Goal: Contribute content

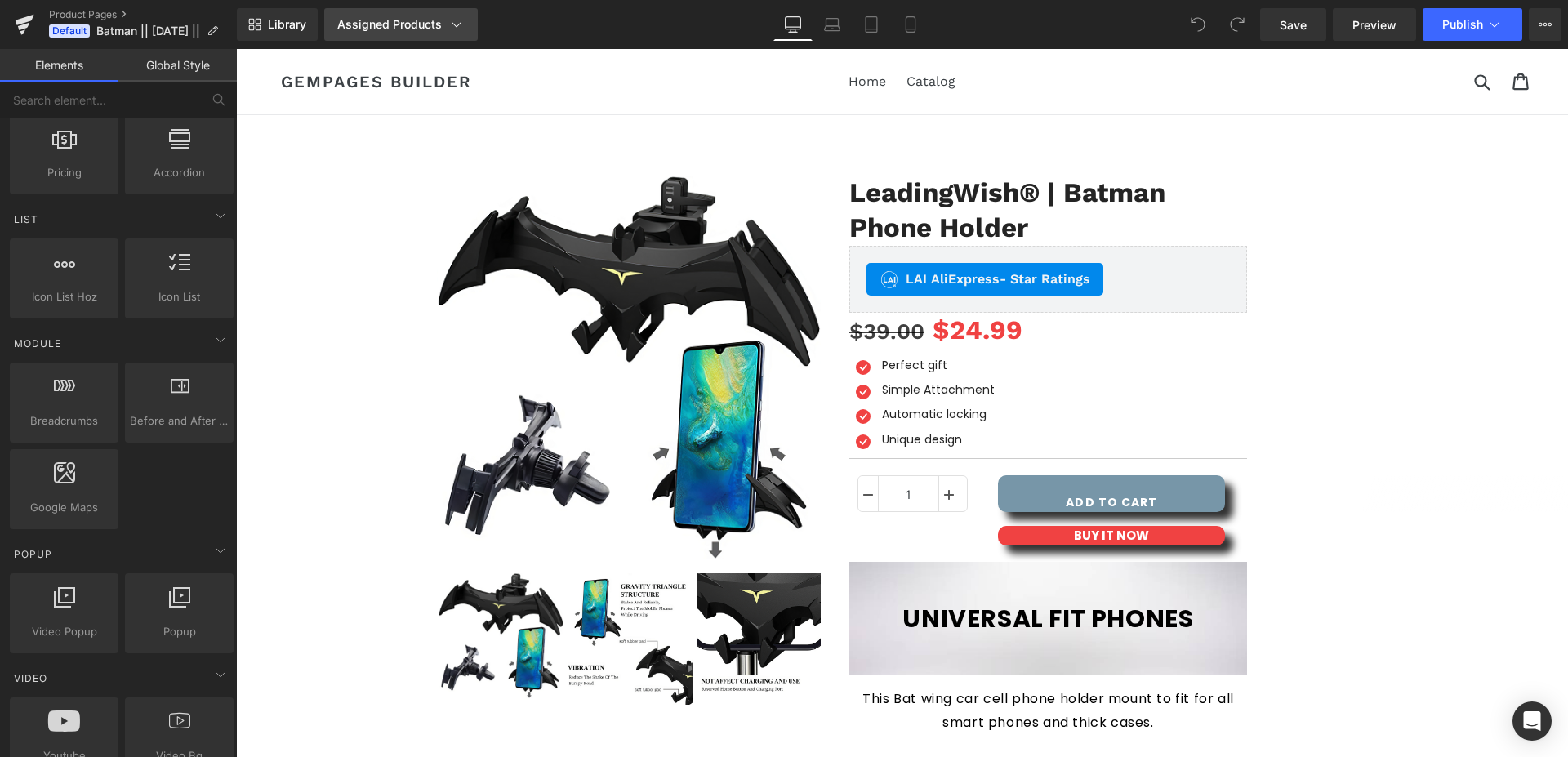
click at [457, 28] on icon at bounding box center [456, 25] width 17 height 17
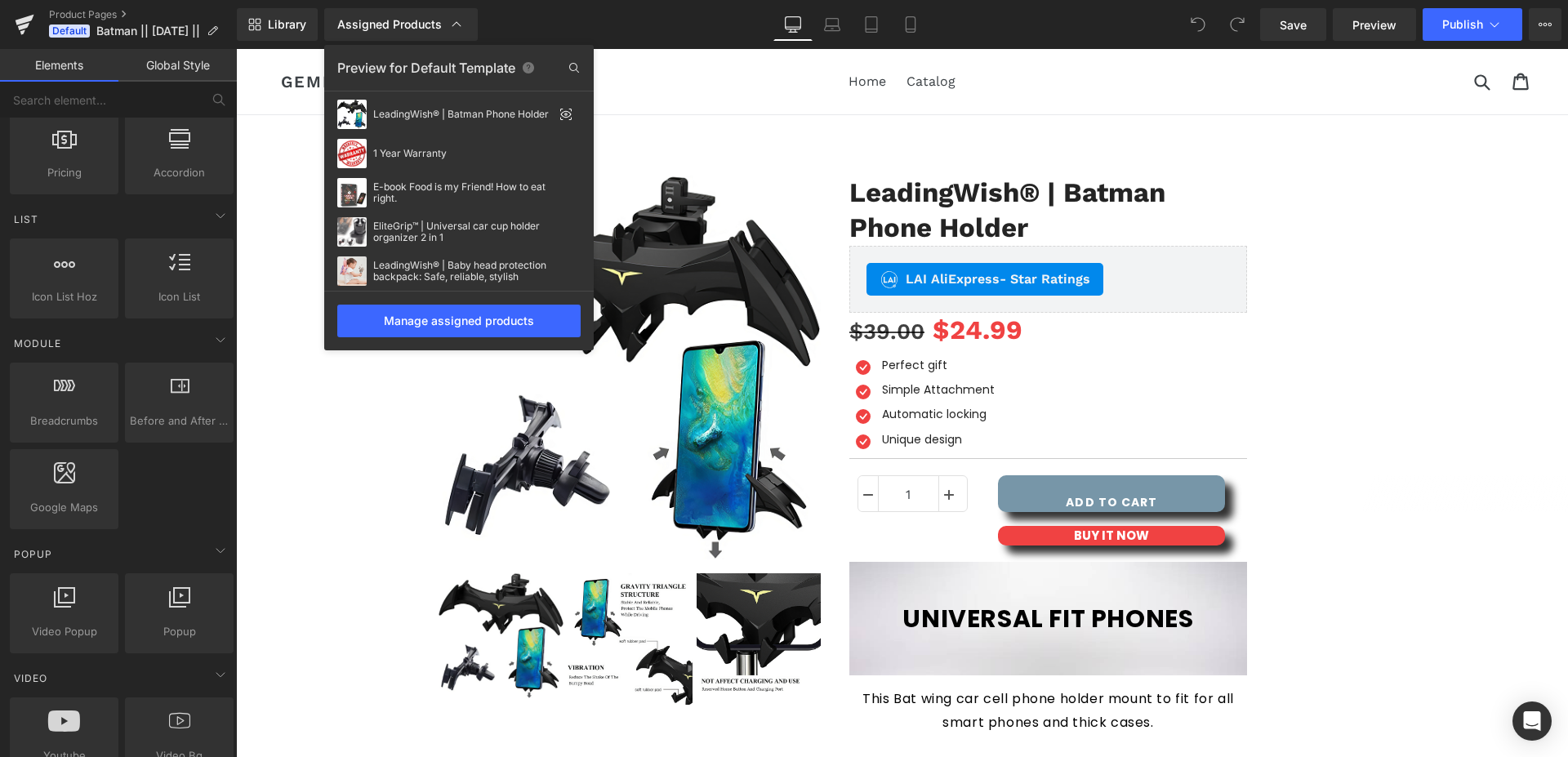
drag, startPoint x: 1352, startPoint y: 419, endPoint x: 1026, endPoint y: 357, distance: 331.8
click at [1352, 419] on div at bounding box center [902, 403] width 1332 height 708
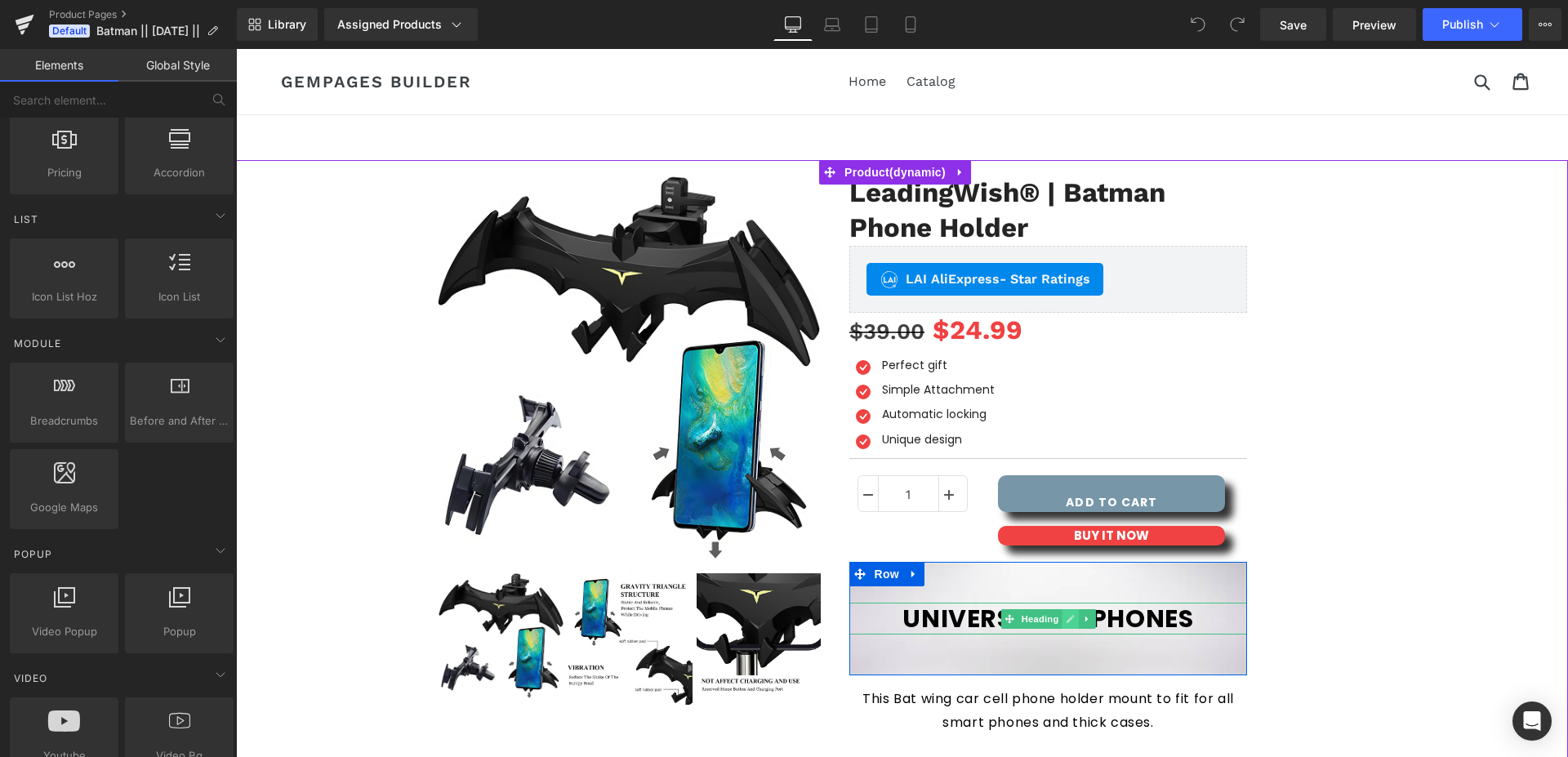
click at [1066, 617] on icon at bounding box center [1070, 618] width 9 height 10
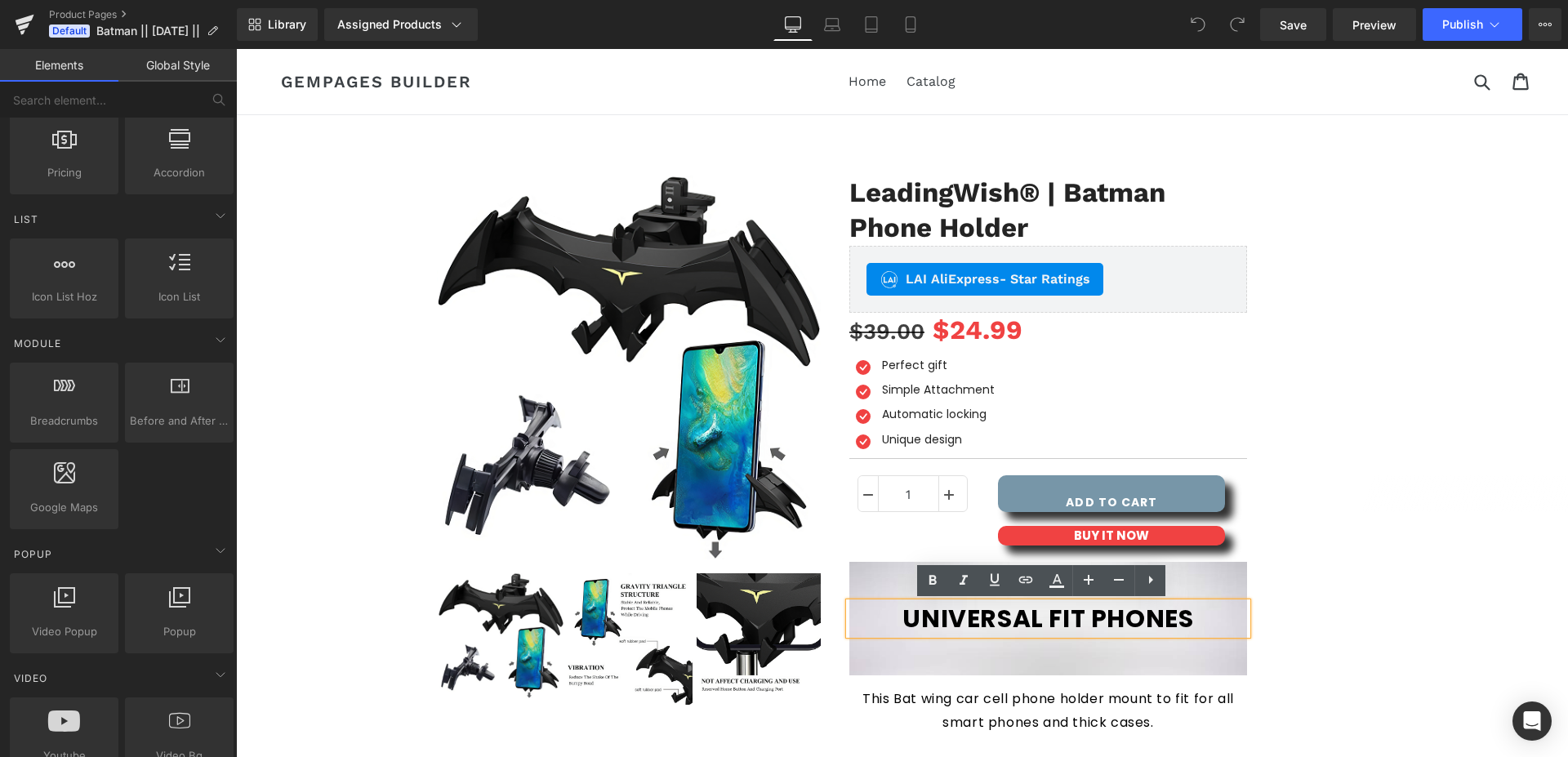
click at [1062, 616] on h1 "UNIVERSAL FIT PHONES" at bounding box center [1049, 618] width 399 height 32
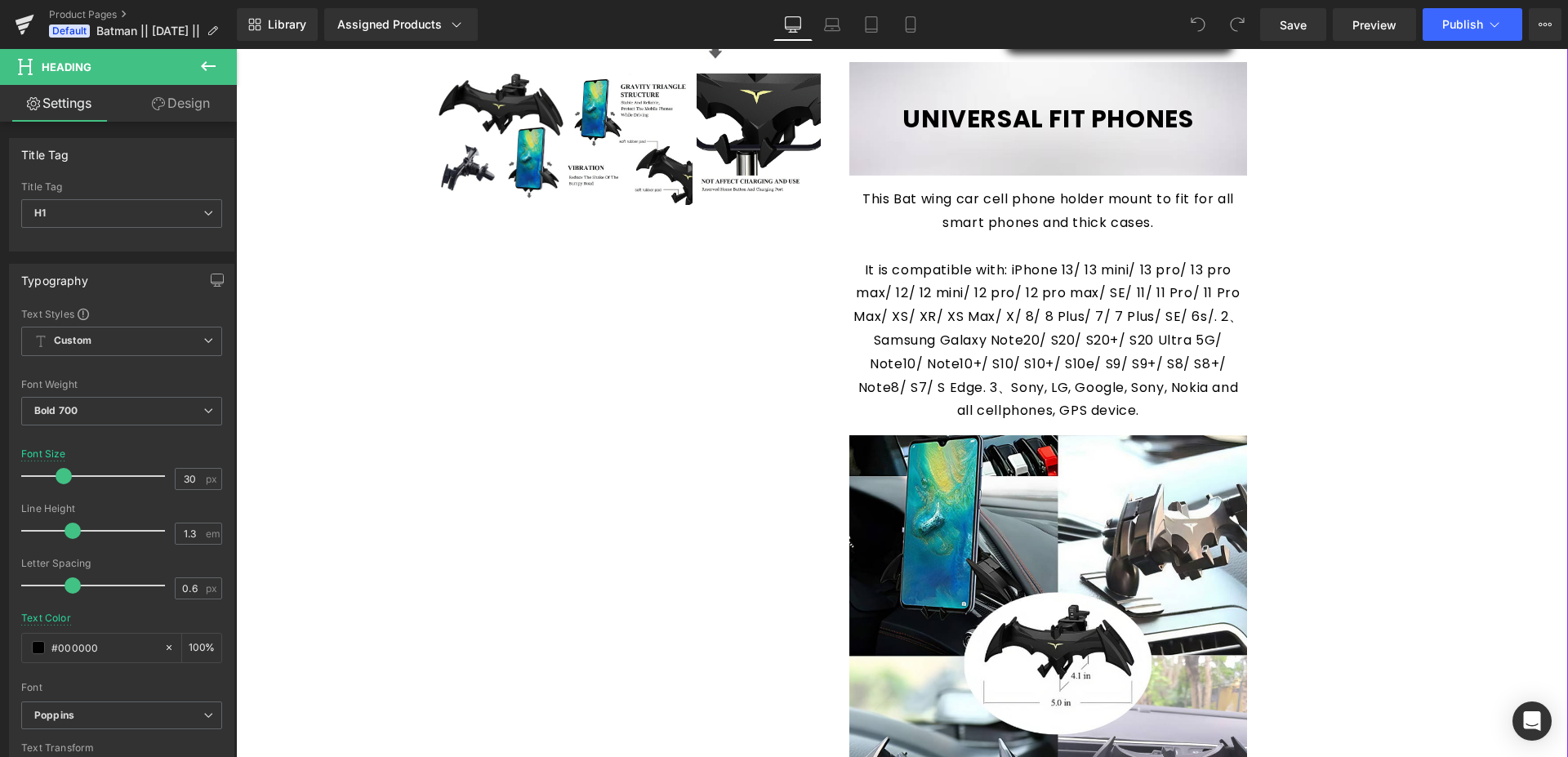
scroll to position [333, 0]
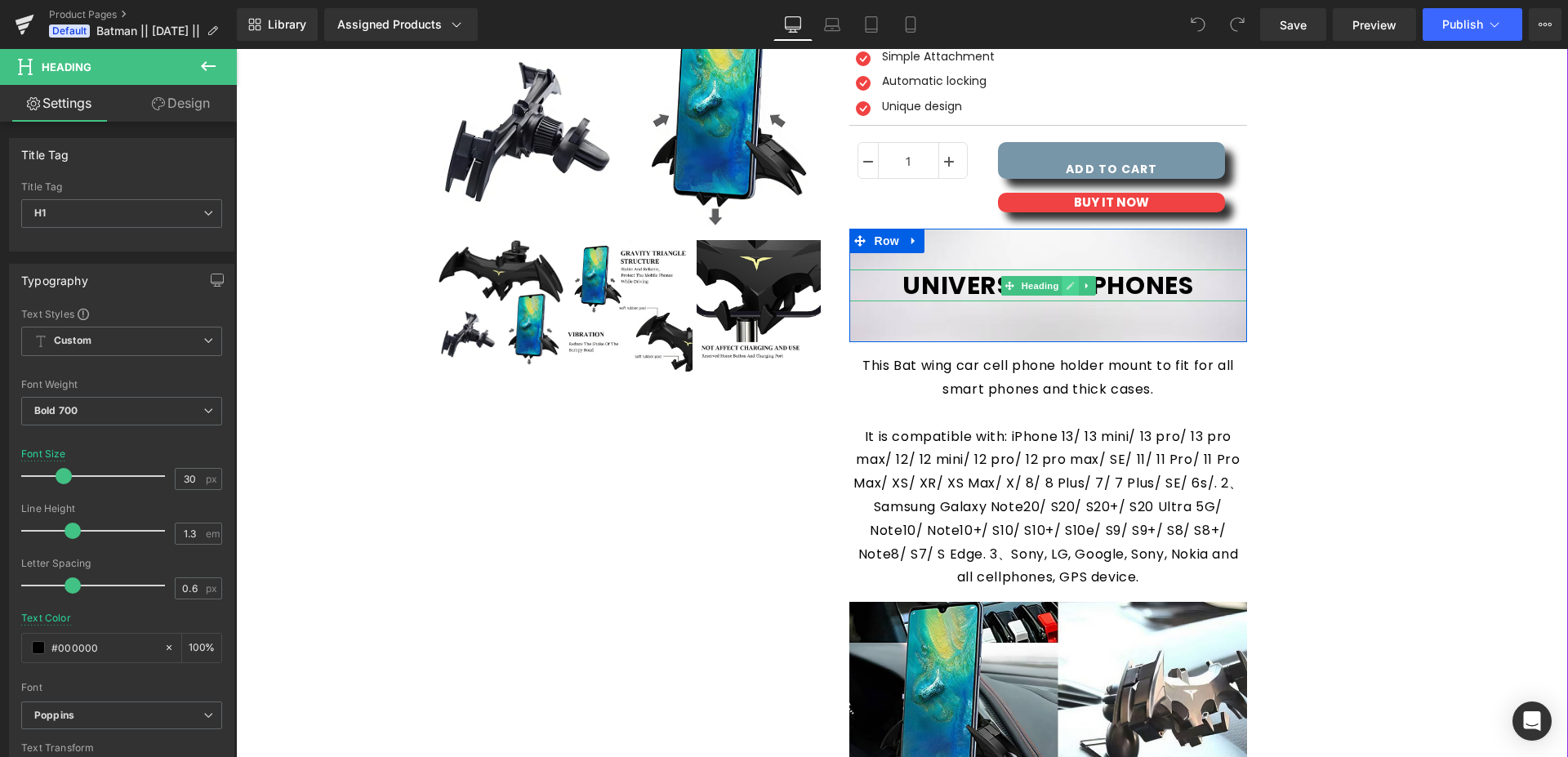
click at [1066, 285] on icon at bounding box center [1070, 285] width 8 height 8
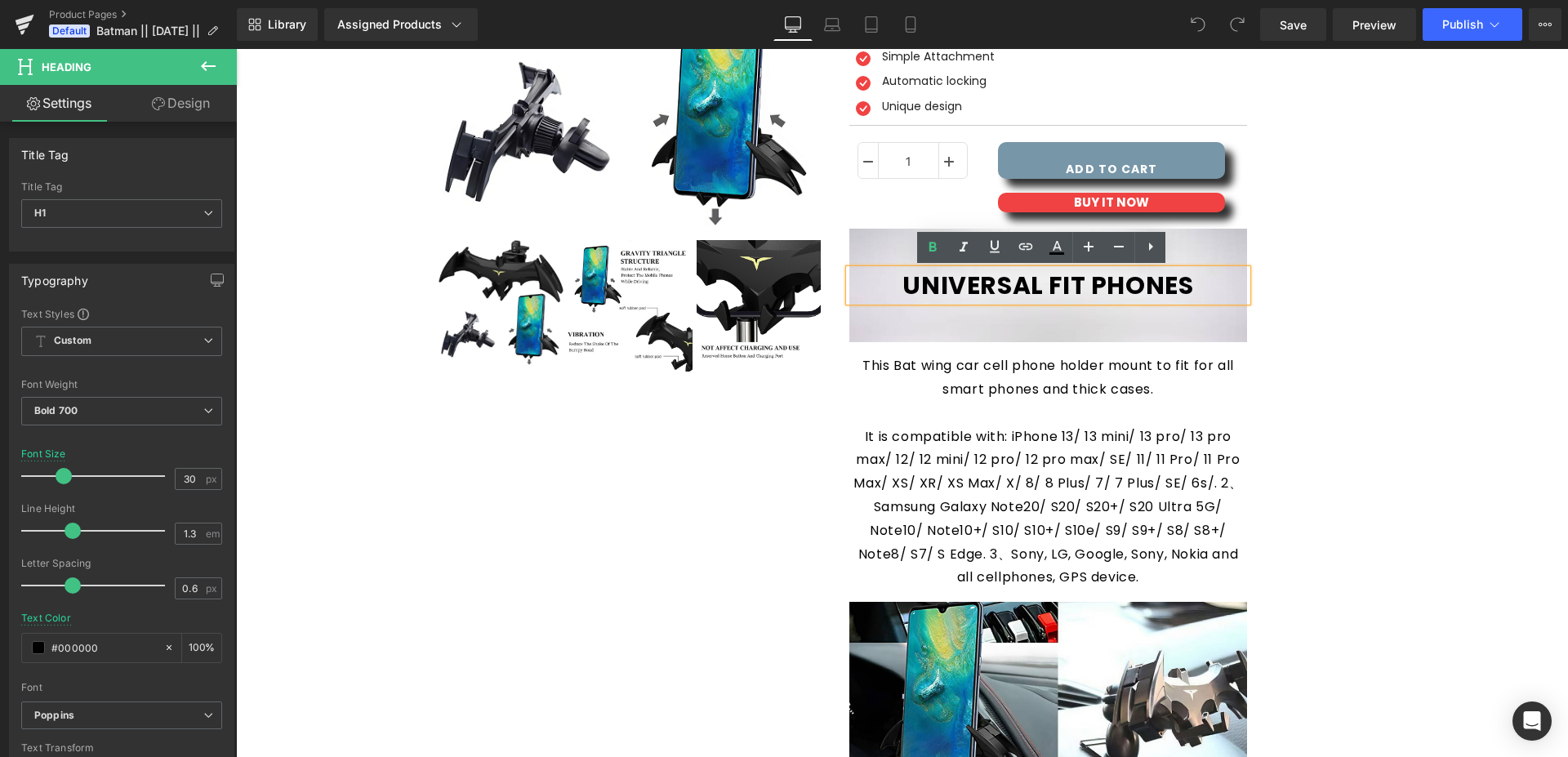
click at [1051, 295] on h1 "UNIVERSAL FIT PHONES" at bounding box center [1049, 285] width 399 height 32
paste div
click at [990, 285] on h1 "UNIVERSAL FIT PHONES" at bounding box center [1049, 285] width 399 height 32
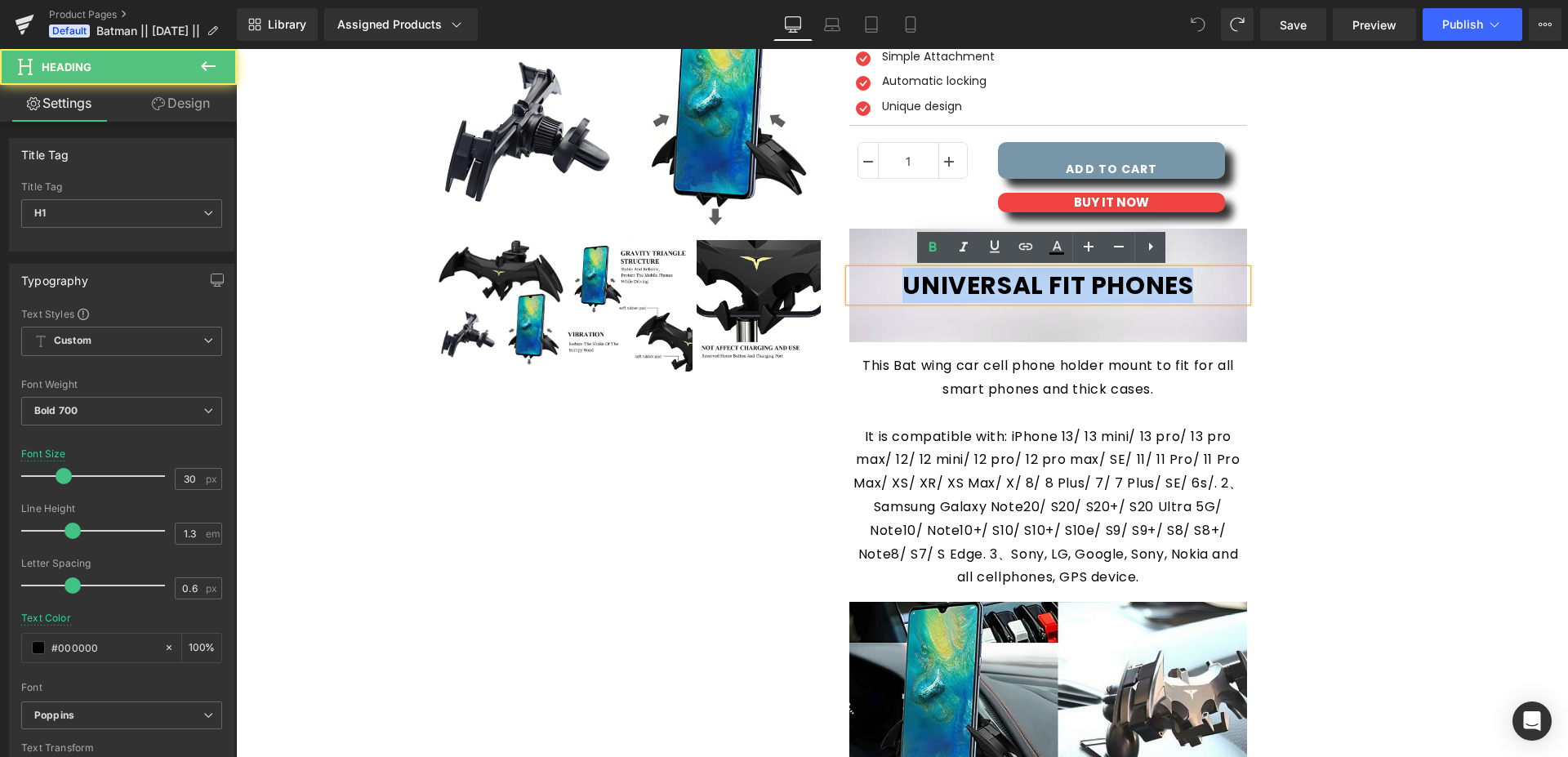
drag, startPoint x: 1197, startPoint y: 276, endPoint x: 892, endPoint y: 272, distance: 305.0
click at [893, 272] on h1 "UNIVERSAL FIT PHONES" at bounding box center [1049, 285] width 399 height 32
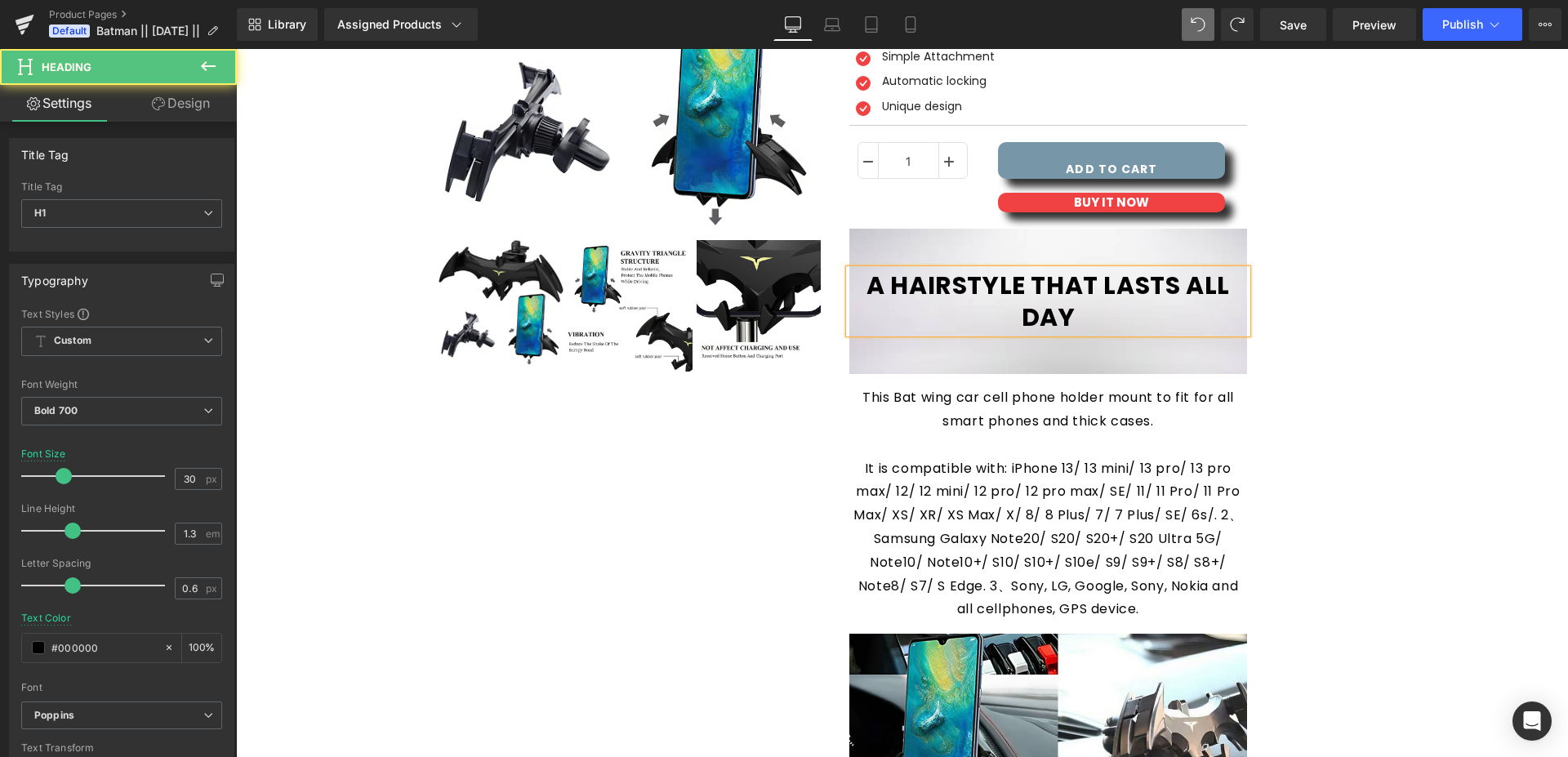
click at [1095, 280] on h1 "A HAIRSTYLE THAT LASTS ALL DAY" at bounding box center [1049, 301] width 399 height 64
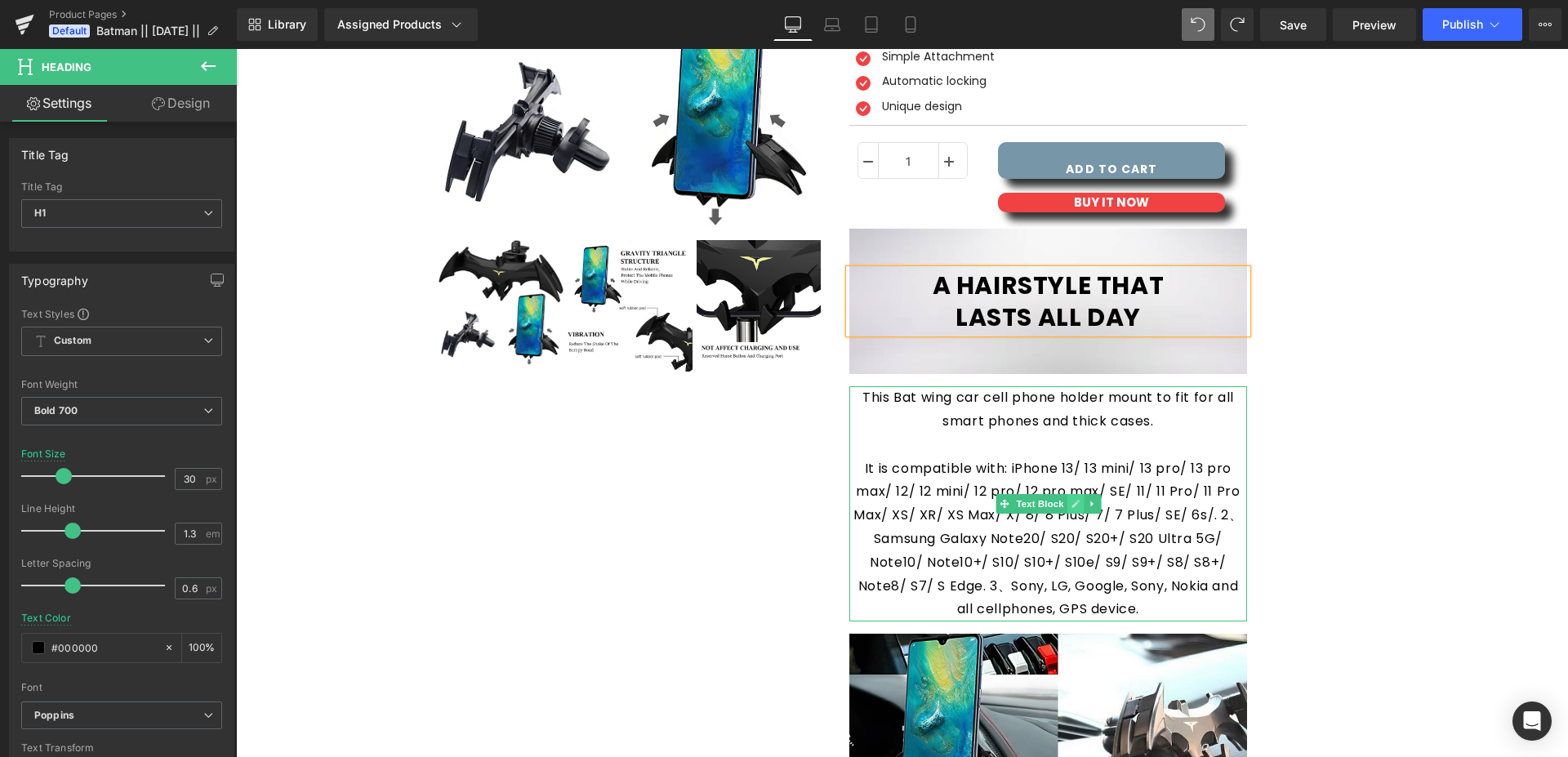
click at [1074, 506] on link at bounding box center [1075, 504] width 18 height 19
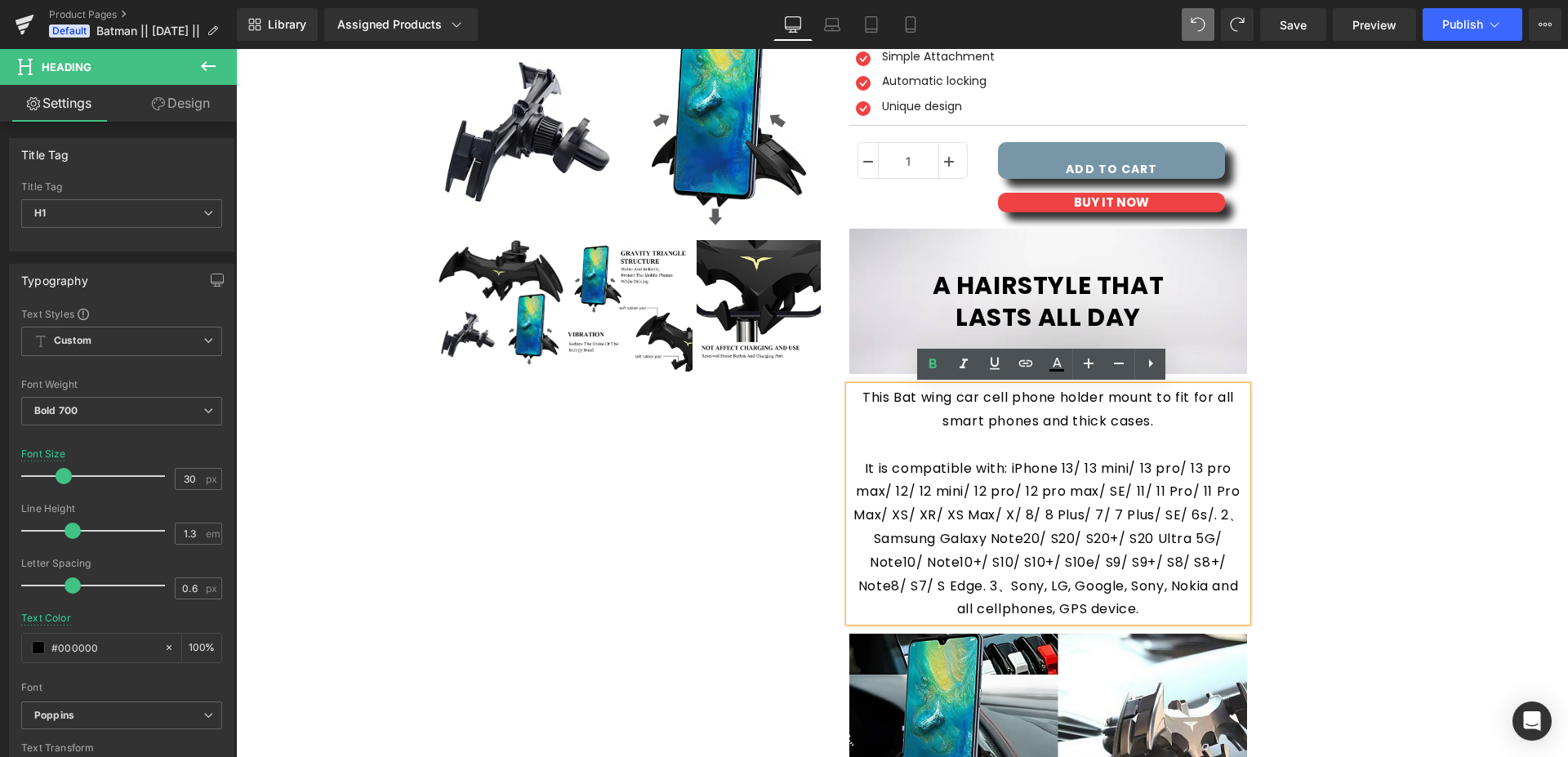
click at [1041, 478] on p "This Bat wing car cell phone holder mount to fit for all smart phones and thick…" at bounding box center [1049, 504] width 399 height 235
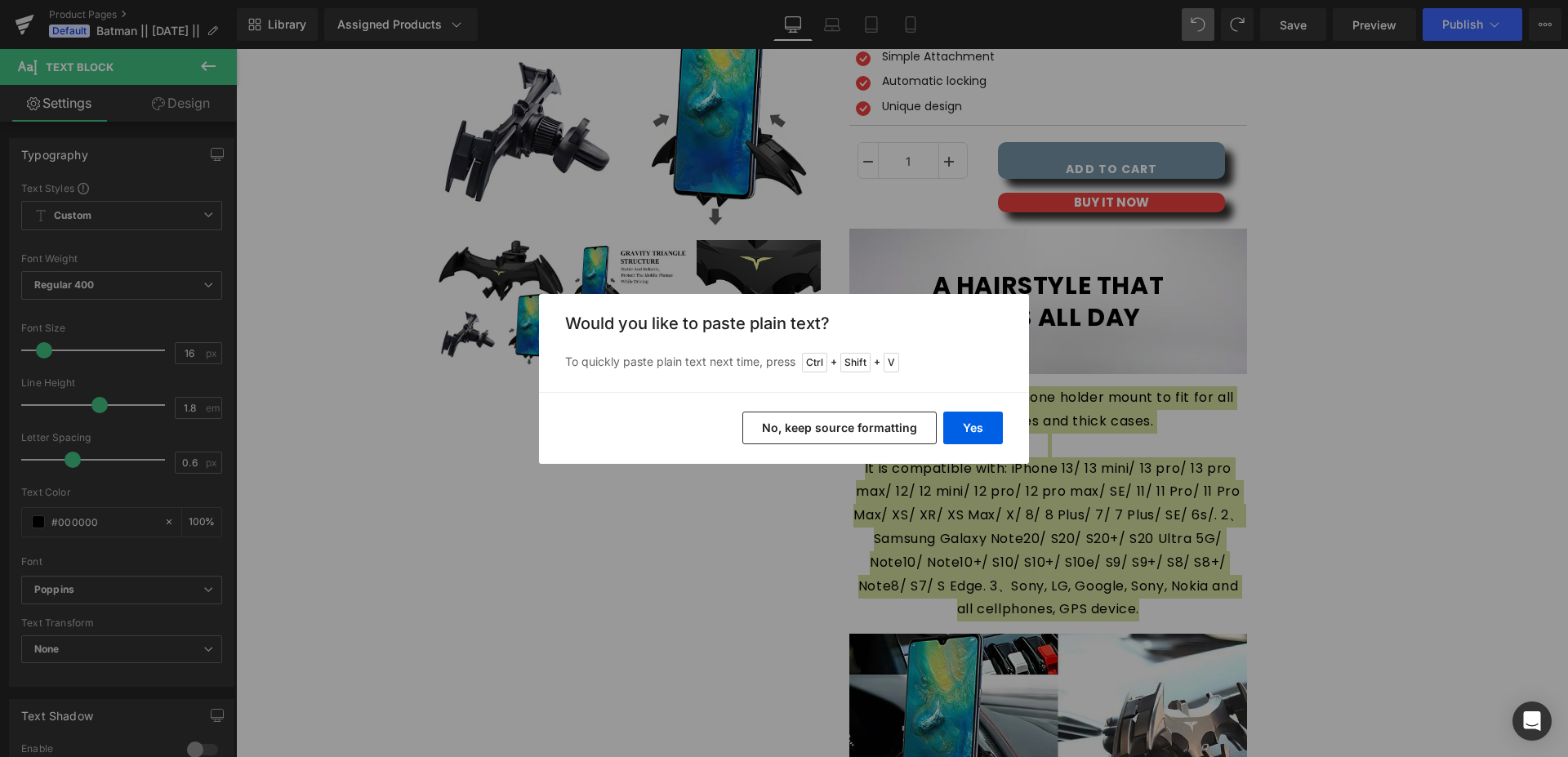
click at [868, 436] on button "No, keep source formatting" at bounding box center [839, 428] width 194 height 32
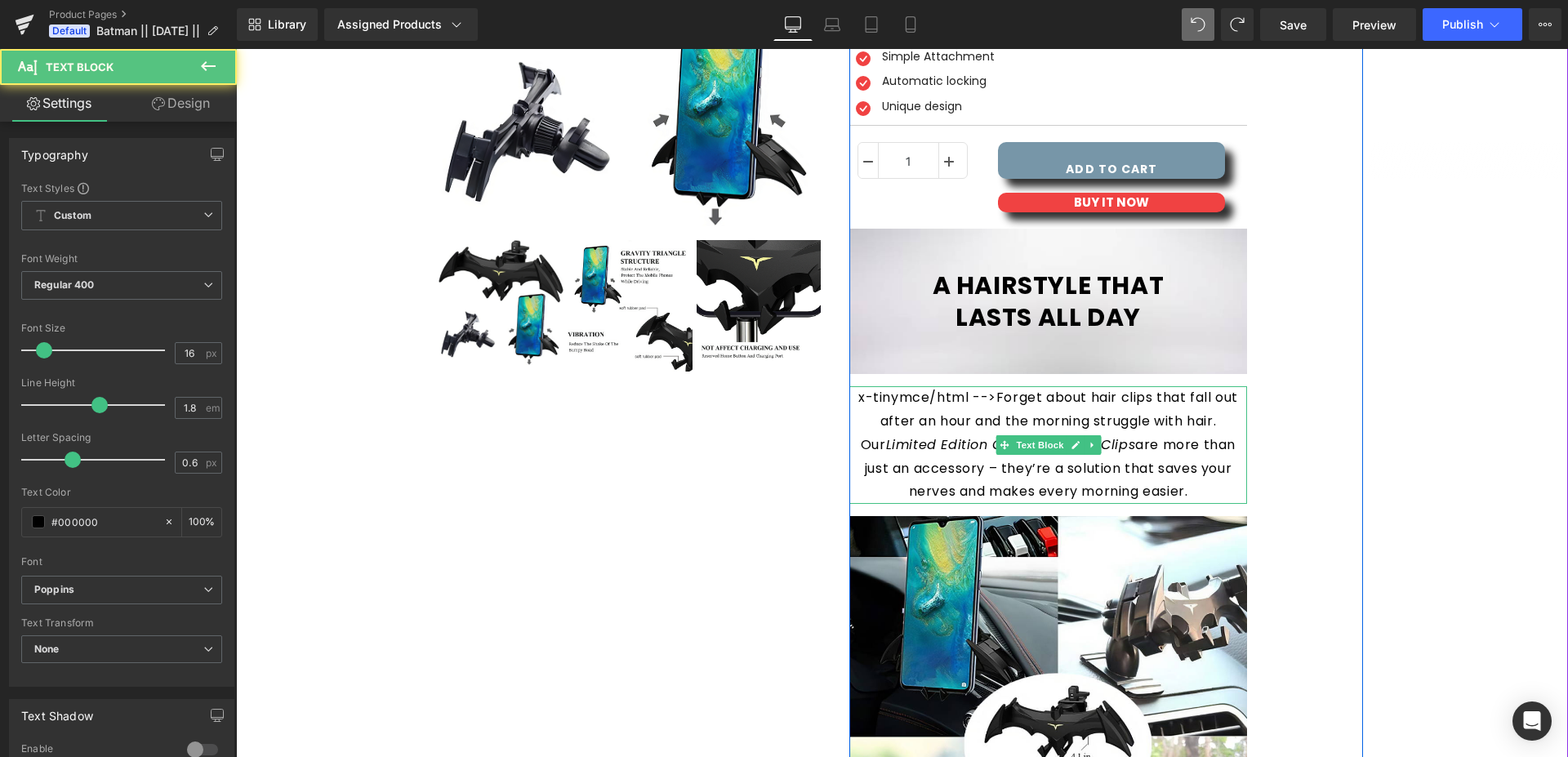
click at [886, 439] on em "Limited Edition Character Hair Clips" at bounding box center [1011, 444] width 250 height 18
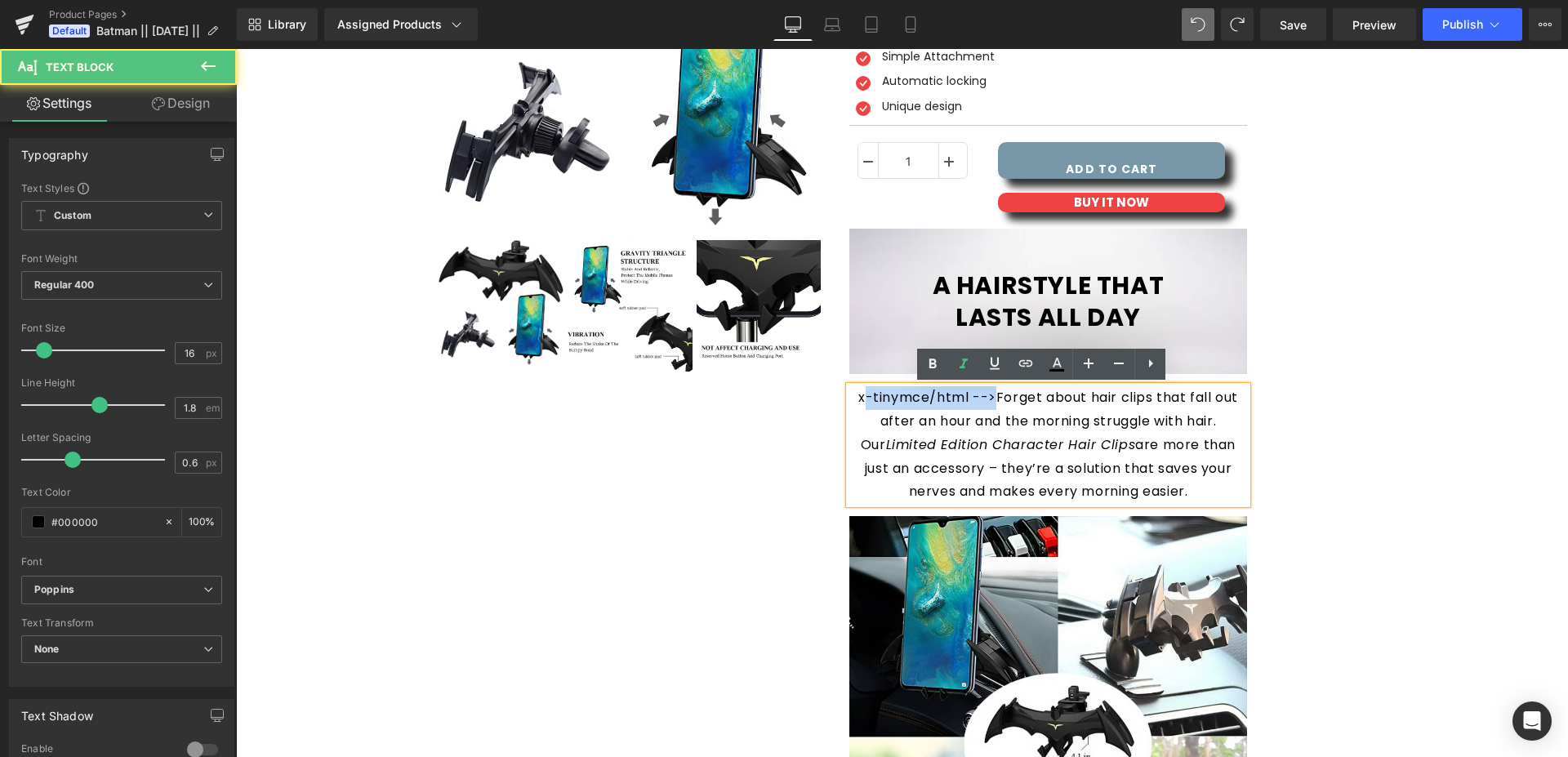
drag, startPoint x: 989, startPoint y: 400, endPoint x: 797, endPoint y: 390, distance: 192.3
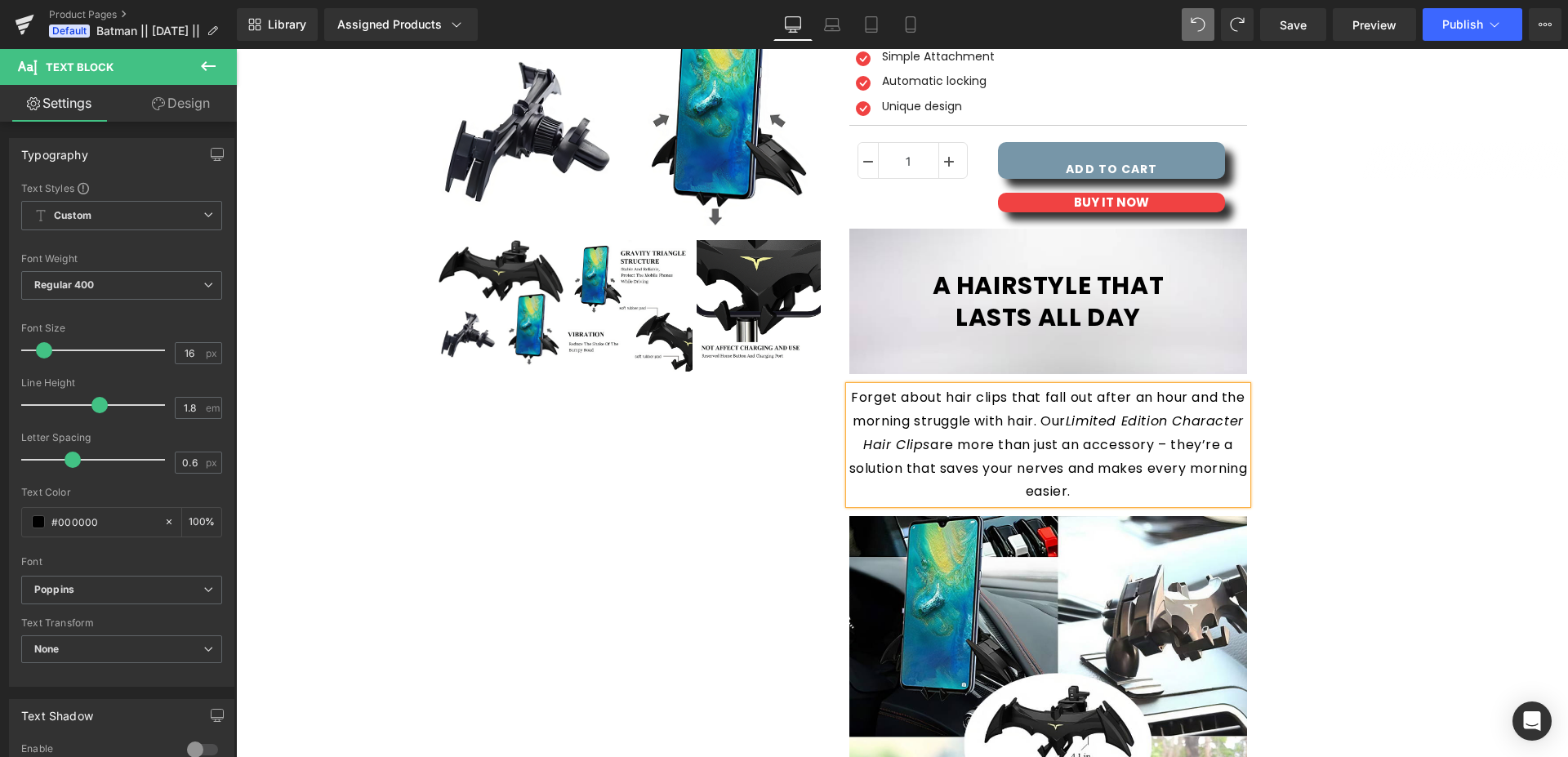
click at [1018, 432] on div "Forget about hair clips that fall out after an hour and the morning struggle wi…" at bounding box center [1049, 445] width 399 height 118
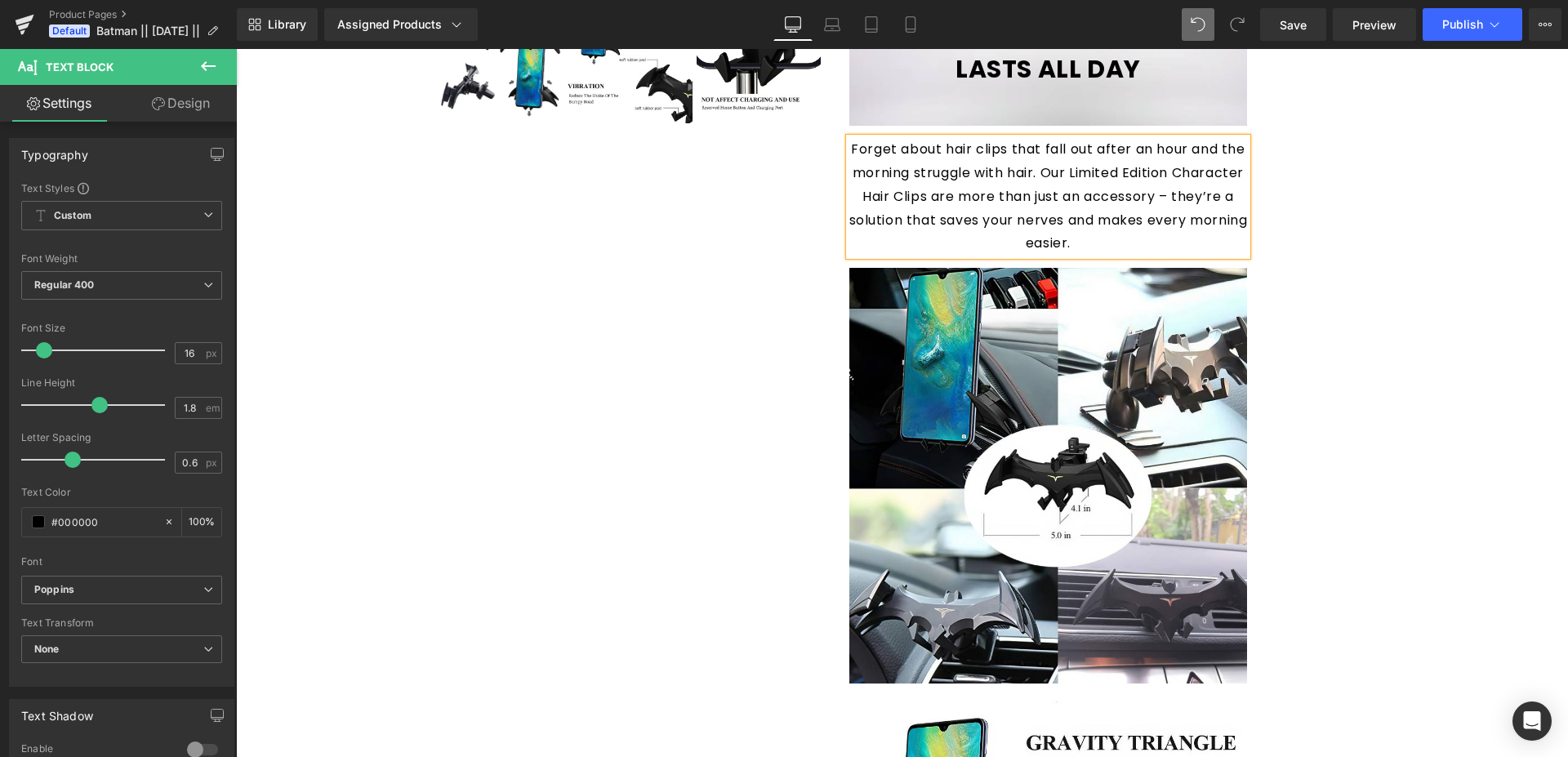
scroll to position [416, 0]
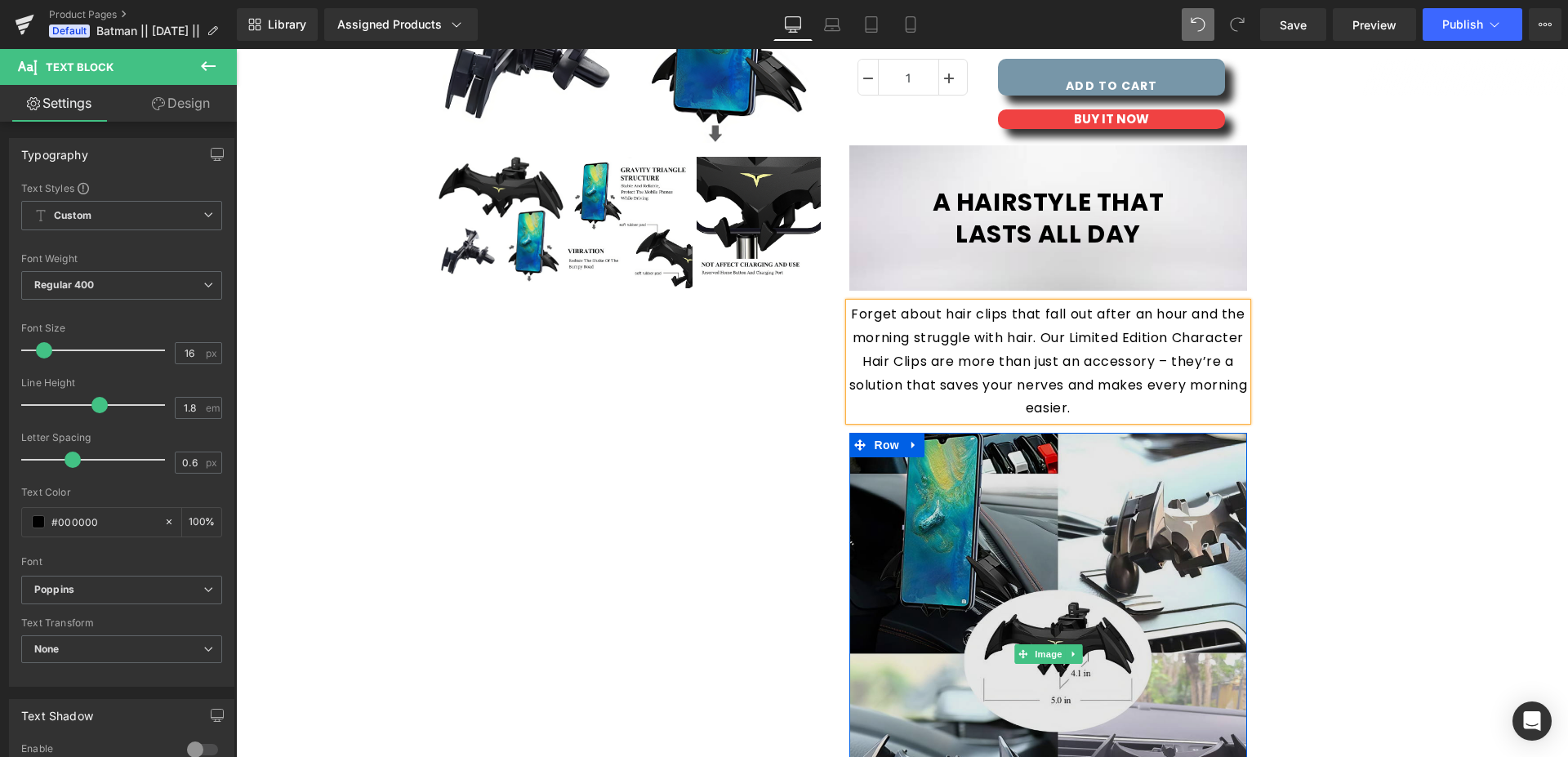
click at [957, 482] on img at bounding box center [1049, 654] width 399 height 443
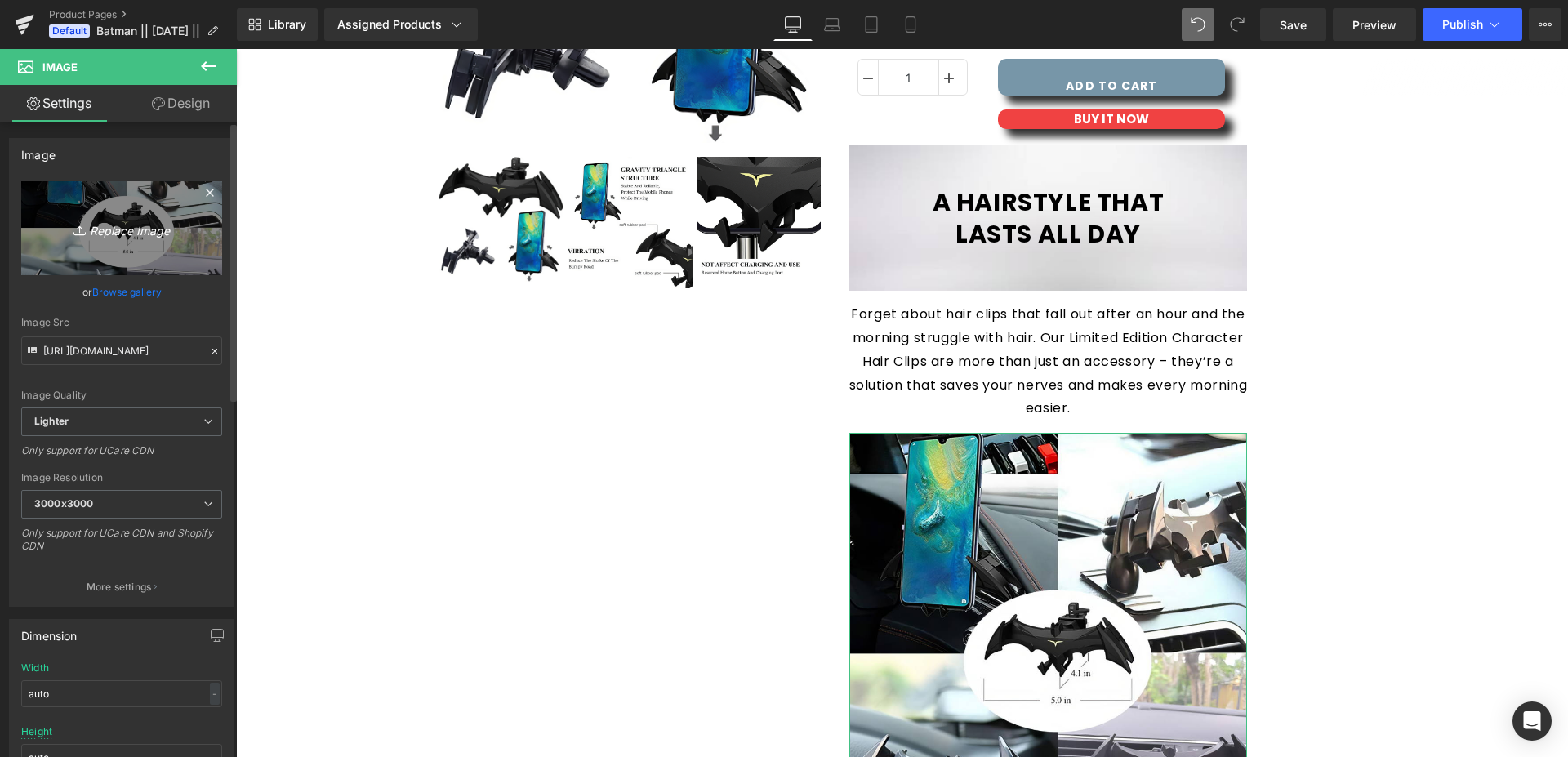
click at [123, 194] on link "Replace Image" at bounding box center [121, 227] width 201 height 94
type input "C:\fakepath\1.png"
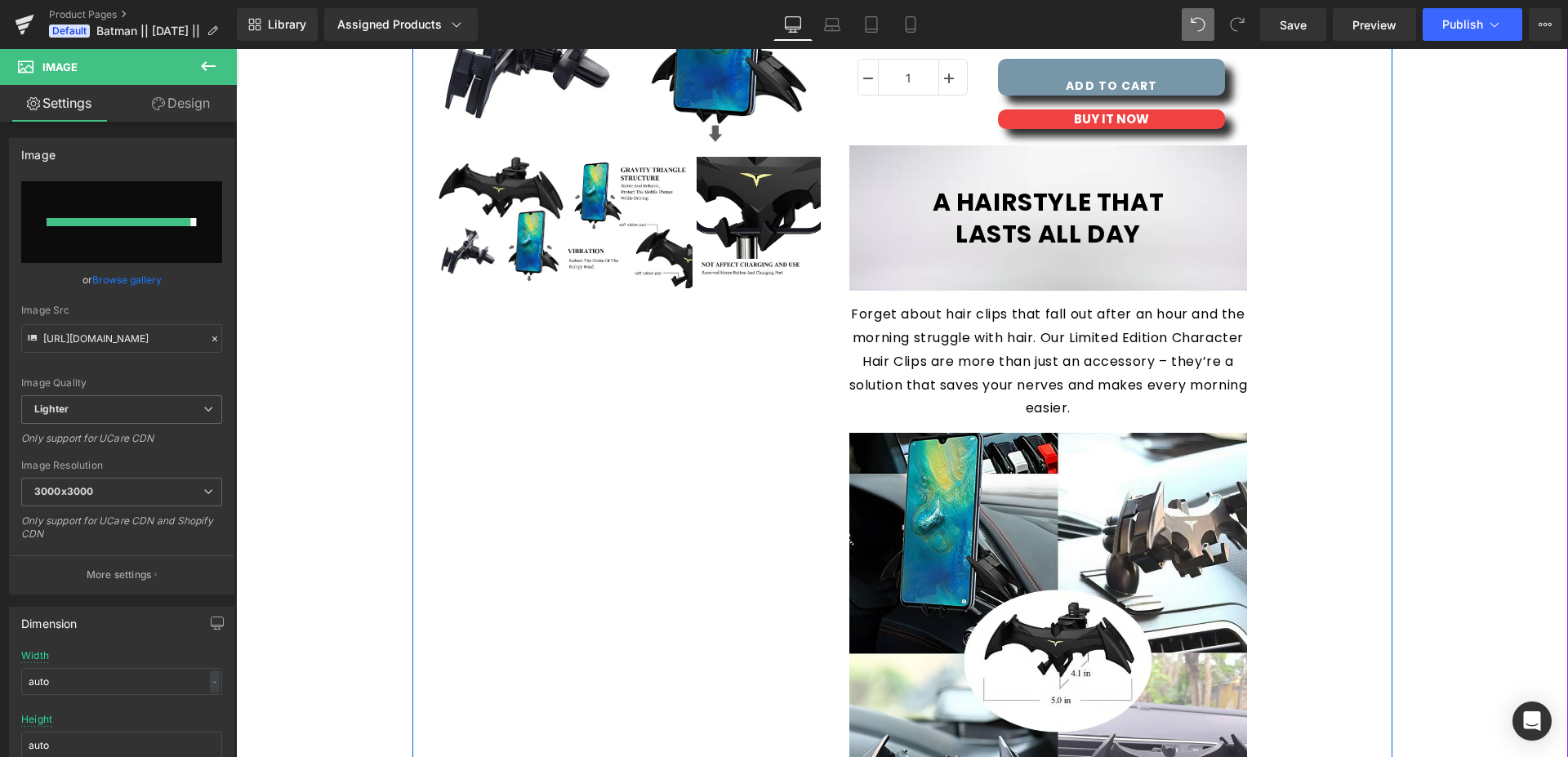
type input "[URL][DOMAIN_NAME]"
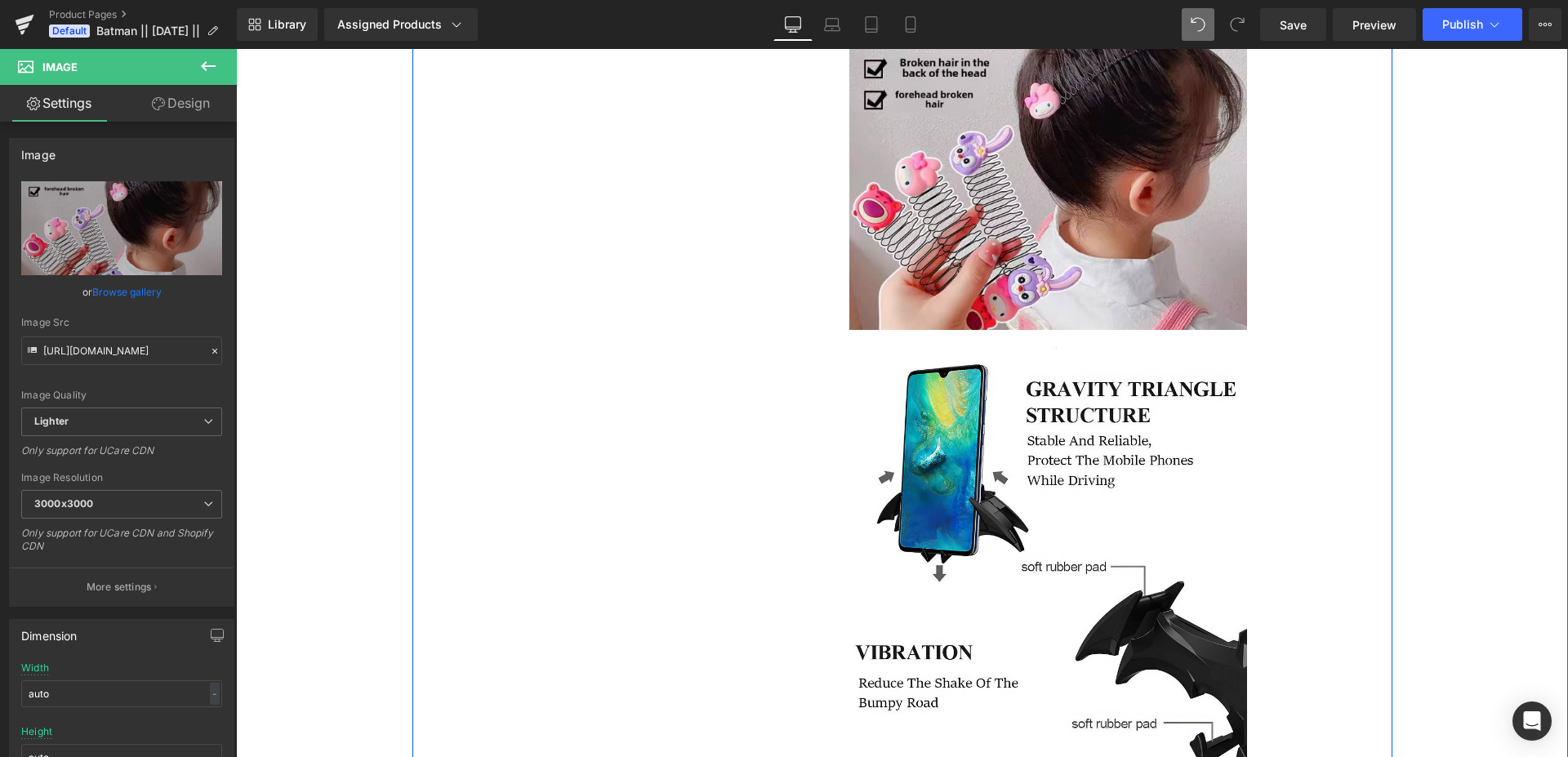
scroll to position [999, 0]
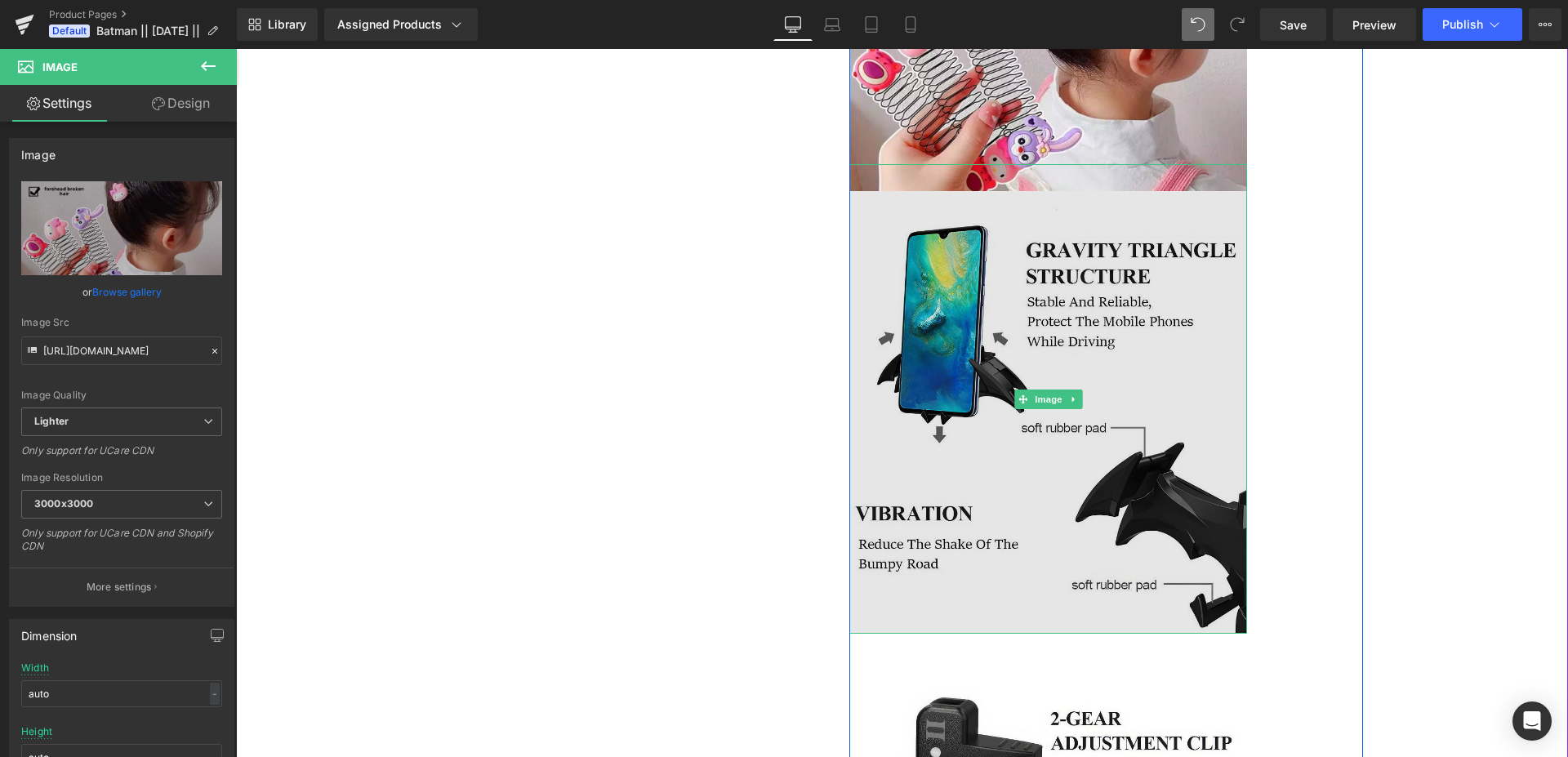
click at [1001, 238] on img at bounding box center [1049, 413] width 399 height 443
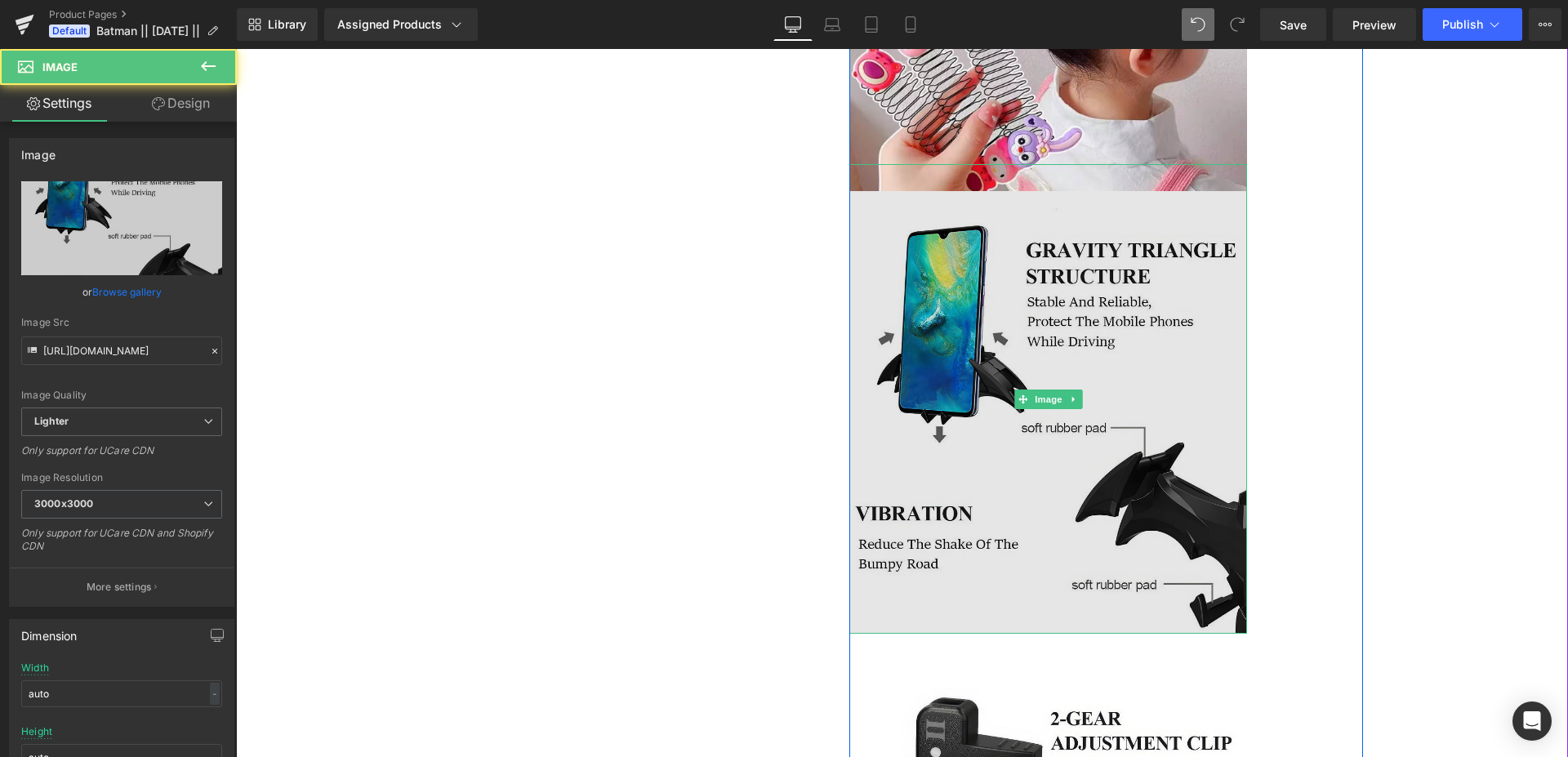
click at [911, 197] on img at bounding box center [1049, 413] width 399 height 443
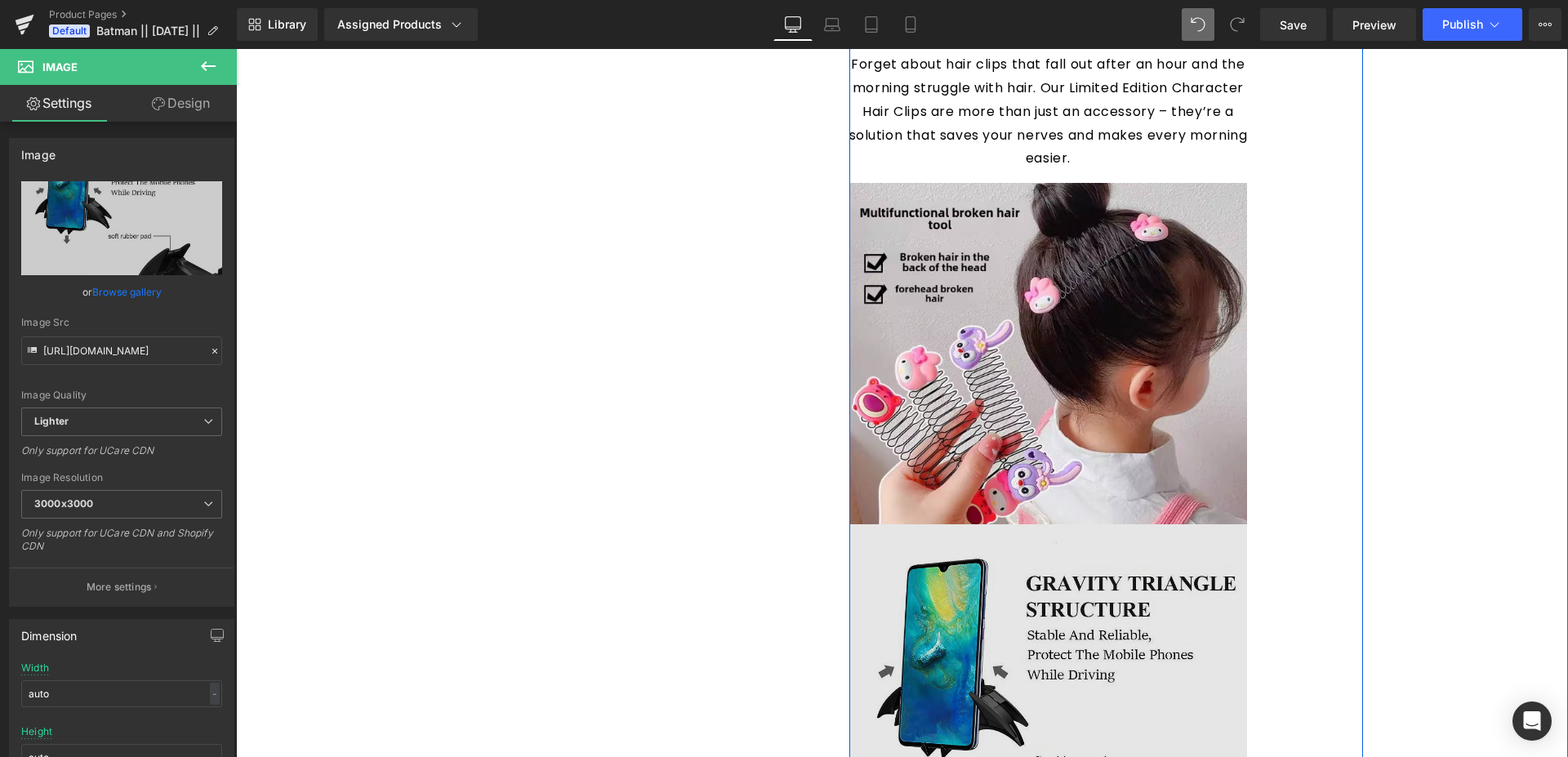
scroll to position [333, 0]
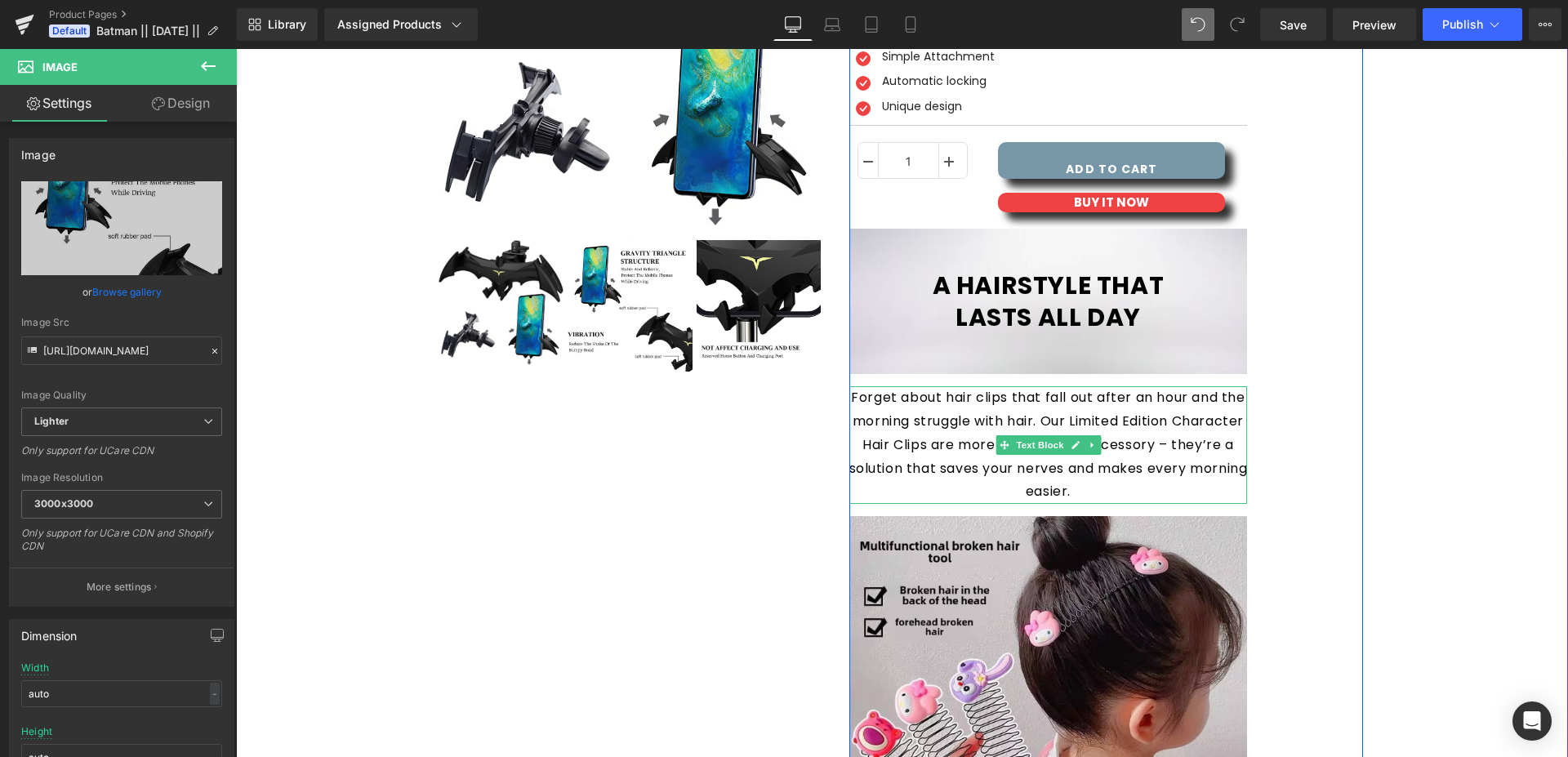
click at [980, 398] on div "Forget about hair clips that fall out after an hour and the morning struggle wi…" at bounding box center [1049, 445] width 399 height 118
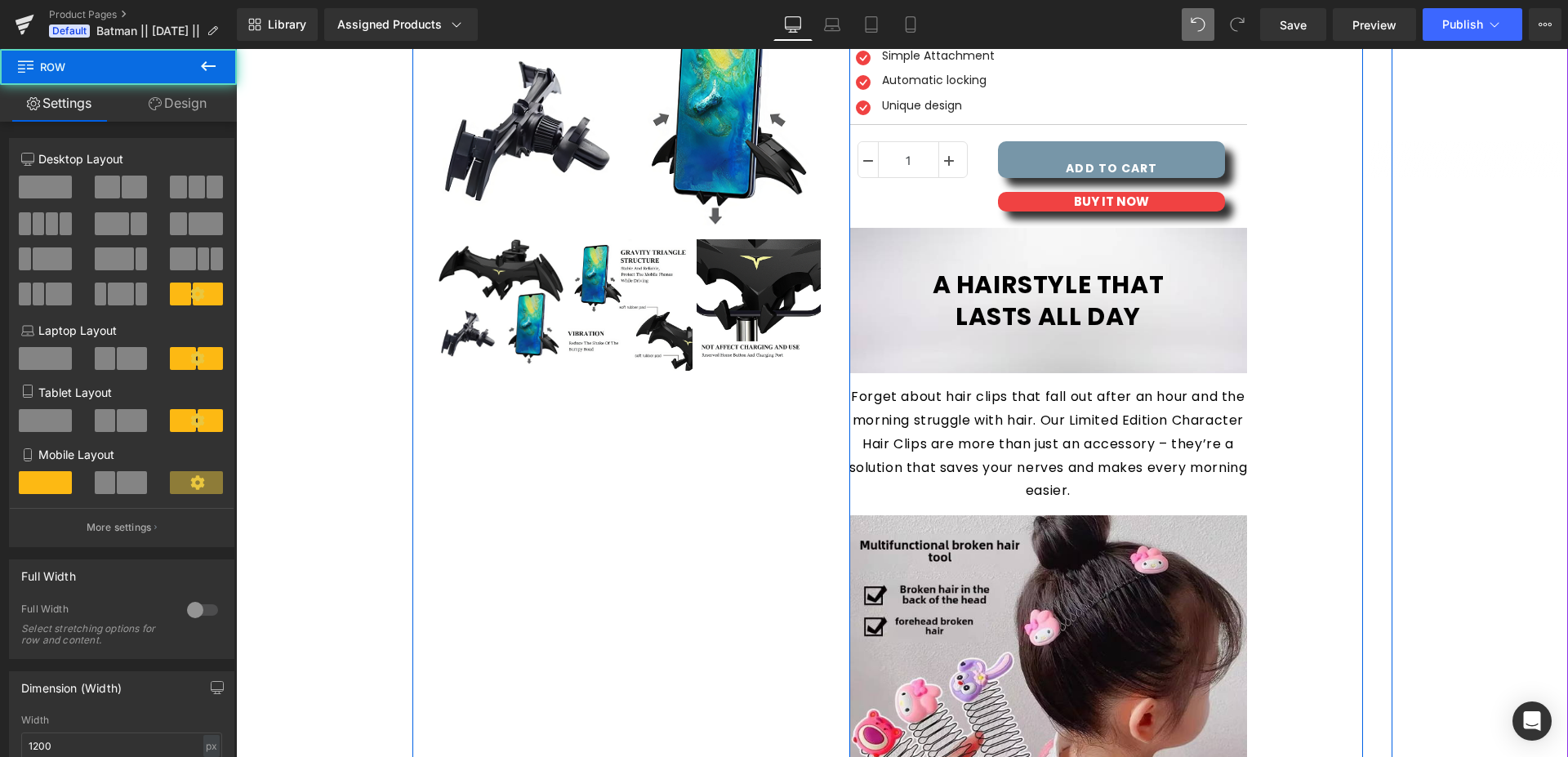
scroll to position [833, 0]
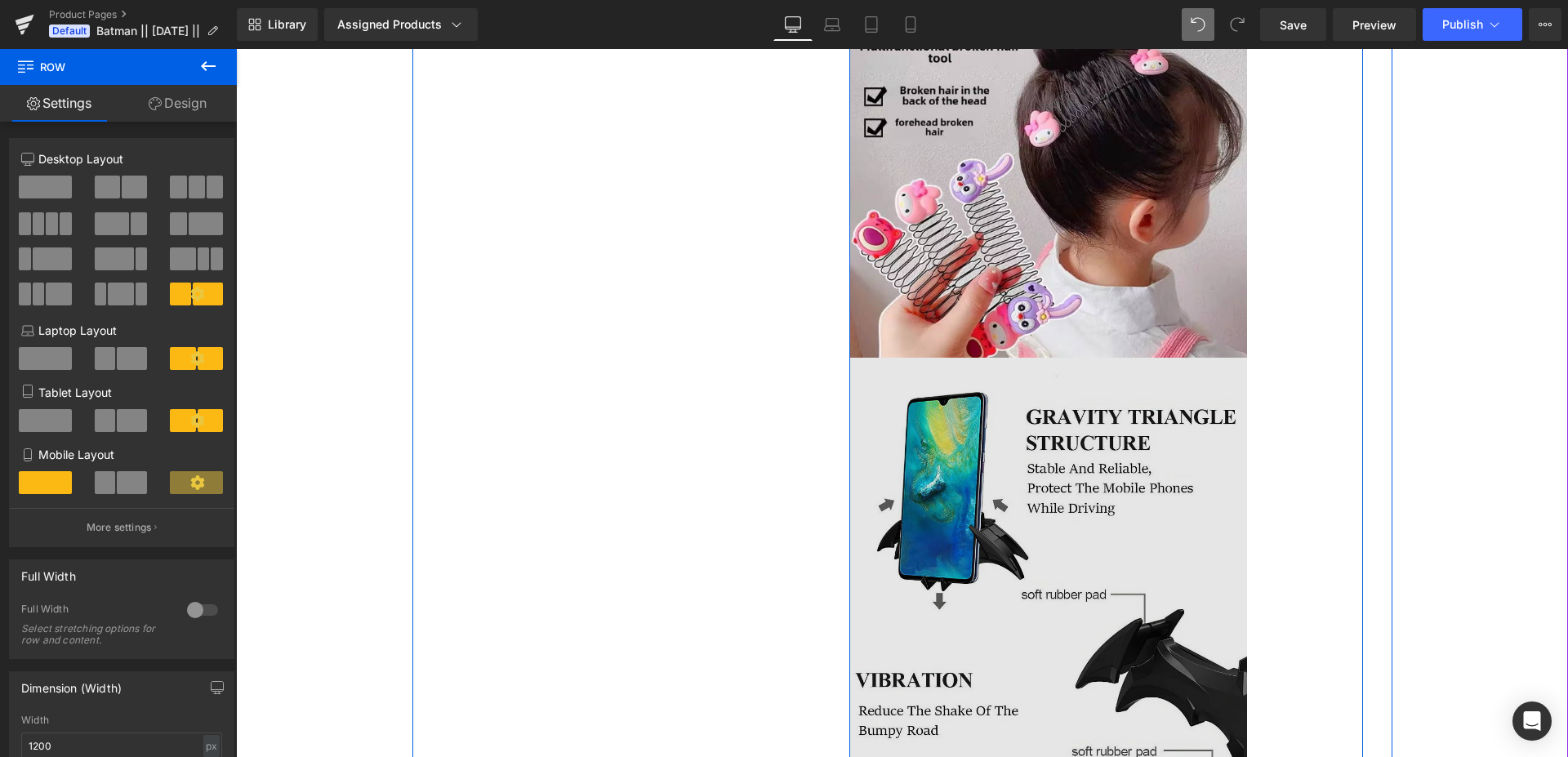
click at [1053, 489] on img at bounding box center [1049, 579] width 399 height 443
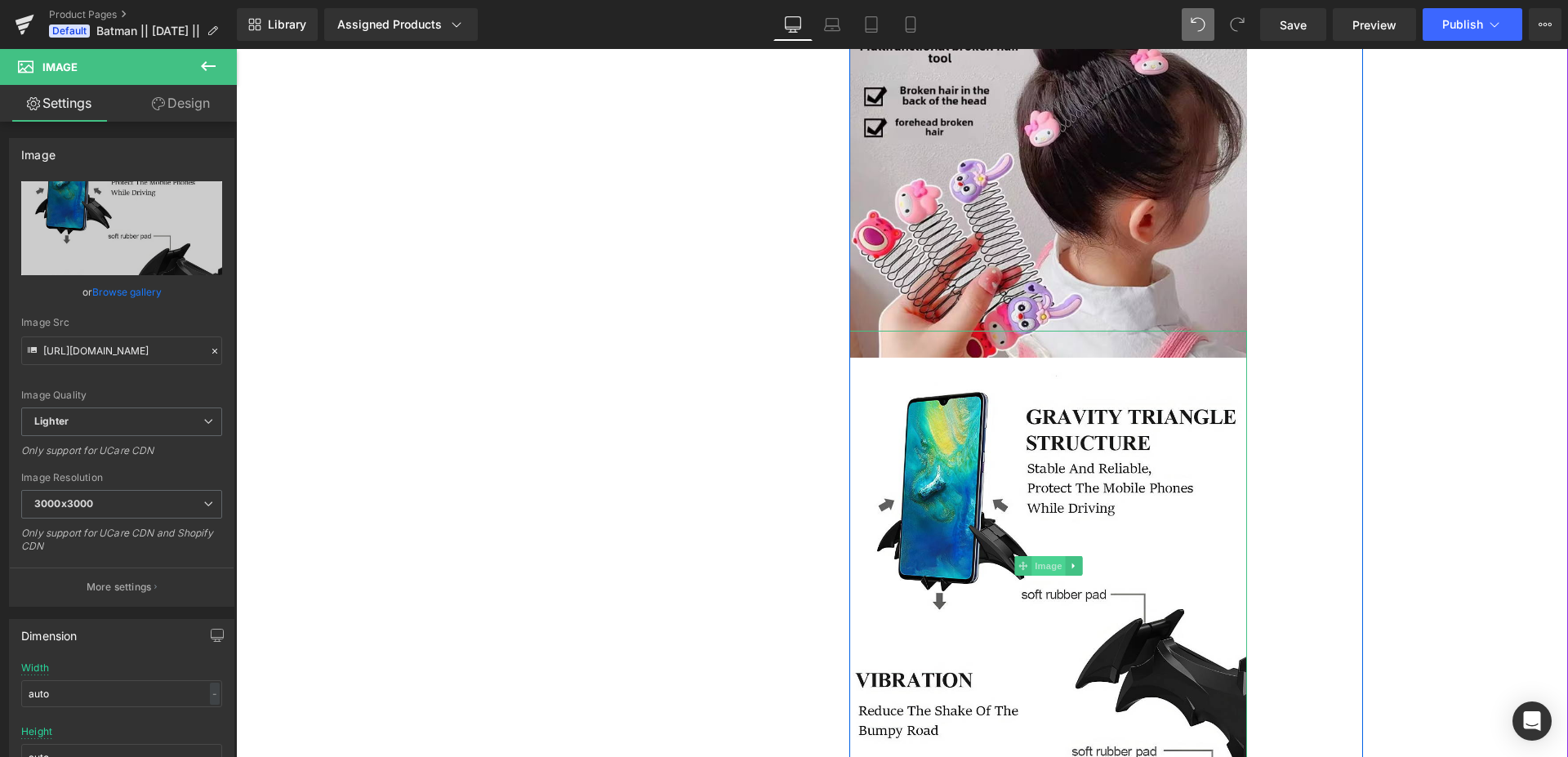
click at [1041, 562] on span "Image" at bounding box center [1048, 566] width 34 height 19
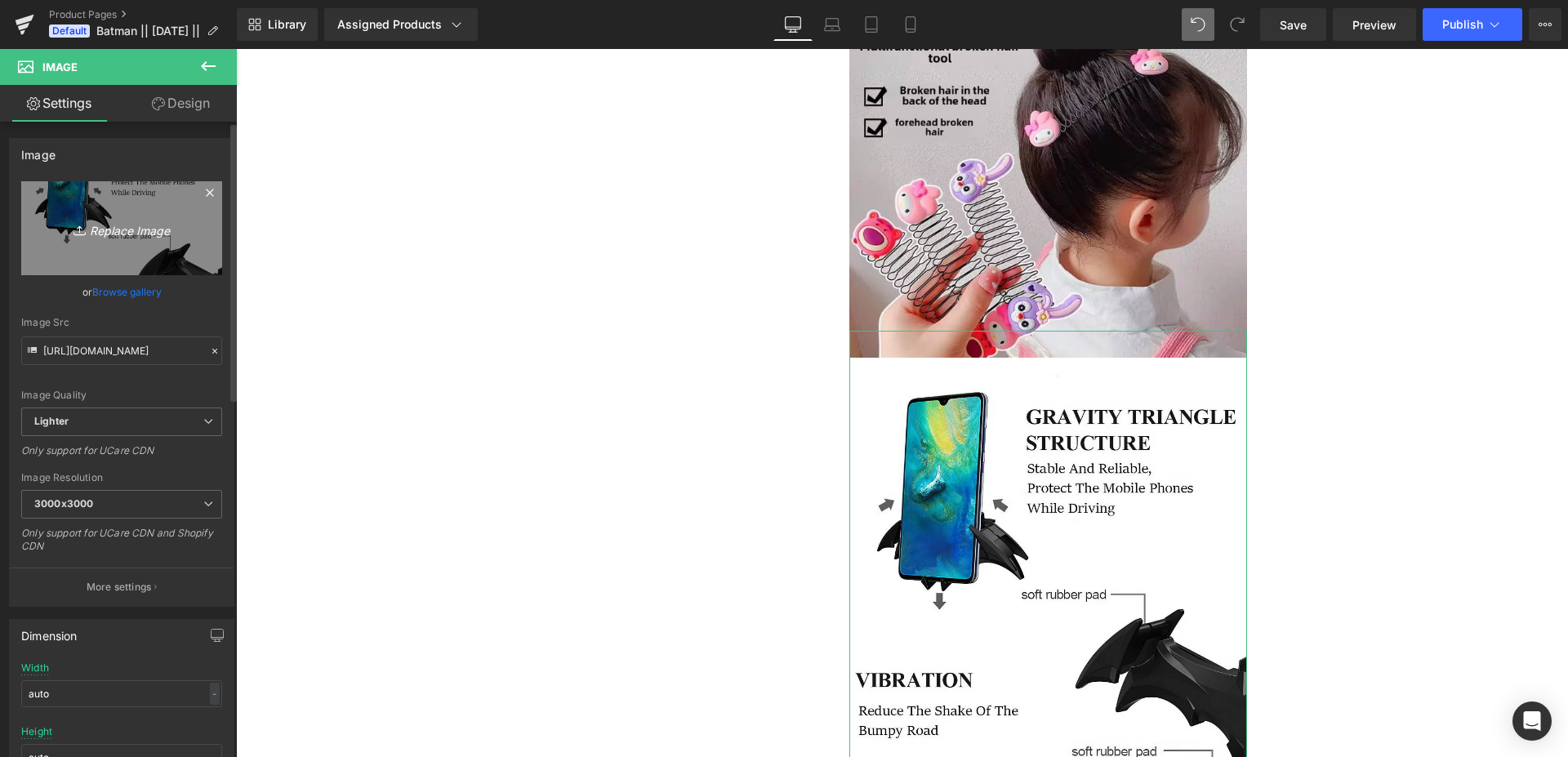
click at [97, 243] on link "Replace Image" at bounding box center [121, 227] width 201 height 94
type input "C:\fakepath\2.png"
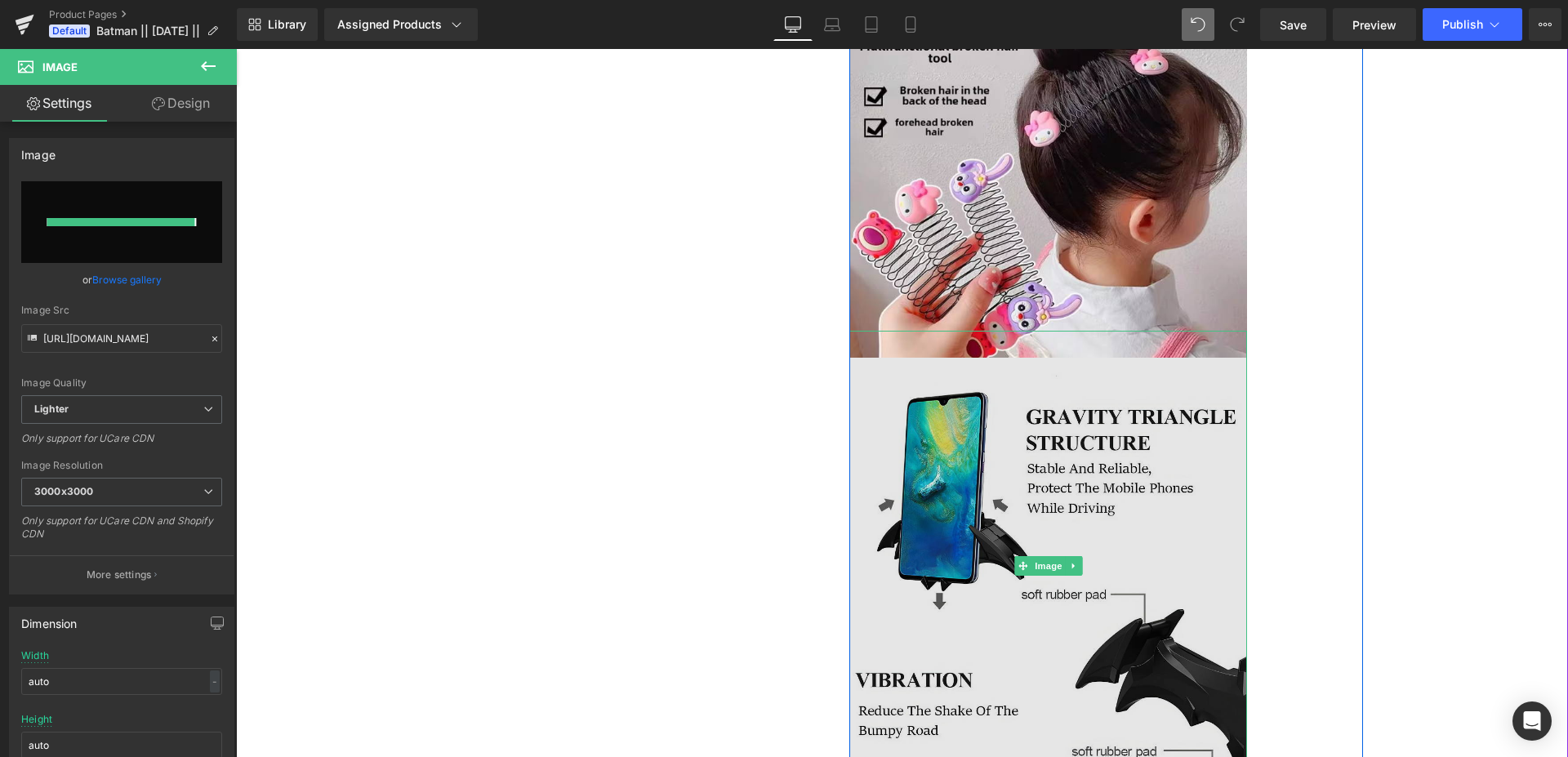
type input "[URL][DOMAIN_NAME]"
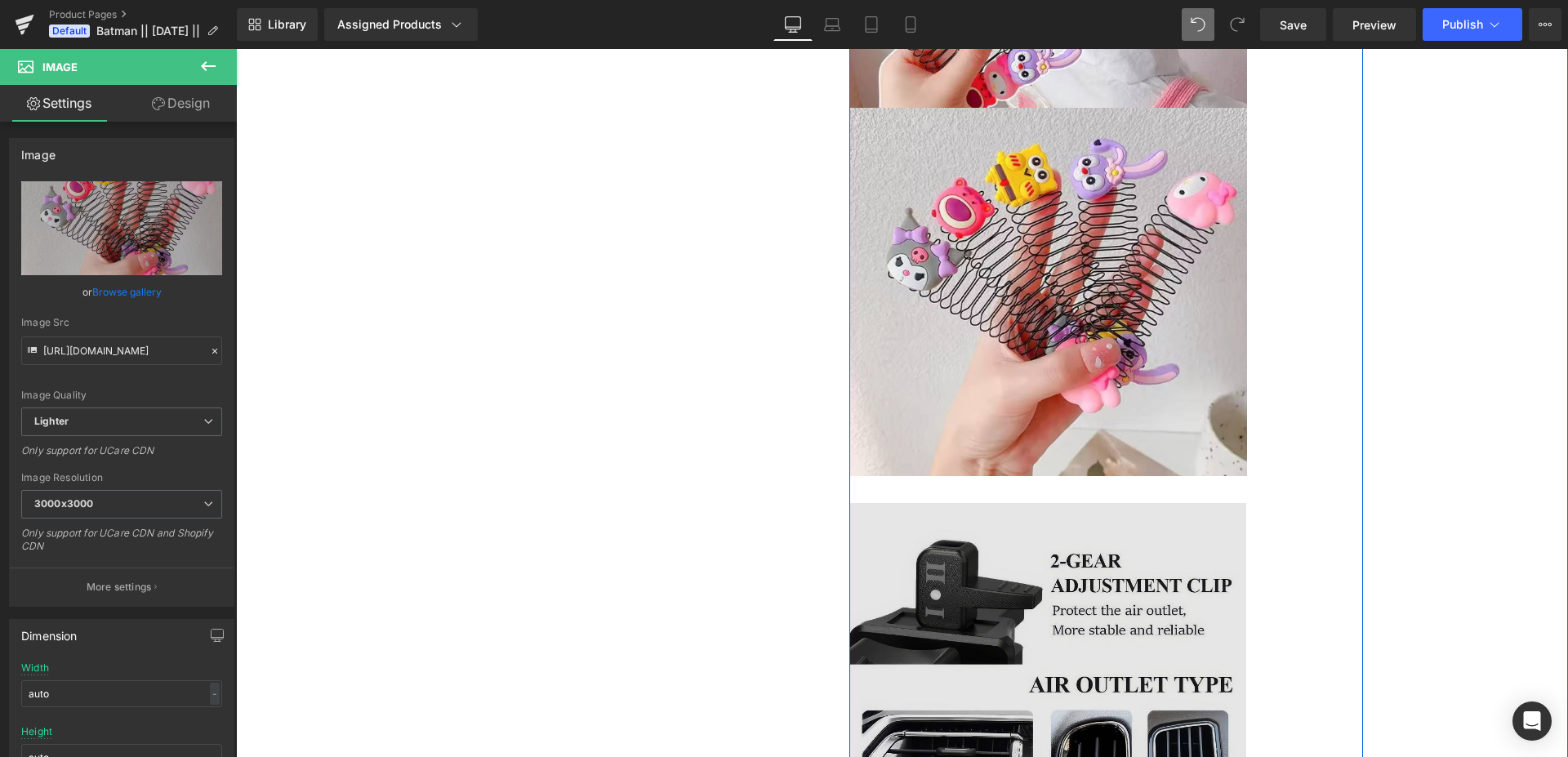
scroll to position [1332, 0]
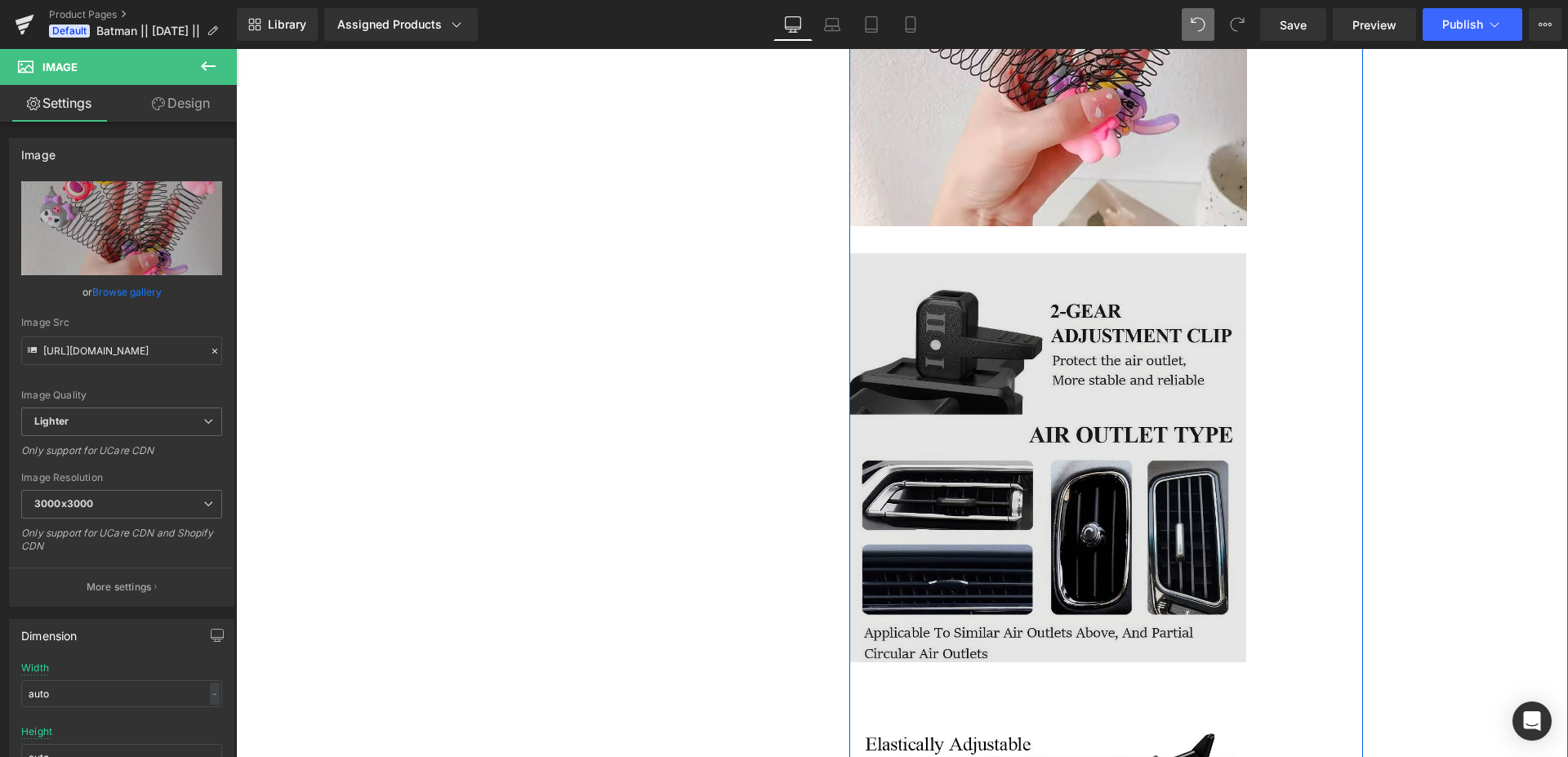
click at [1062, 400] on img at bounding box center [1048, 473] width 398 height 442
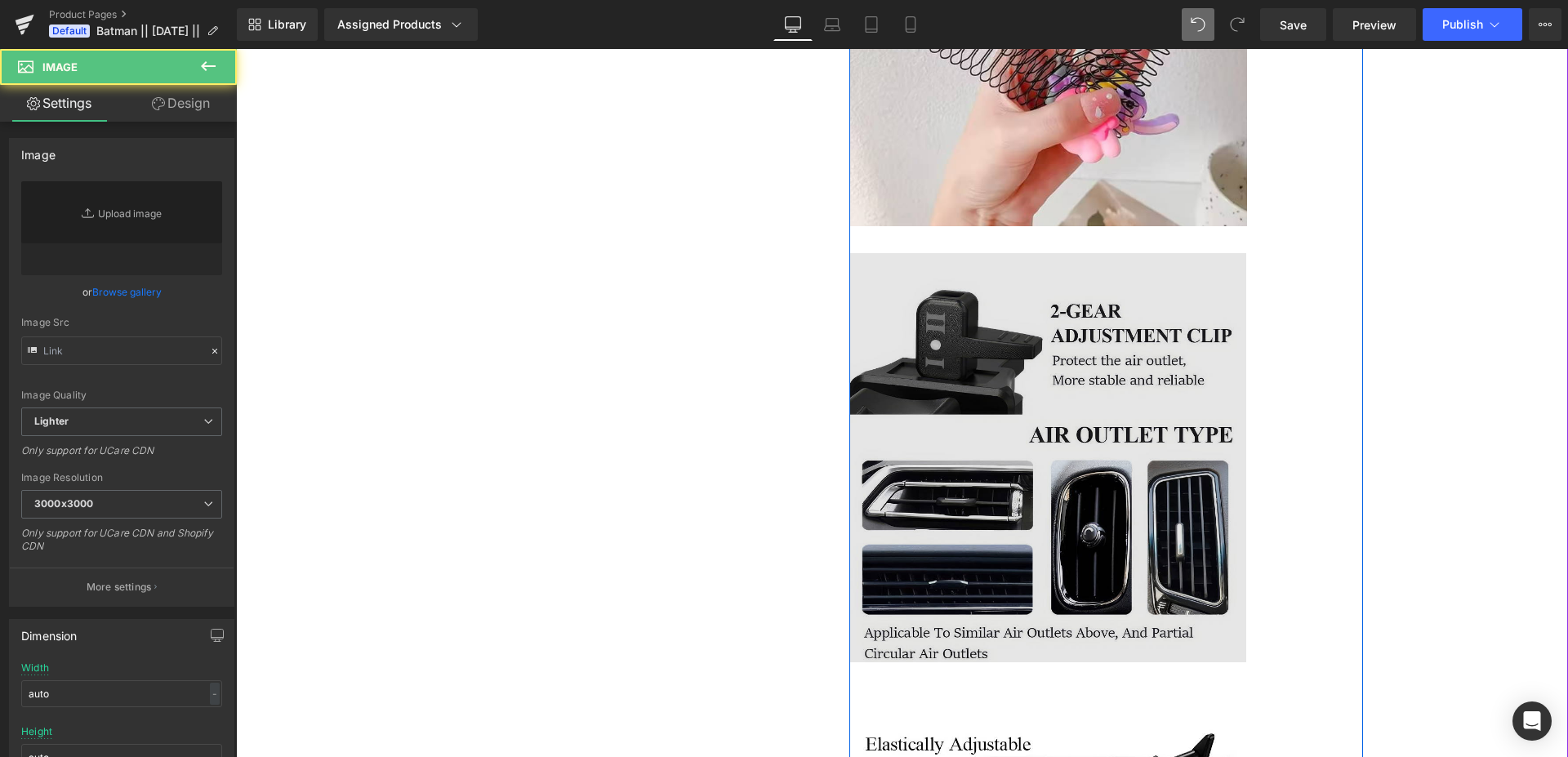
type input "[URL][DOMAIN_NAME]"
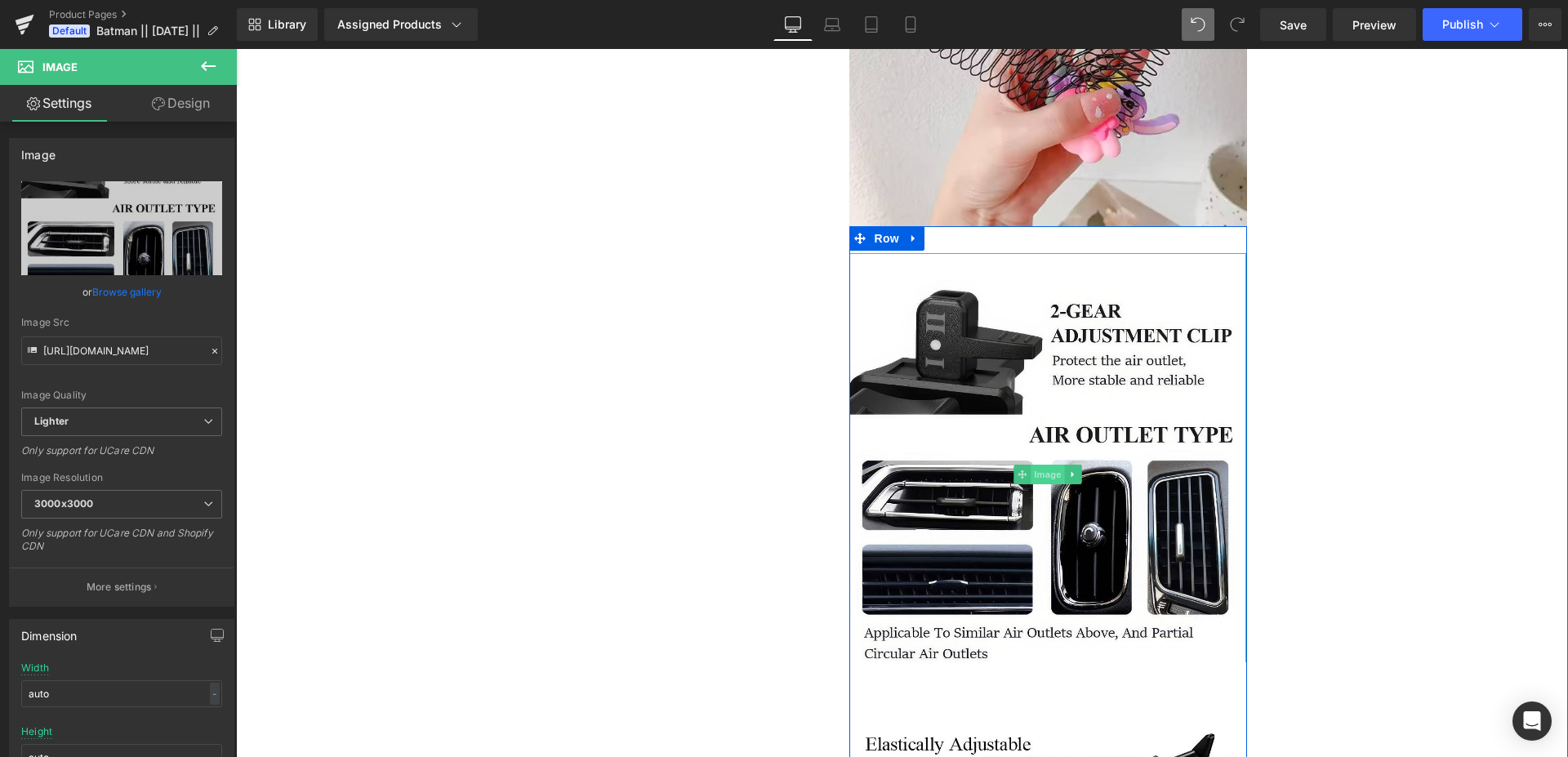
click at [1030, 483] on span "Image" at bounding box center [1047, 474] width 34 height 19
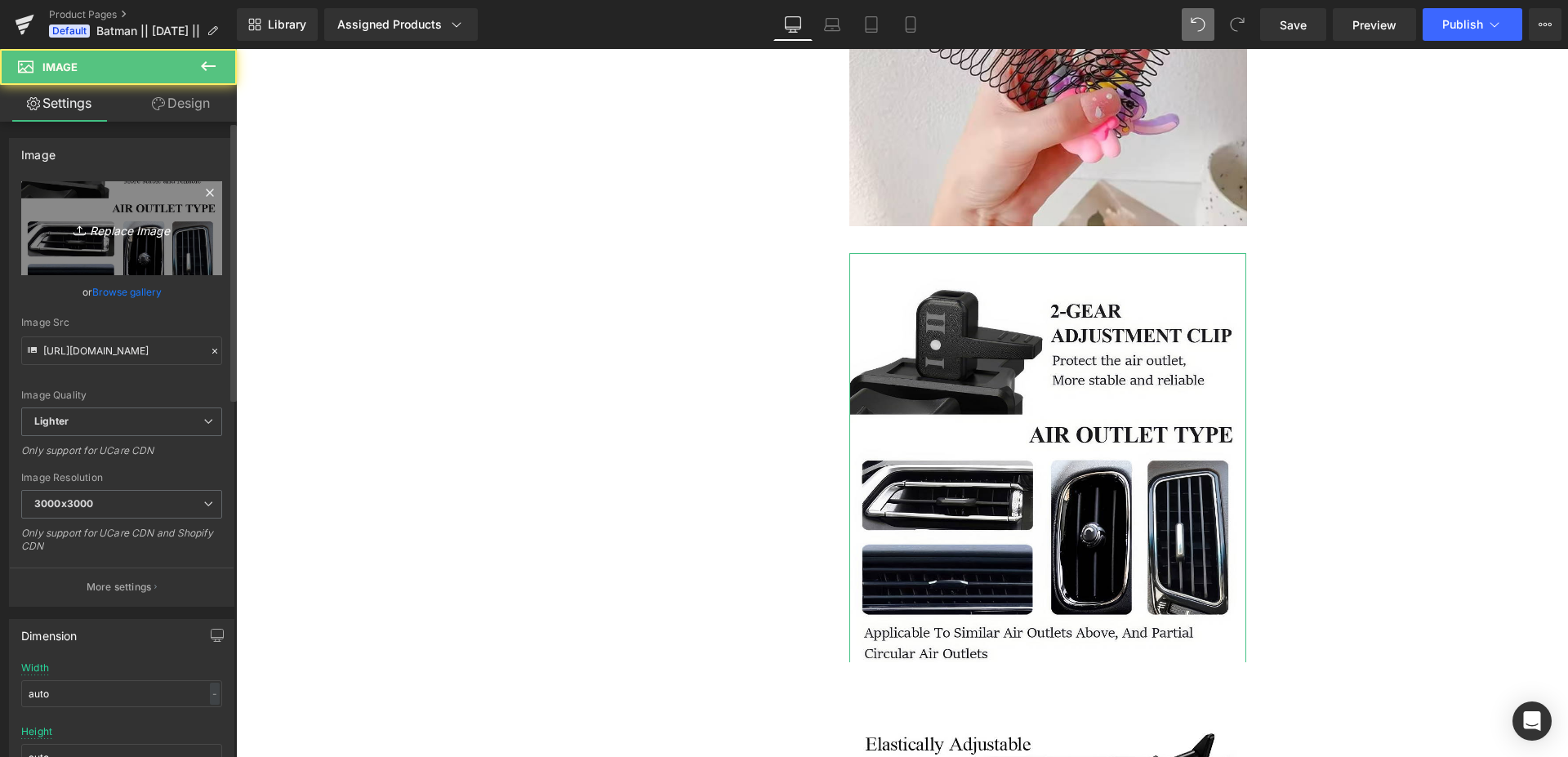
click at [120, 233] on icon "Replace Image" at bounding box center [121, 227] width 131 height 20
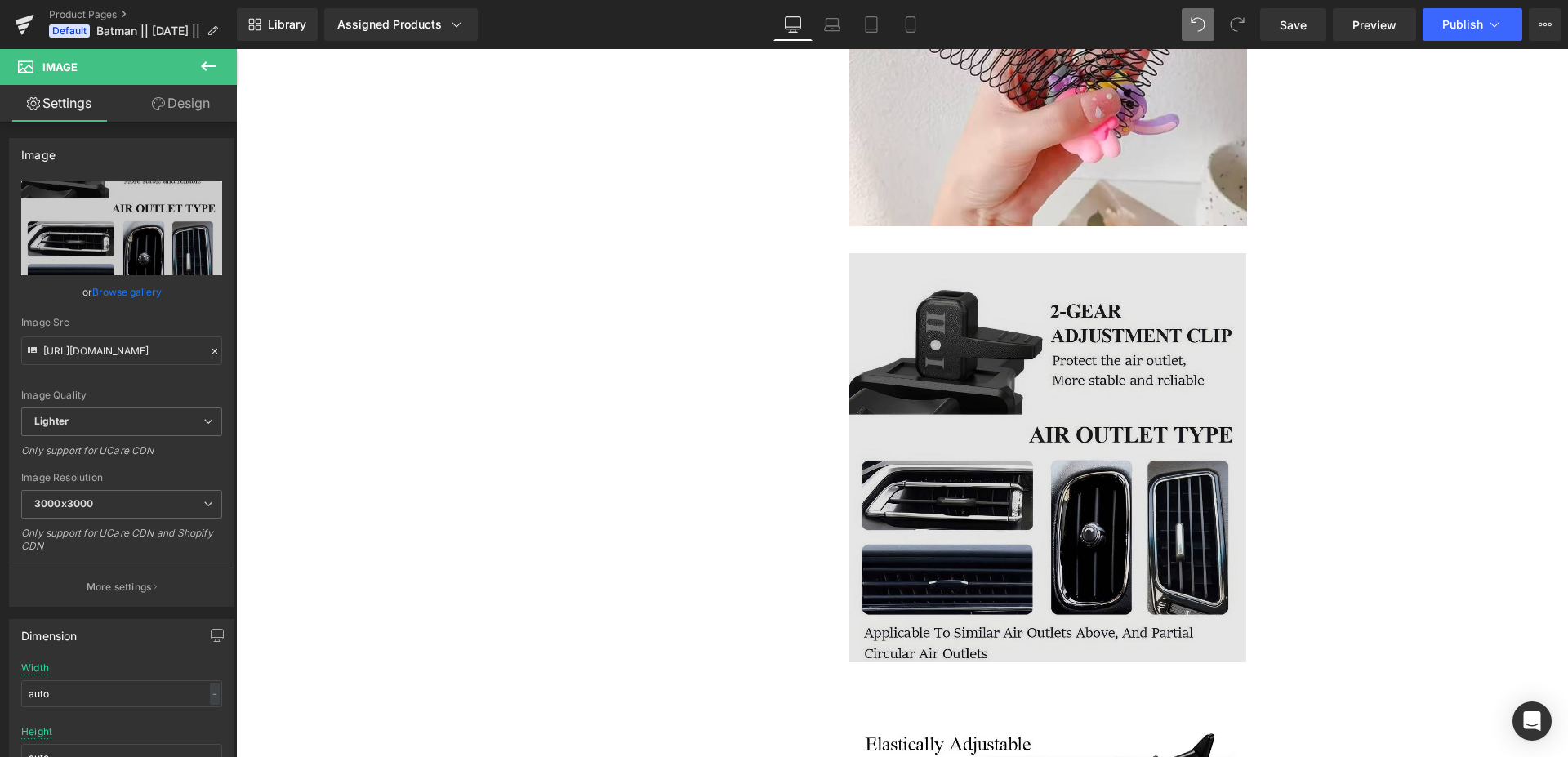
type input "C:\fakepath\3.webp"
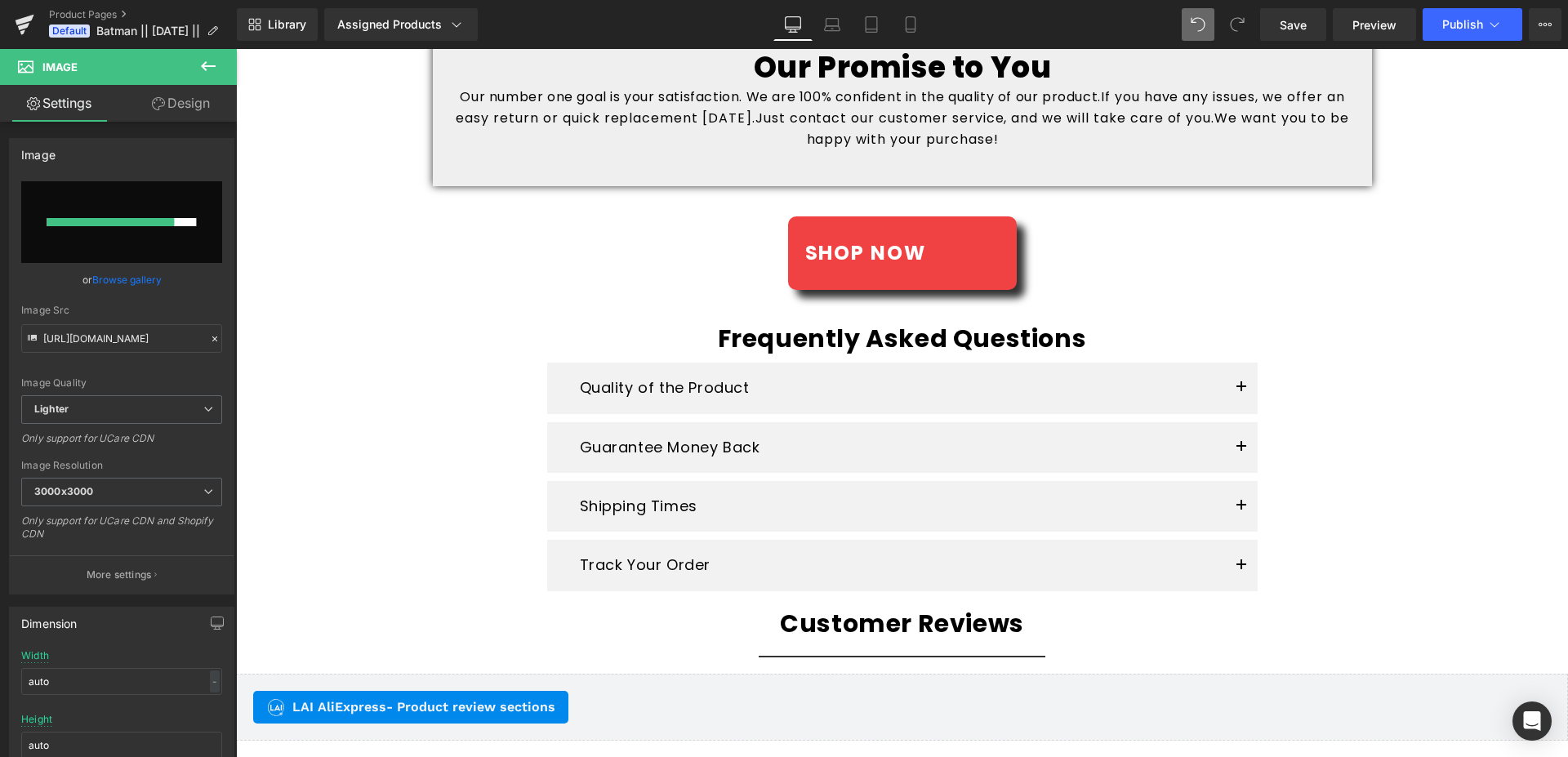
scroll to position [2915, 0]
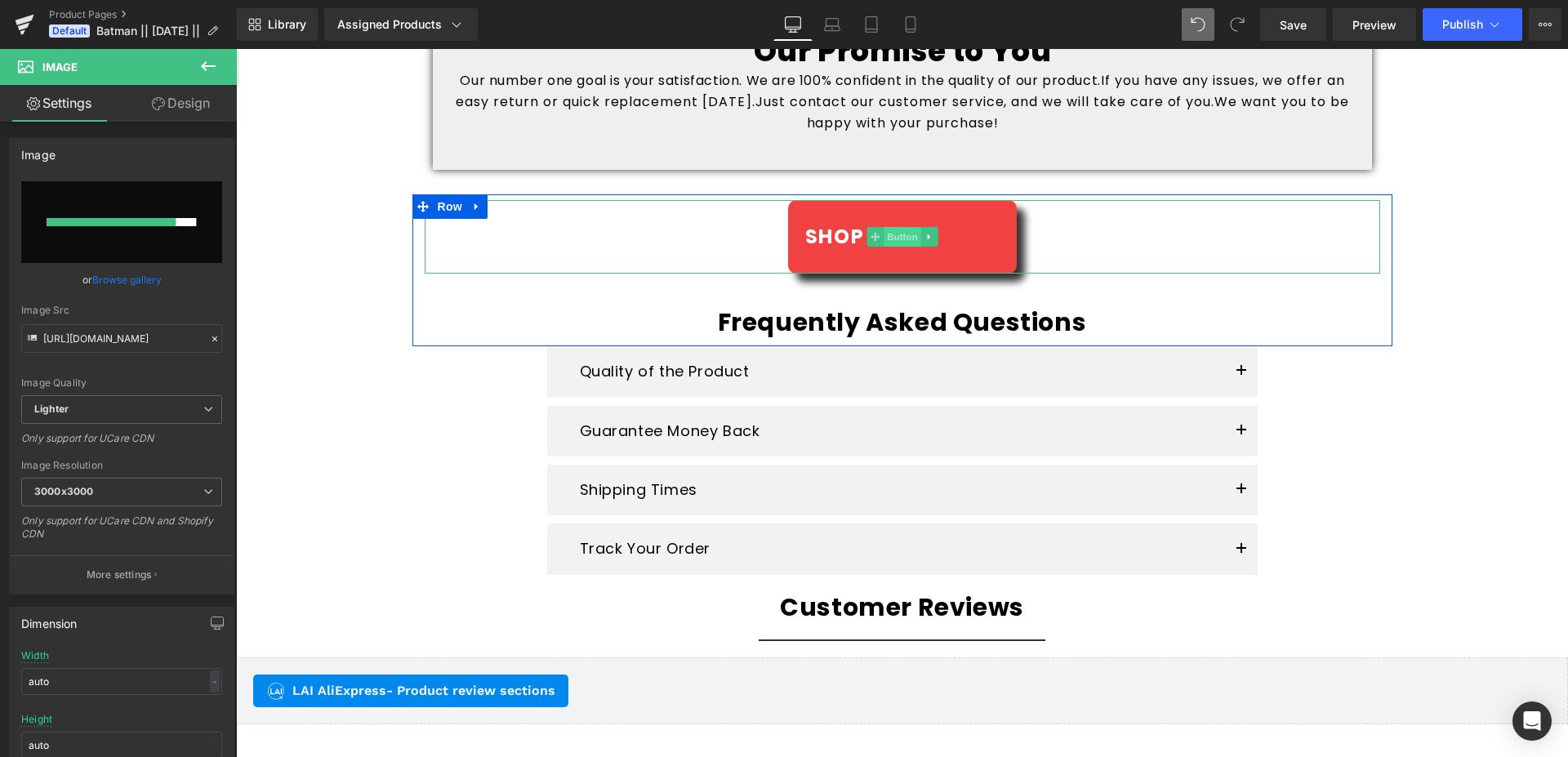
click at [884, 231] on span "Button" at bounding box center [902, 236] width 38 height 19
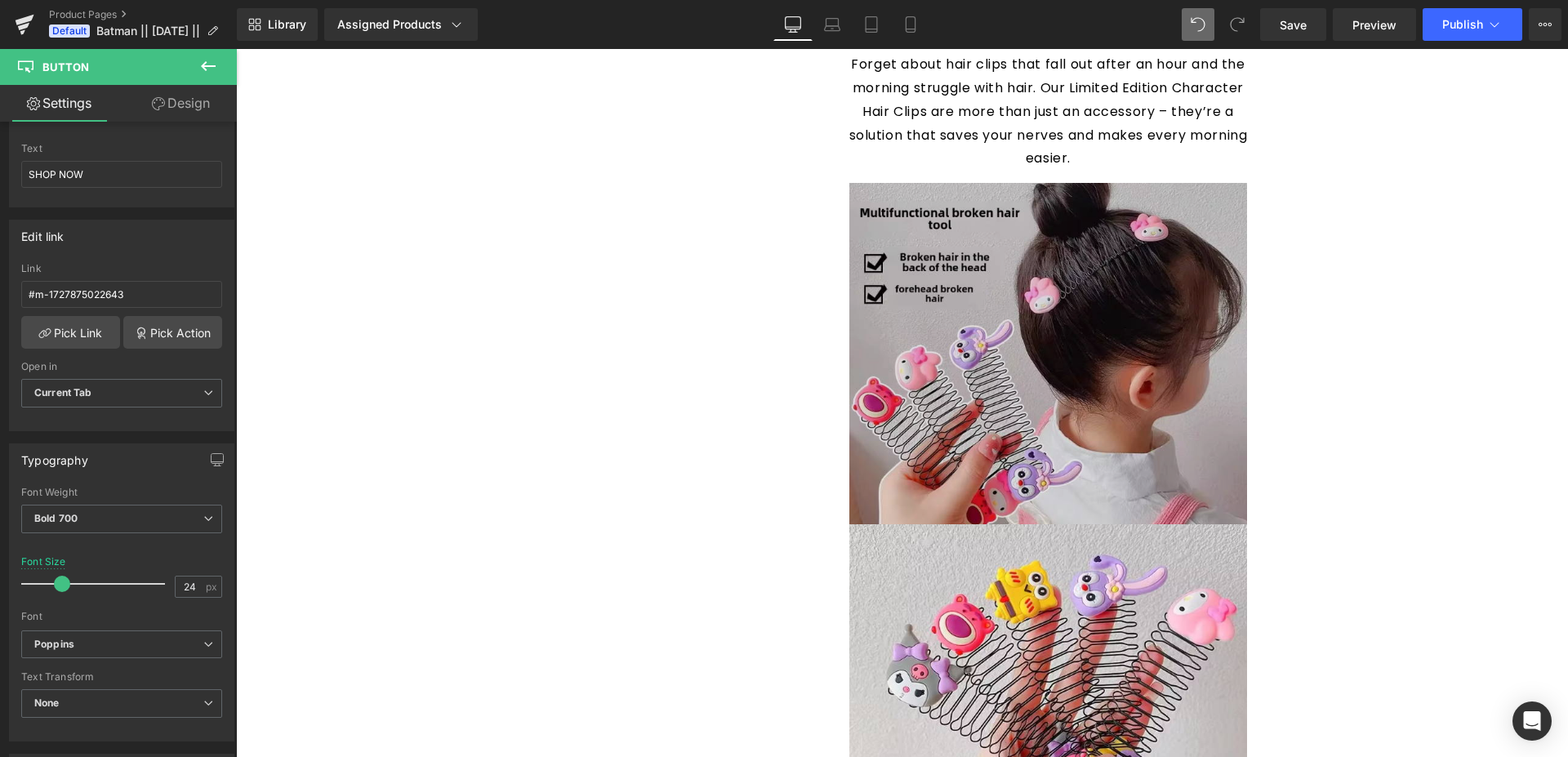
scroll to position [1166, 0]
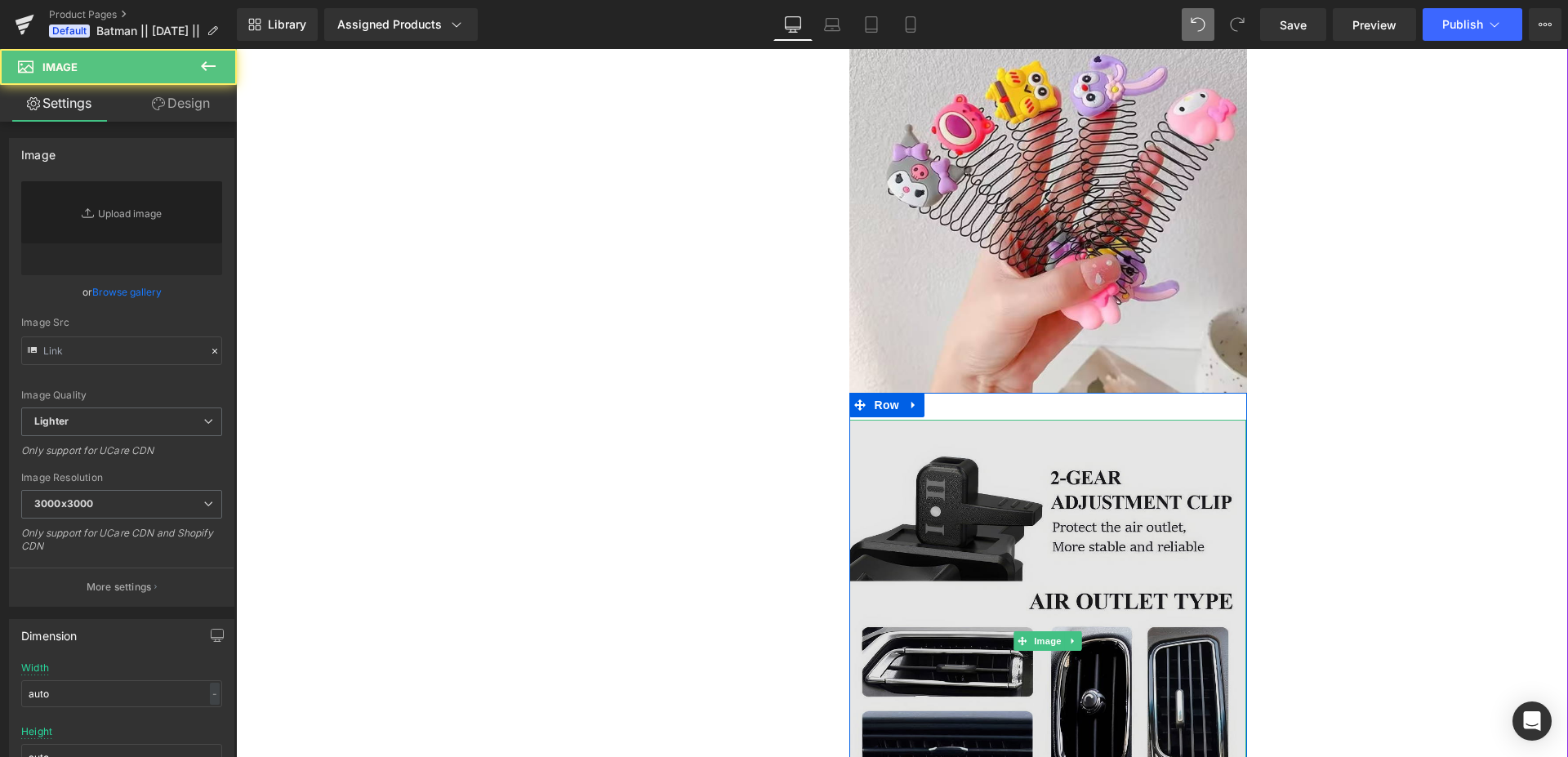
type input "[URL][DOMAIN_NAME]"
click at [1030, 472] on img at bounding box center [1048, 640] width 398 height 442
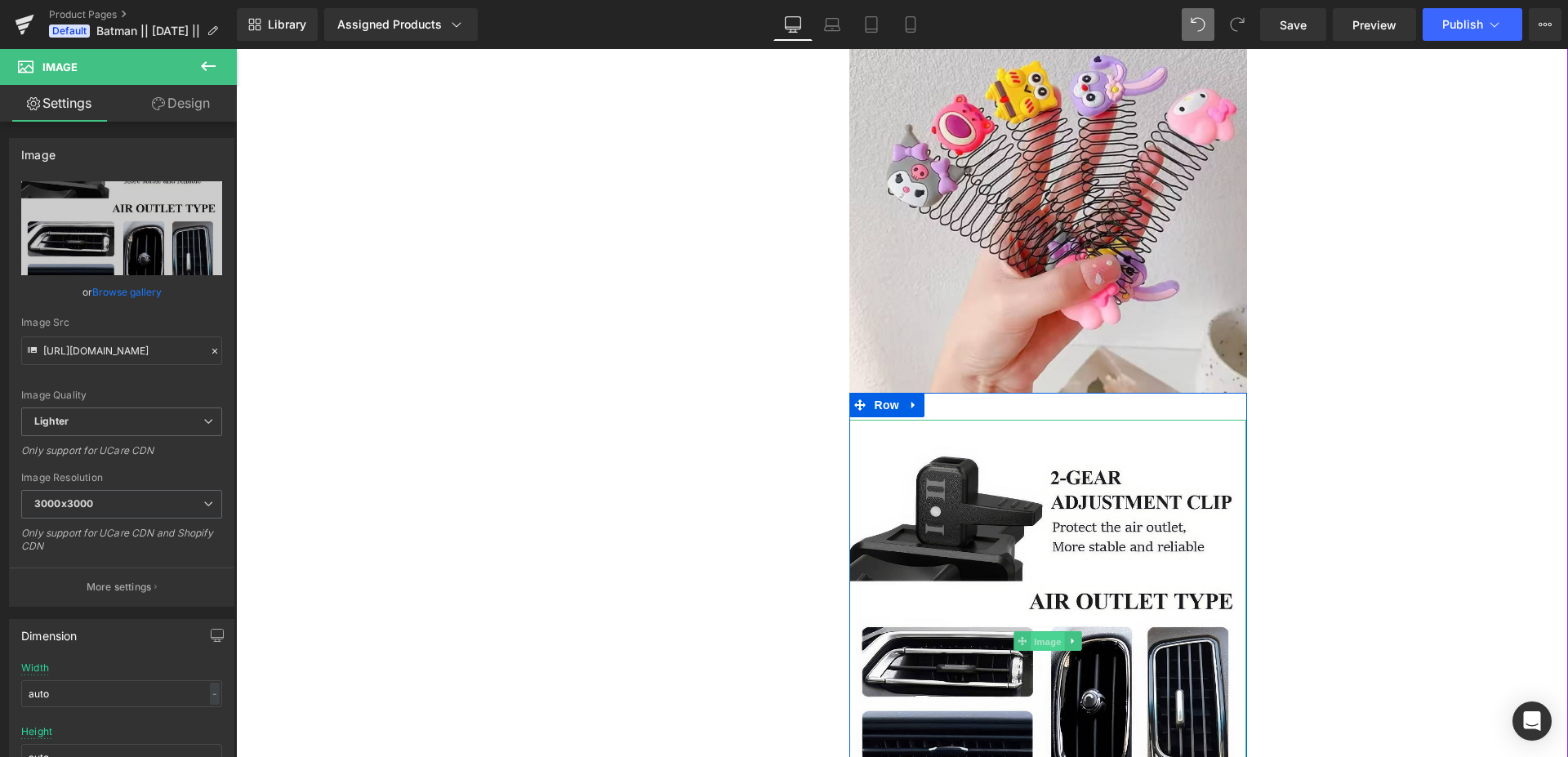
click at [1048, 648] on span "Image" at bounding box center [1047, 642] width 34 height 19
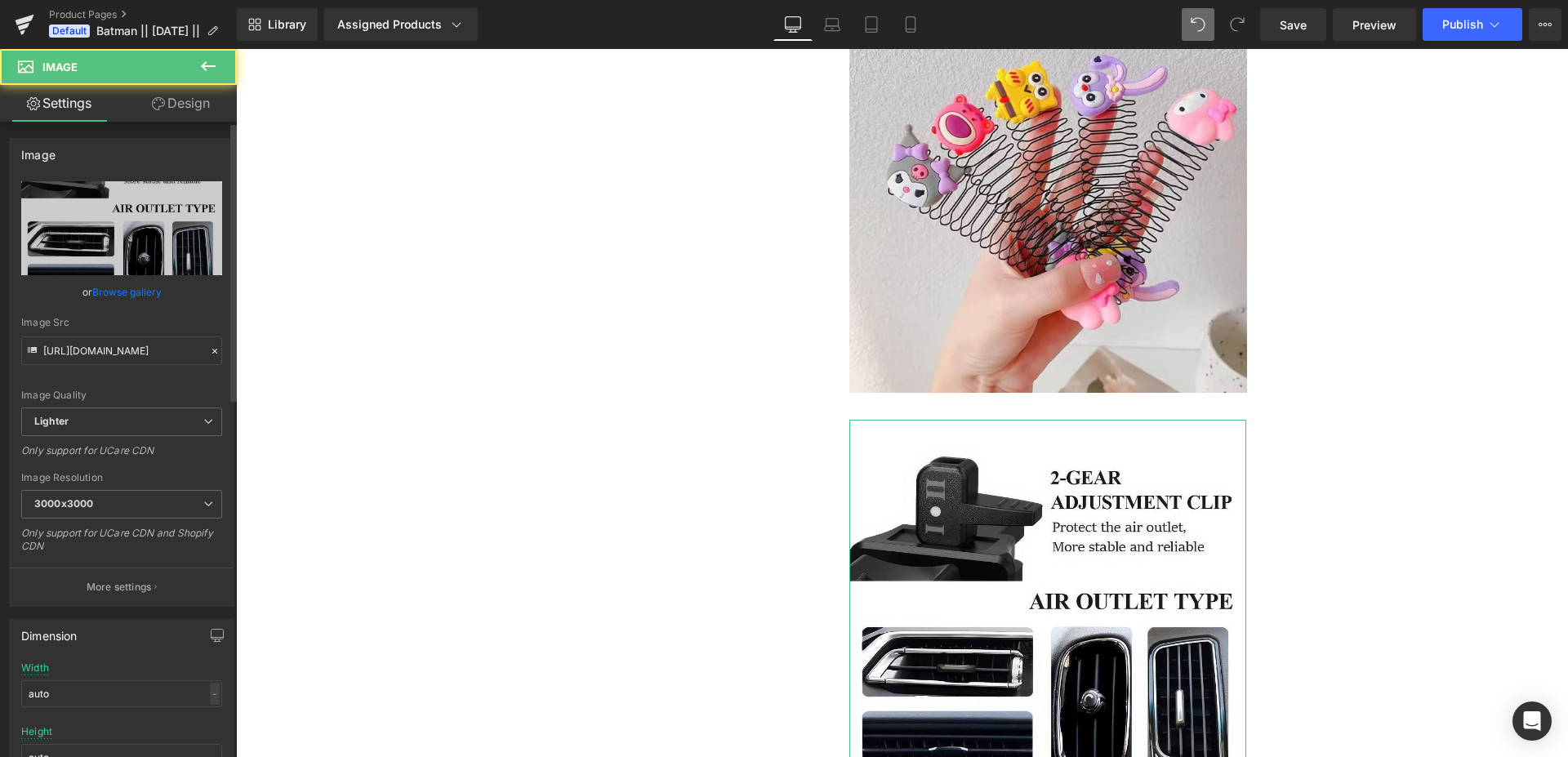
click at [102, 179] on div "Image [URL][DOMAIN_NAME] Replace Image Upload image or Browse gallery Image Src…" at bounding box center [121, 372] width 226 height 469
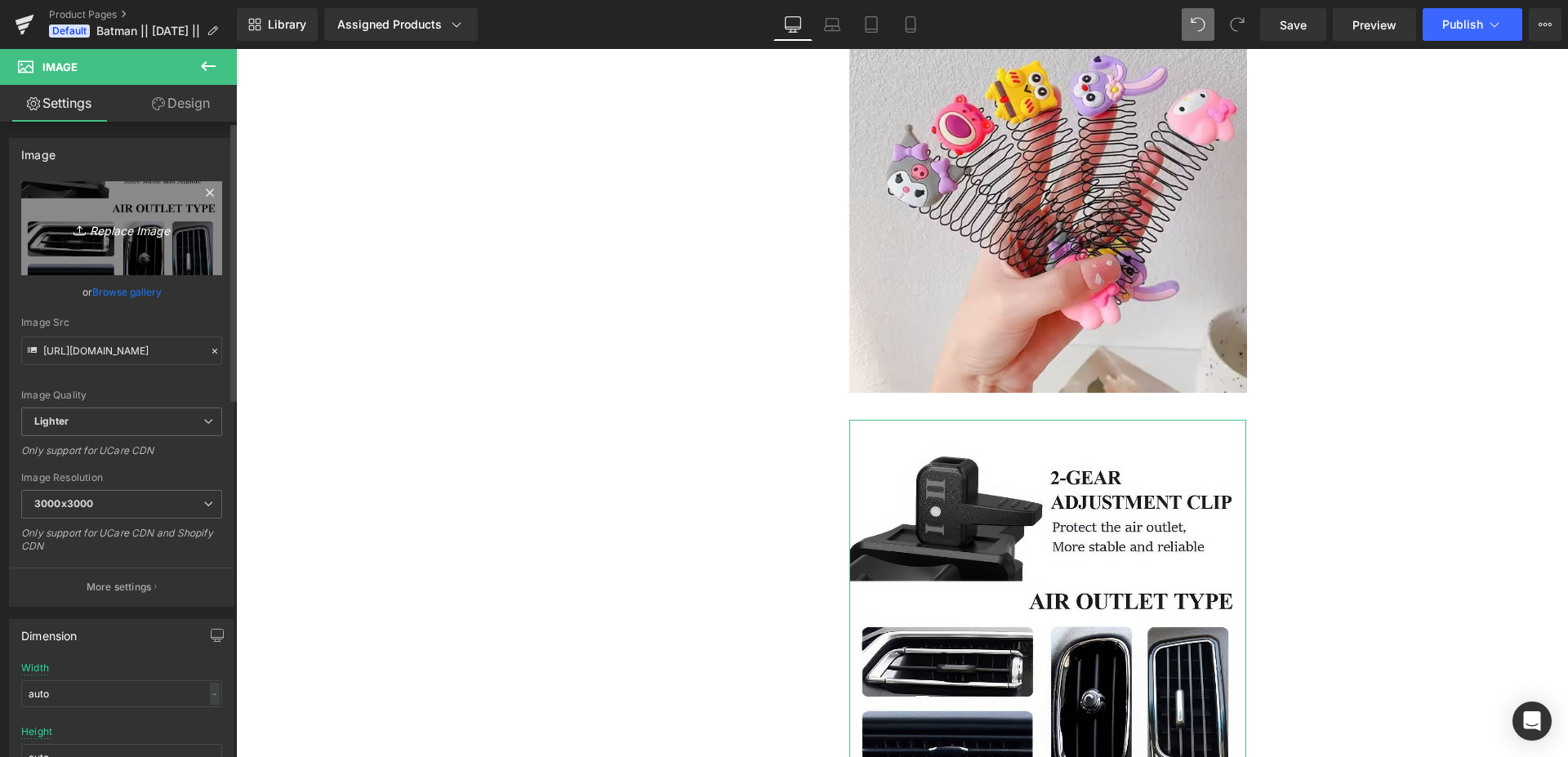
click at [113, 223] on icon "Replace Image" at bounding box center [121, 227] width 131 height 20
type input "C:\fakepath\3.webp"
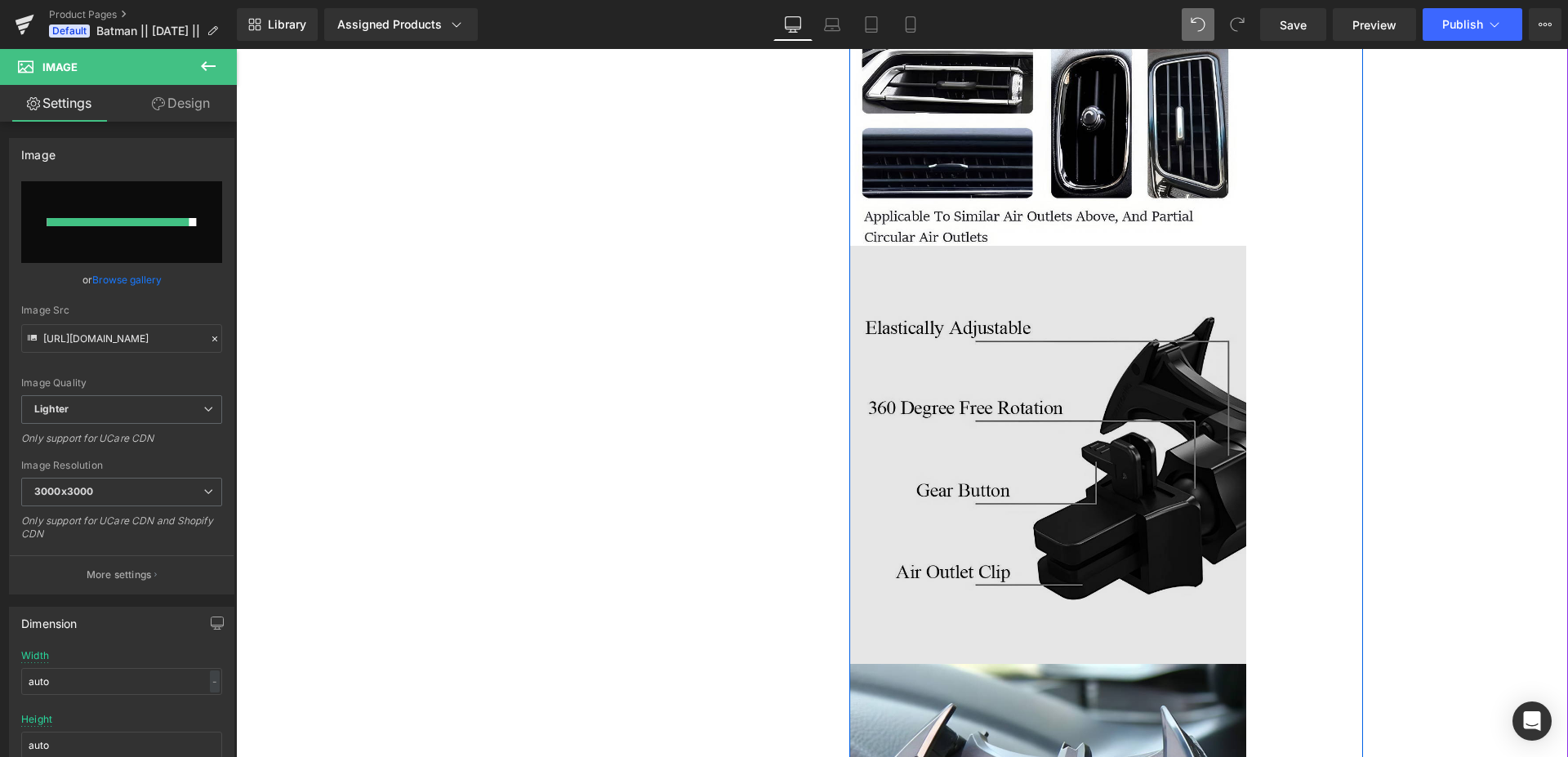
type input "[URL][DOMAIN_NAME]"
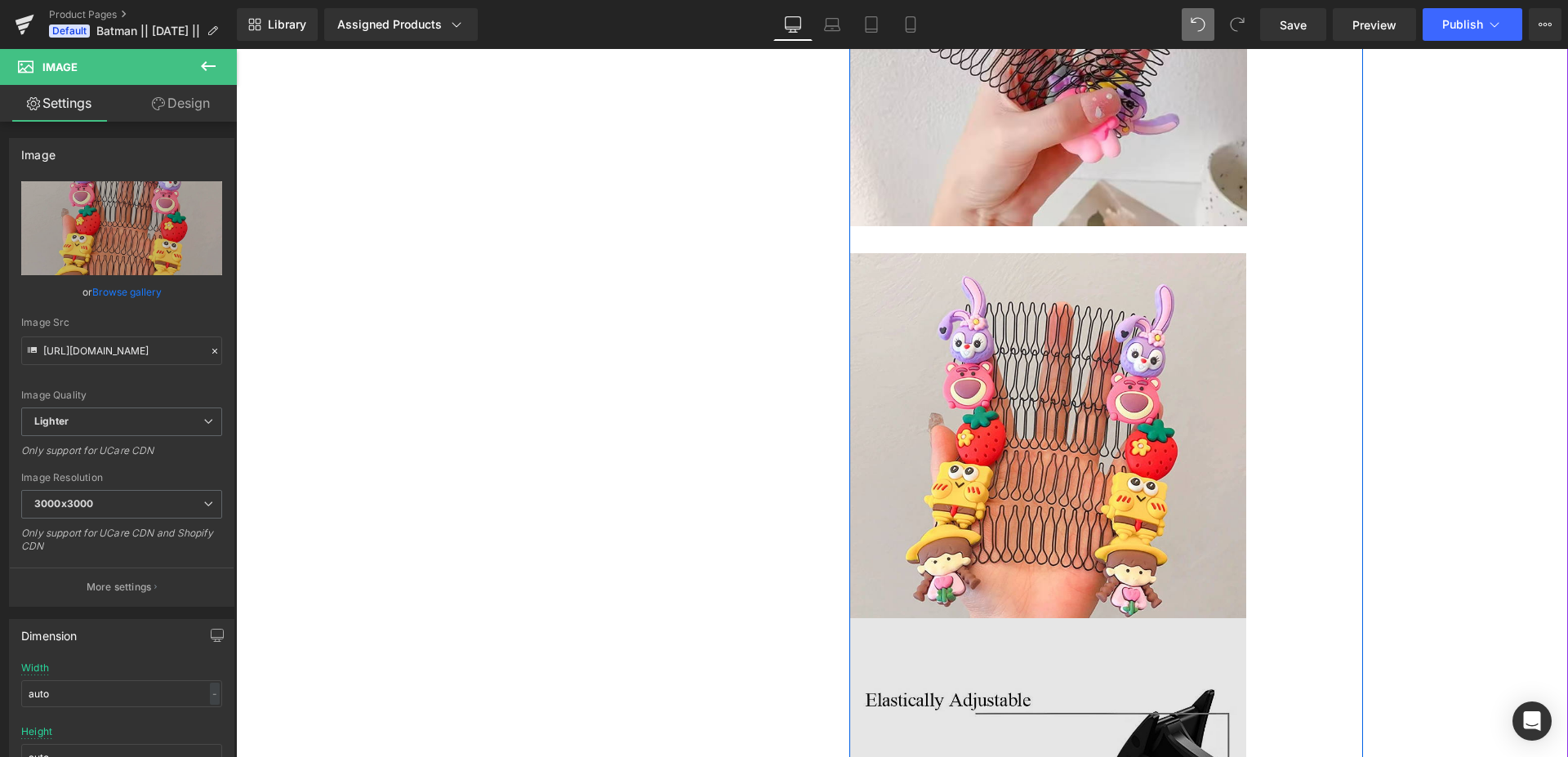
scroll to position [1749, 0]
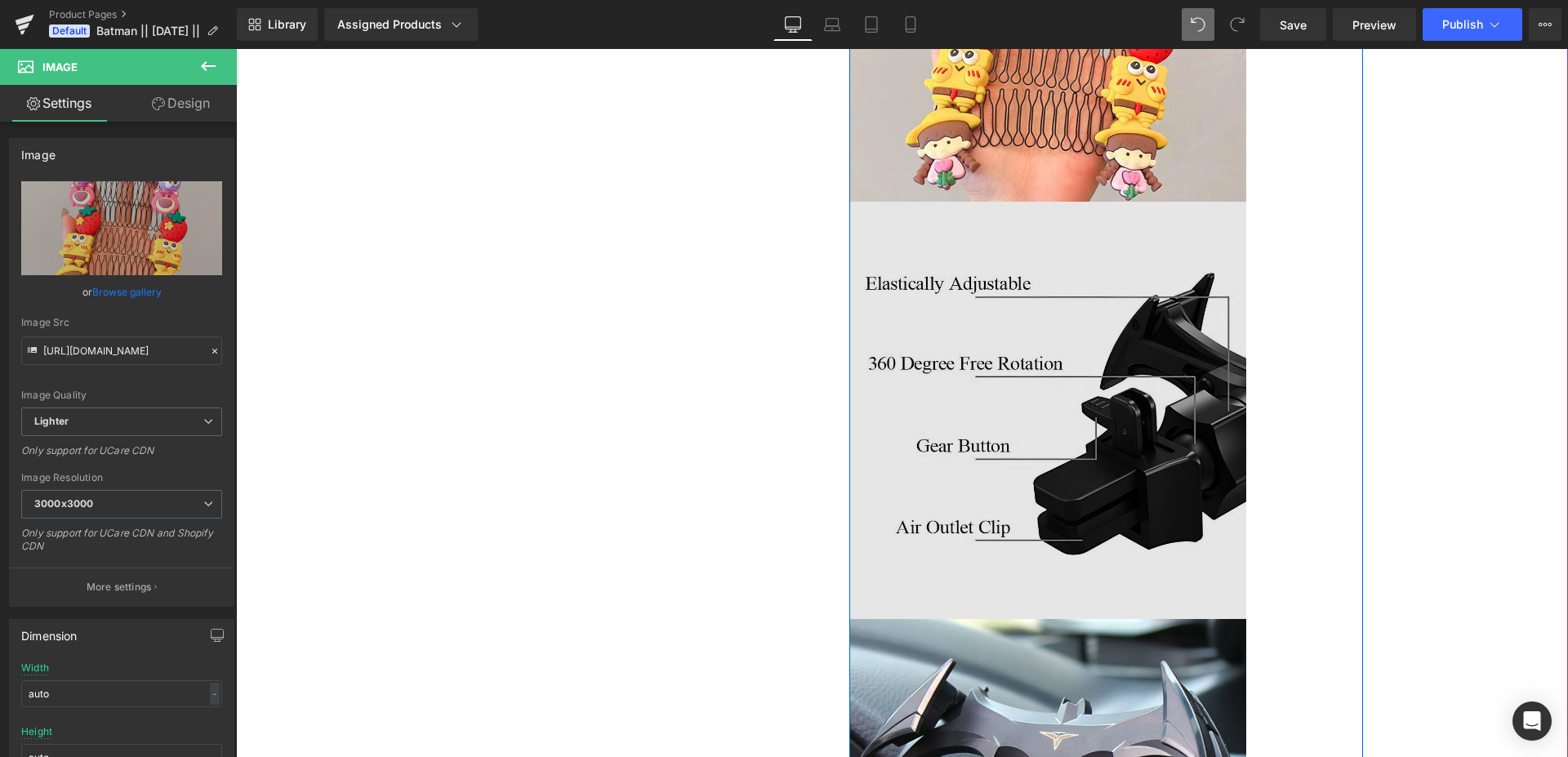
click at [983, 308] on img at bounding box center [1048, 422] width 398 height 442
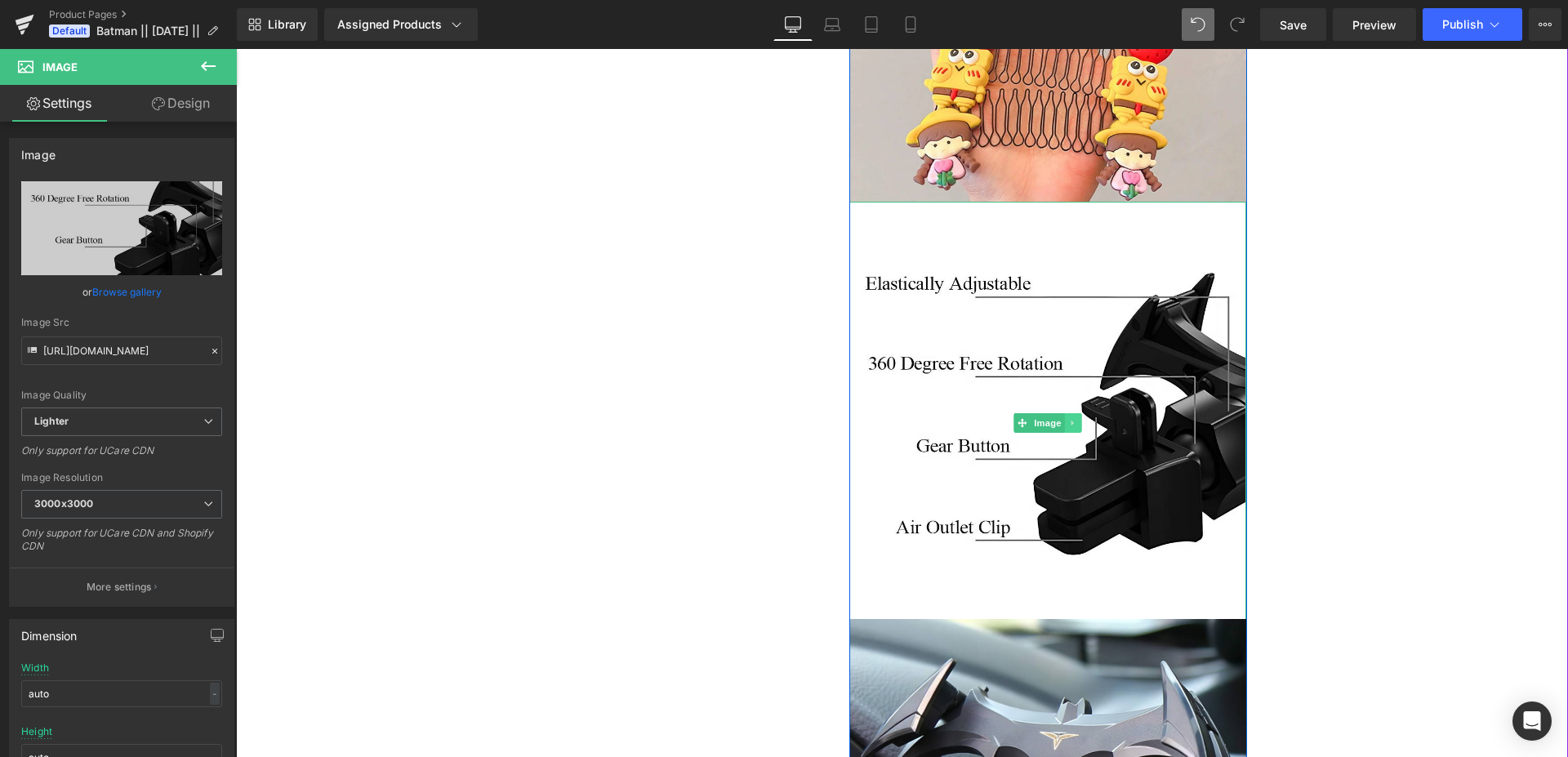
click at [1070, 419] on icon at bounding box center [1073, 422] width 9 height 10
click at [1077, 419] on icon at bounding box center [1081, 422] width 9 height 9
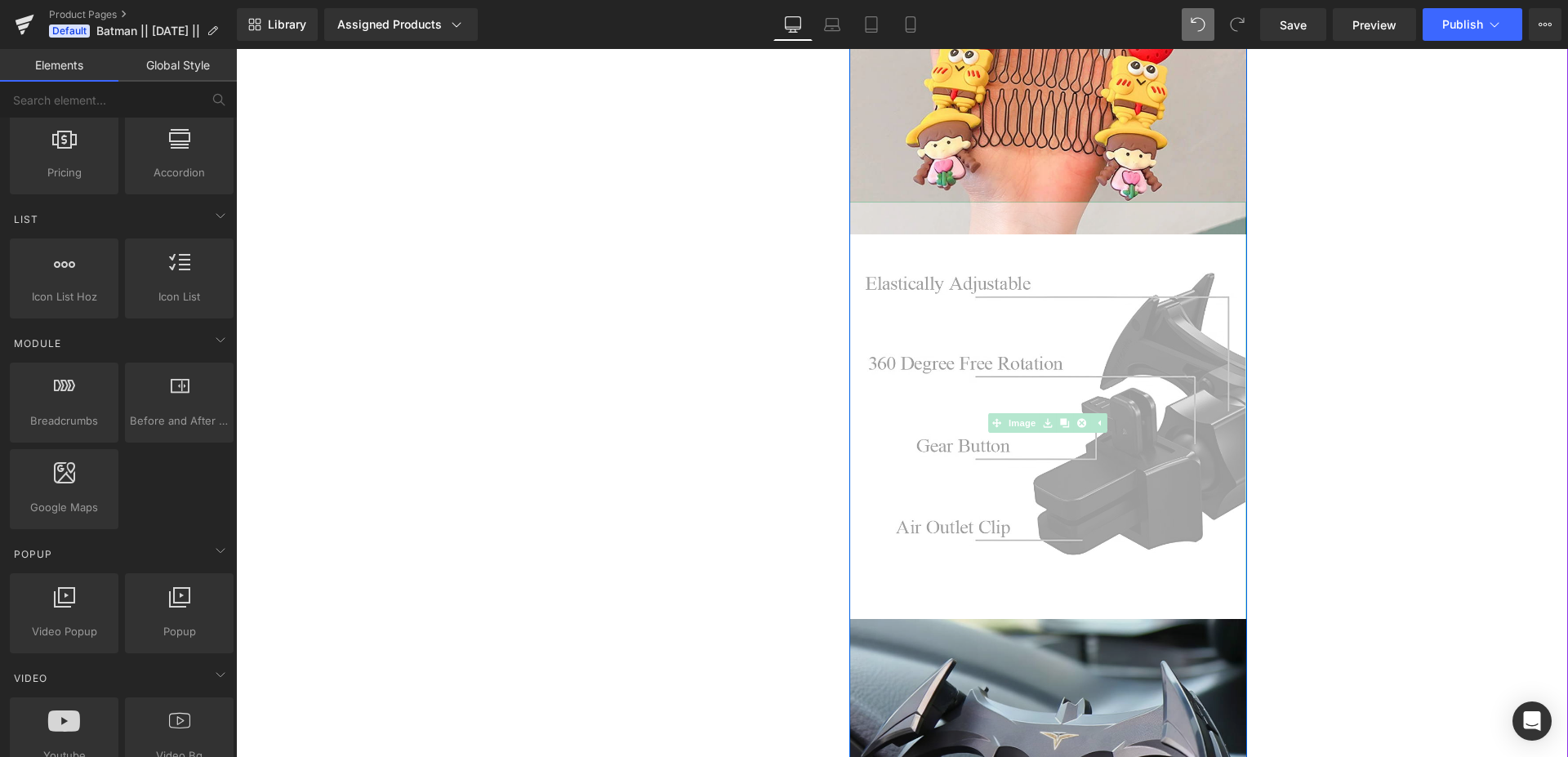
scroll to position [638, 0]
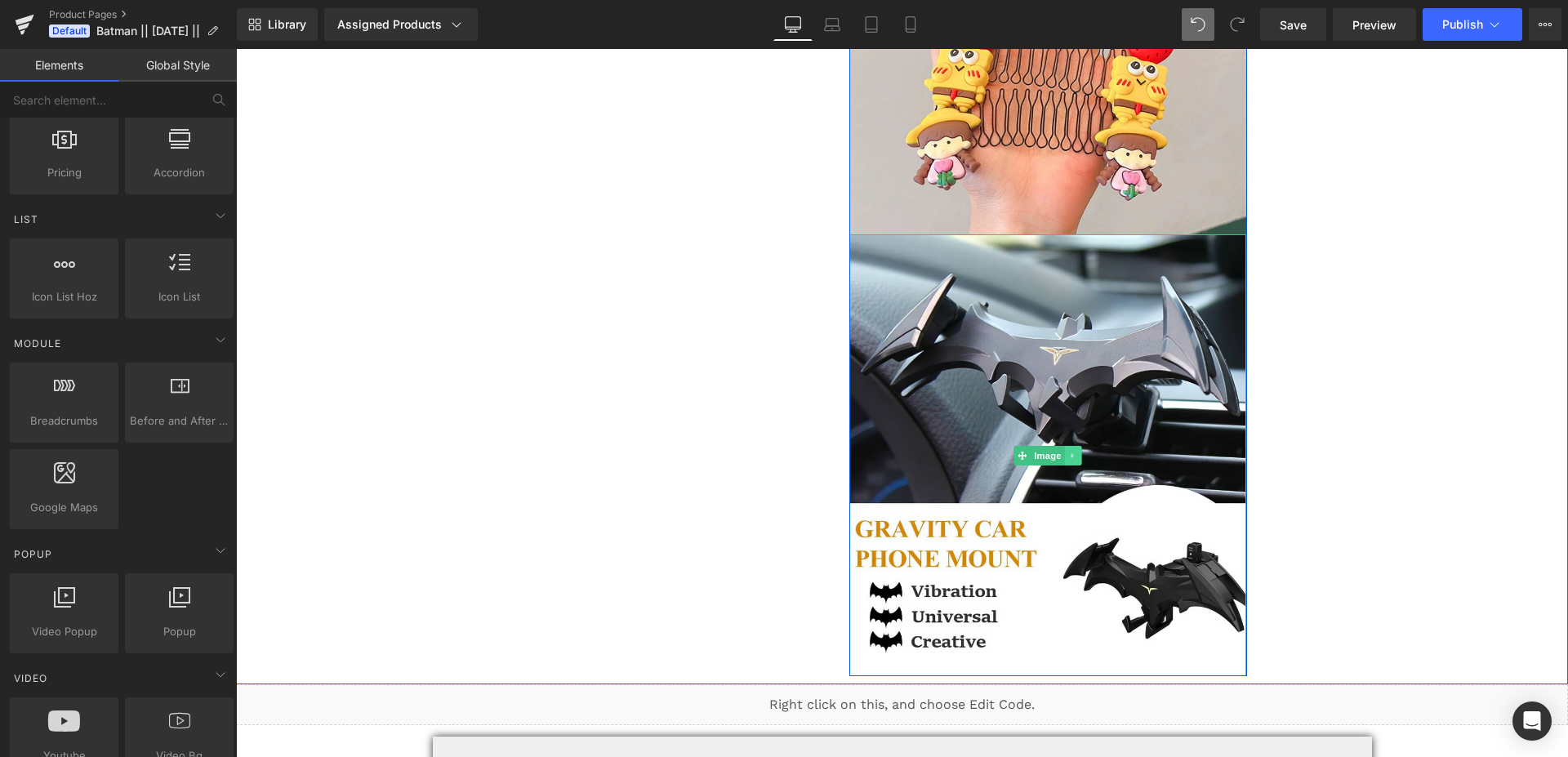
click at [1069, 451] on icon at bounding box center [1073, 455] width 9 height 10
click at [1073, 454] on link at bounding box center [1082, 456] width 18 height 19
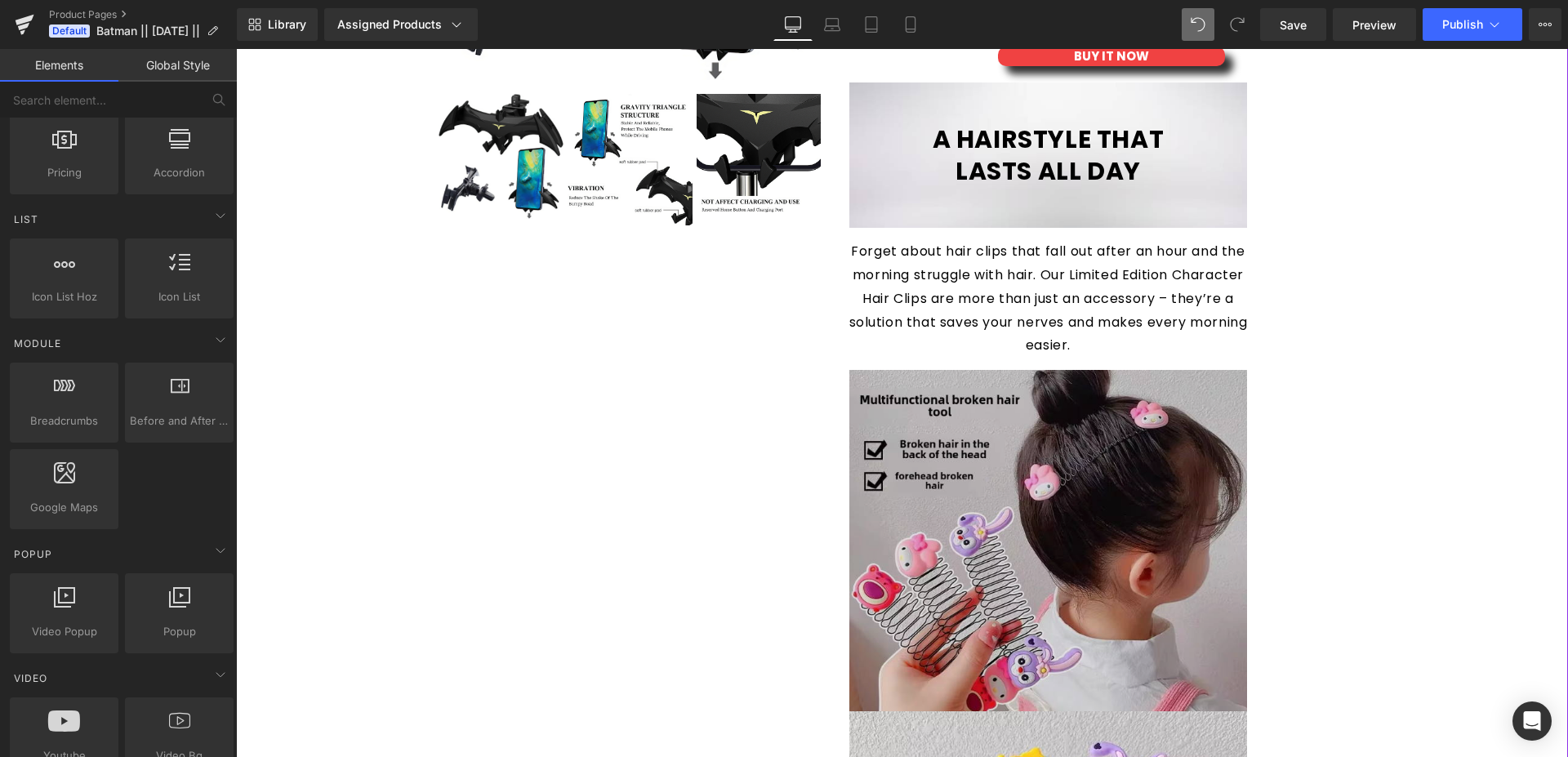
scroll to position [333, 0]
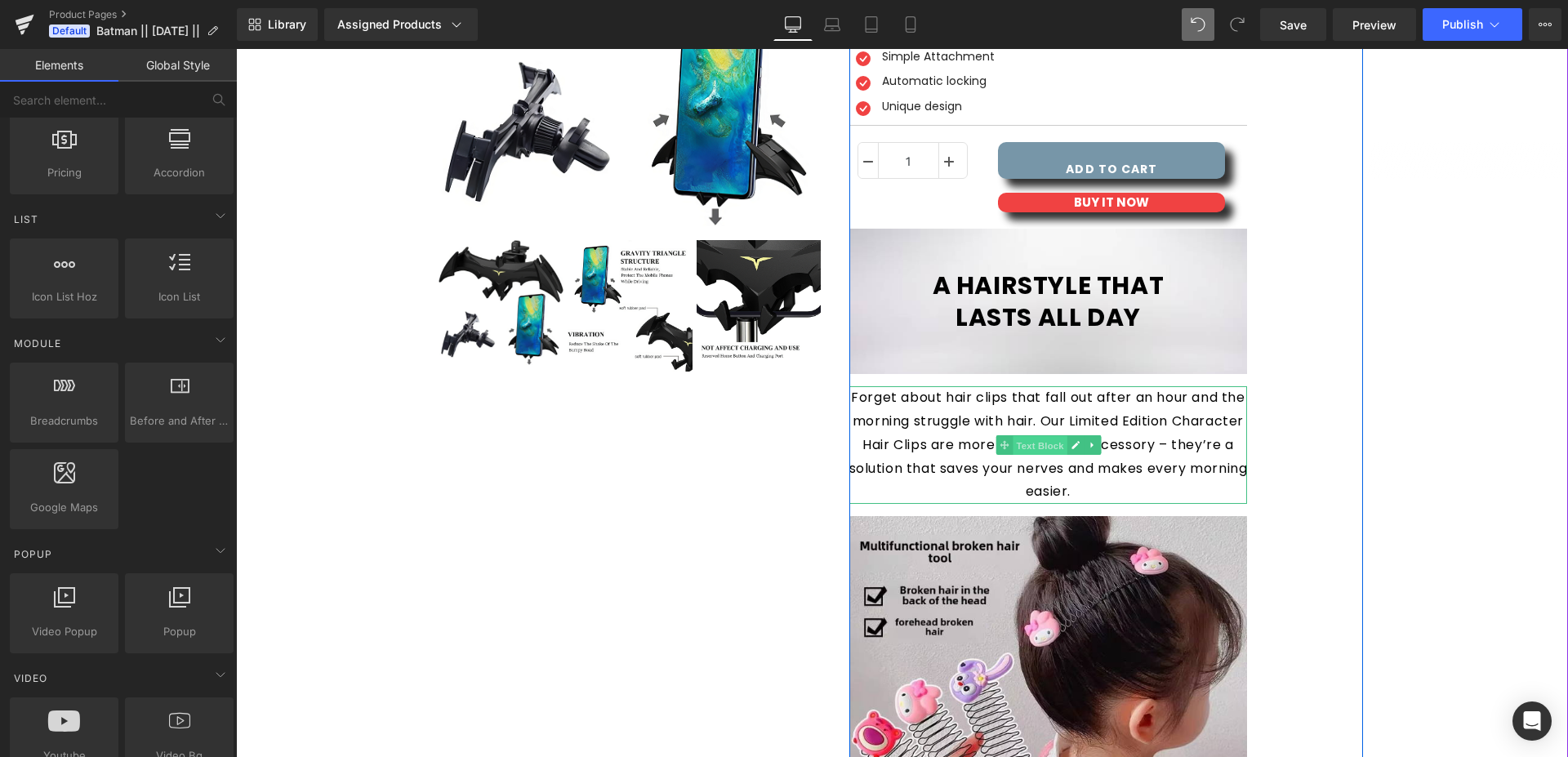
click at [1030, 443] on span "Text Block" at bounding box center [1039, 446] width 54 height 19
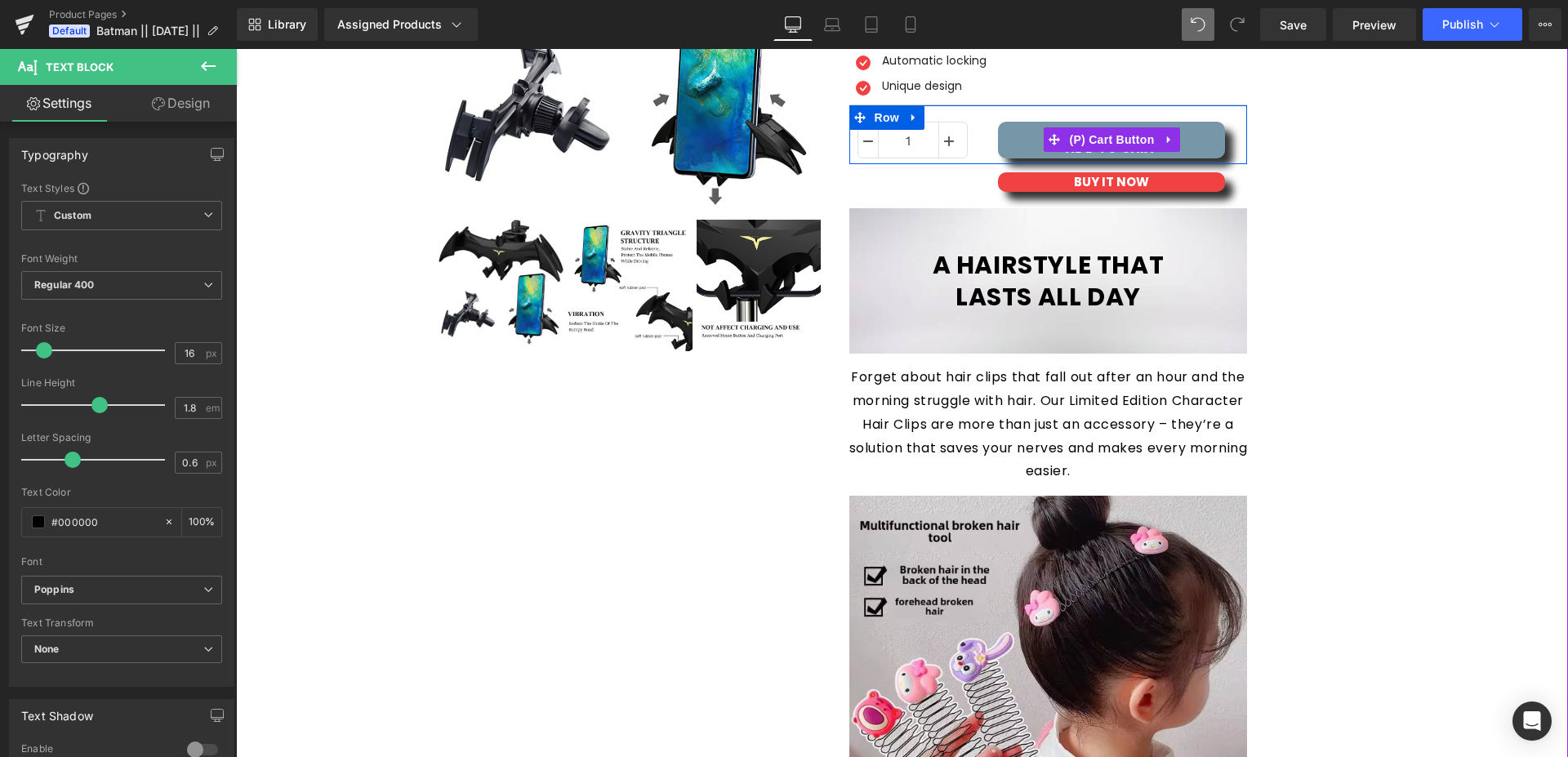
scroll to position [416, 0]
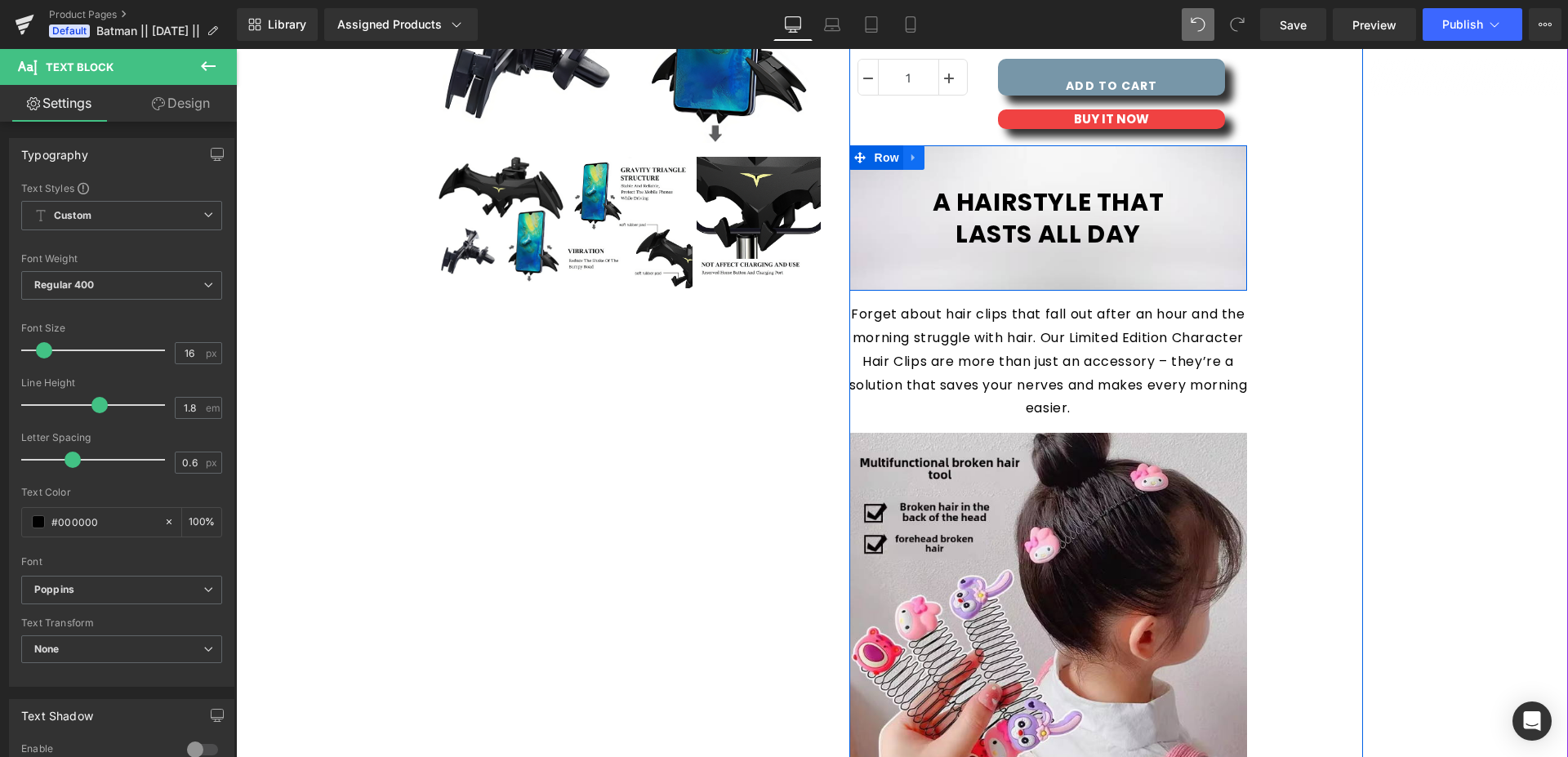
click at [910, 155] on icon at bounding box center [914, 158] width 11 height 12
click at [929, 157] on icon at bounding box center [935, 157] width 11 height 11
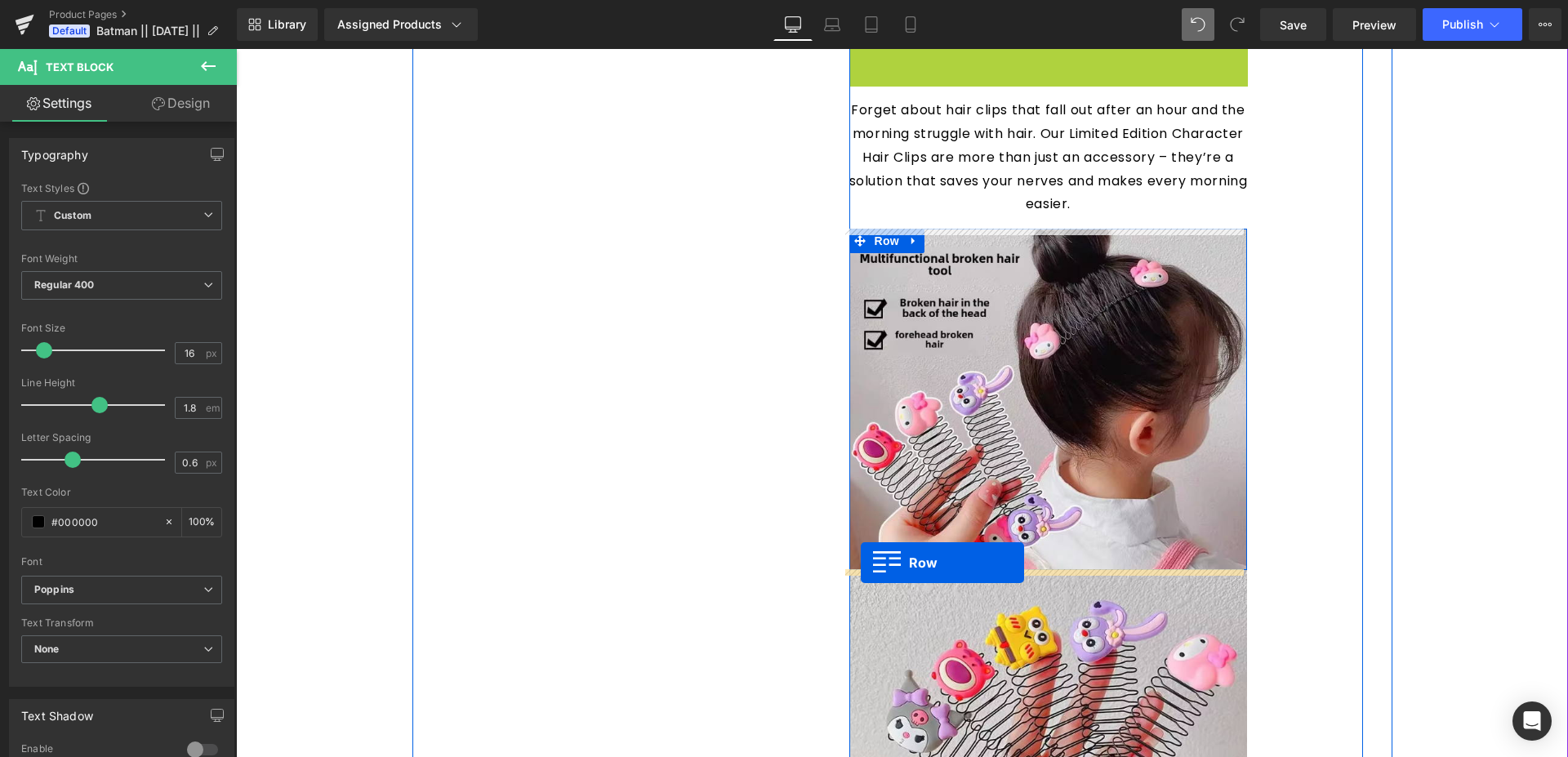
drag, startPoint x: 854, startPoint y: 302, endPoint x: 861, endPoint y: 563, distance: 261.1
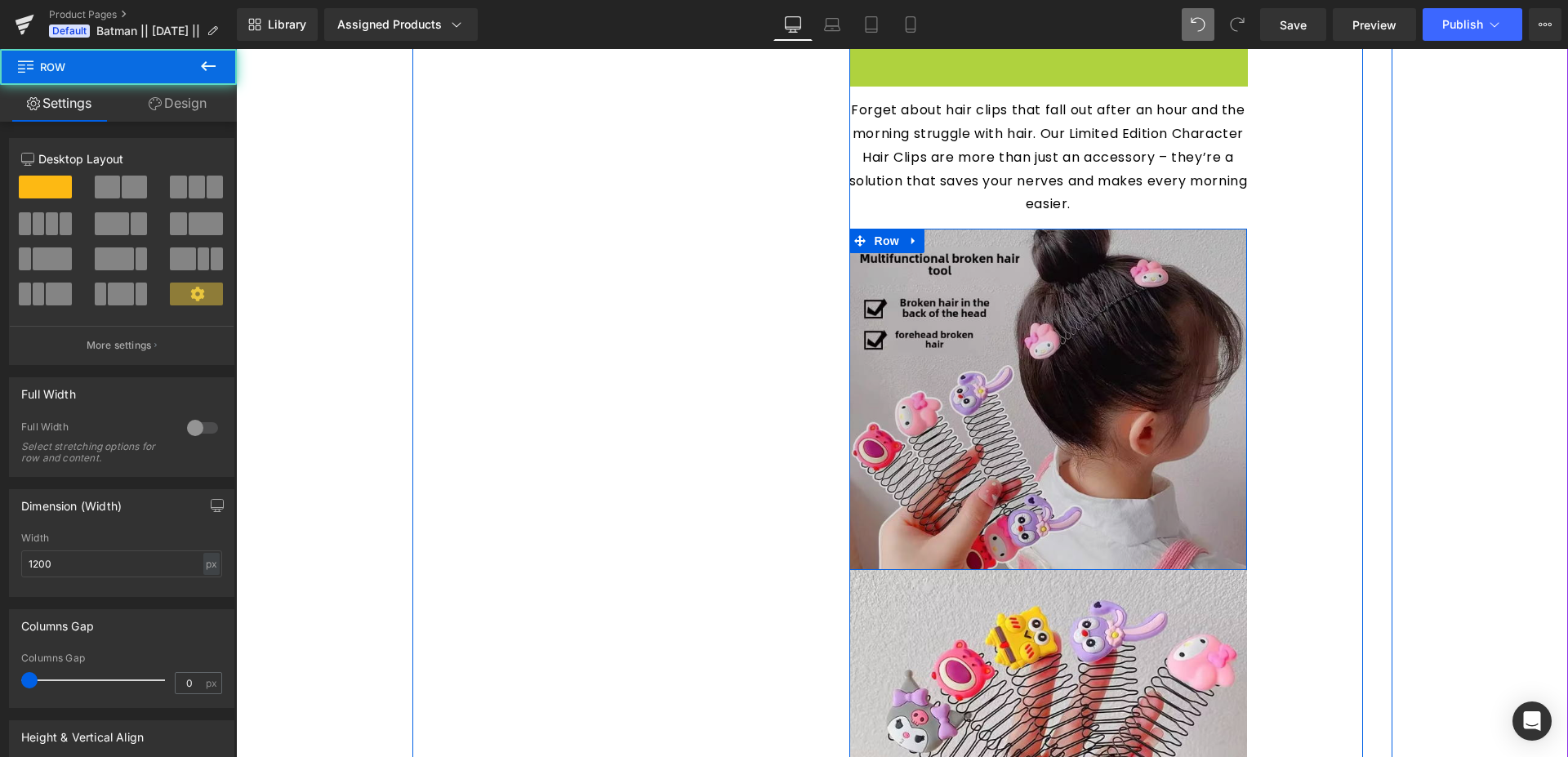
scroll to position [621, 0]
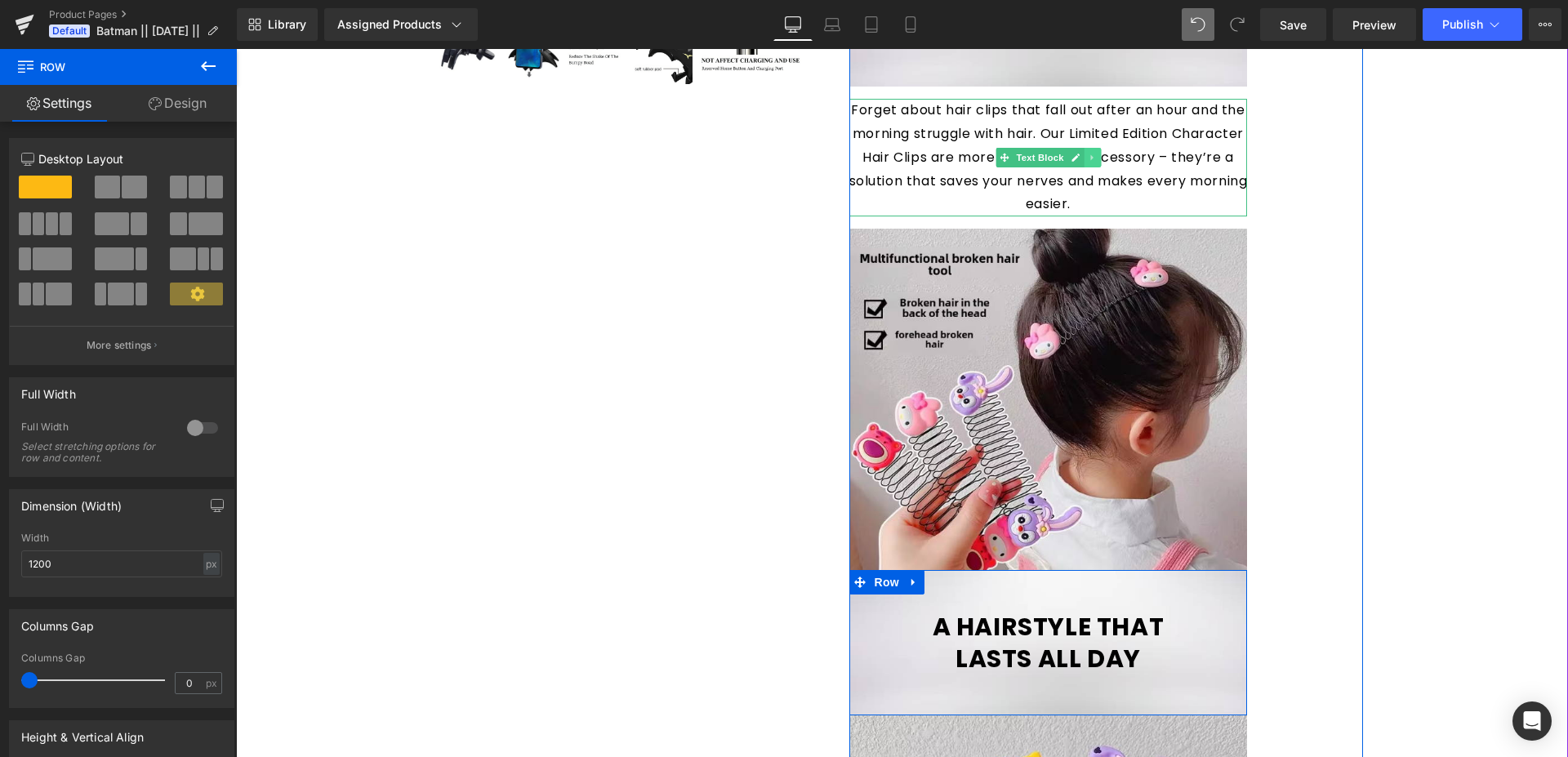
click at [1087, 159] on icon at bounding box center [1092, 157] width 9 height 10
click at [1079, 158] on icon at bounding box center [1083, 158] width 9 height 9
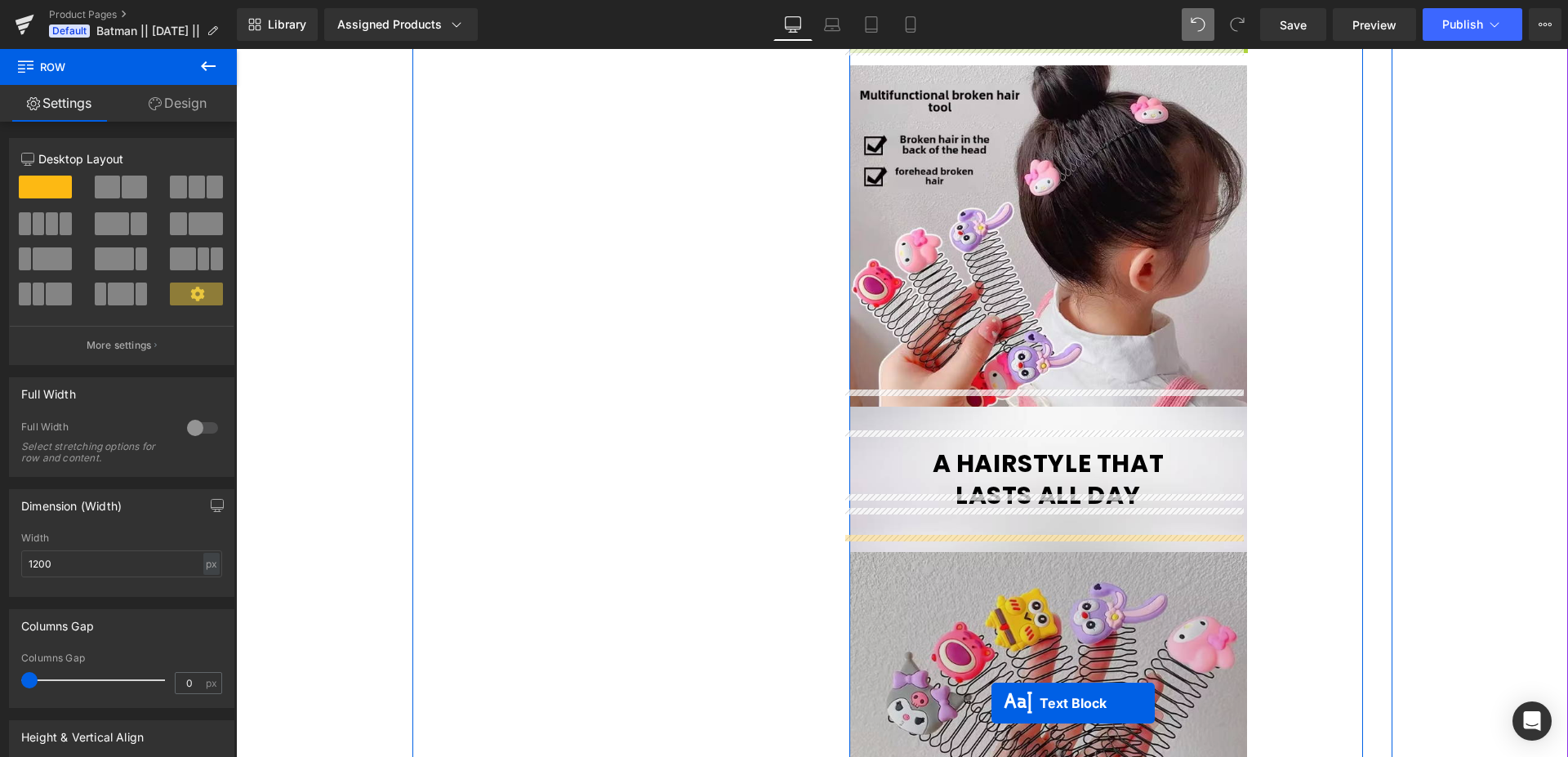
scroll to position [914, 0]
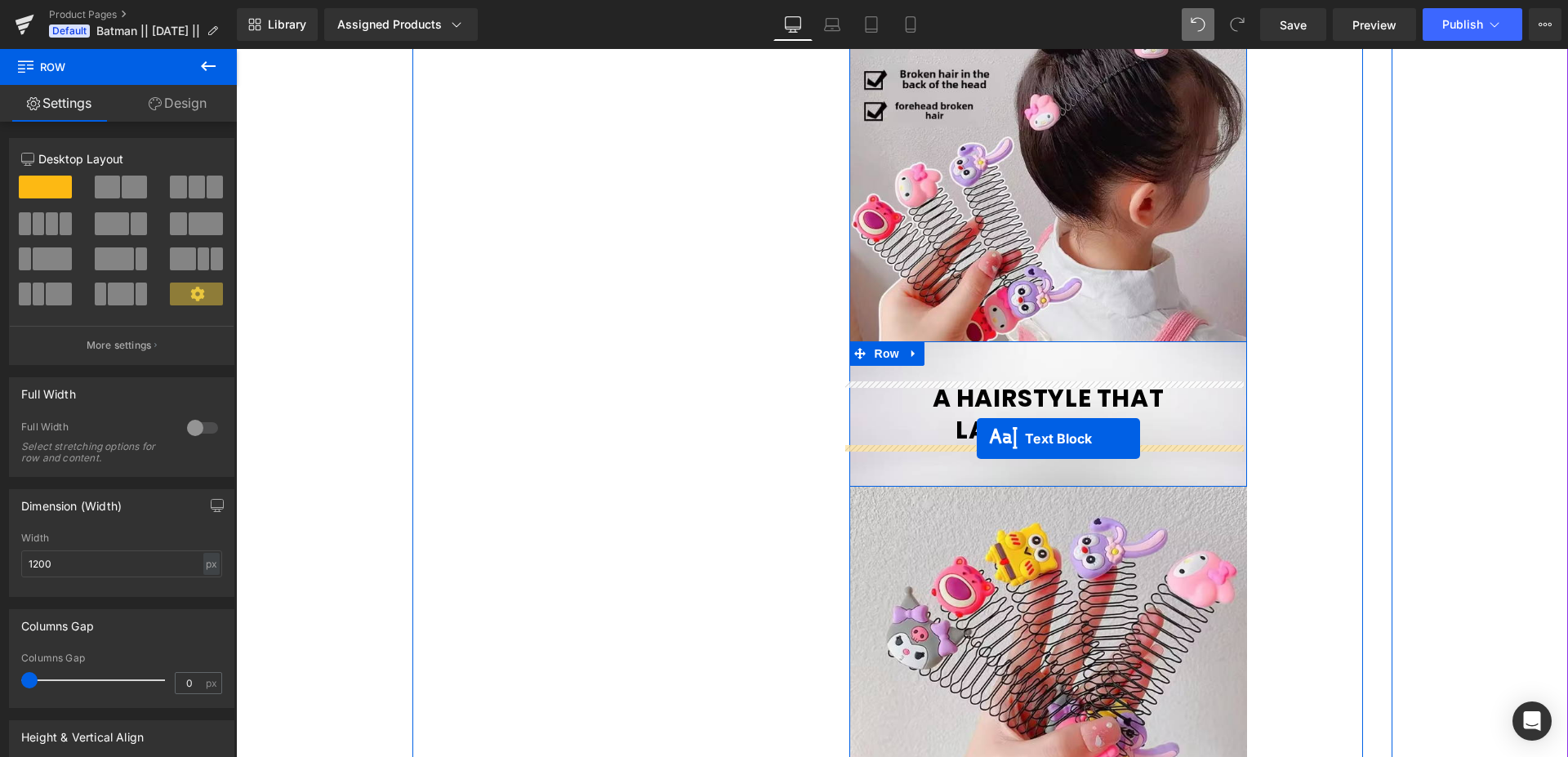
drag, startPoint x: 994, startPoint y: 299, endPoint x: 977, endPoint y: 438, distance: 140.0
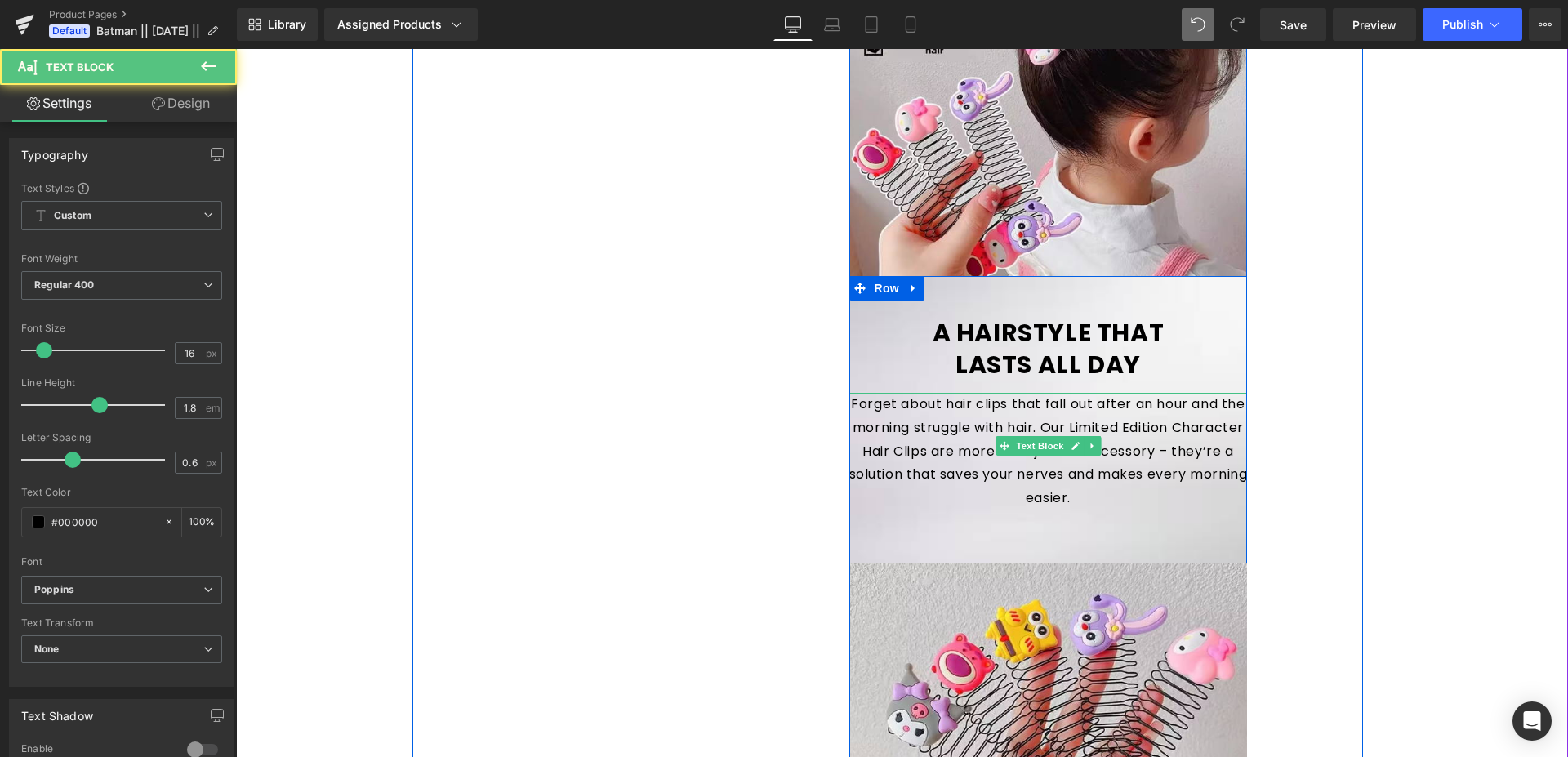
scroll to position [849, 0]
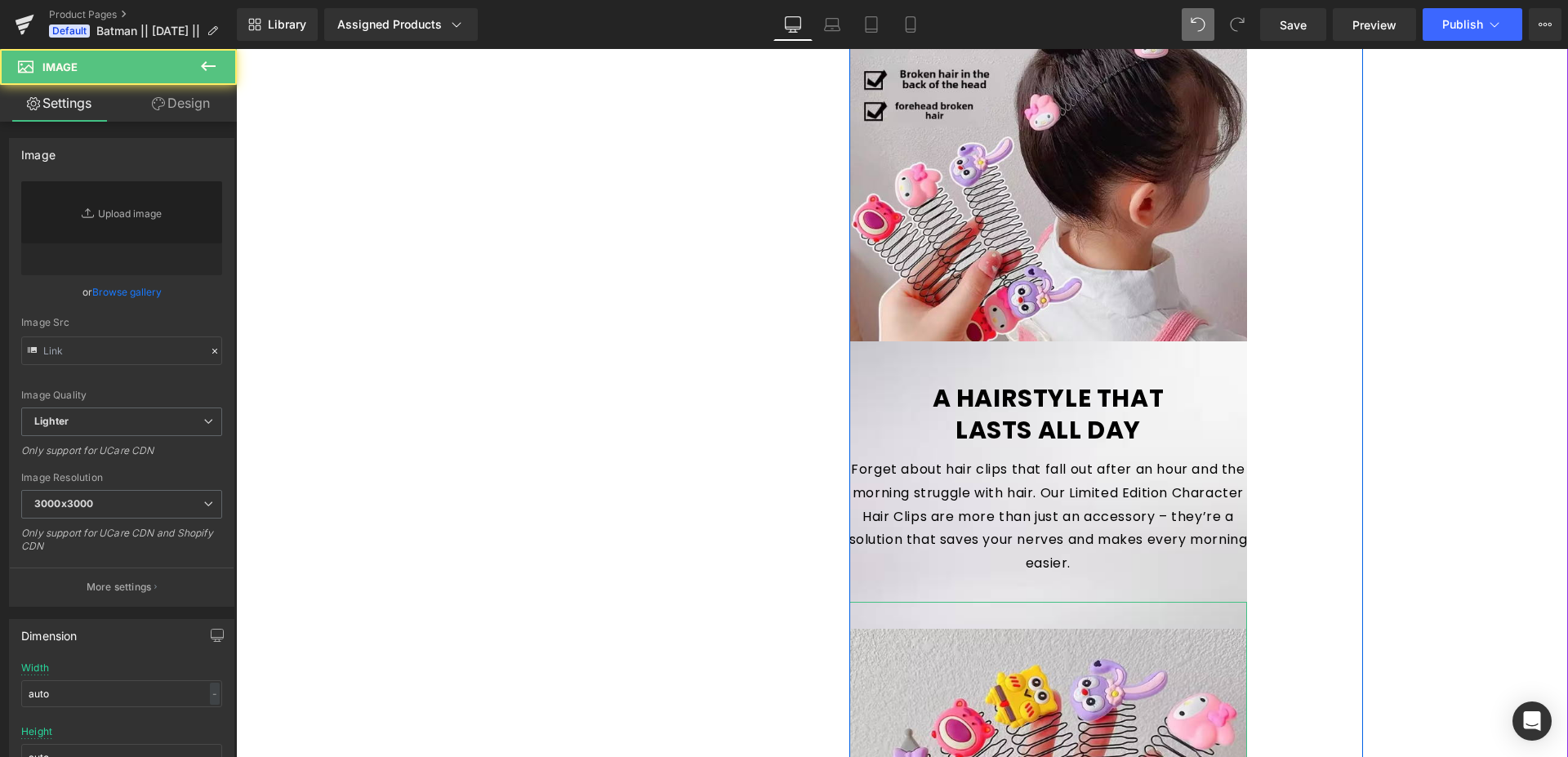
type input "[URL][DOMAIN_NAME]"
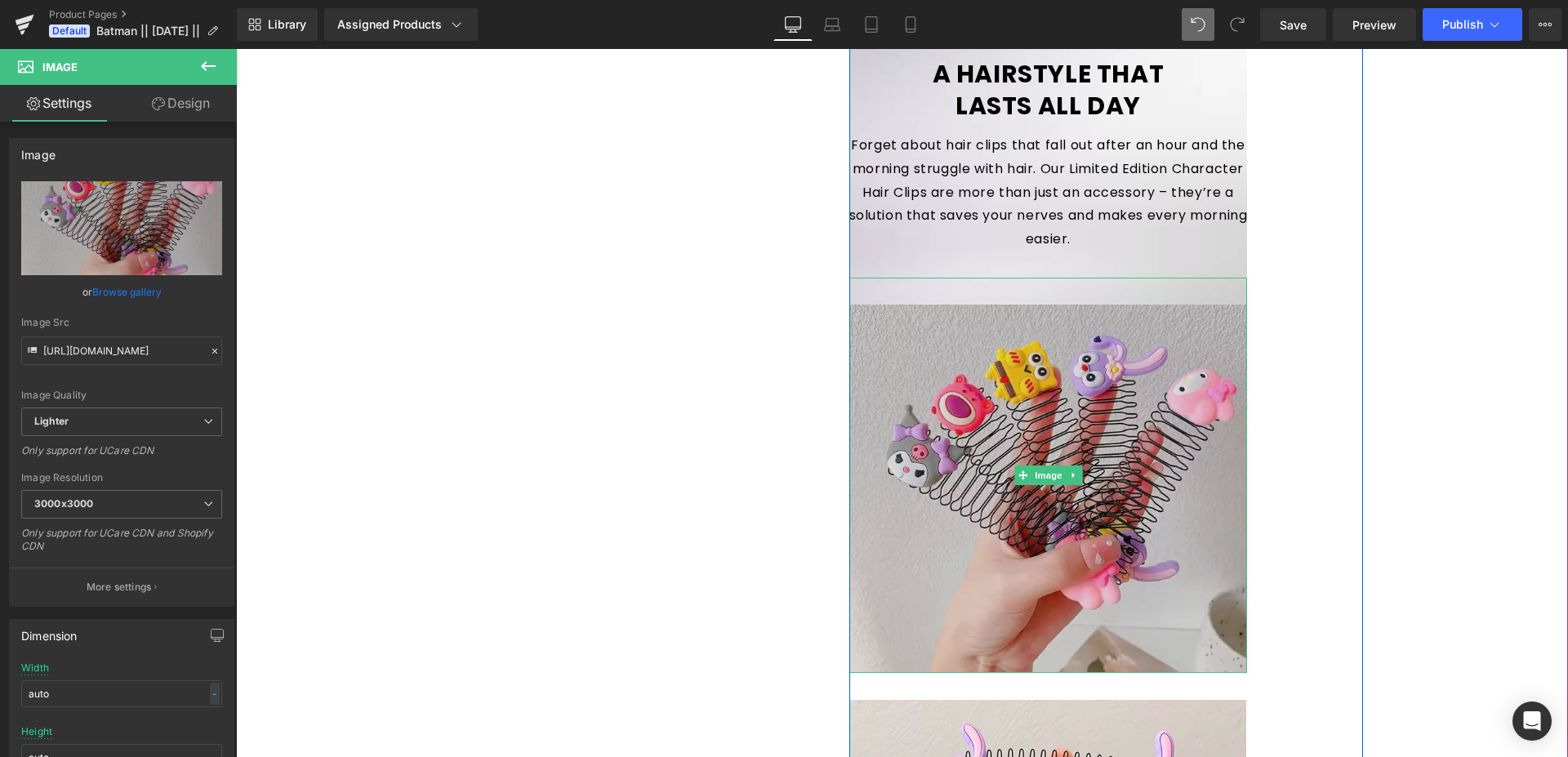
scroll to position [1182, 0]
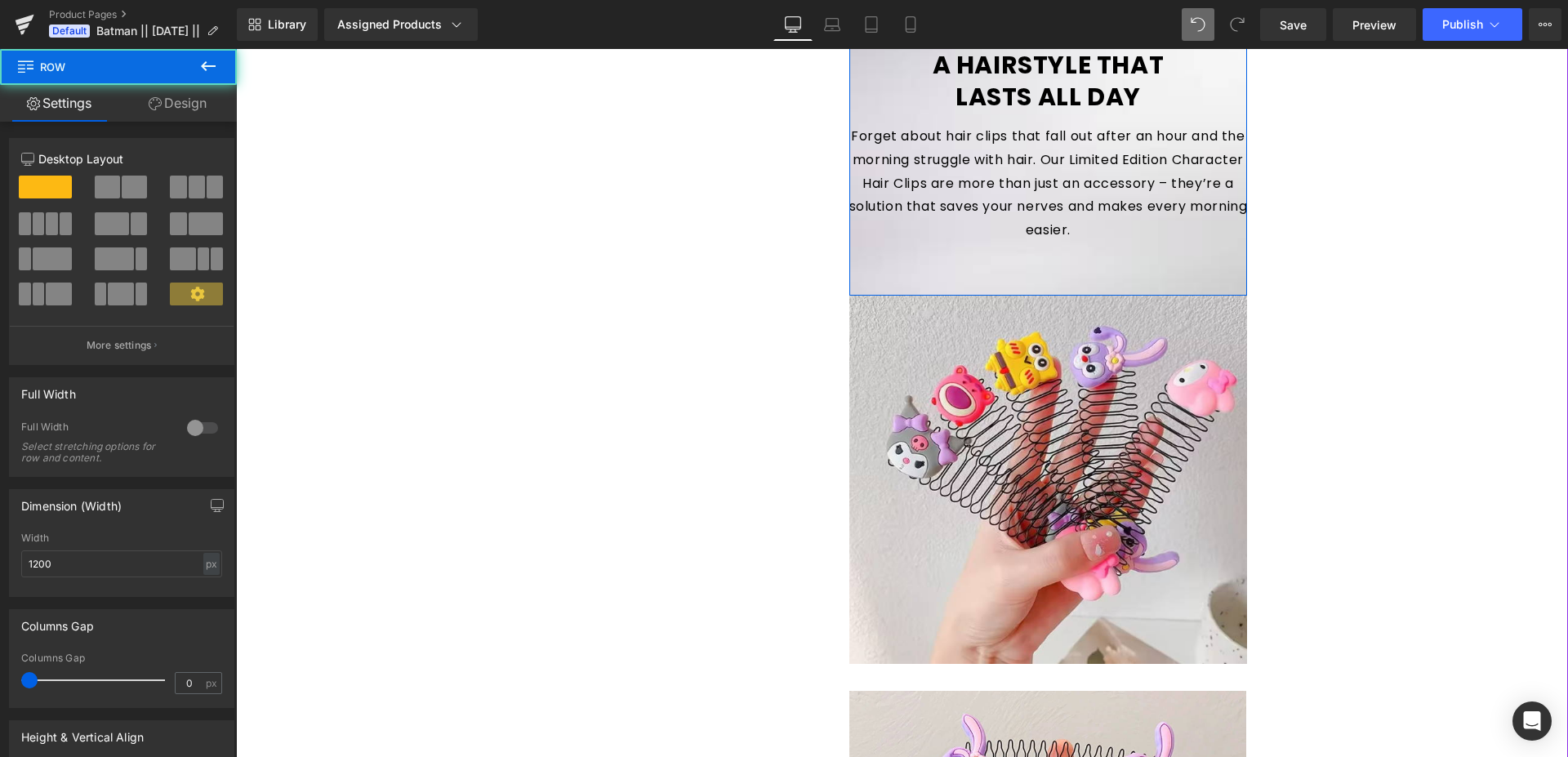
click at [911, 260] on div "A HAIRSTYLE THAT LASTS ALL DAY Heading Forget about hair clips that fall out af…" at bounding box center [1049, 151] width 399 height 287
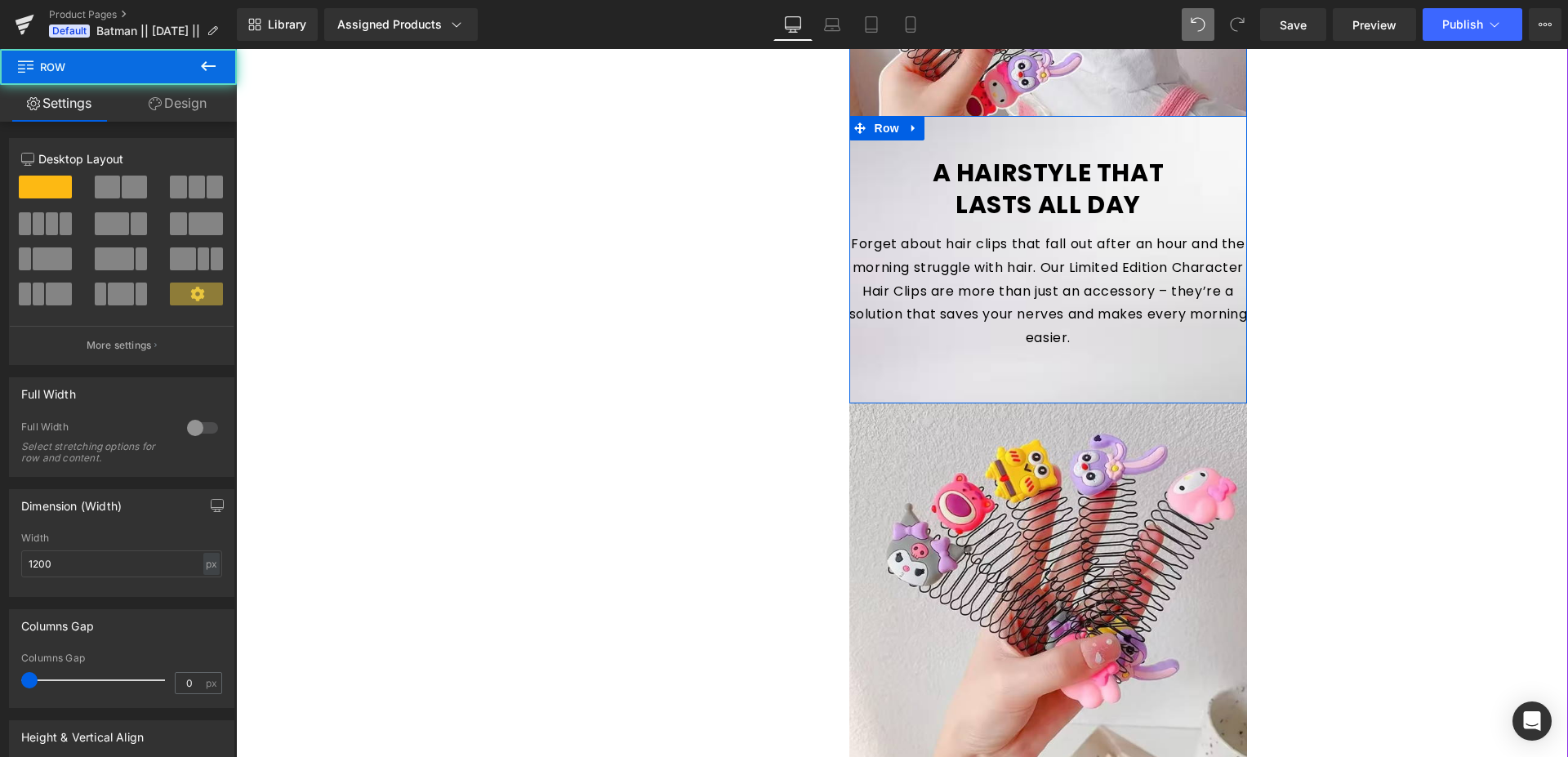
scroll to position [1016, 0]
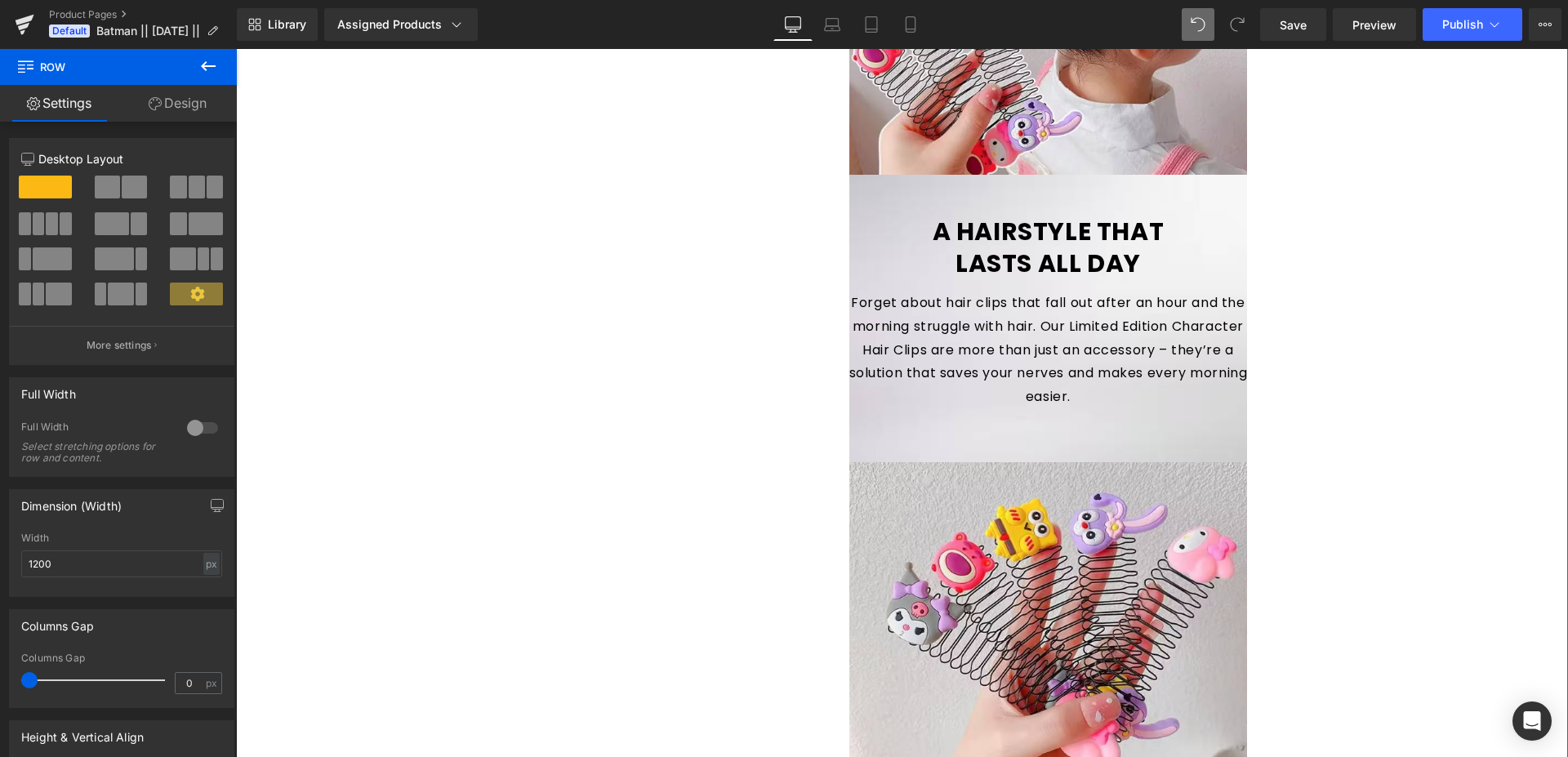
click at [931, 440] on div at bounding box center [1049, 633] width 399 height 395
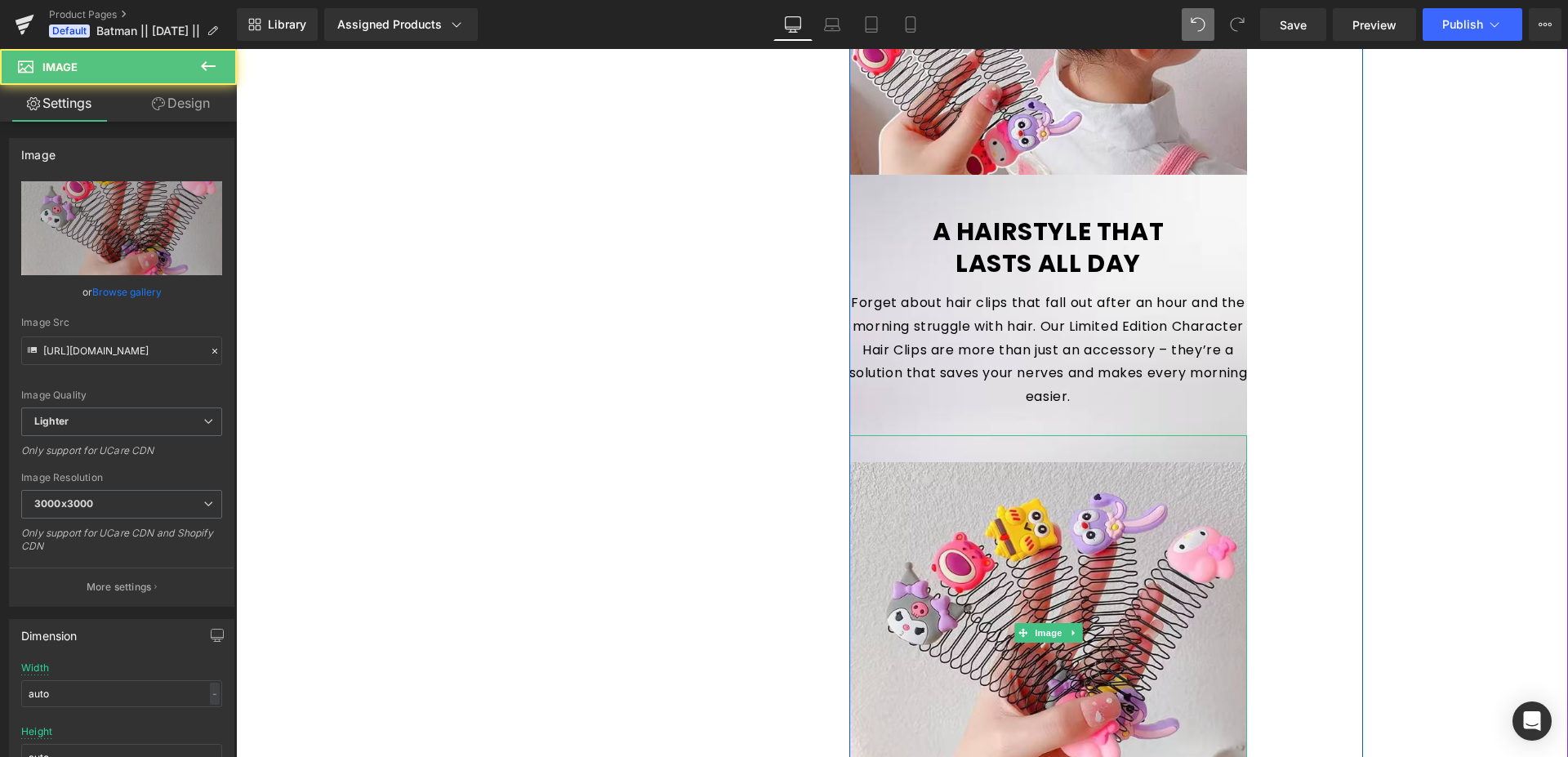
click at [978, 439] on div at bounding box center [1049, 633] width 399 height 395
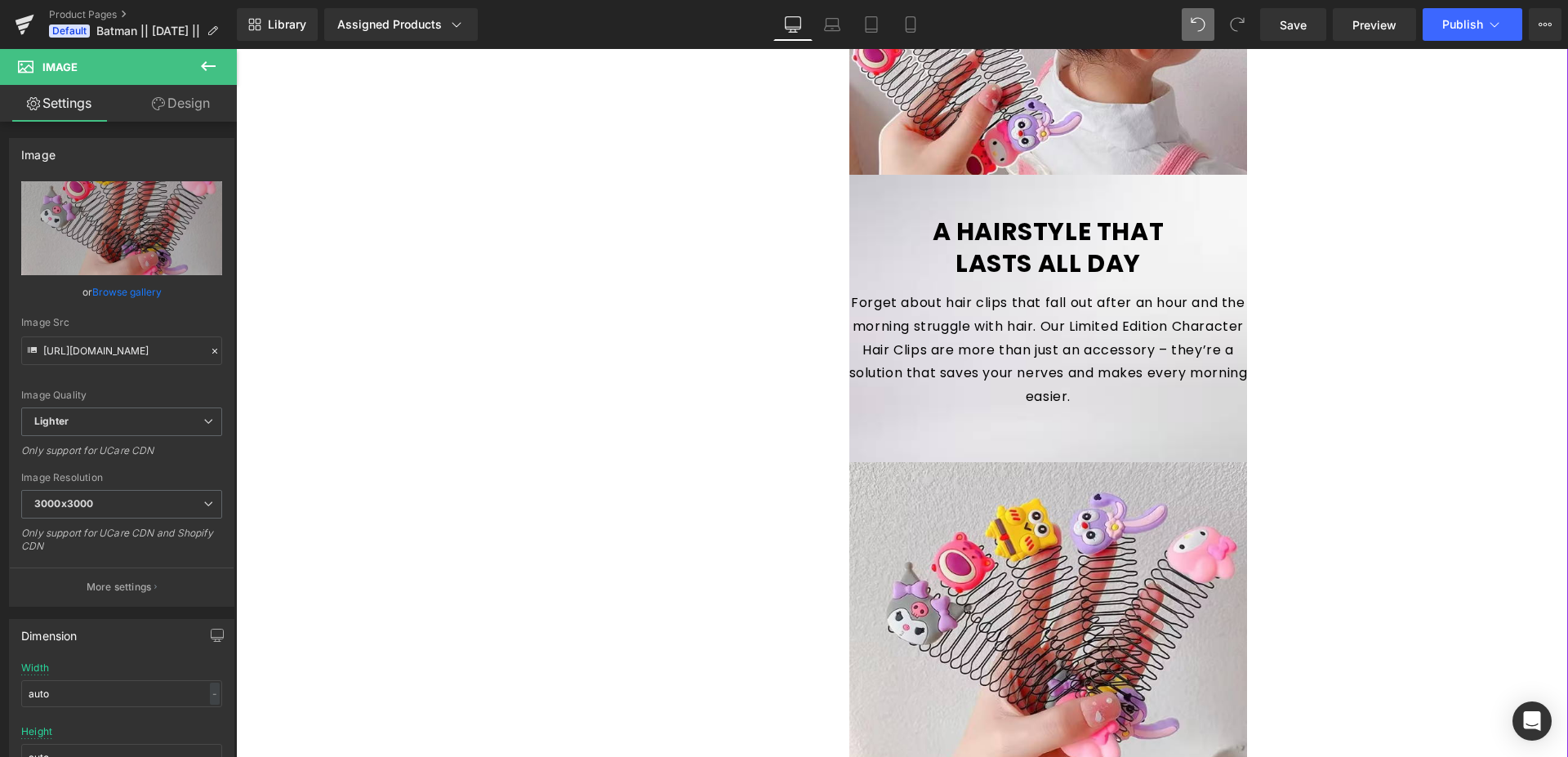
click at [1403, 321] on div "Sale Off (P) Image ‹ ›" at bounding box center [902, 205] width 1332 height 2116
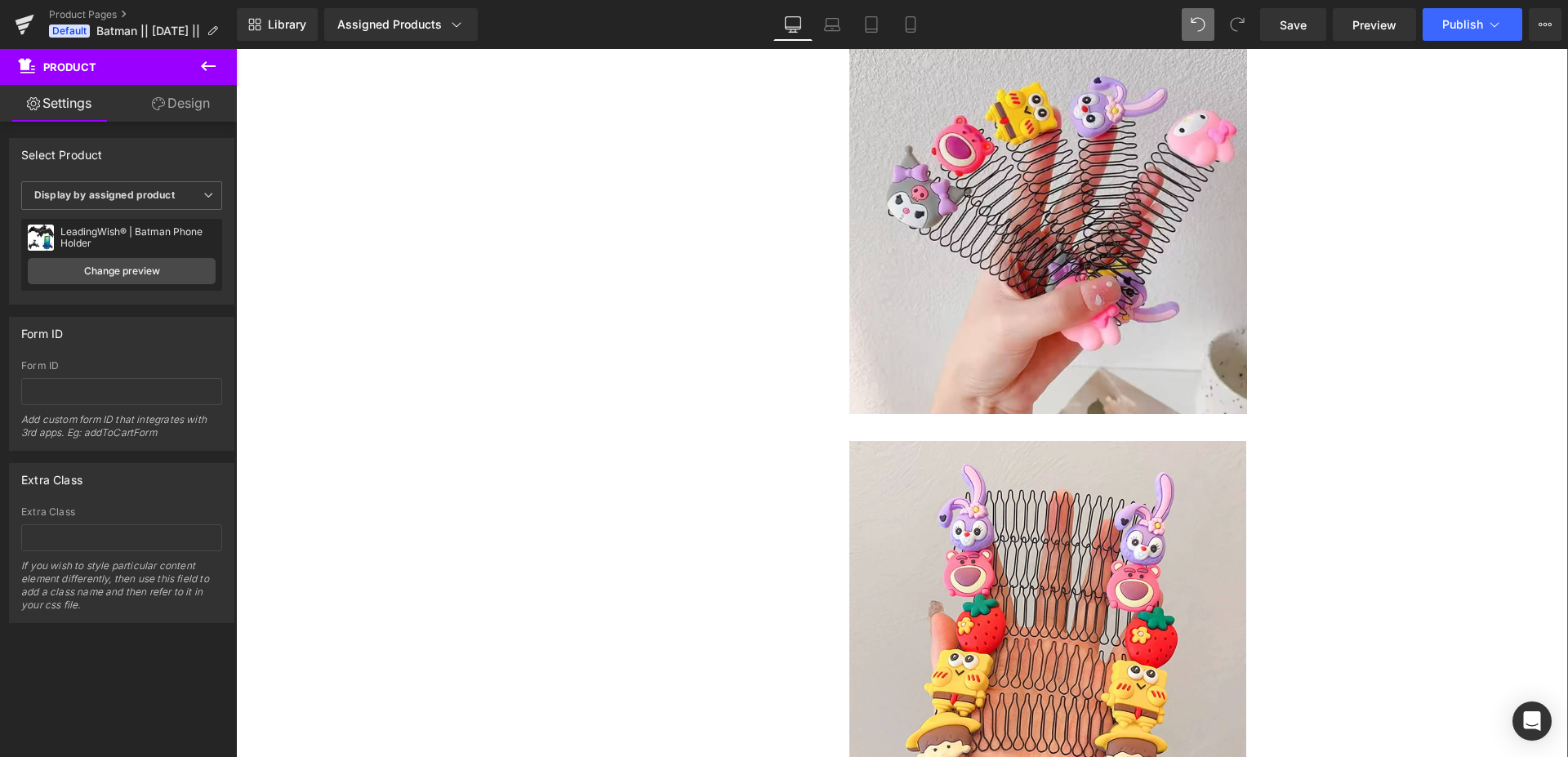
scroll to position [1099, 0]
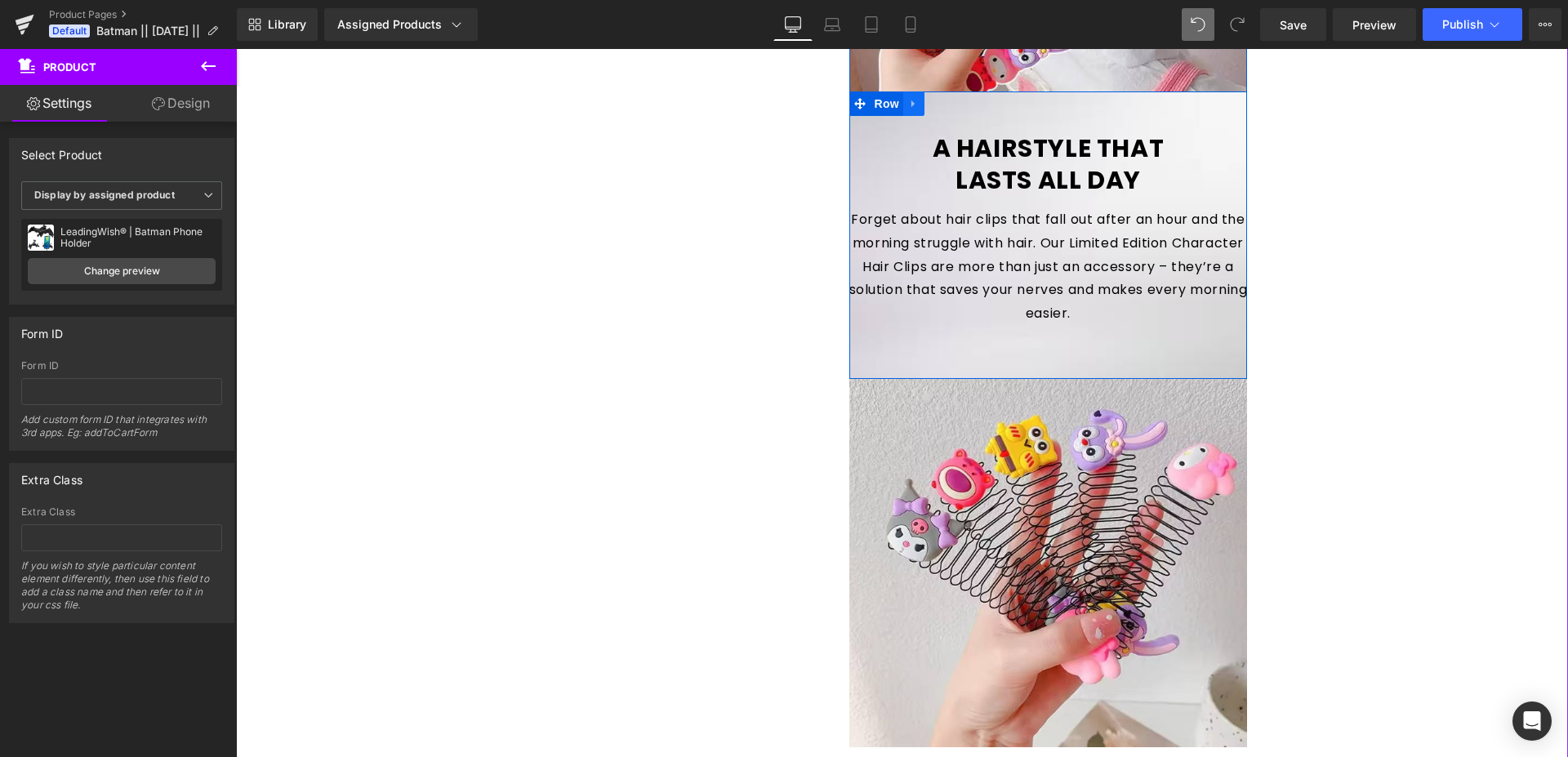
click at [912, 104] on icon at bounding box center [914, 104] width 11 height 12
click at [933, 106] on icon at bounding box center [935, 104] width 11 height 11
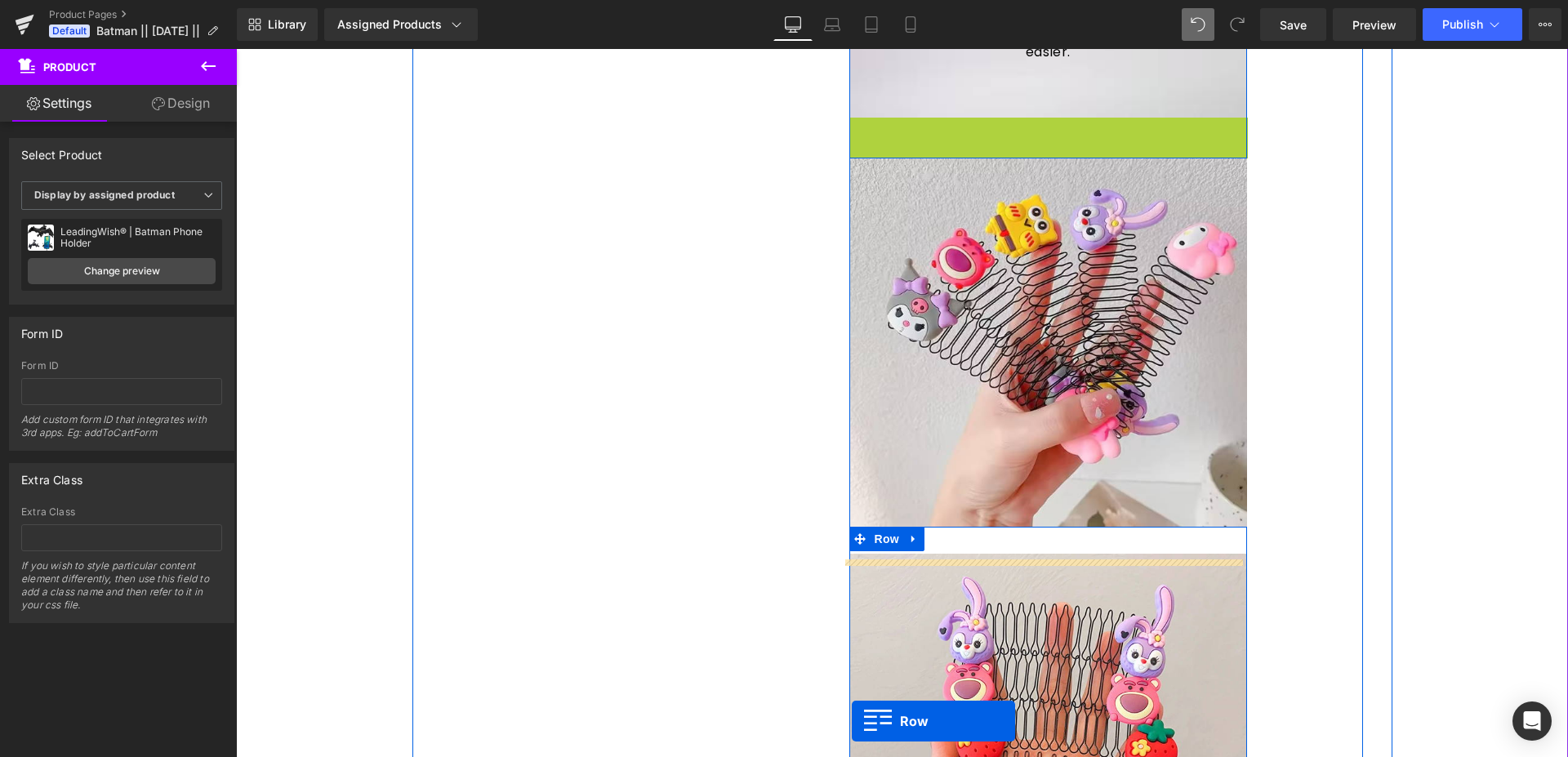
scroll to position [1442, 0]
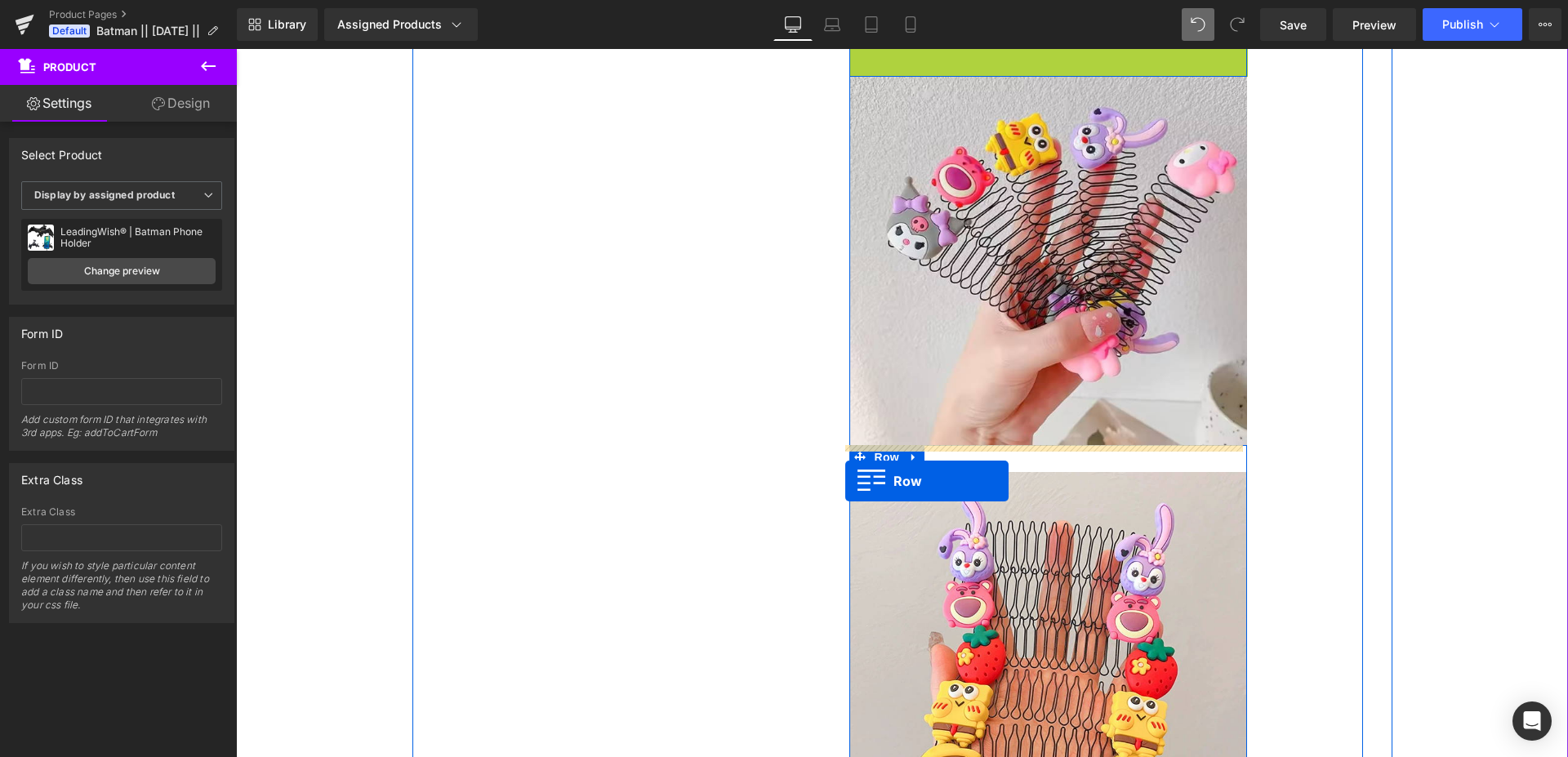
drag, startPoint x: 850, startPoint y: 390, endPoint x: 845, endPoint y: 479, distance: 89.1
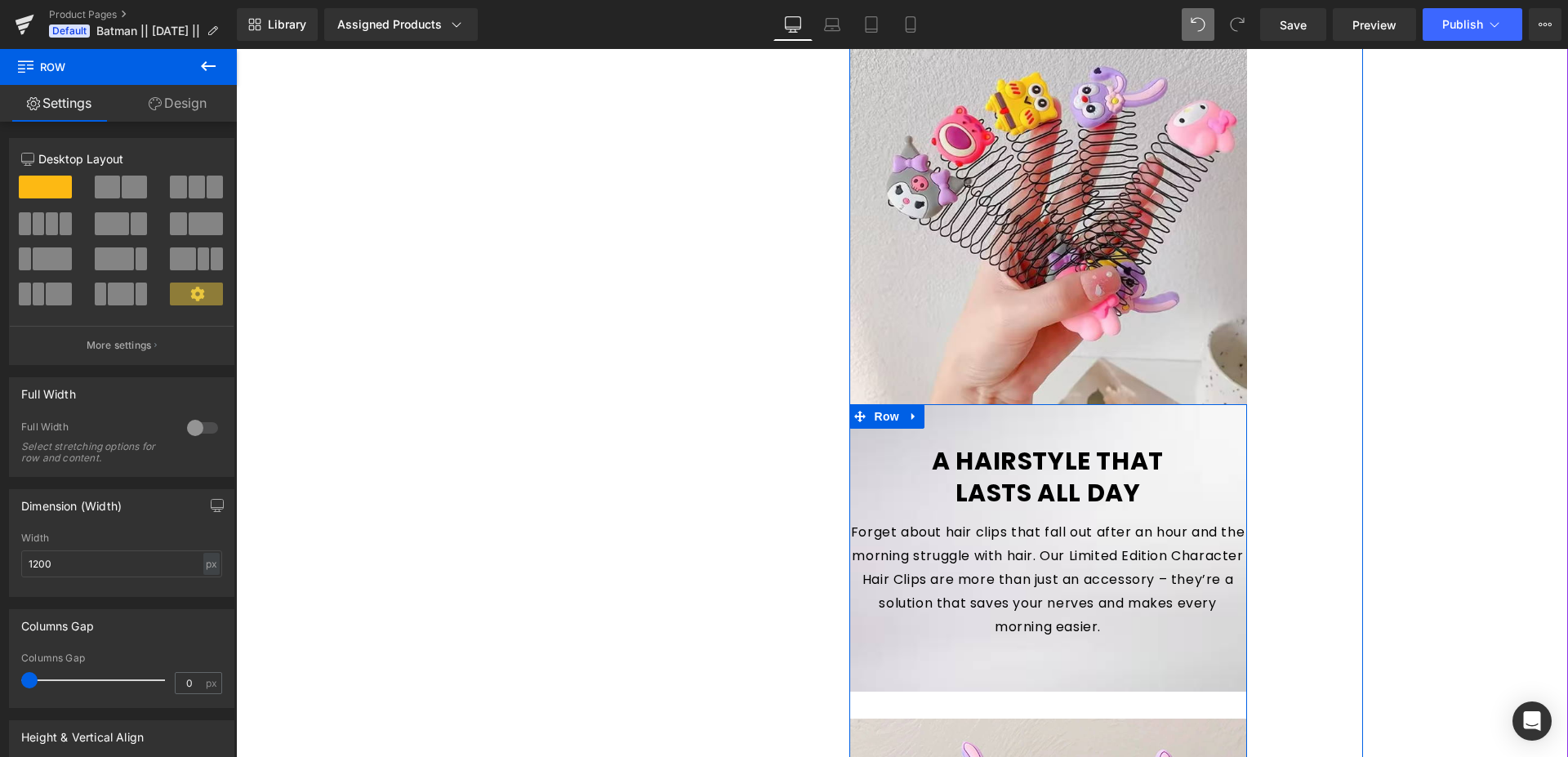
click at [898, 708] on div "A HAIRSTYLE THAT LASTS ALL DAY Heading Forget about hair clips that fall out af…" at bounding box center [1048, 760] width 398 height 712
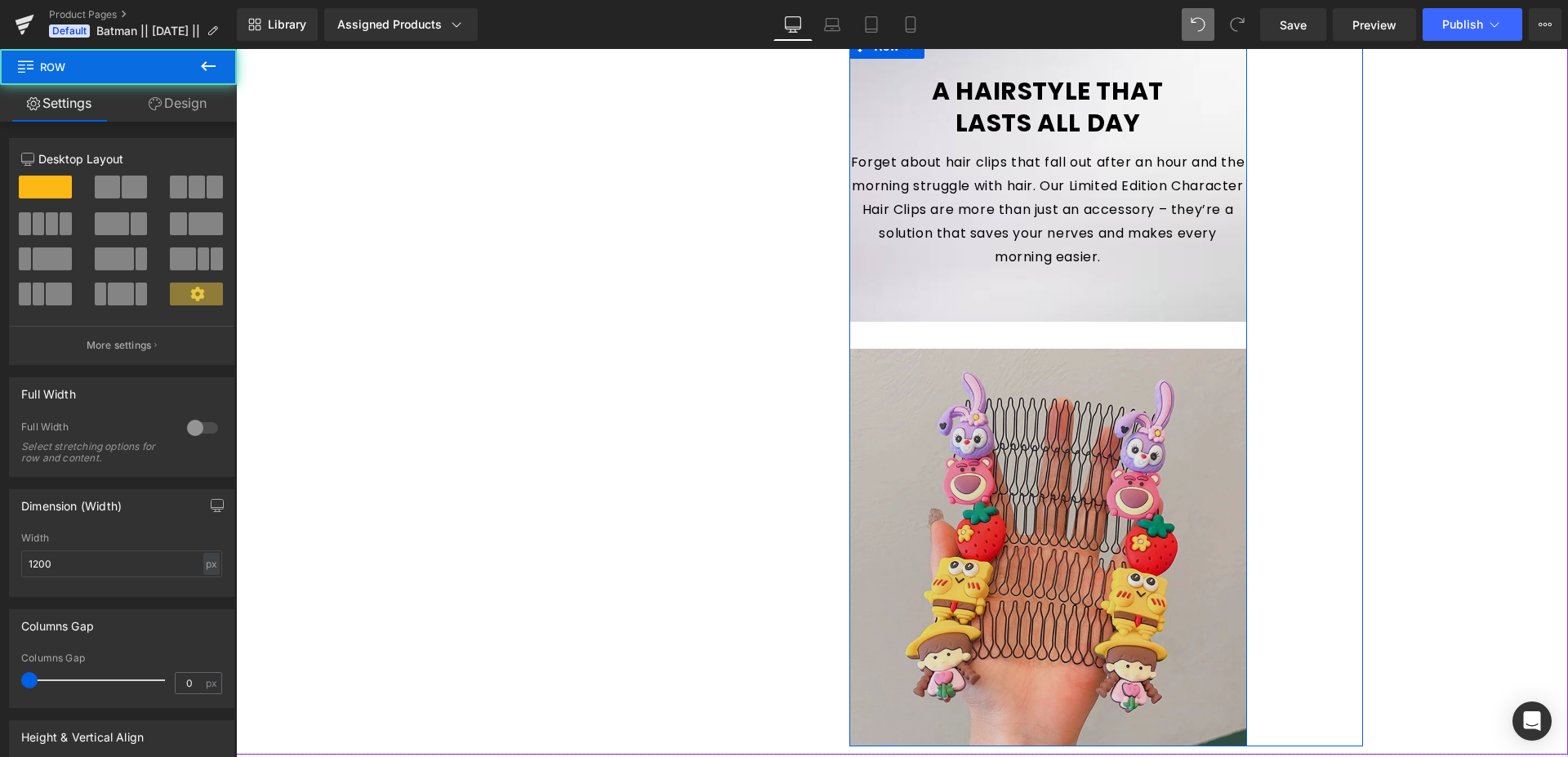
scroll to position [1858, 0]
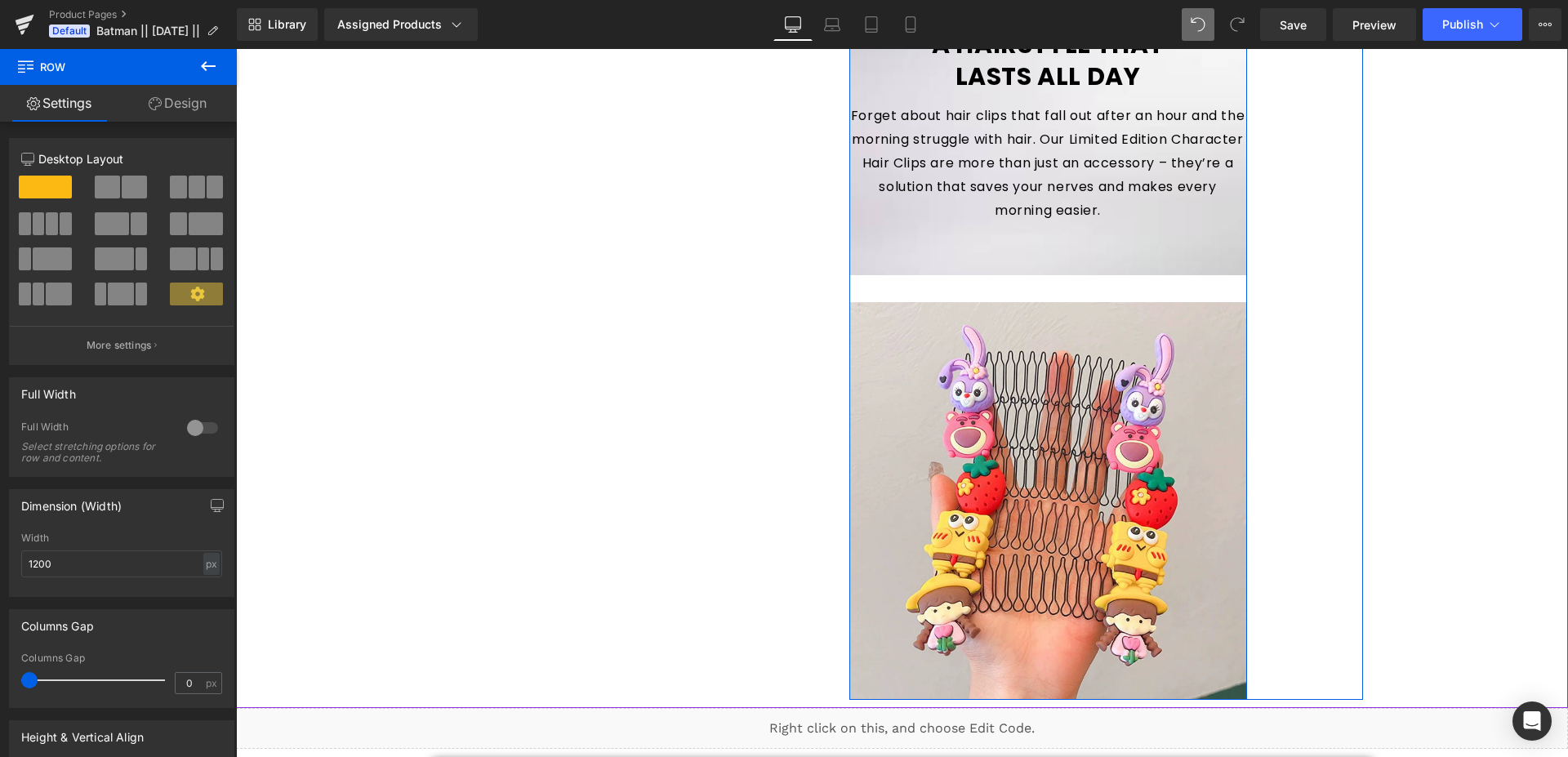
click at [1018, 278] on div "A HAIRSTYLE THAT LASTS ALL DAY Heading Forget about hair clips that fall out af…" at bounding box center [1048, 343] width 398 height 712
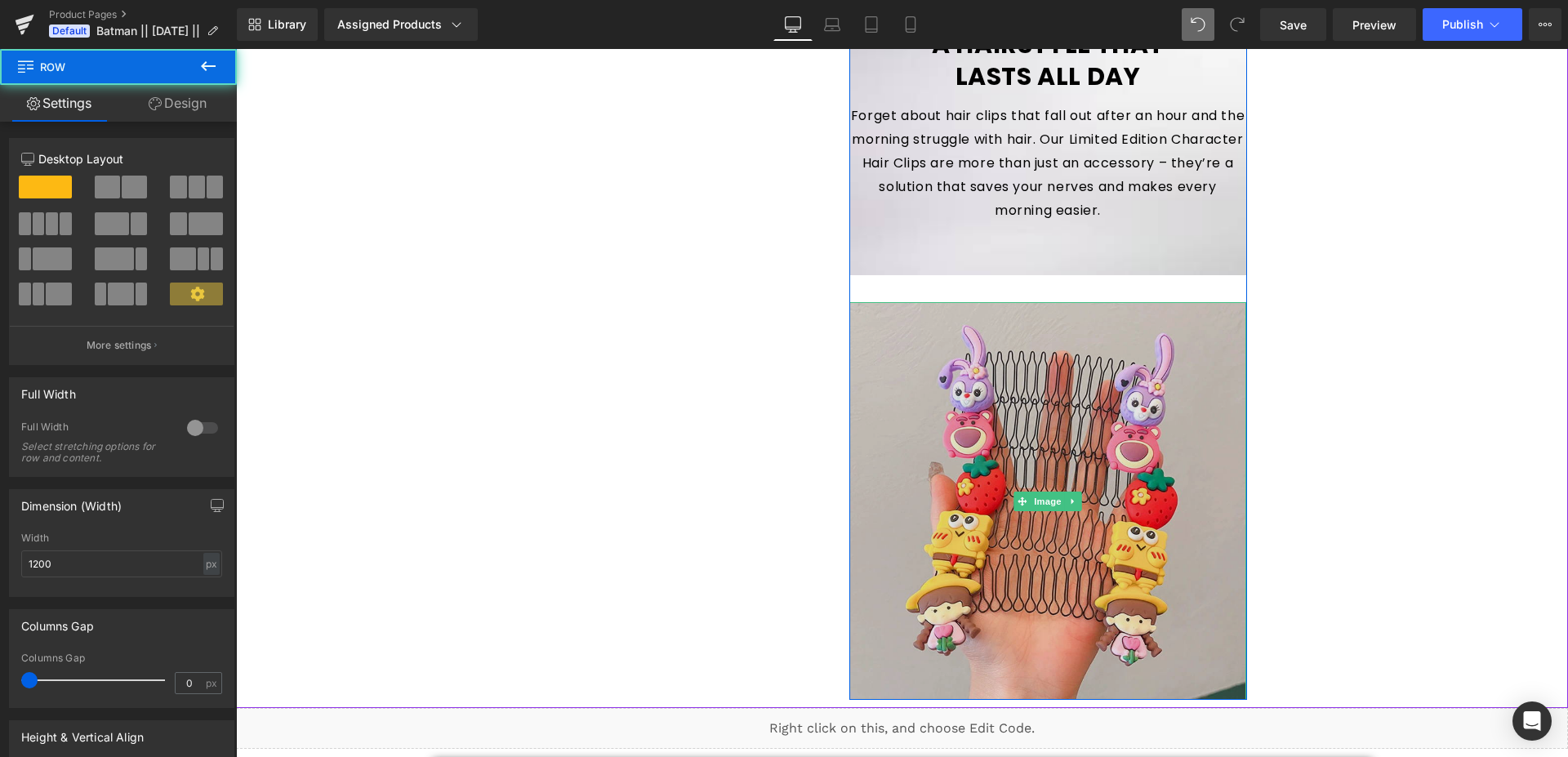
click at [1101, 333] on img at bounding box center [1048, 501] width 398 height 398
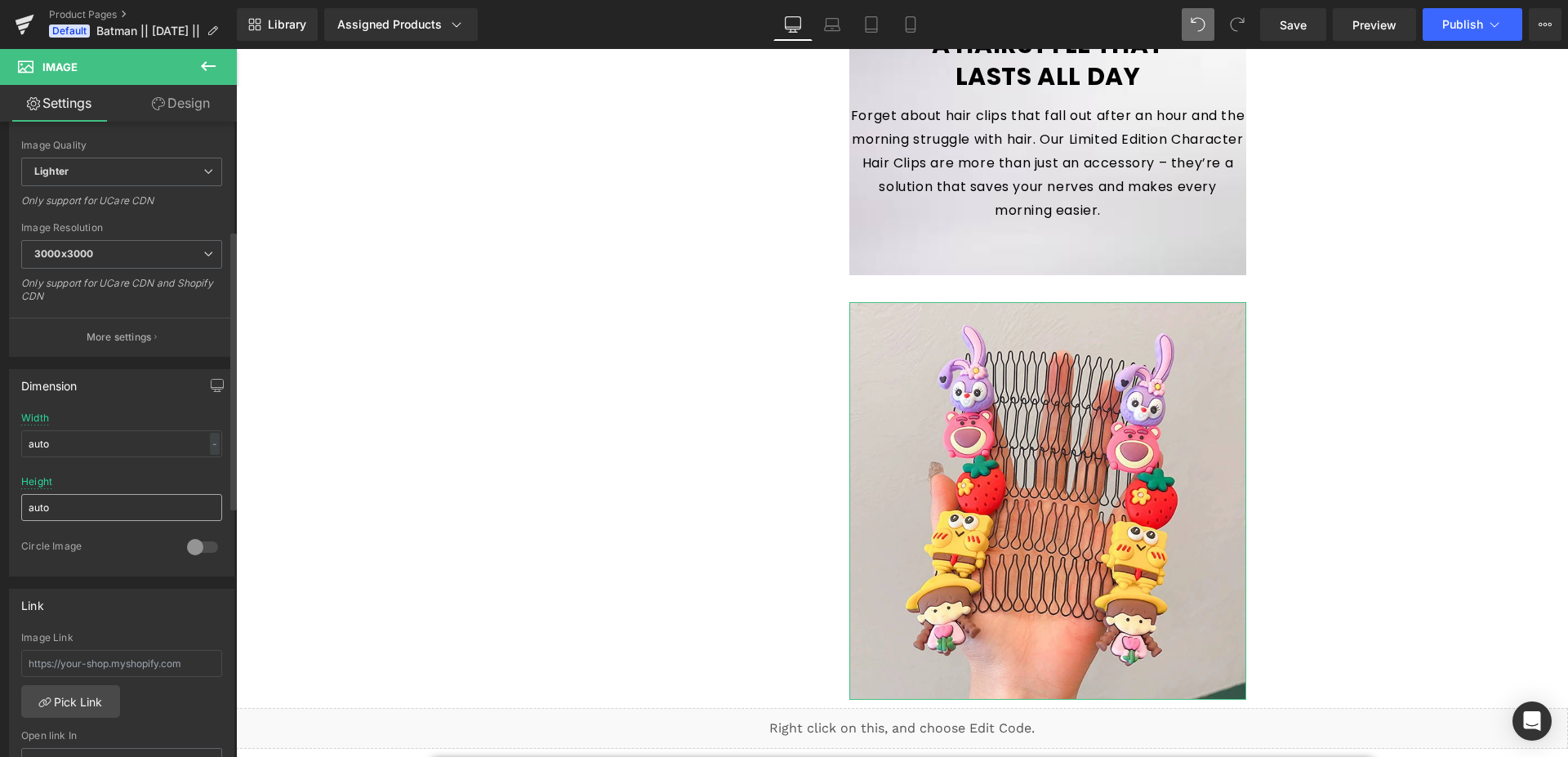
scroll to position [0, 0]
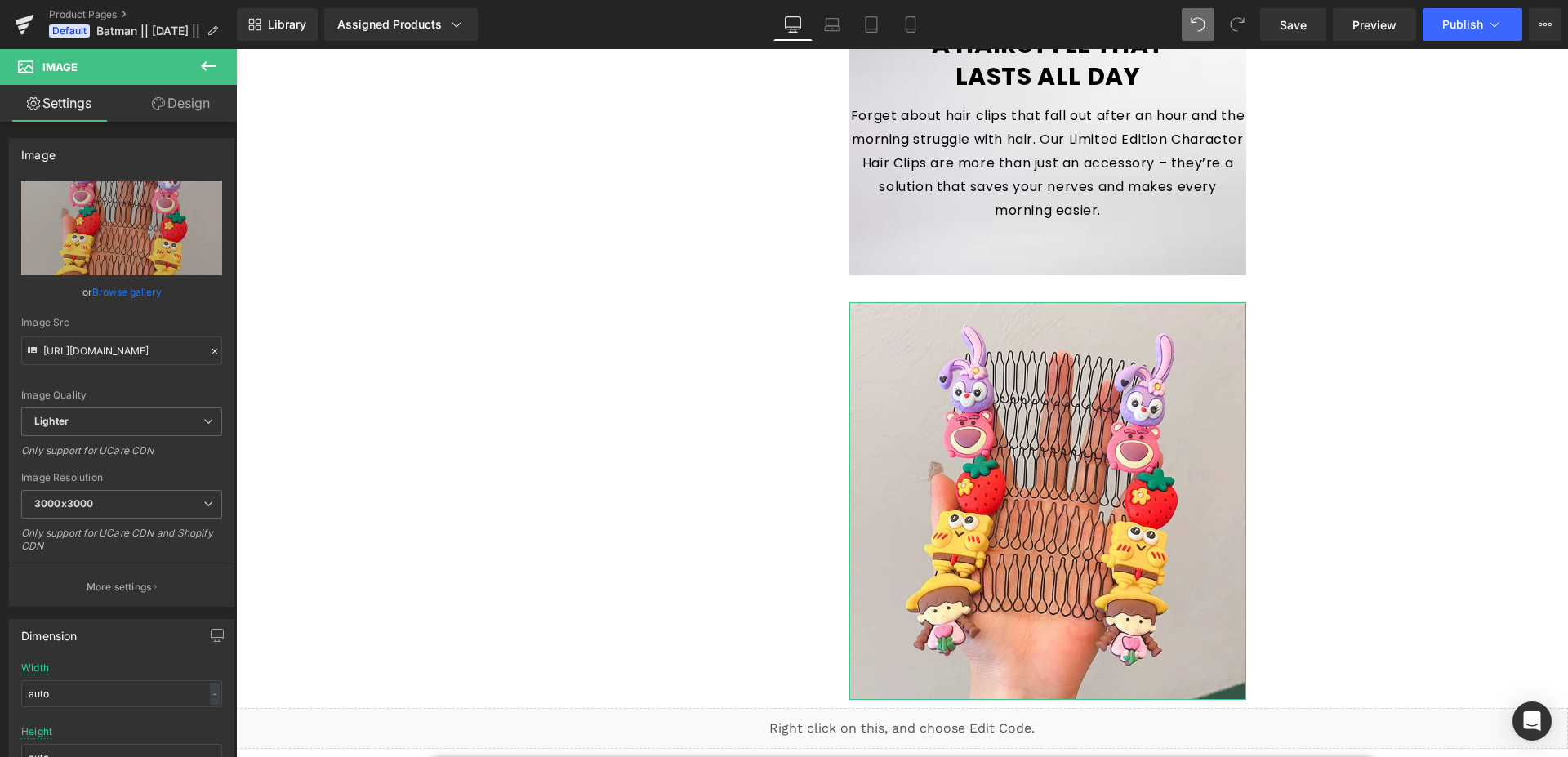
click at [187, 104] on link "Design" at bounding box center [181, 104] width 119 height 37
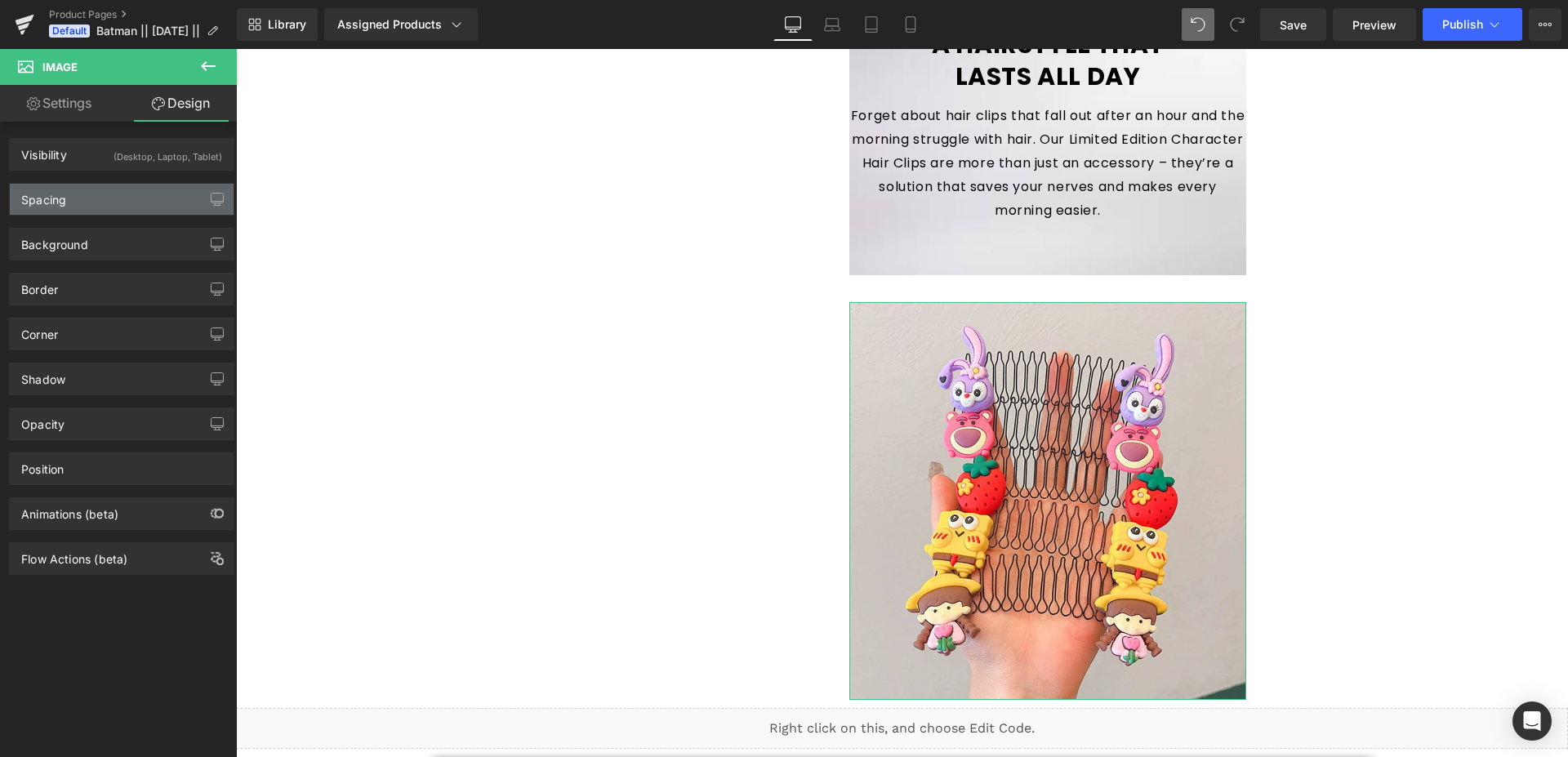
click at [69, 204] on div "Spacing" at bounding box center [121, 198] width 224 height 31
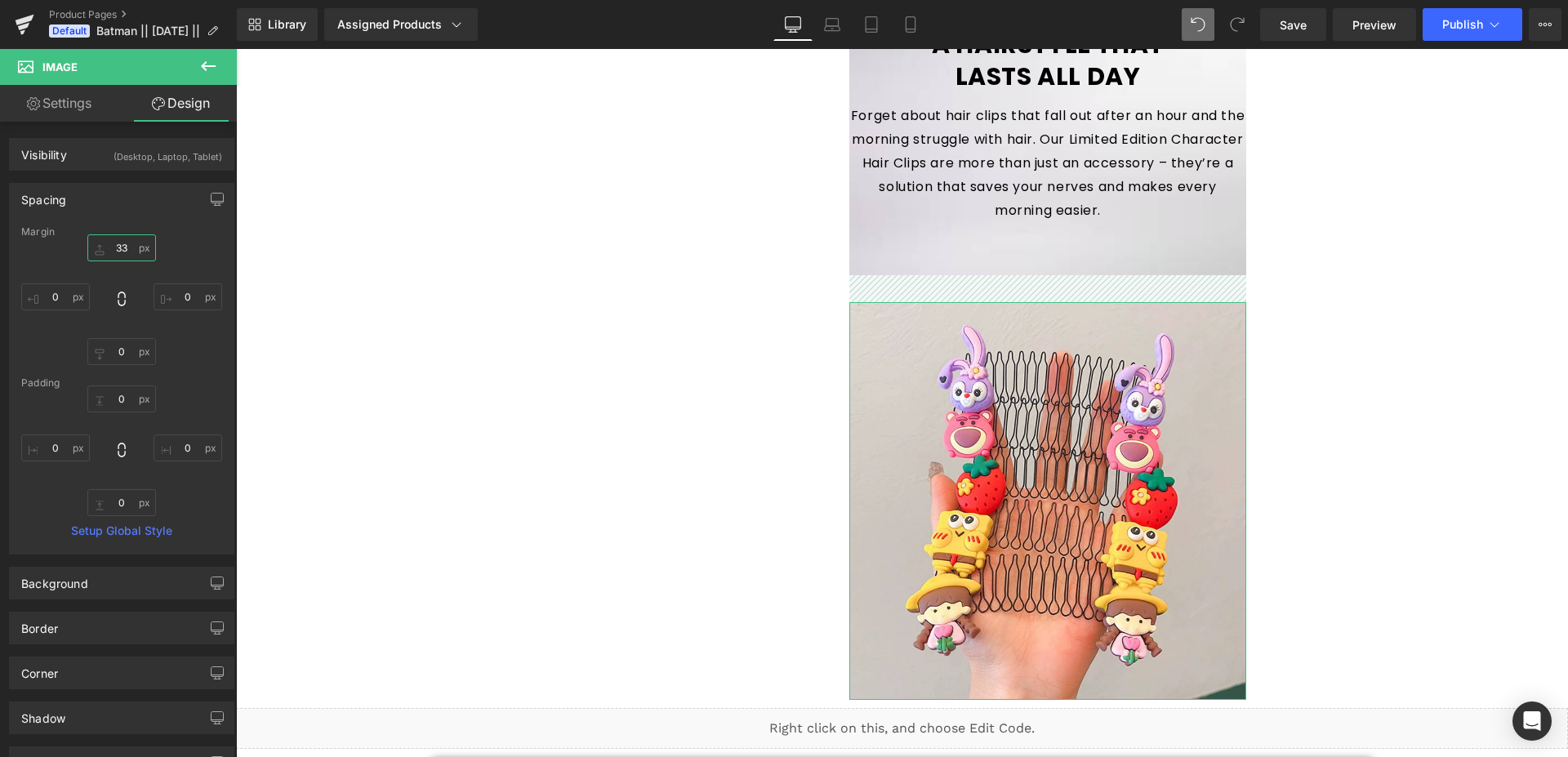
drag, startPoint x: 133, startPoint y: 251, endPoint x: 111, endPoint y: 249, distance: 22.1
click at [111, 247] on input "33" at bounding box center [121, 248] width 69 height 27
click at [125, 248] on input "33" at bounding box center [121, 248] width 69 height 27
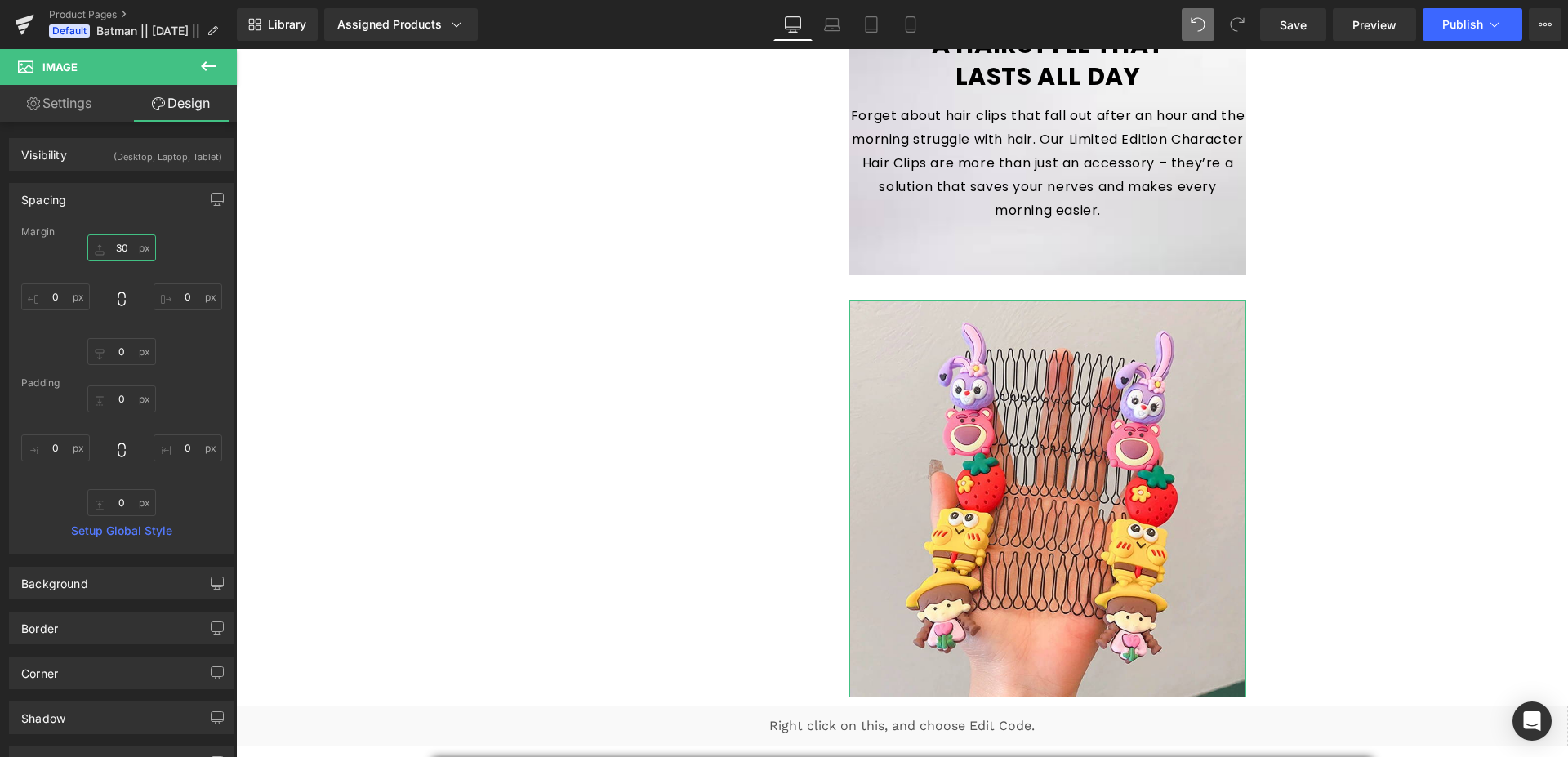
type input "3"
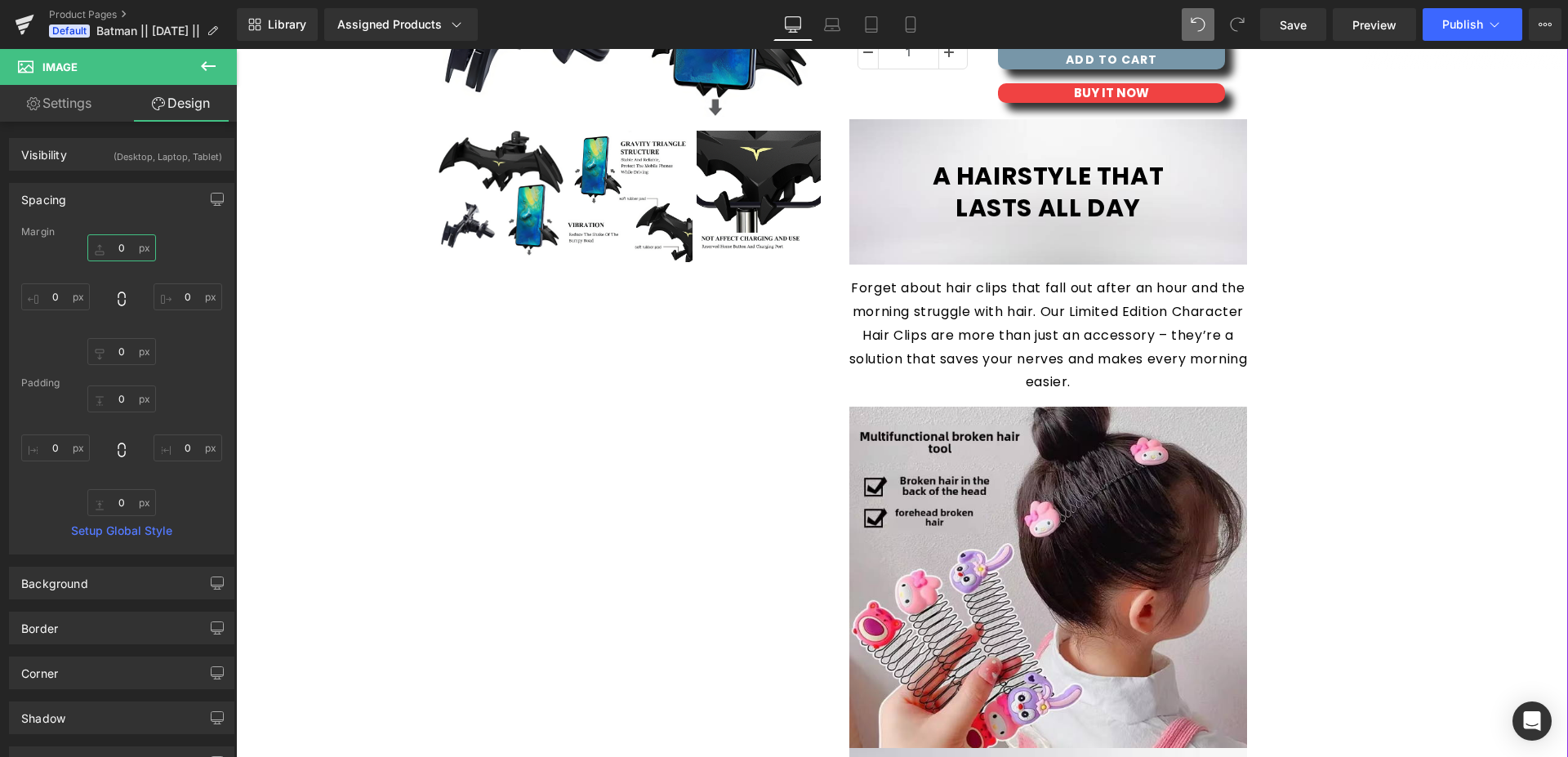
scroll to position [942, 0]
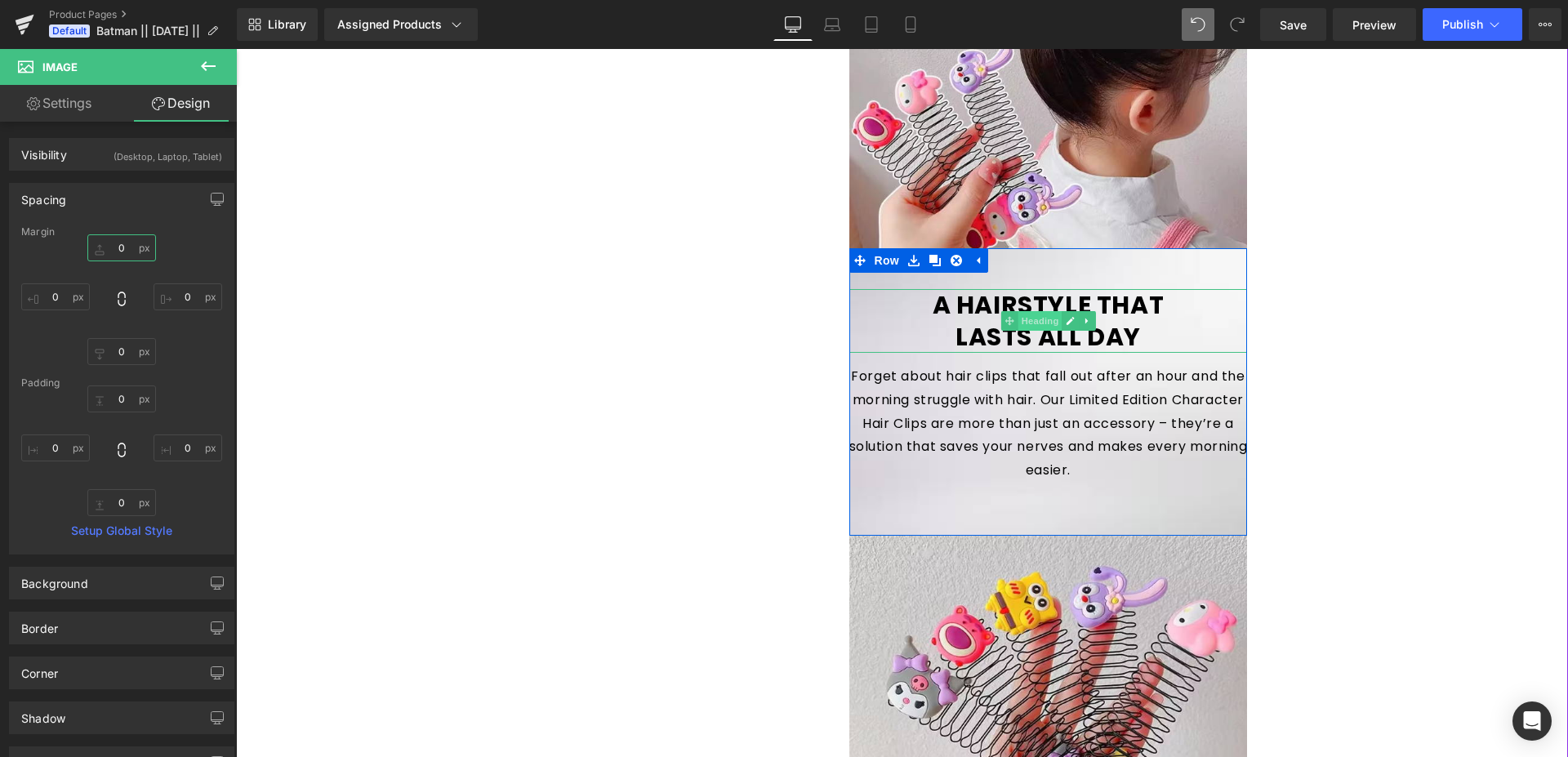
click at [1037, 321] on span "Heading" at bounding box center [1040, 321] width 44 height 19
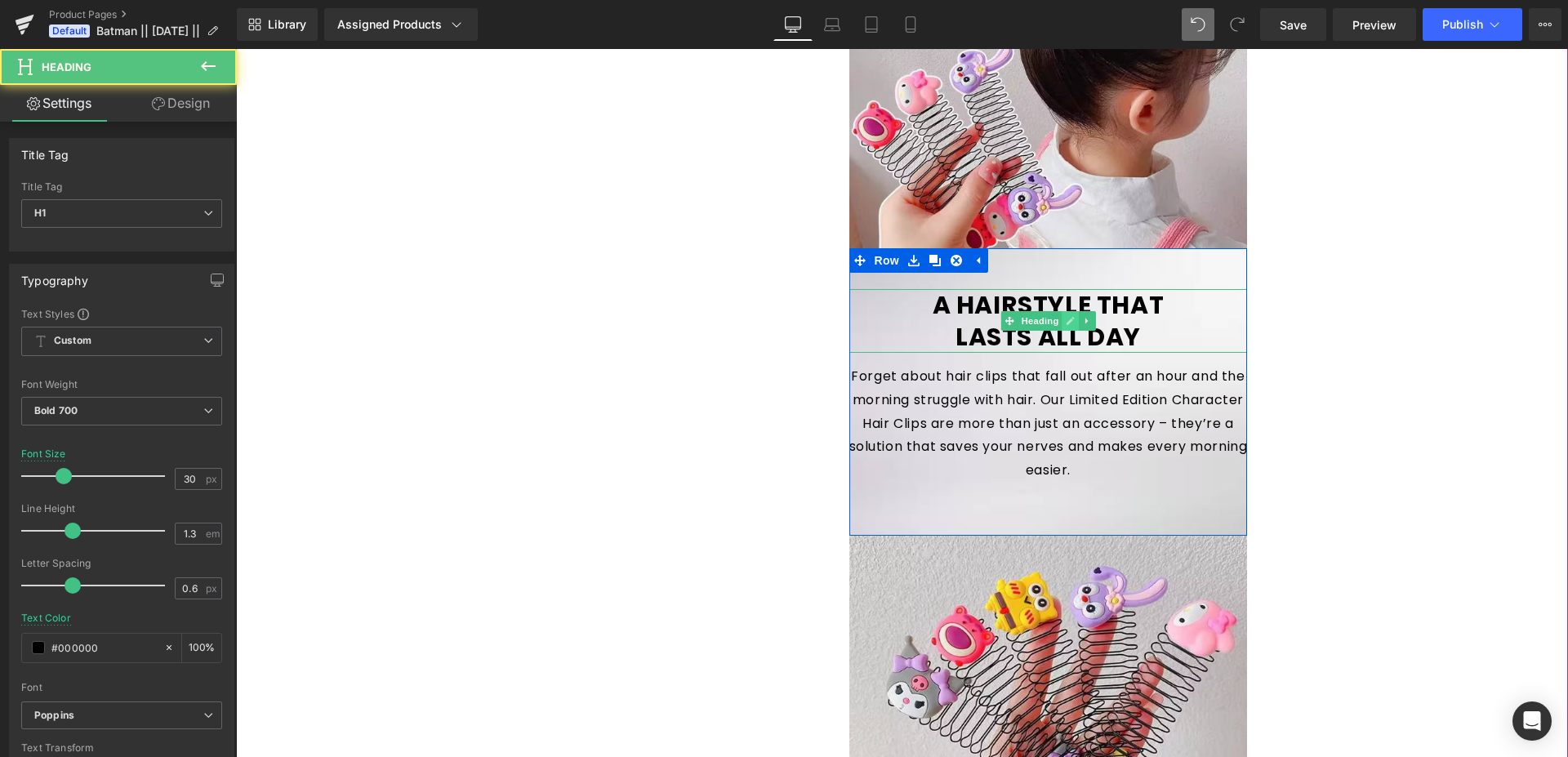
click at [1066, 325] on icon at bounding box center [1070, 321] width 9 height 10
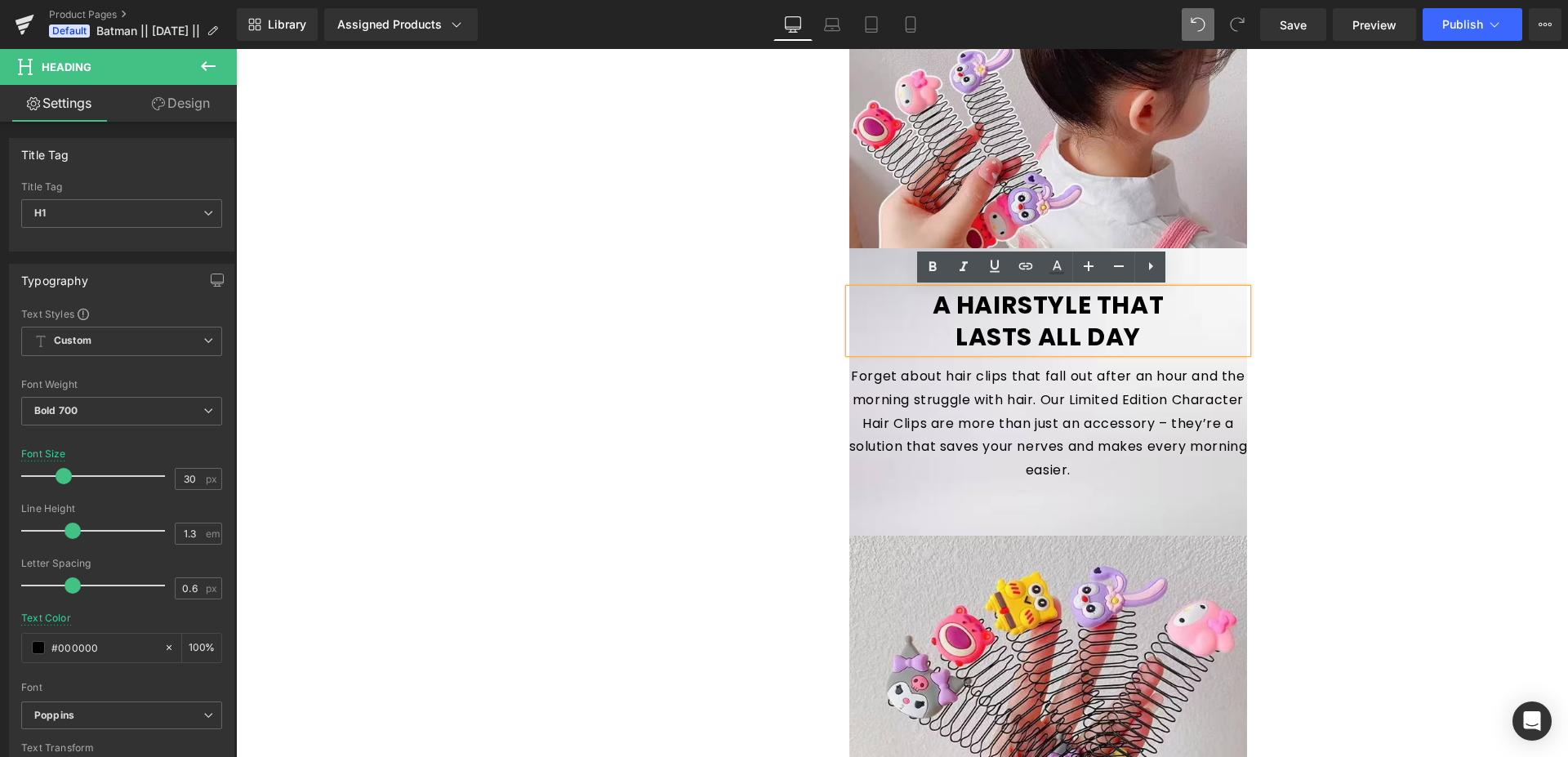
click at [1065, 325] on h1 "LASTS ALL DAY" at bounding box center [1049, 336] width 399 height 32
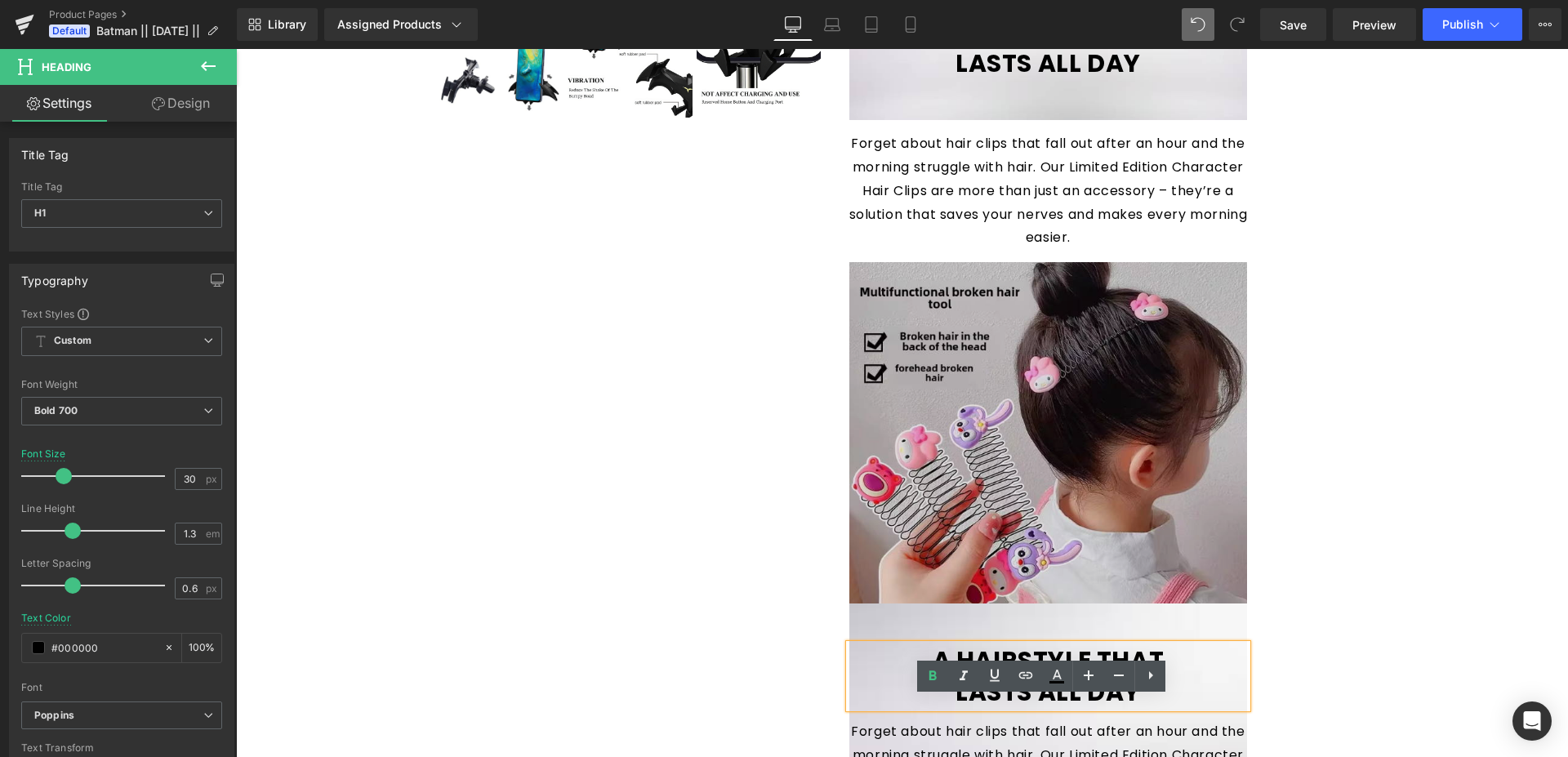
scroll to position [609, 0]
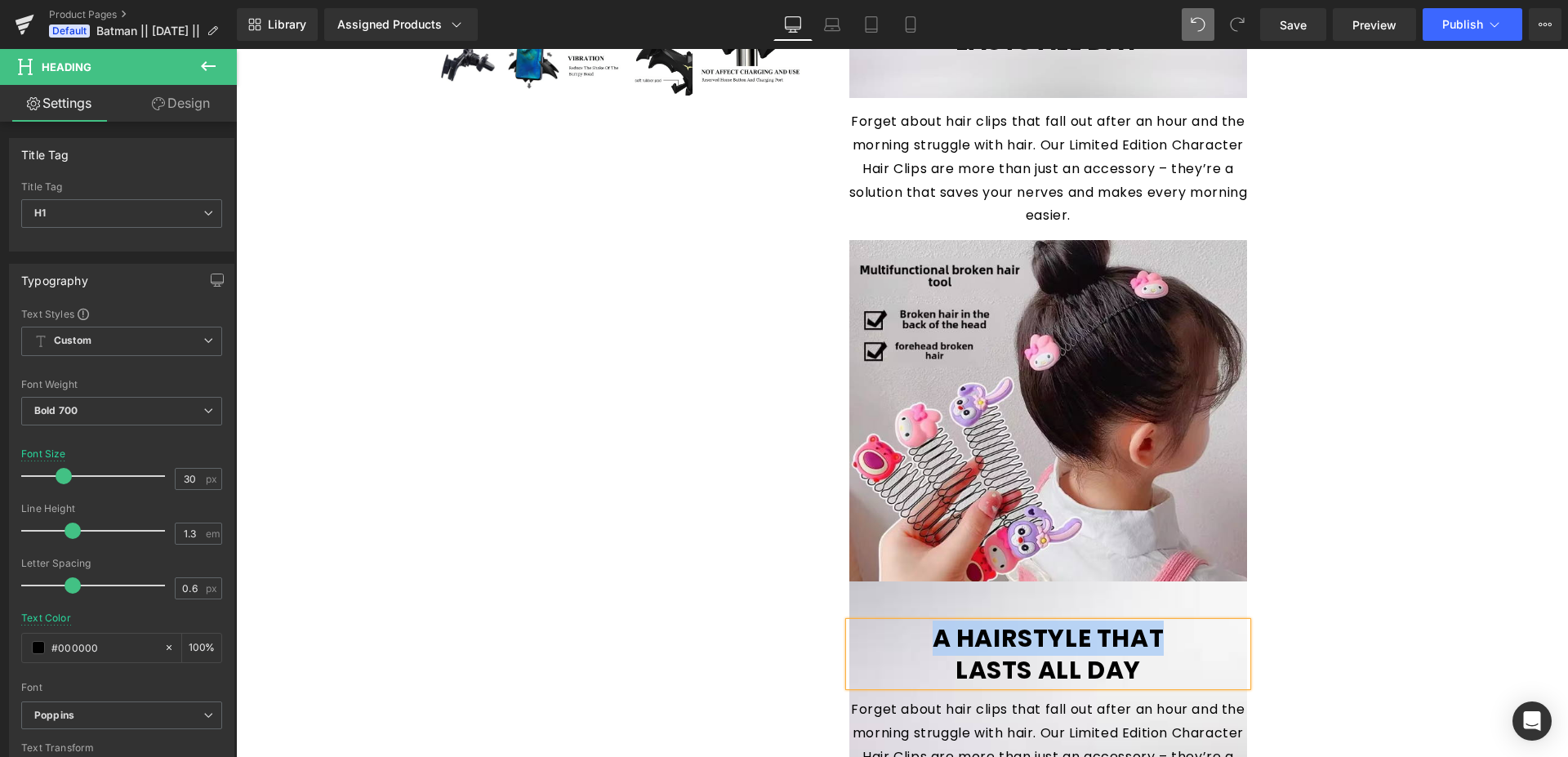
paste div
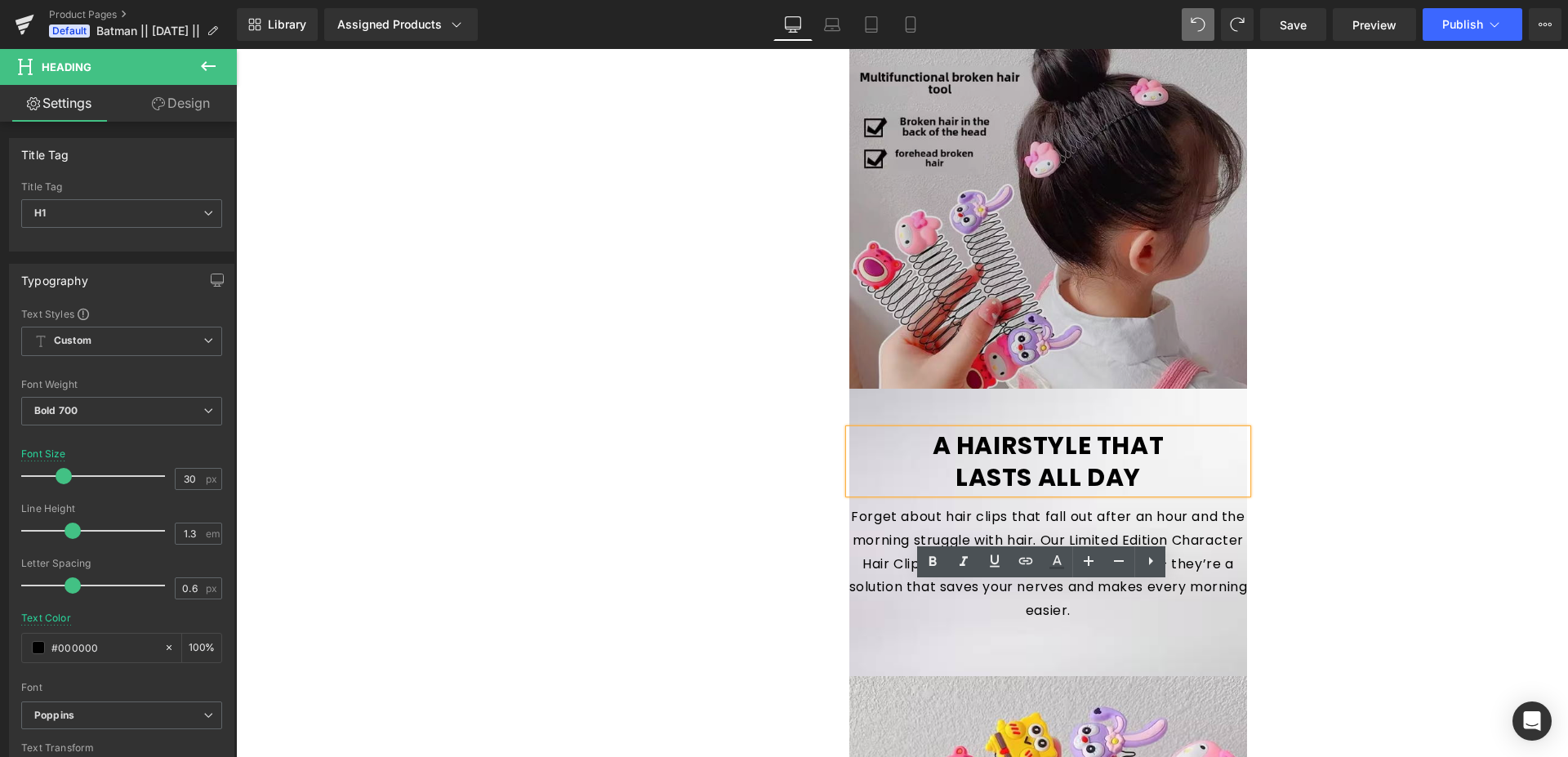
scroll to position [942, 0]
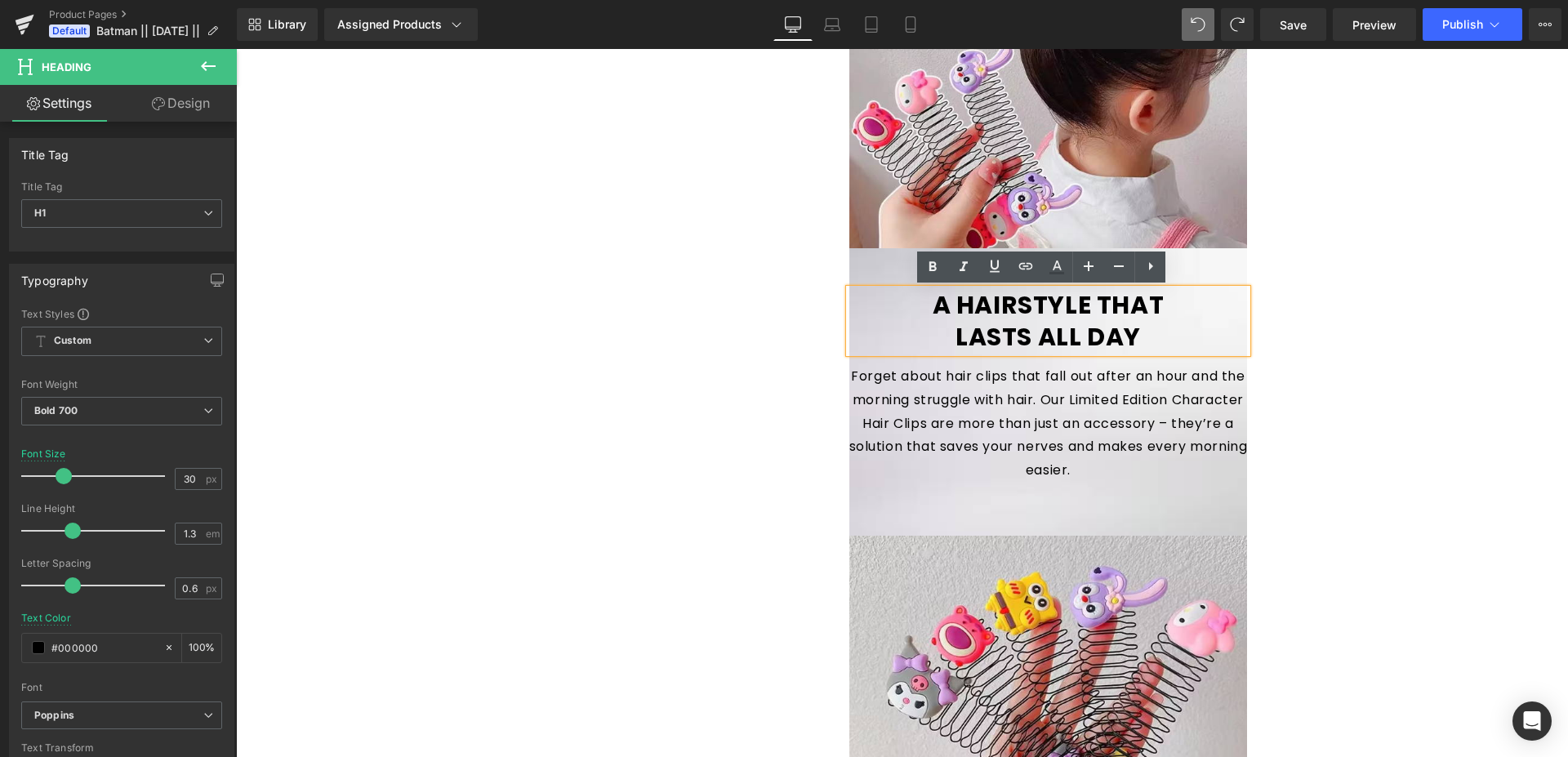
click at [1008, 312] on h1 "A HAIRSTYLE THAT" at bounding box center [1049, 305] width 399 height 32
click at [1034, 316] on h1 "A HAIRSTYLE THAT" at bounding box center [1049, 305] width 399 height 32
click at [697, 332] on div "Sale Off (P) Image ‹ ›" at bounding box center [903, 409] width 980 height 2376
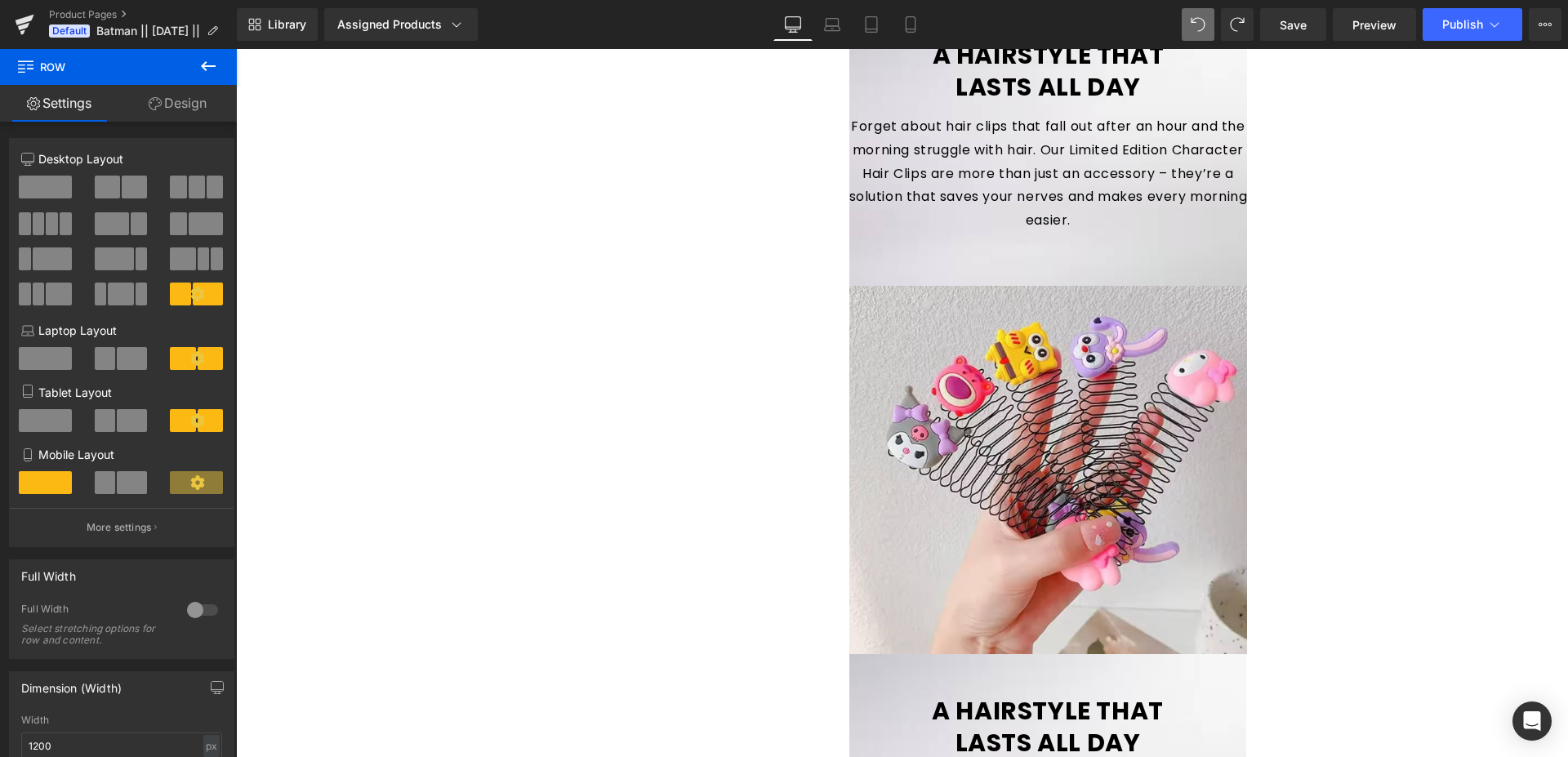
scroll to position [859, 0]
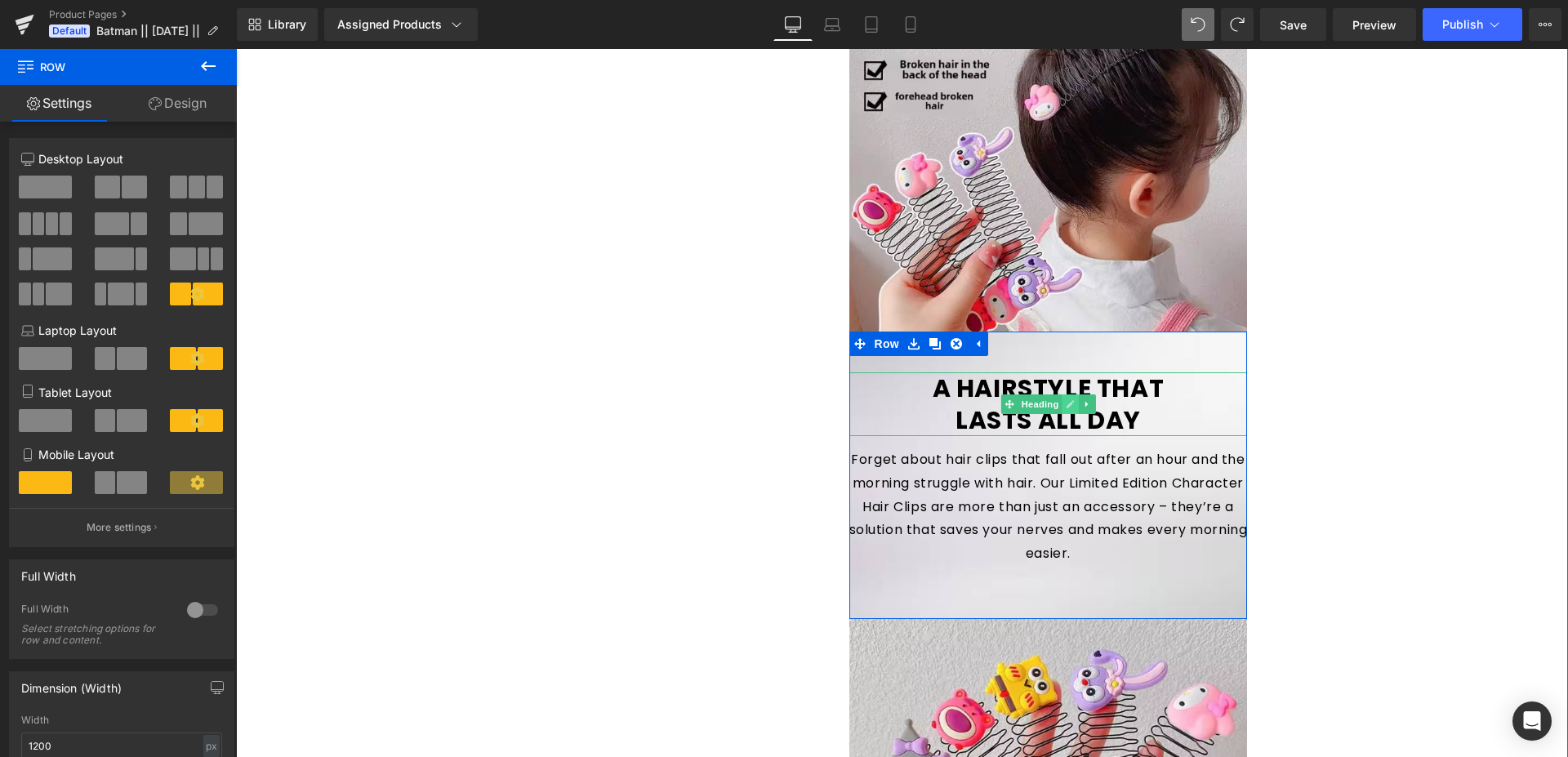
click at [1067, 401] on icon at bounding box center [1070, 404] width 9 height 10
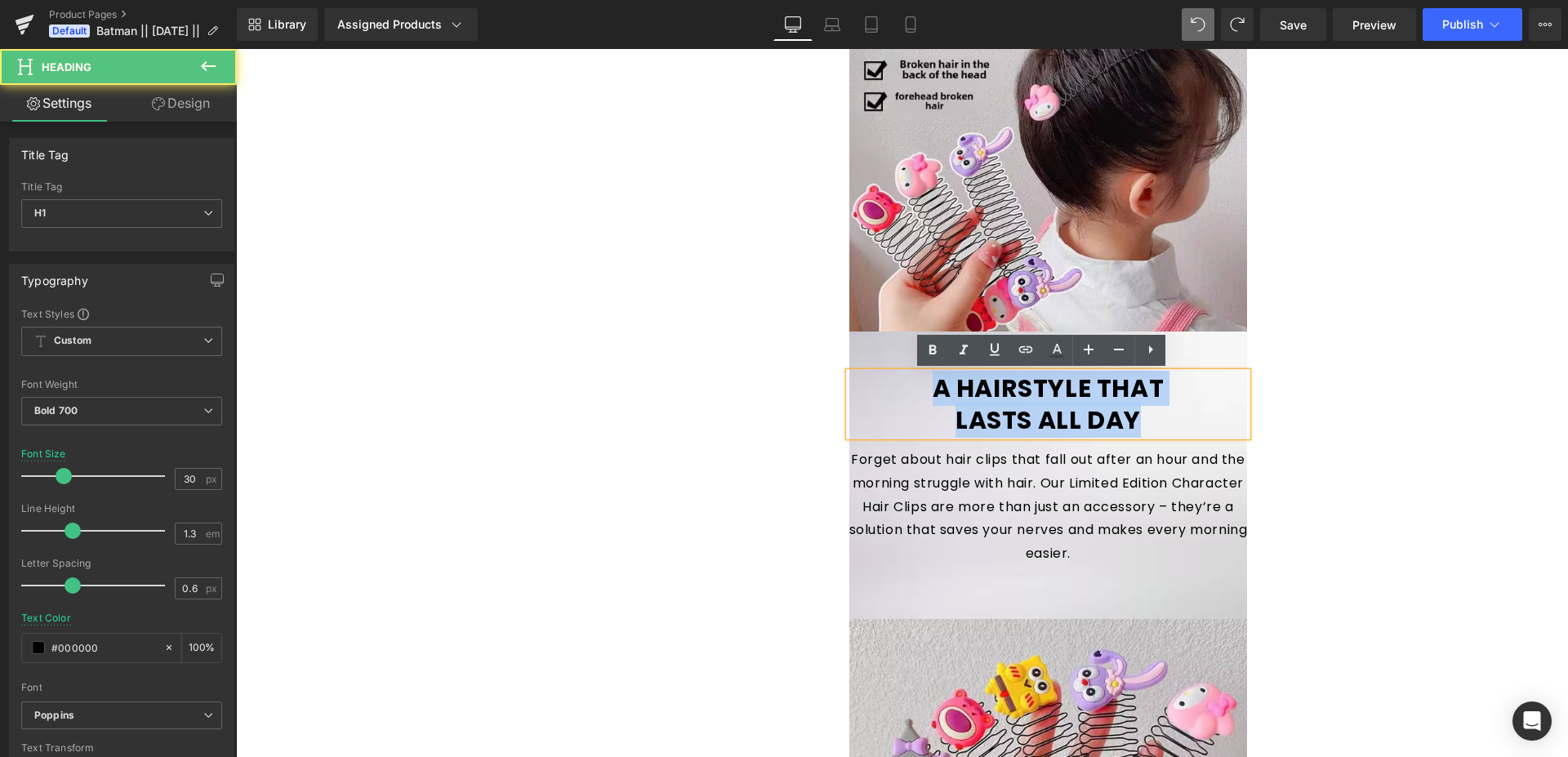
drag, startPoint x: 1046, startPoint y: 405, endPoint x: 1146, endPoint y: 419, distance: 101.0
click at [1146, 419] on div "A HAIRSTYLE THAT LASTS ALL DAY" at bounding box center [1049, 404] width 399 height 64
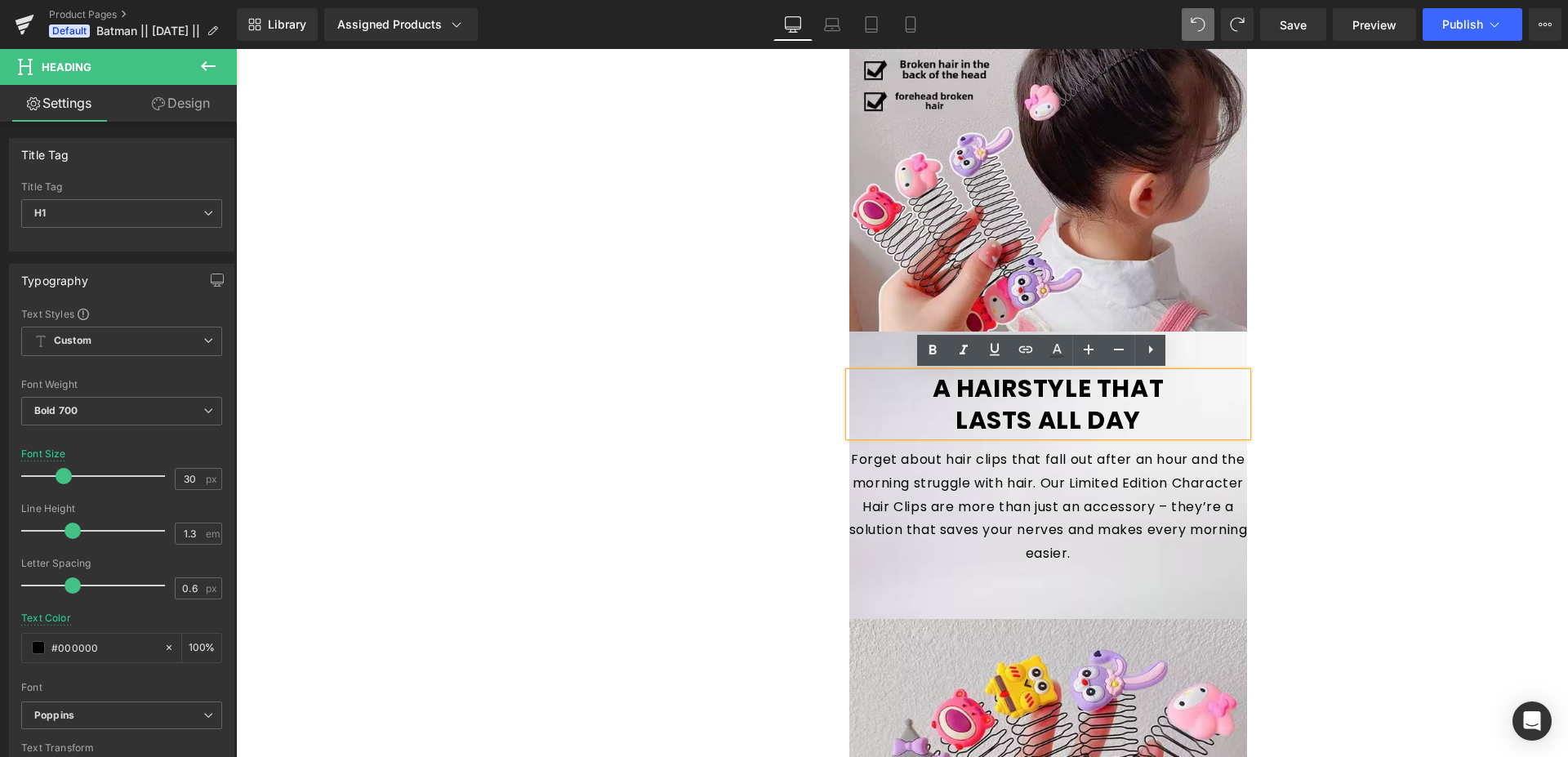
click at [968, 383] on h1 "A HAIRSTYLE THAT" at bounding box center [1049, 388] width 399 height 32
click at [929, 382] on h1 "A HAIRSTYLE THAT" at bounding box center [1049, 388] width 399 height 32
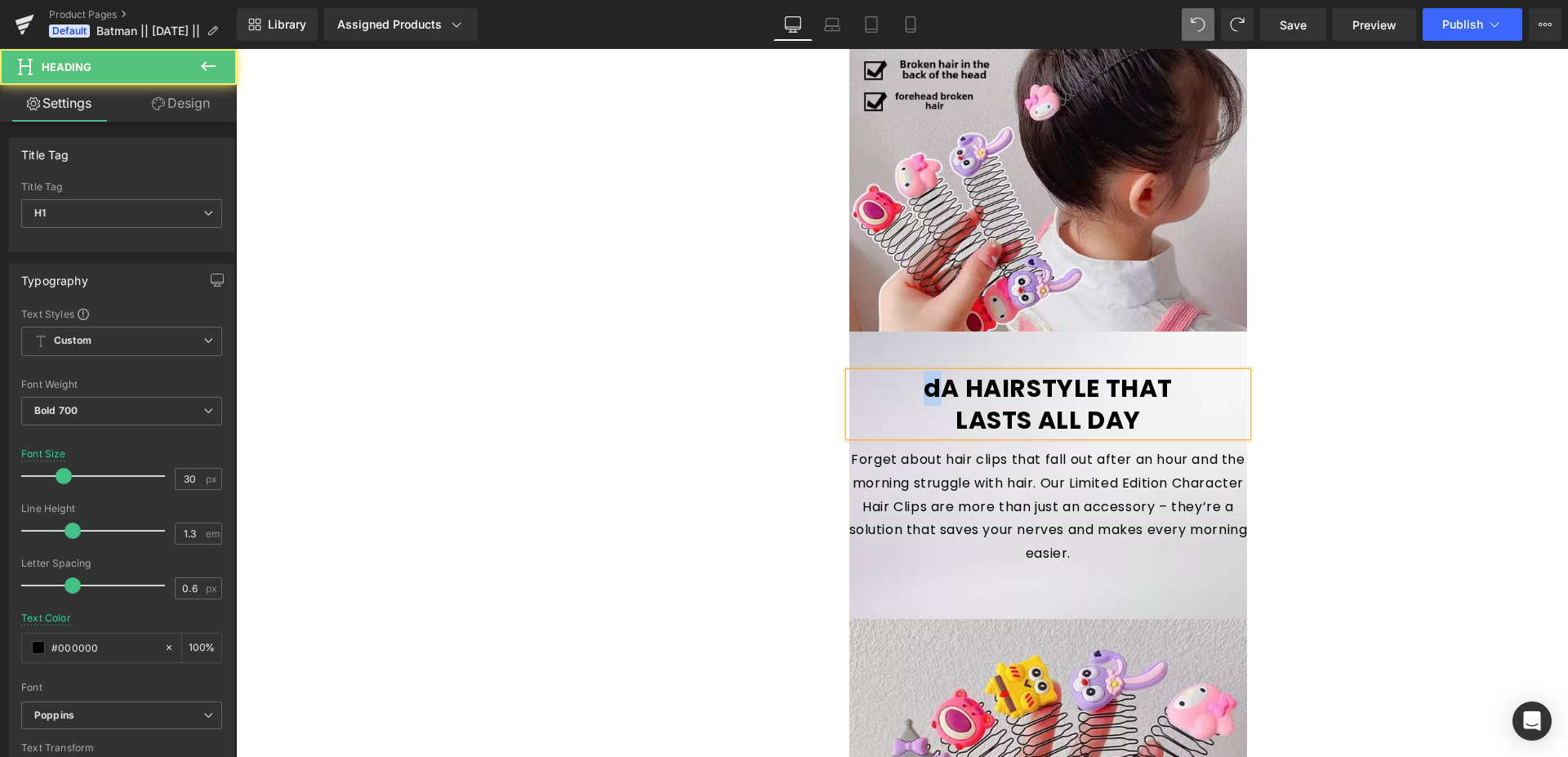
drag, startPoint x: 932, startPoint y: 389, endPoint x: 922, endPoint y: 388, distance: 10.0
click at [922, 388] on h1 "dA HAIRSTYLE THAT" at bounding box center [1049, 388] width 399 height 32
drag, startPoint x: 924, startPoint y: 390, endPoint x: 935, endPoint y: 390, distance: 11.0
click at [935, 390] on h1 "DESINGS A HAIRSTYLE THAT" at bounding box center [1049, 388] width 399 height 32
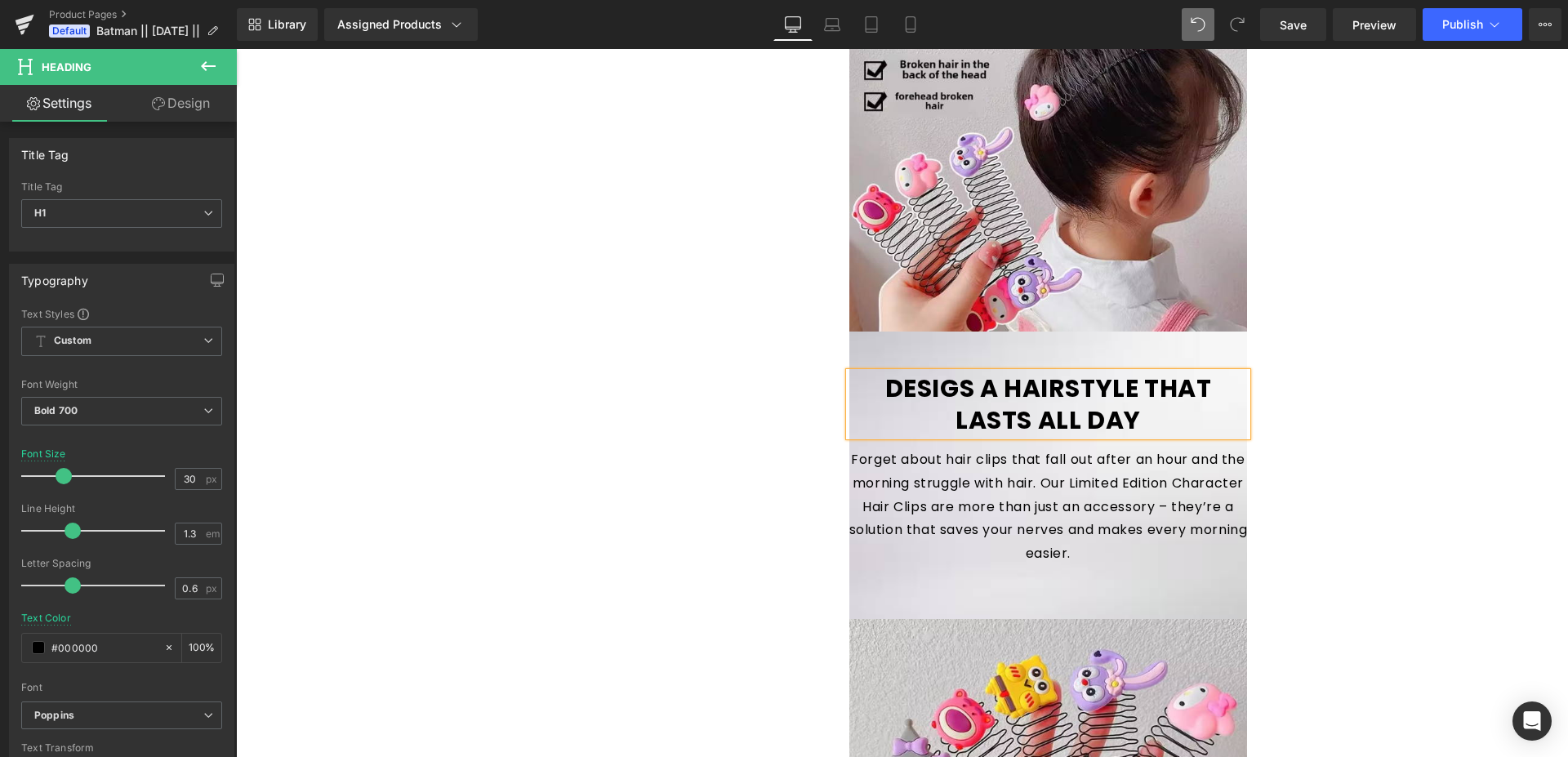
click at [948, 391] on h1 "DESIGS A HAIRSTYLE THAT" at bounding box center [1049, 388] width 399 height 32
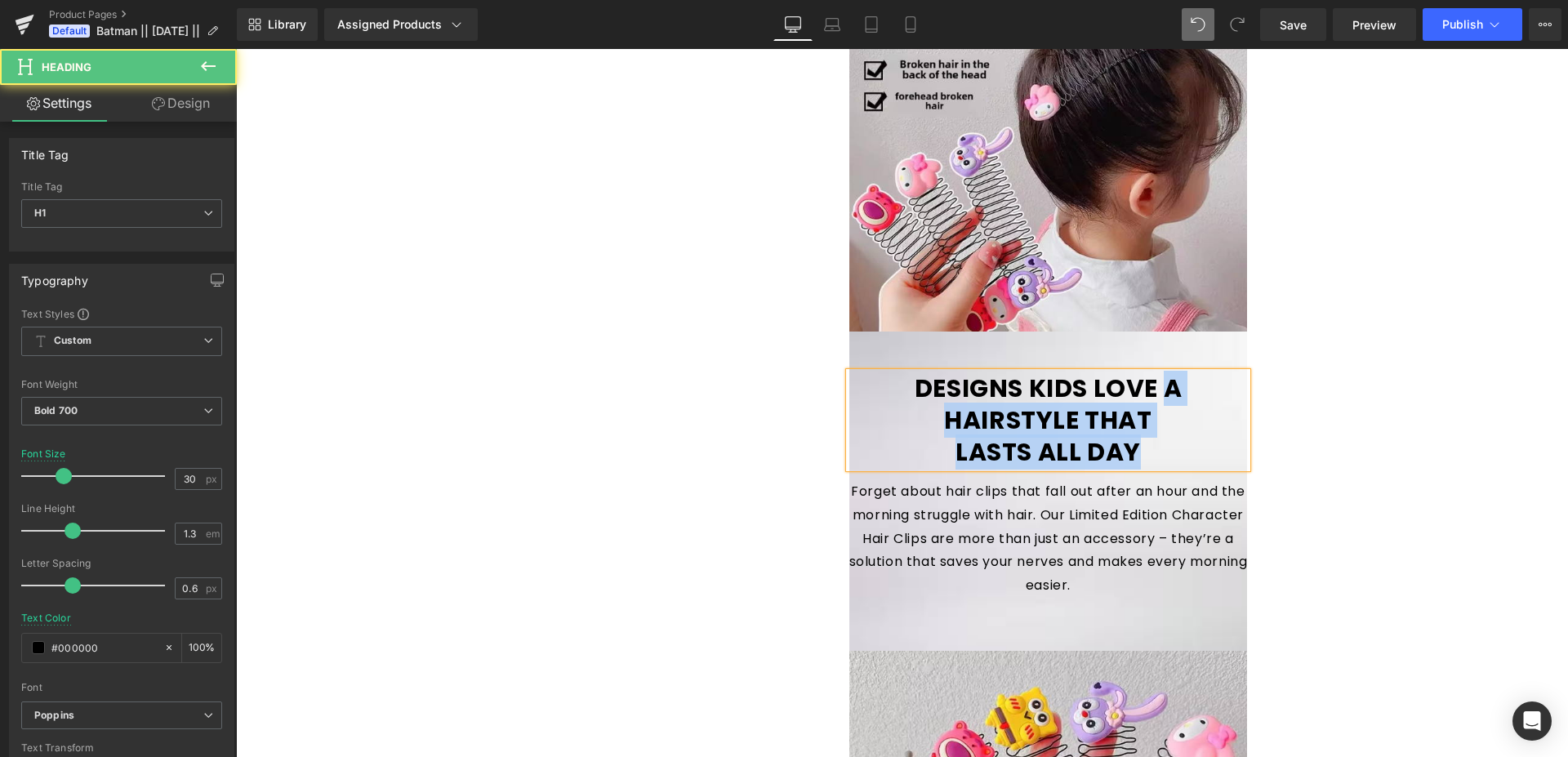
drag, startPoint x: 1172, startPoint y: 397, endPoint x: 1194, endPoint y: 449, distance: 56.5
click at [1194, 449] on div "DESIGNS KIDS LOVE A HAIRSTYLE THAT LASTS ALL DAY" at bounding box center [1049, 420] width 399 height 96
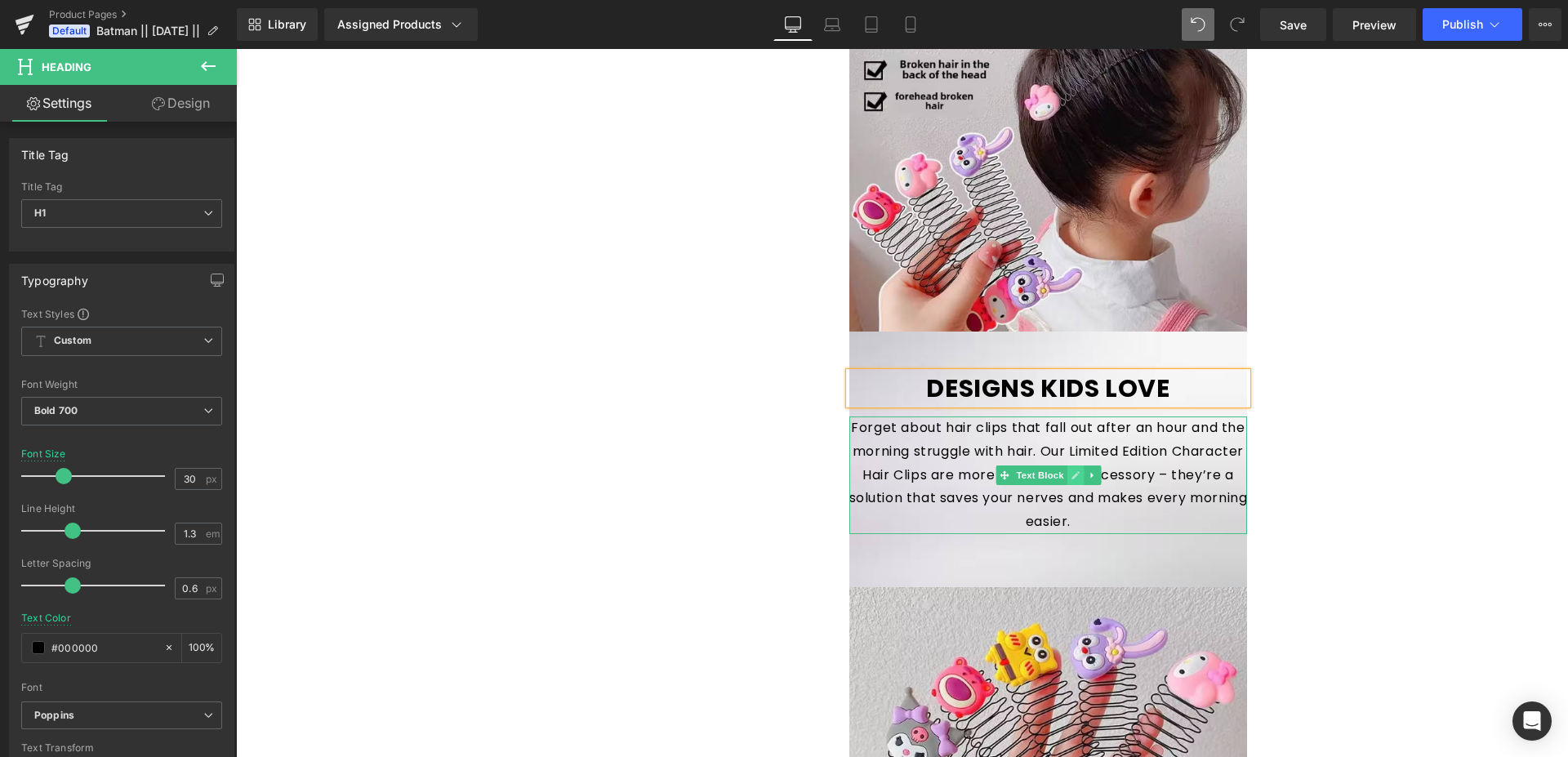
click at [1073, 471] on link at bounding box center [1075, 475] width 18 height 19
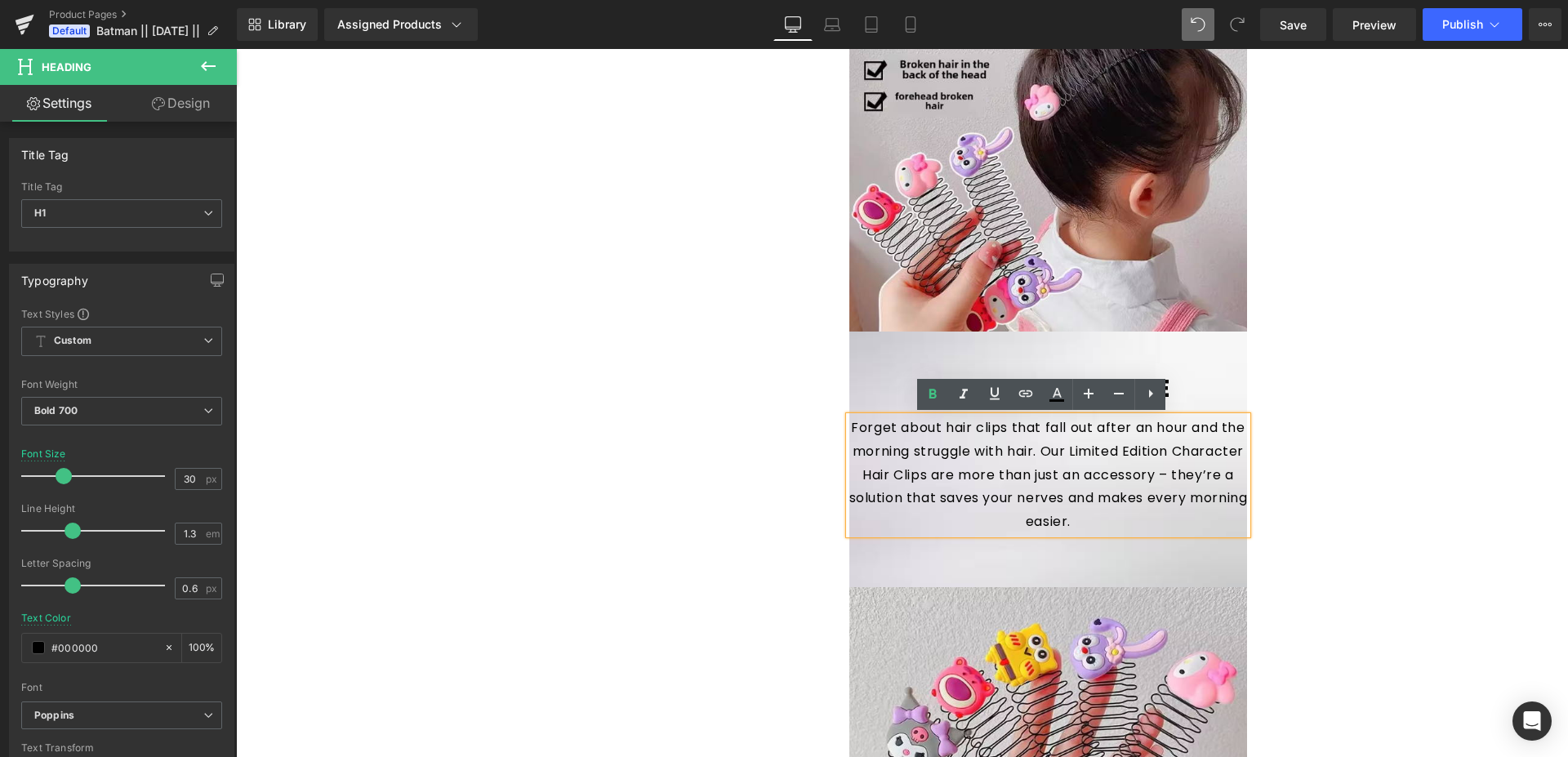
click at [1061, 446] on div "Forget about hair clips that fall out after an hour and the morning struggle wi…" at bounding box center [1049, 475] width 399 height 118
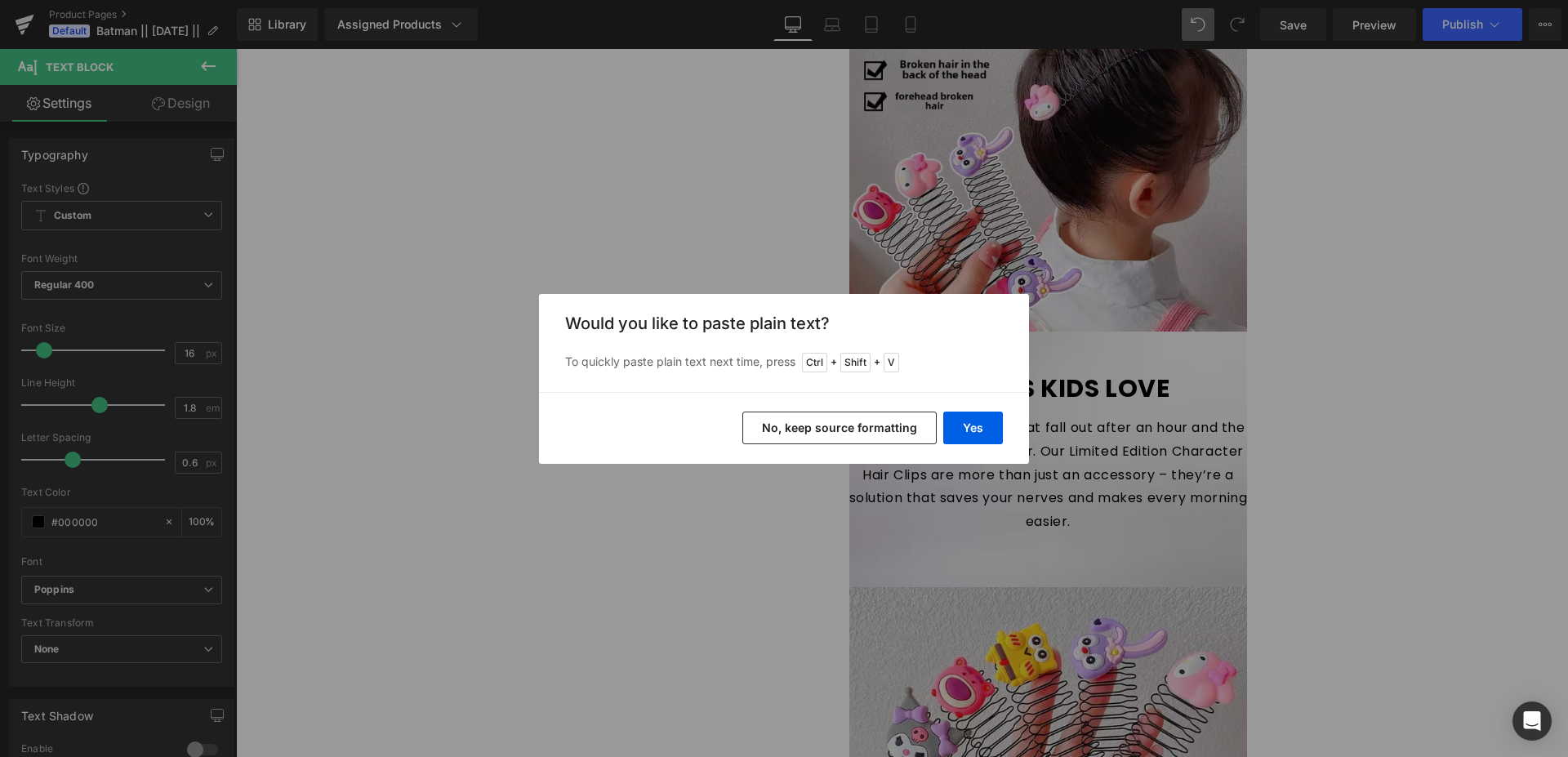
click at [886, 434] on button "No, keep source formatting" at bounding box center [839, 428] width 194 height 32
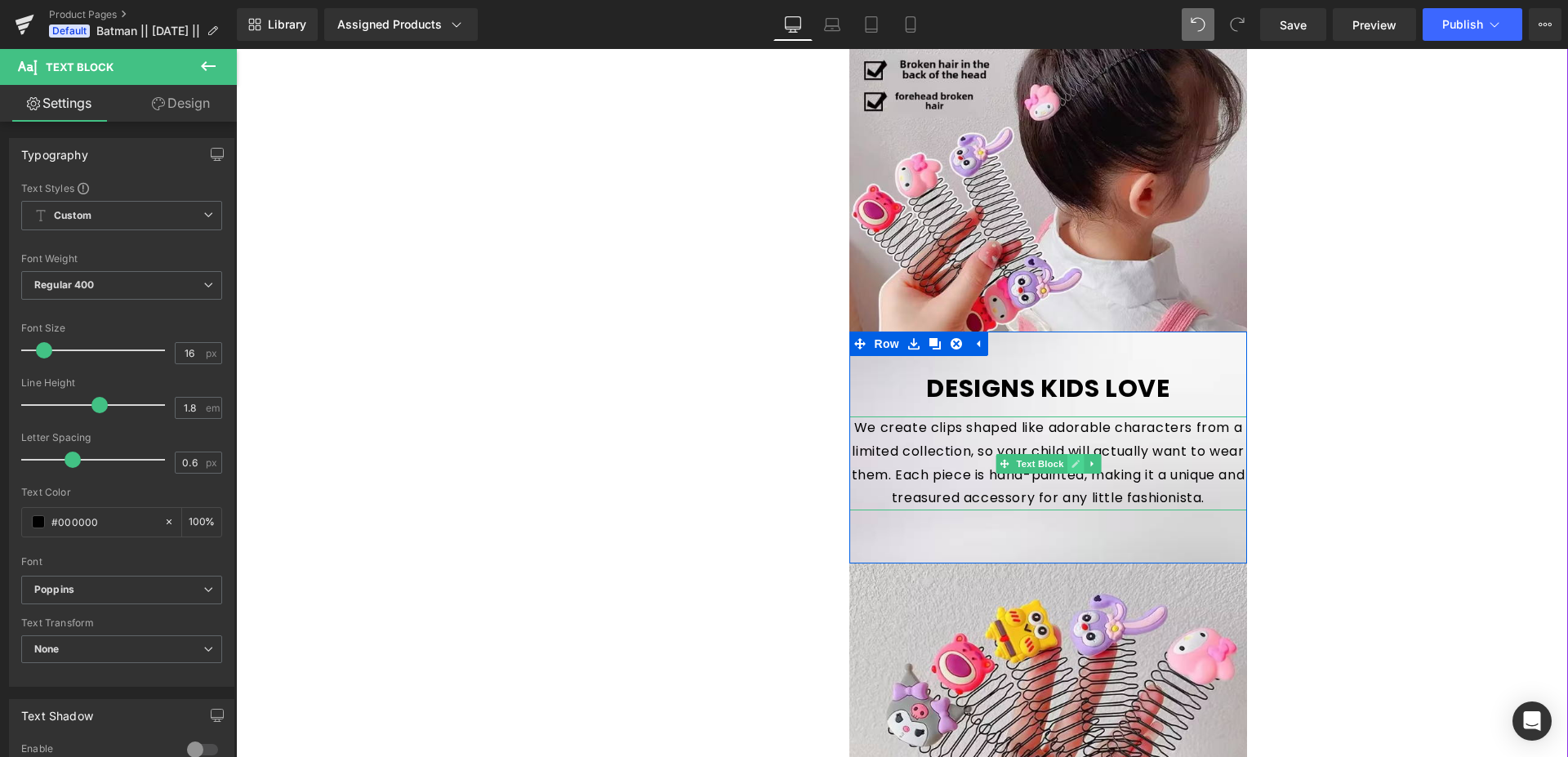
click at [1072, 463] on icon at bounding box center [1075, 463] width 8 height 8
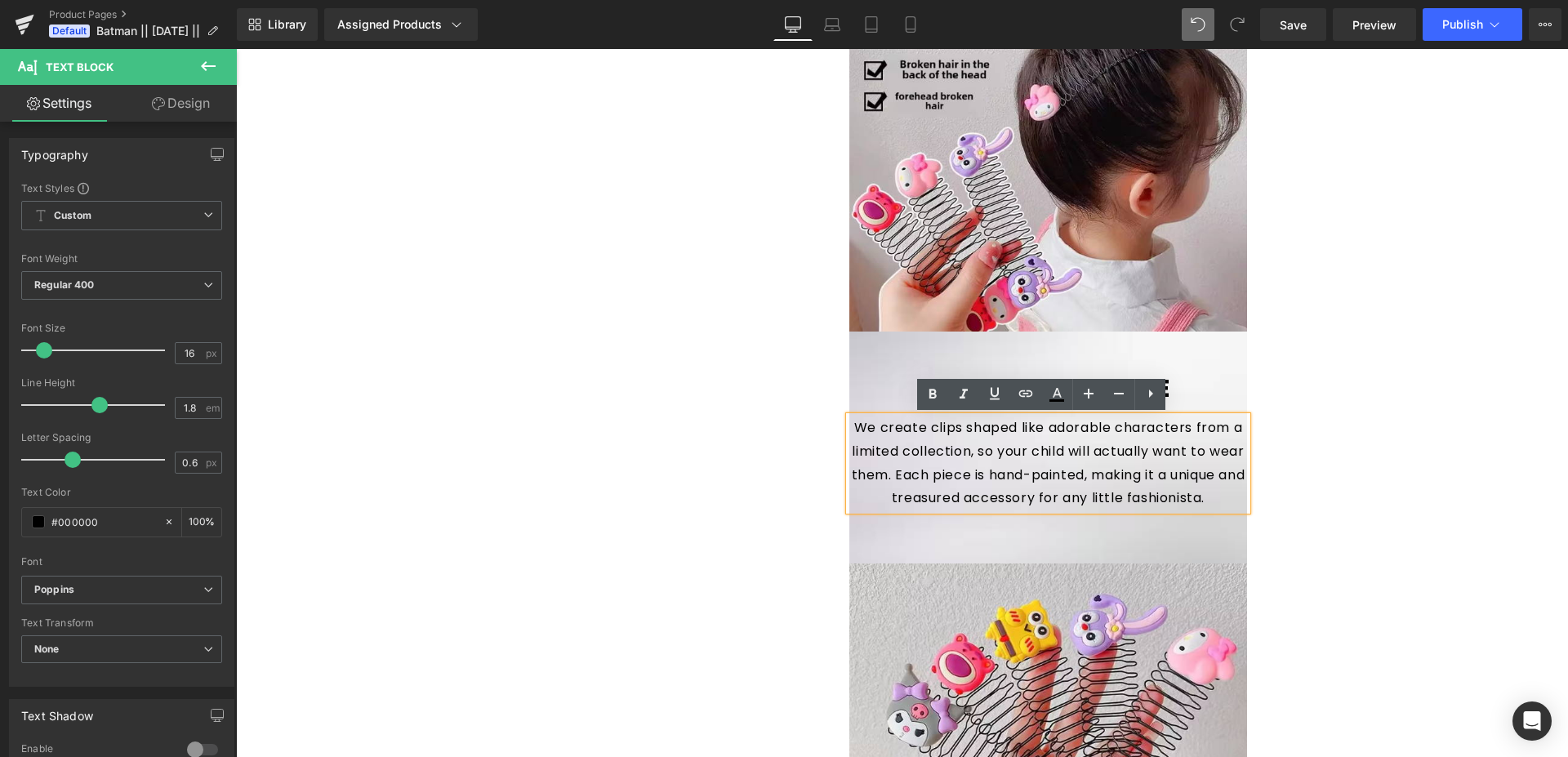
click at [1065, 470] on div "We create clips shaped like adorable characters from a limited collection, so y…" at bounding box center [1049, 463] width 399 height 94
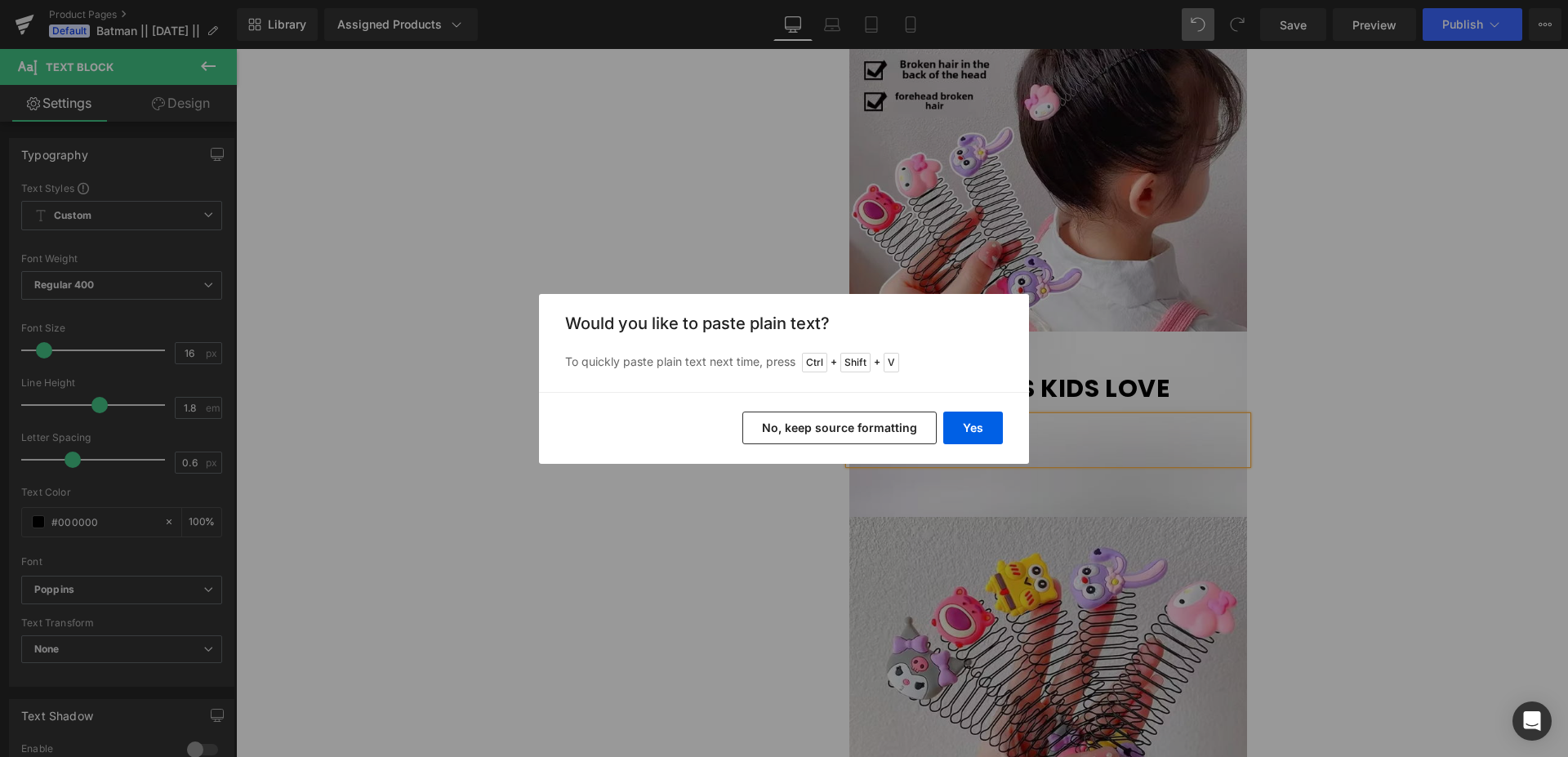
click at [871, 433] on button "No, keep source formatting" at bounding box center [839, 428] width 194 height 32
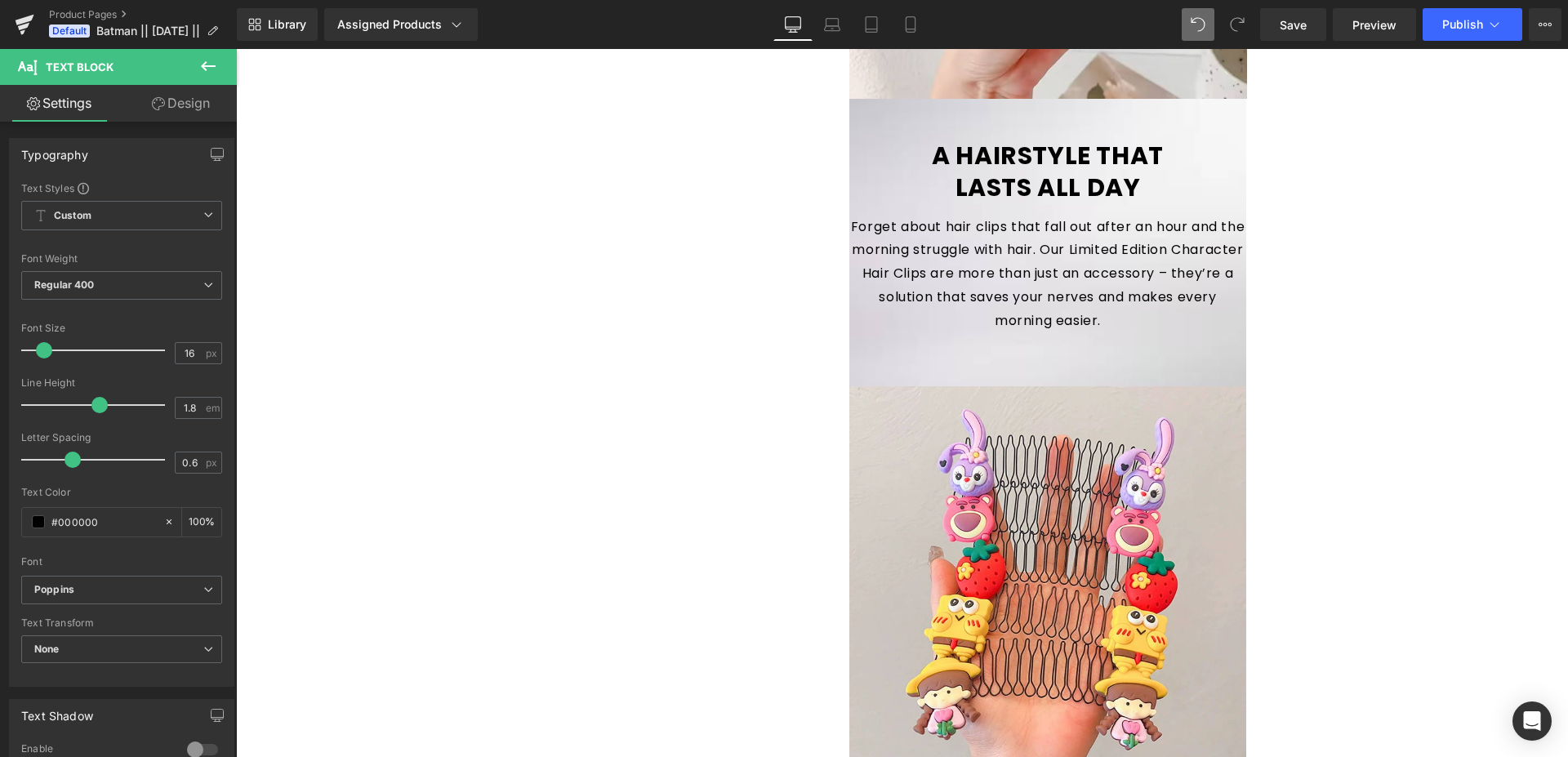
scroll to position [1692, 0]
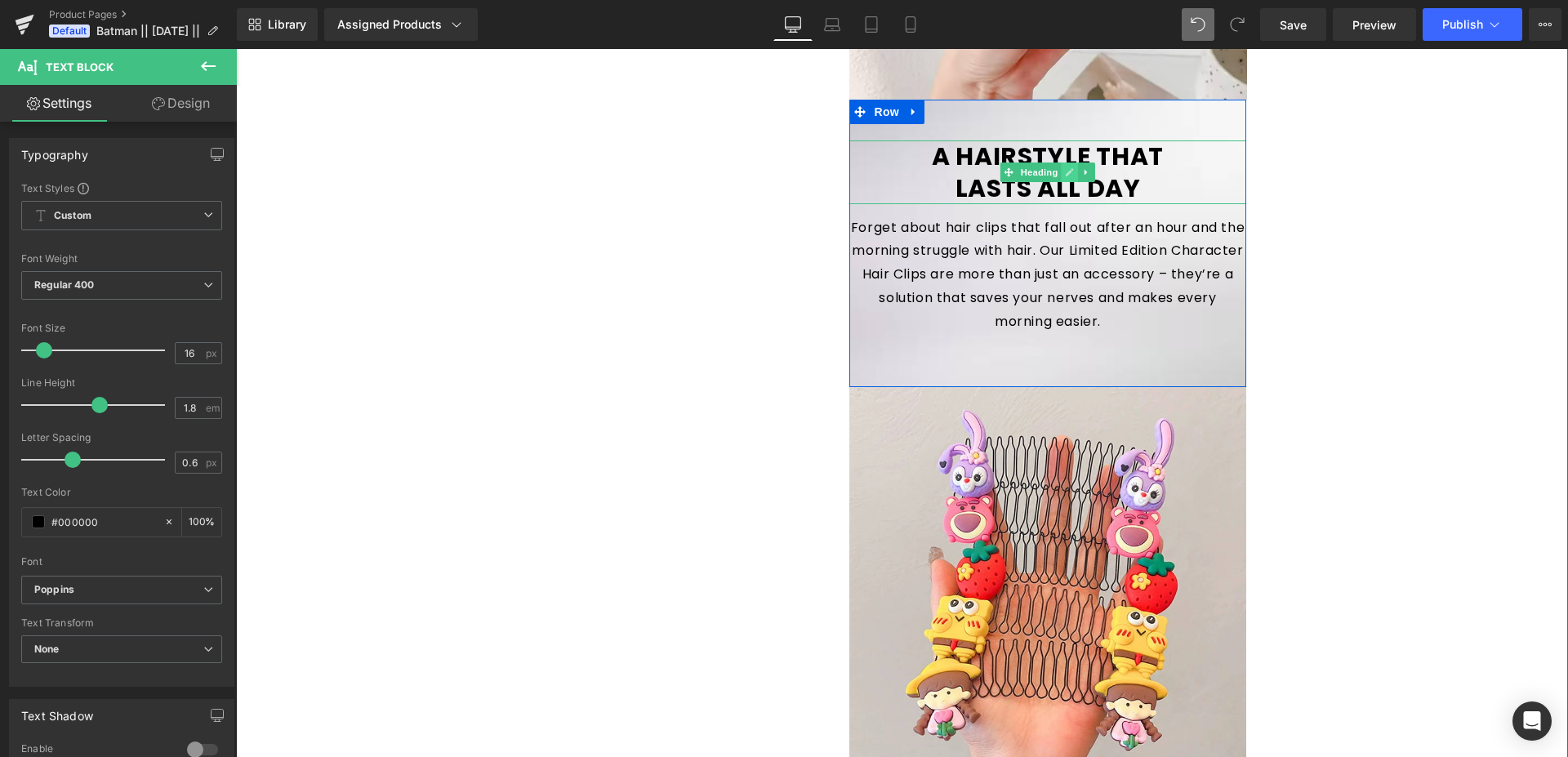
click at [1067, 172] on icon at bounding box center [1069, 172] width 9 height 10
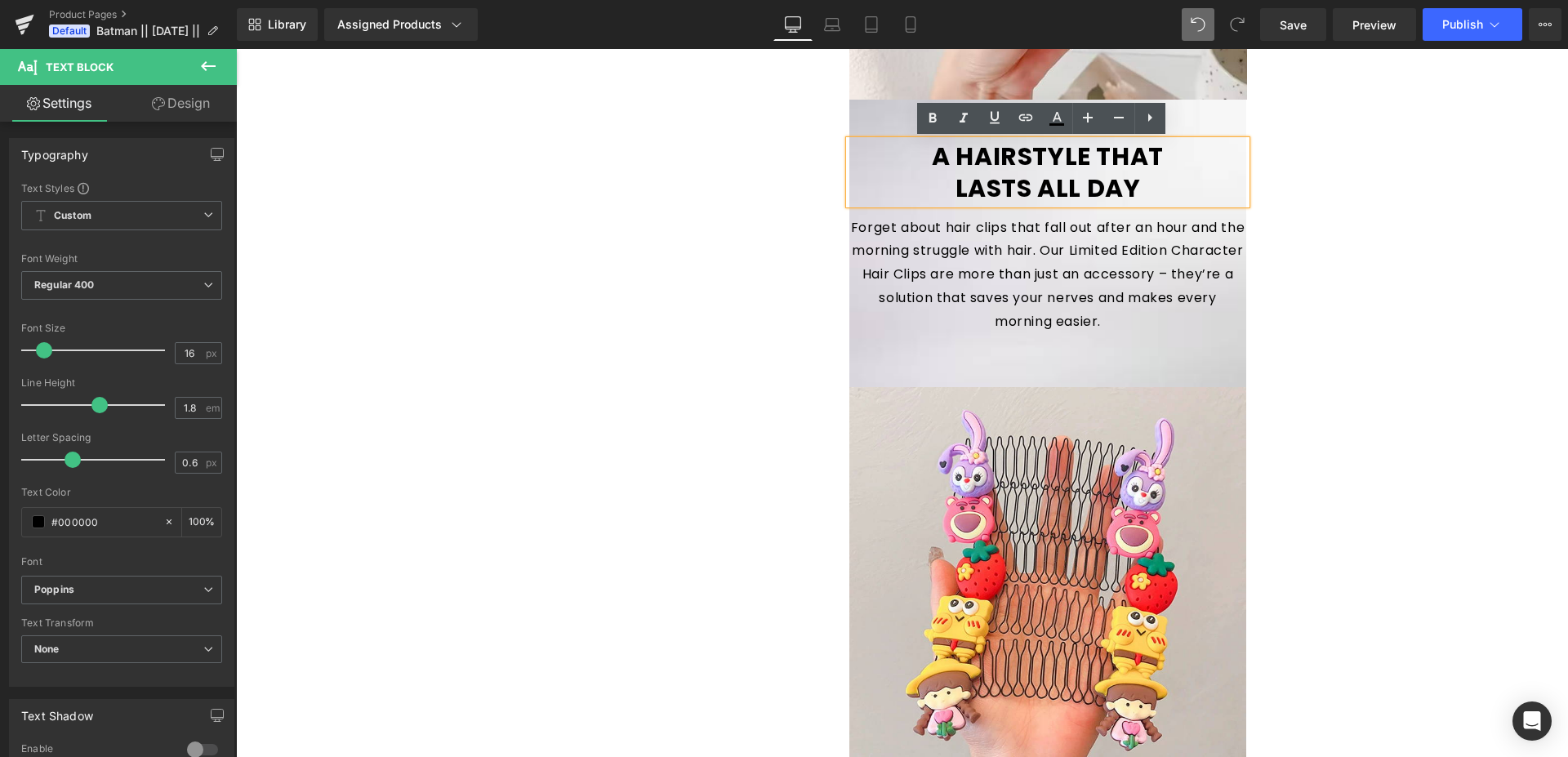
click at [1065, 173] on h1 "LASTS ALL DAY" at bounding box center [1048, 188] width 398 height 32
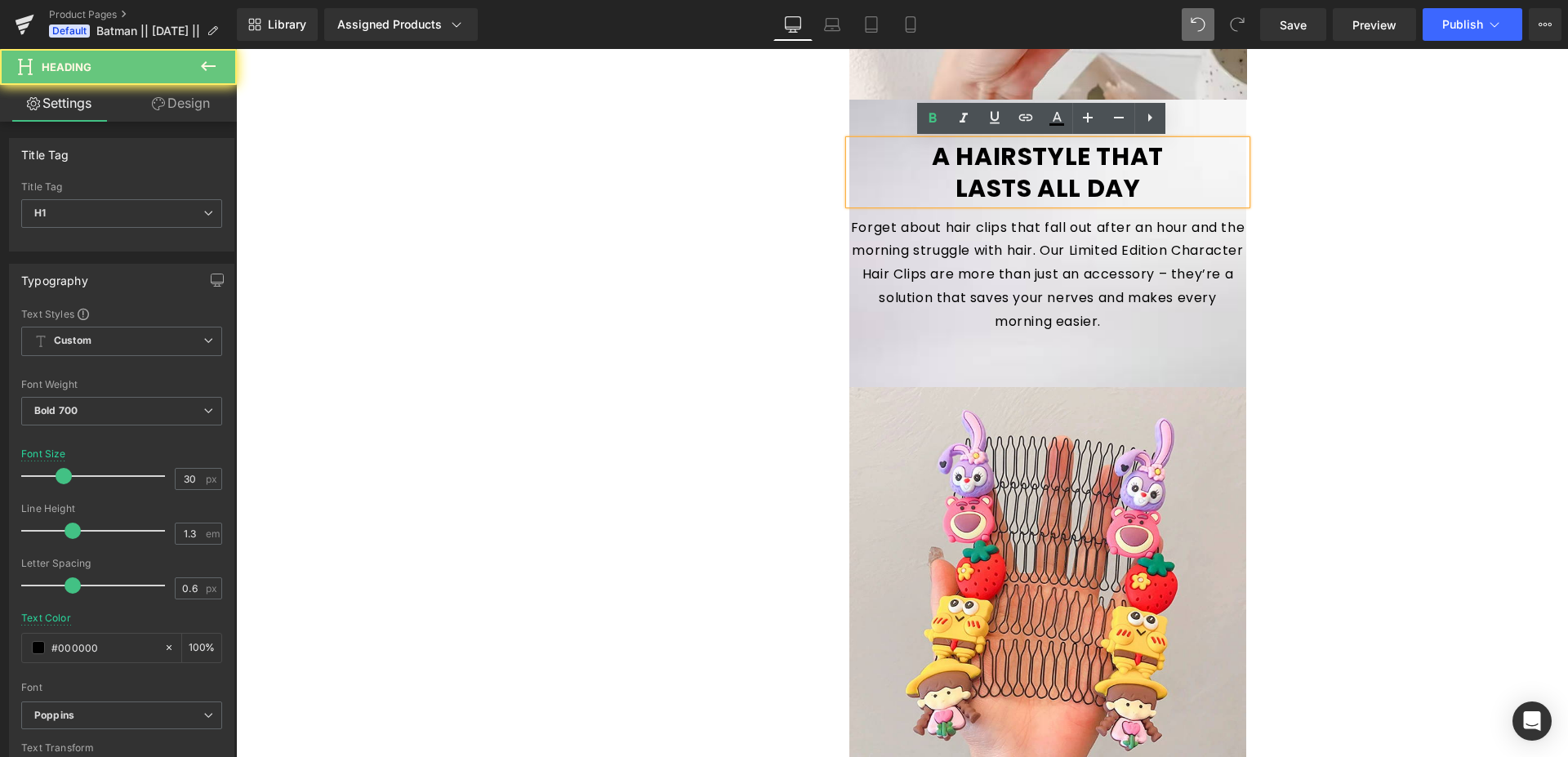
click at [1073, 191] on h1 "LASTS ALL DAY" at bounding box center [1048, 188] width 398 height 32
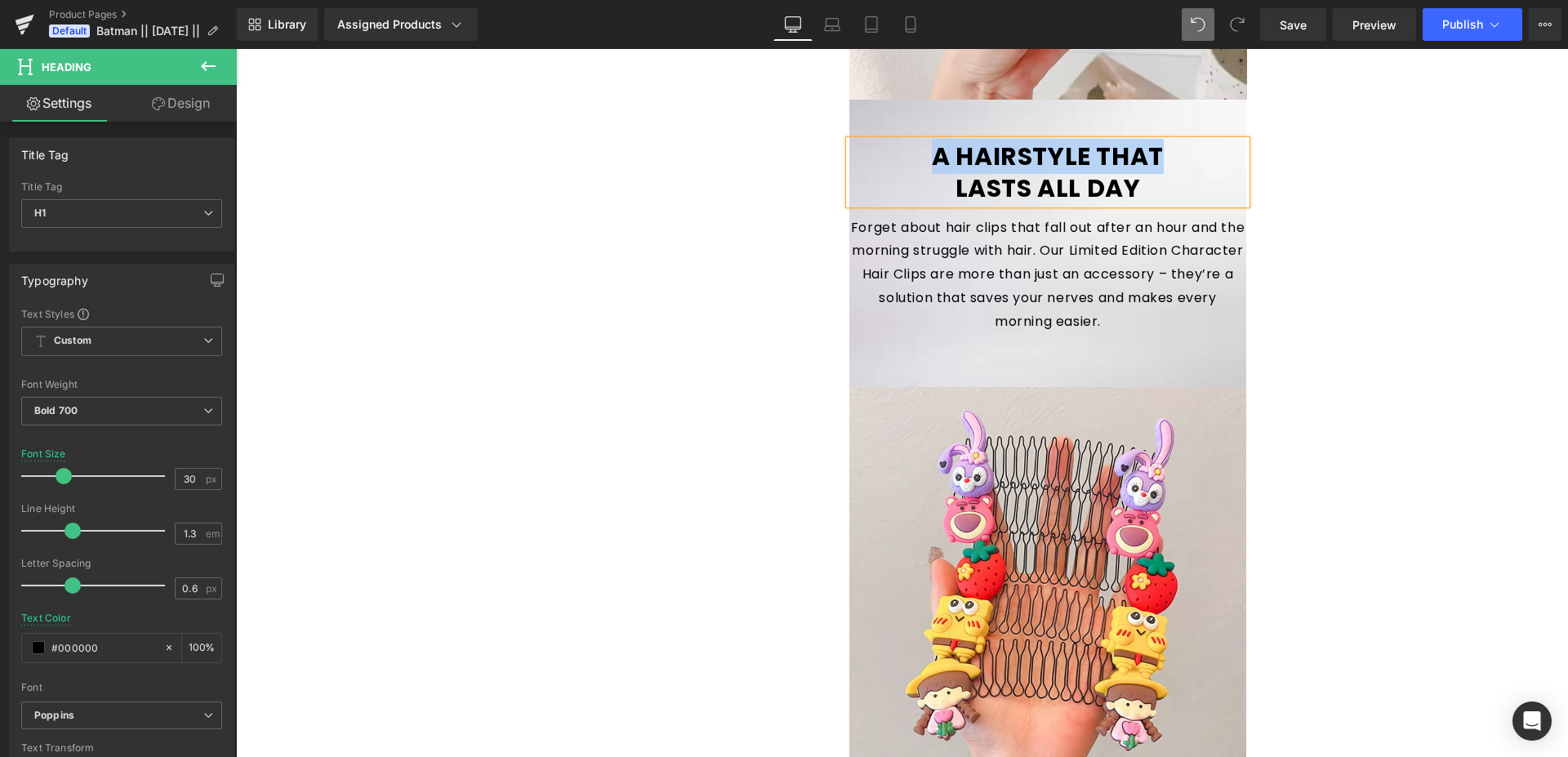
paste div
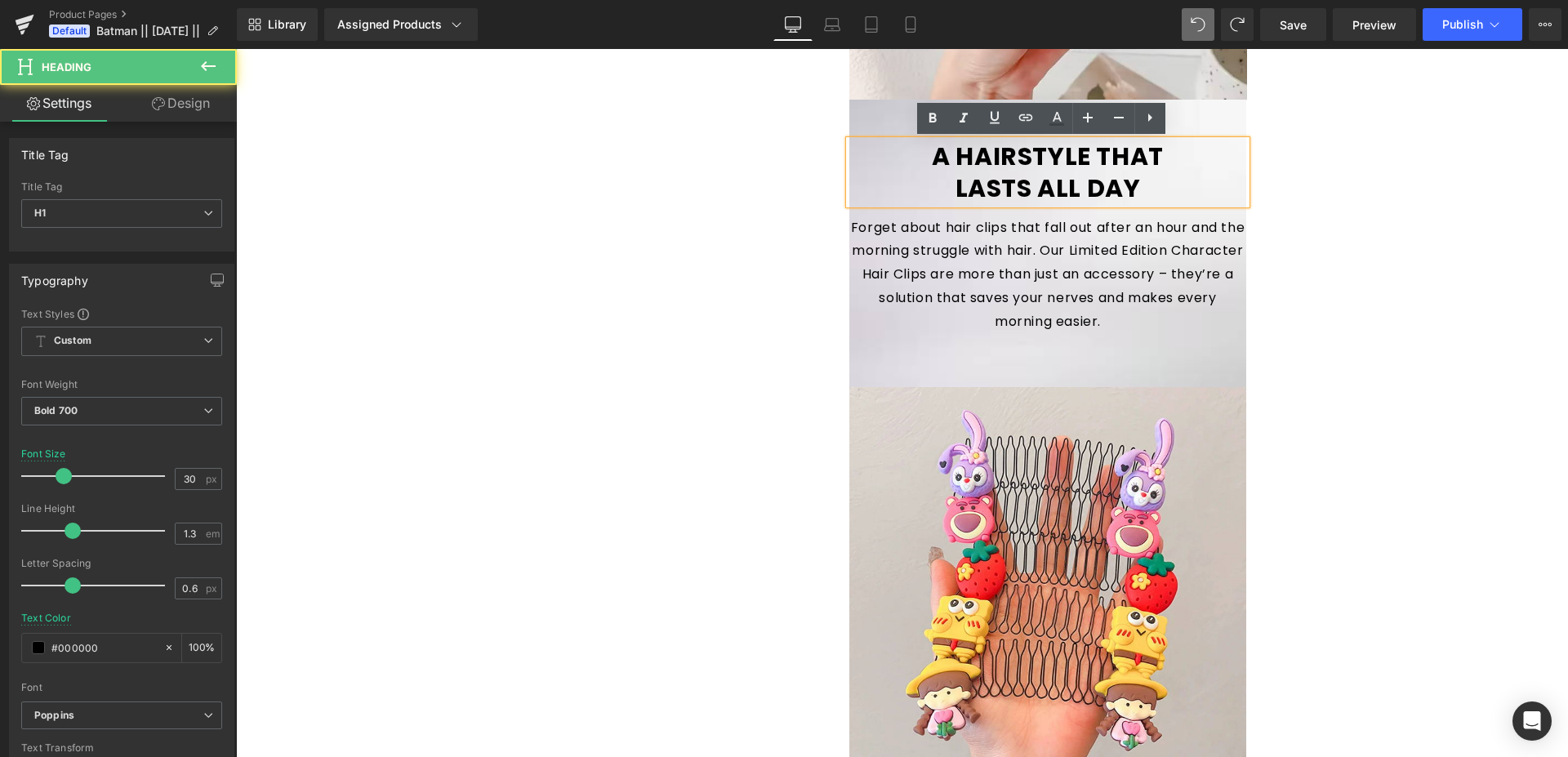
click at [928, 154] on h1 "A HAIRSTYLE THAT" at bounding box center [1048, 156] width 398 height 32
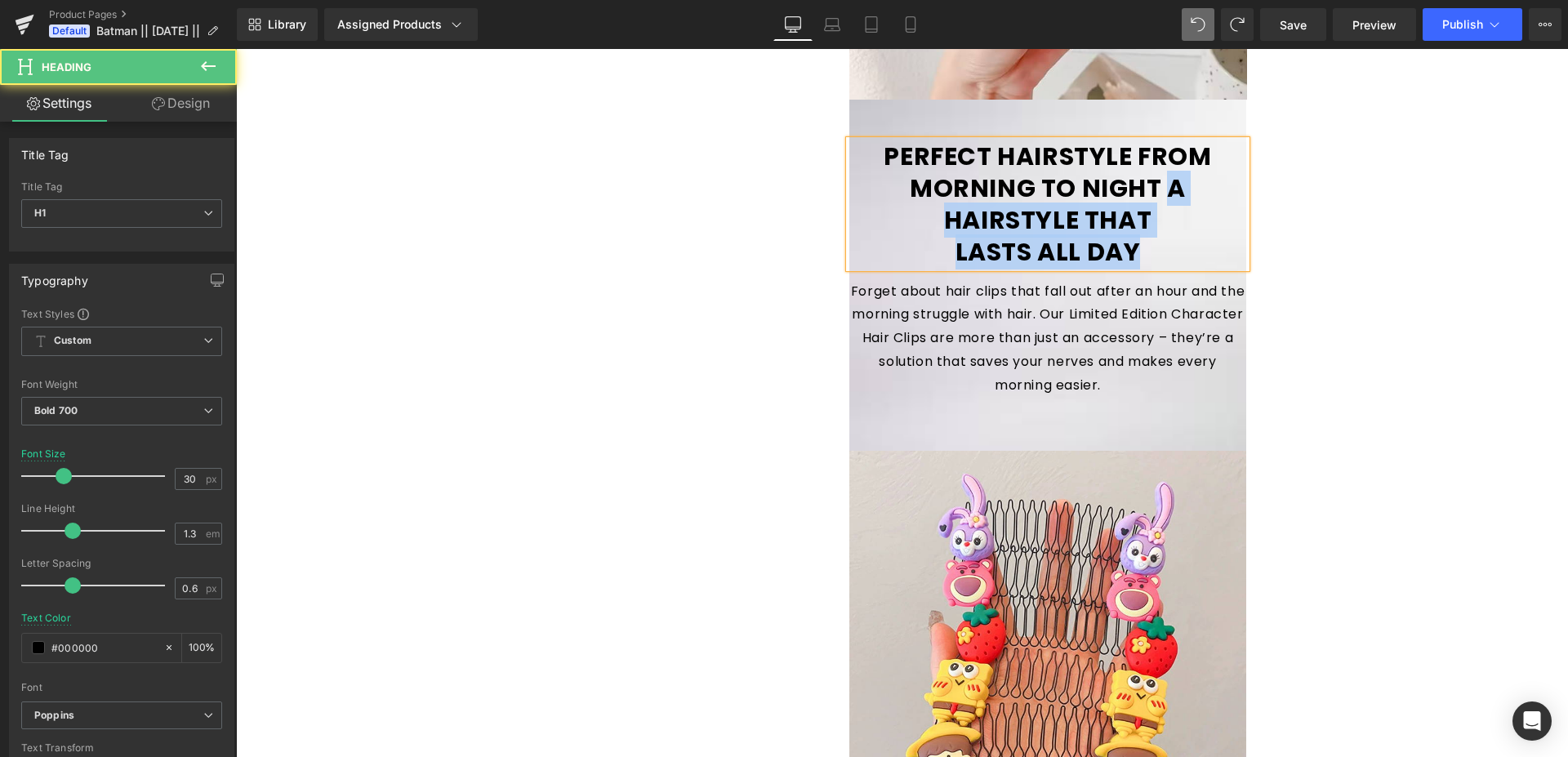
drag, startPoint x: 1168, startPoint y: 190, endPoint x: 1189, endPoint y: 257, distance: 70.2
click at [1189, 257] on div "PERFECT HAIRSTYLE FROM MORNING TO NIGHT A HAIRSTYLE THAT LASTS ALL DAY" at bounding box center [1048, 204] width 398 height 127
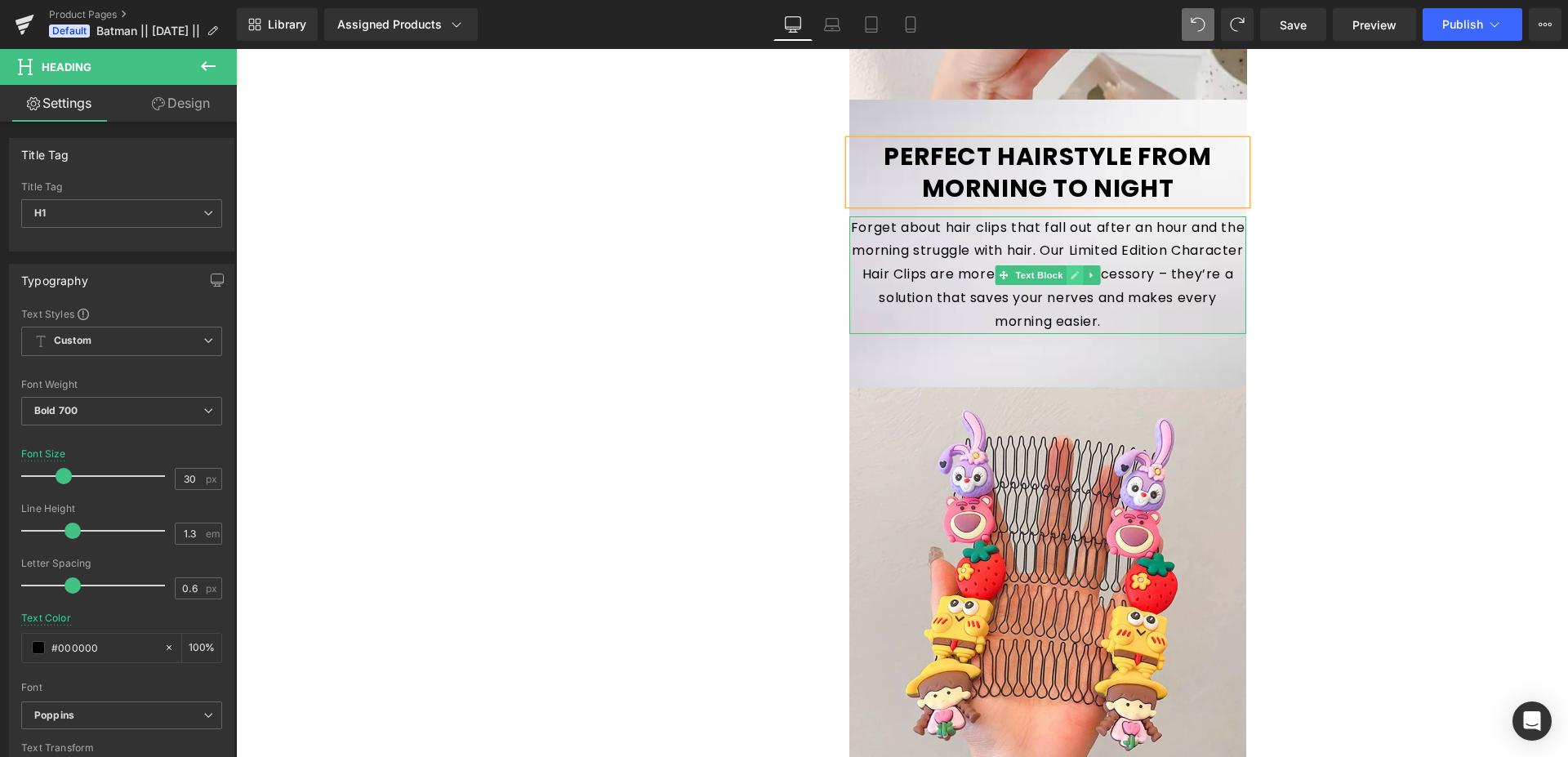
click at [1071, 275] on icon at bounding box center [1075, 275] width 9 height 10
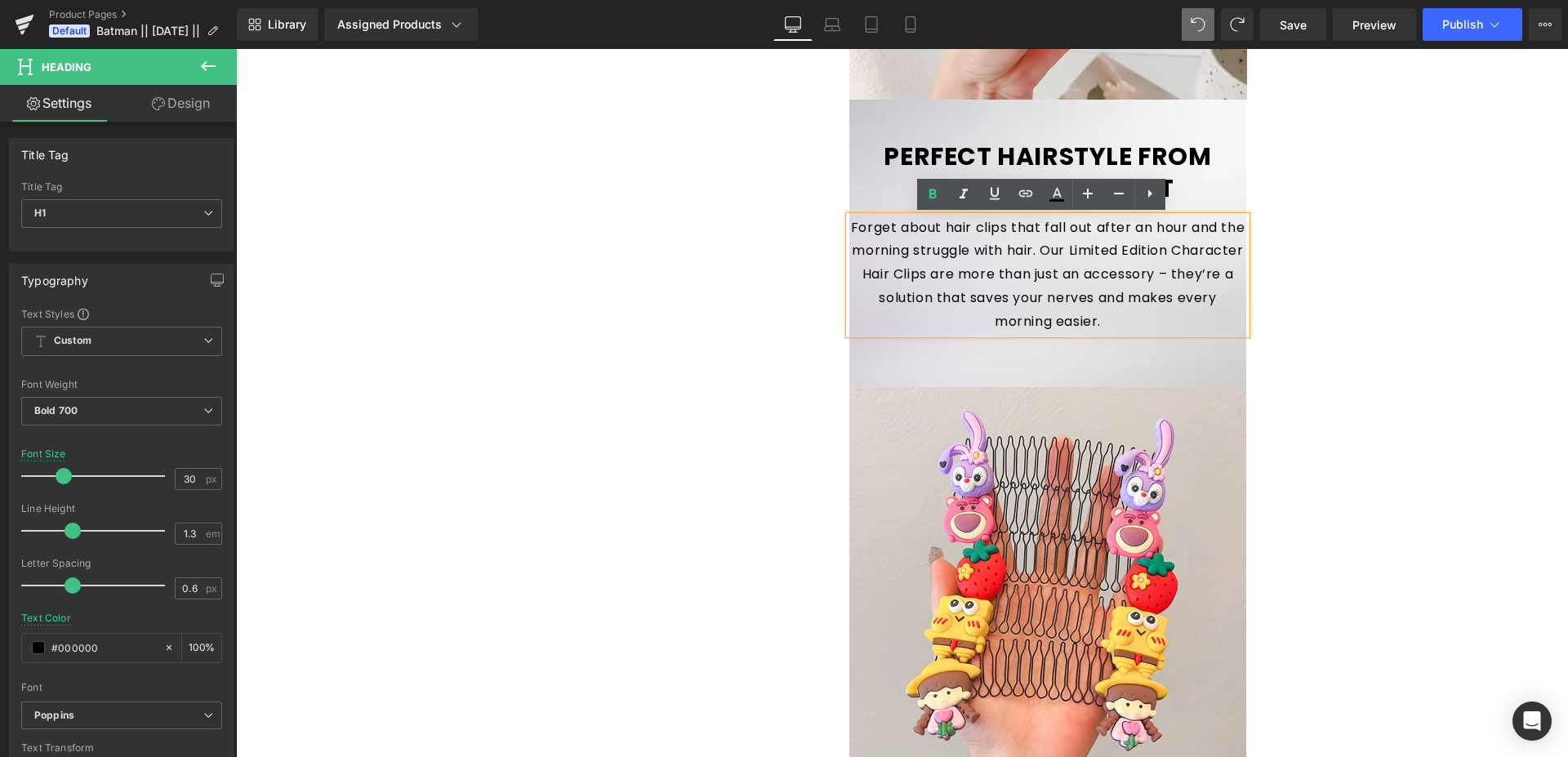
click at [849, 227] on div "Forget about hair clips that fall out after an hour and the morning struggle wi…" at bounding box center [1048, 275] width 398 height 118
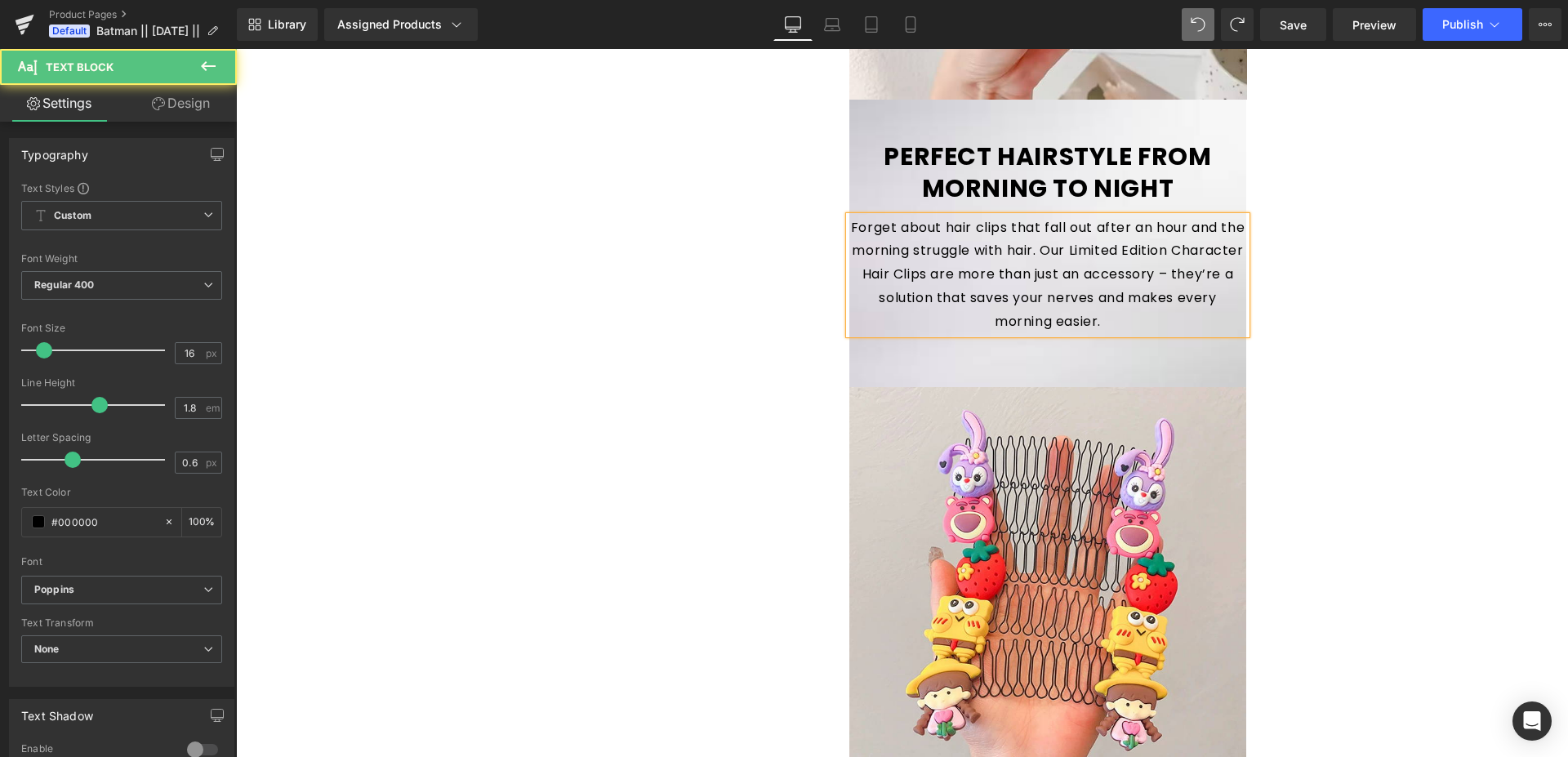
click at [852, 227] on div "Forget about hair clips that fall out after an hour and the morning struggle wi…" at bounding box center [1048, 275] width 398 height 118
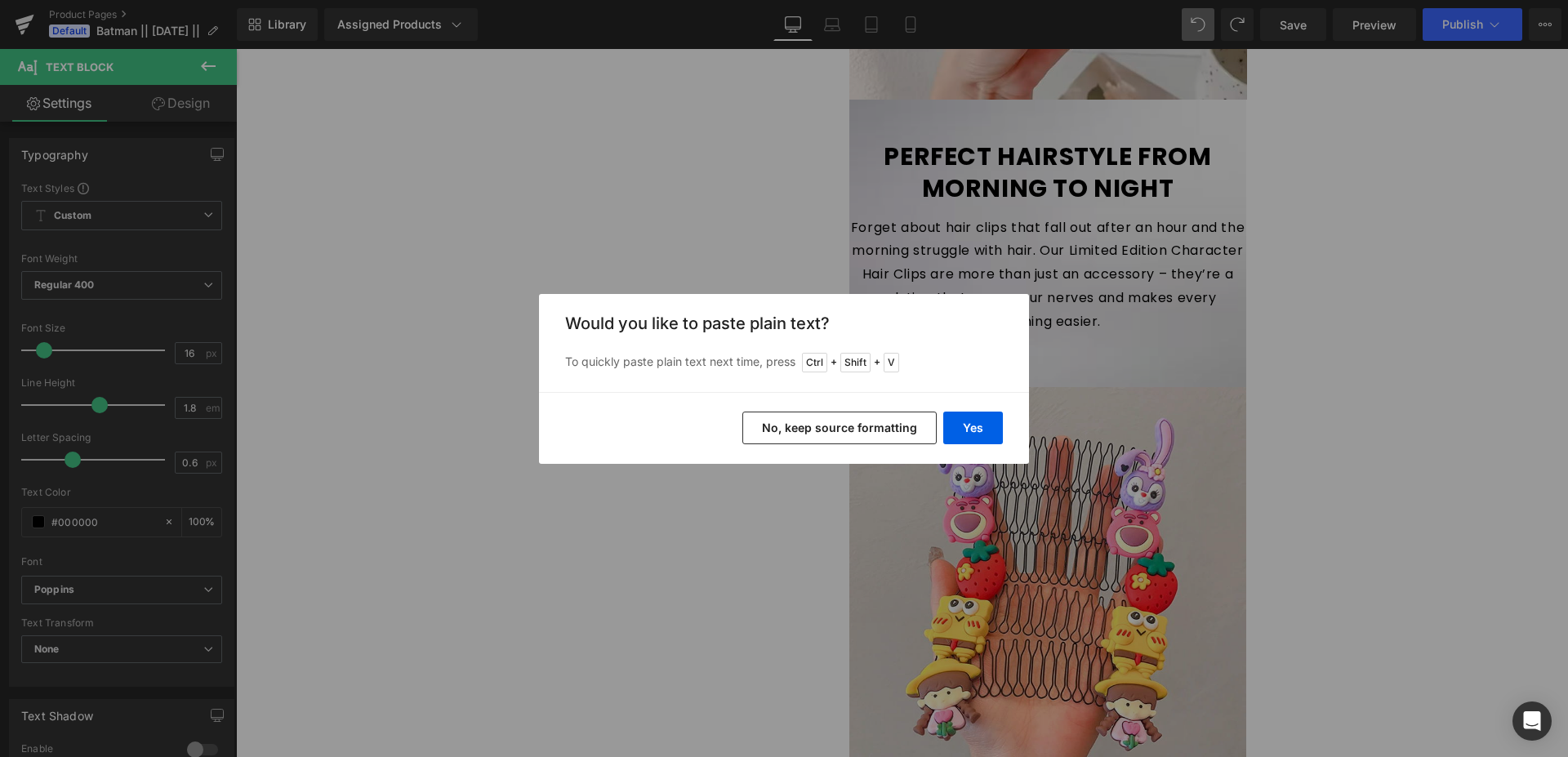
drag, startPoint x: 862, startPoint y: 432, endPoint x: 625, endPoint y: 364, distance: 246.6
click at [862, 432] on button "No, keep source formatting" at bounding box center [839, 428] width 194 height 32
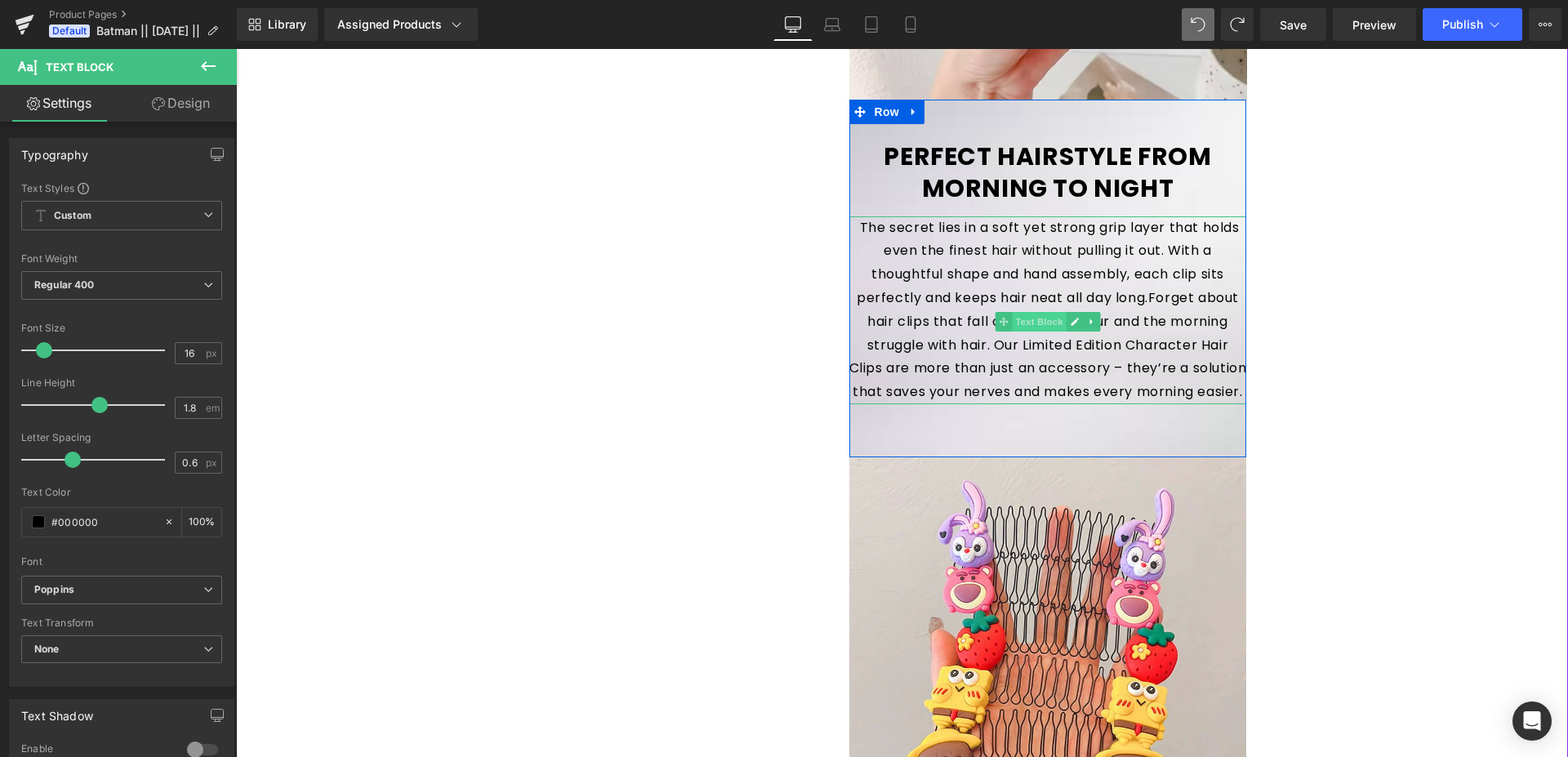
click at [1050, 314] on span "Text Block" at bounding box center [1038, 321] width 54 height 19
click at [1066, 321] on link at bounding box center [1075, 321] width 18 height 19
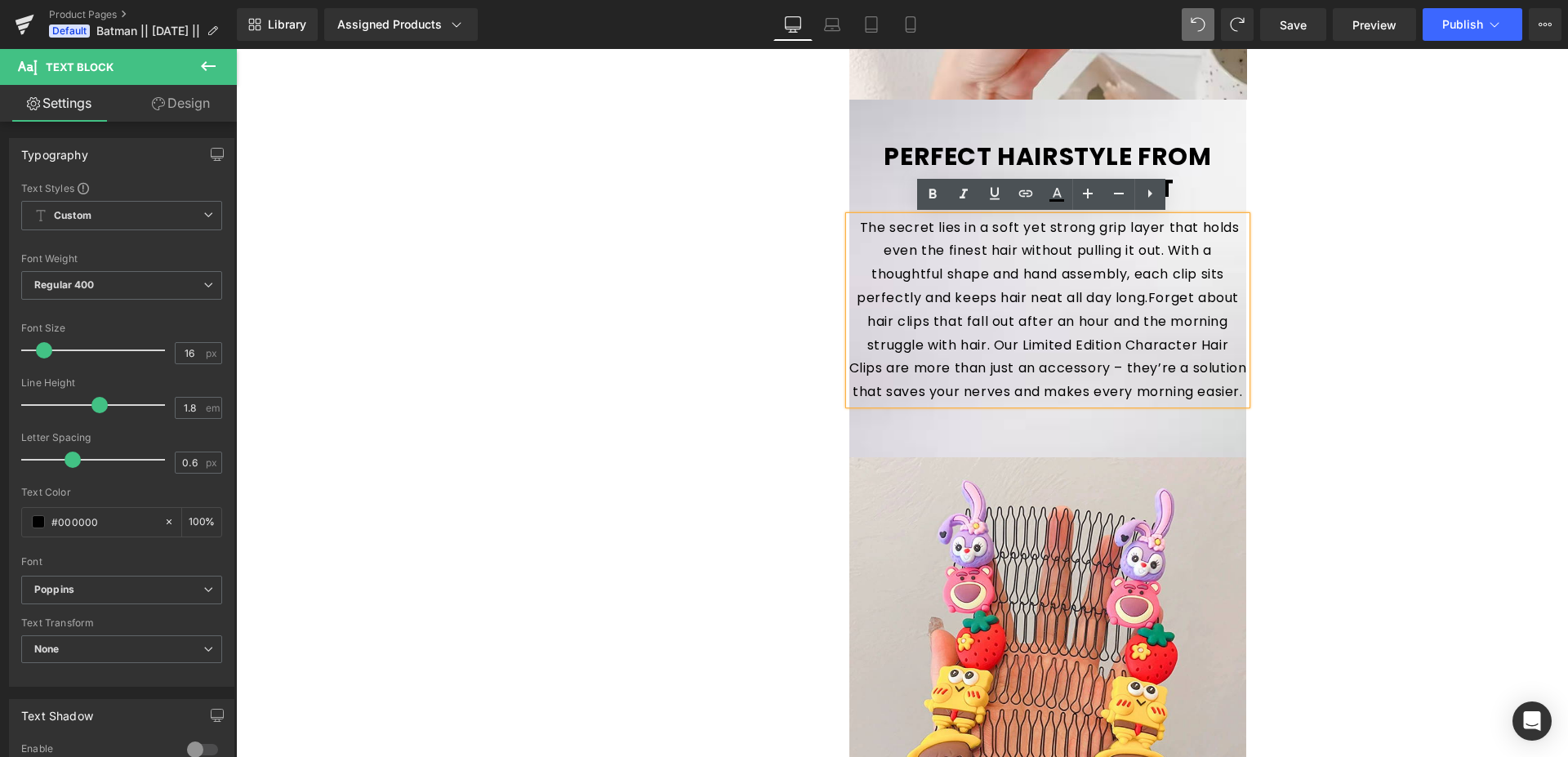
click at [1065, 324] on div "The secret lies in a soft yet strong grip layer that holds even the finest hair…" at bounding box center [1048, 310] width 398 height 188
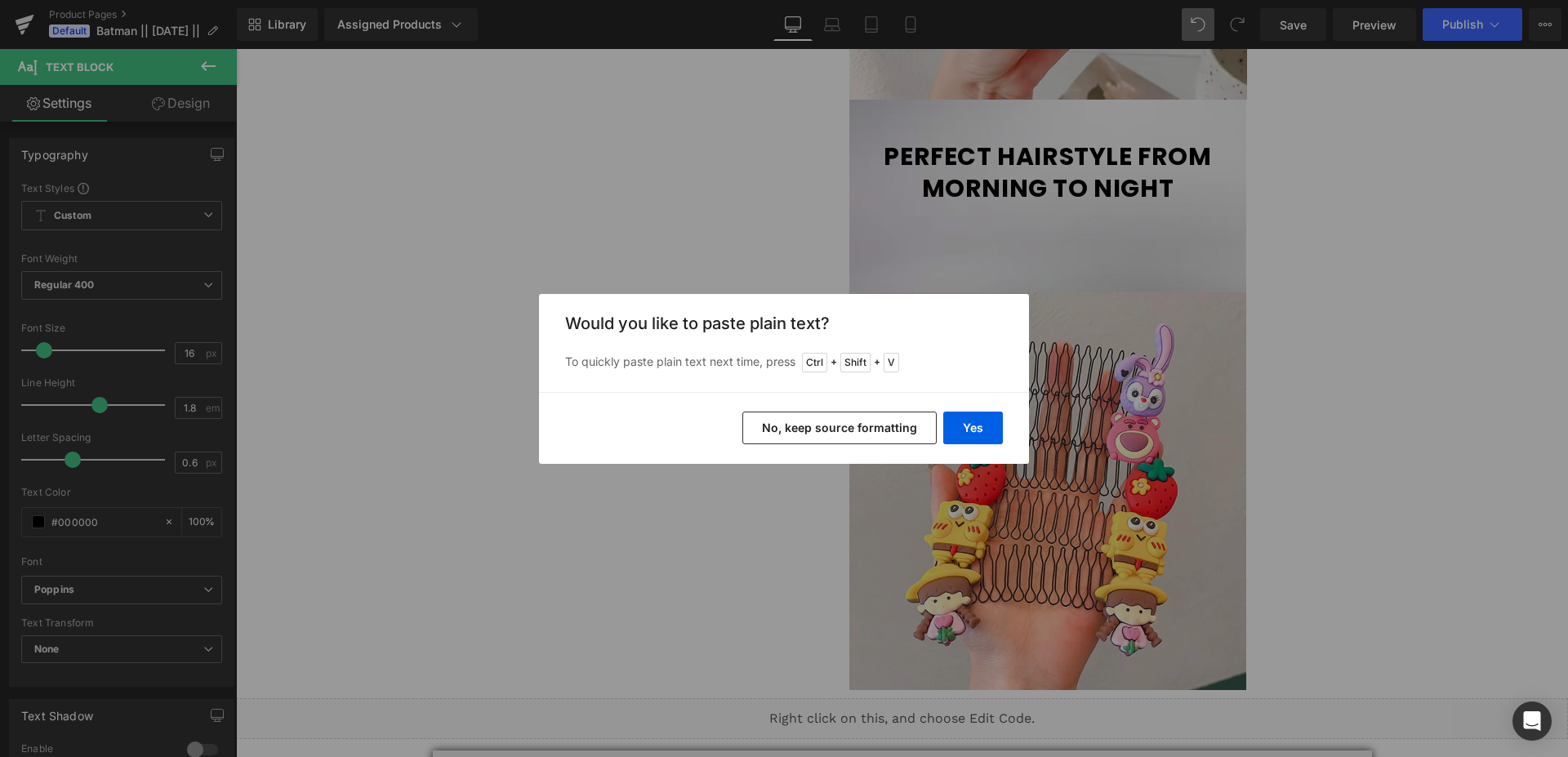
drag, startPoint x: 865, startPoint y: 428, endPoint x: 642, endPoint y: 366, distance: 231.5
click at [865, 428] on button "No, keep source formatting" at bounding box center [839, 428] width 194 height 32
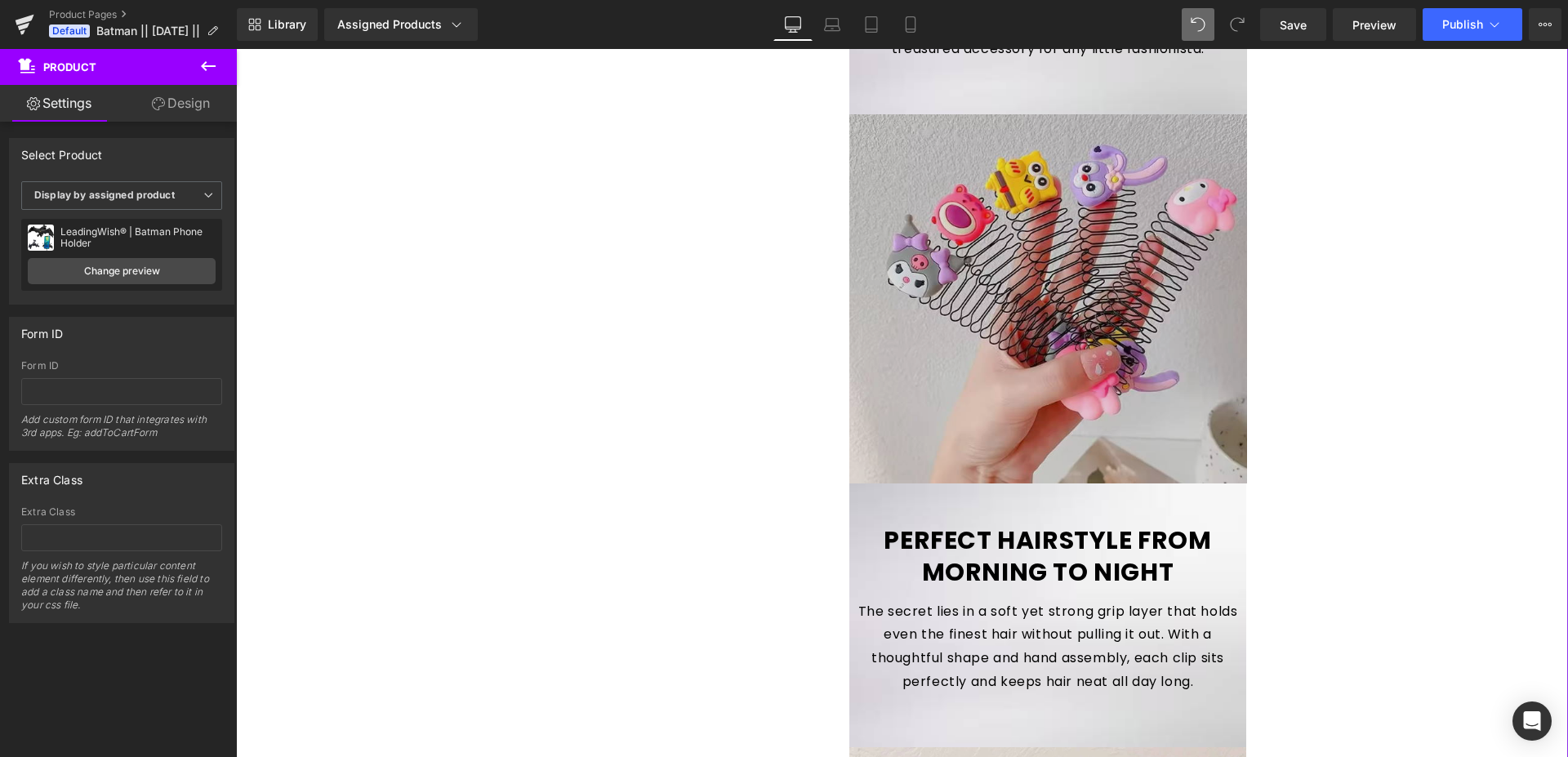
scroll to position [1275, 0]
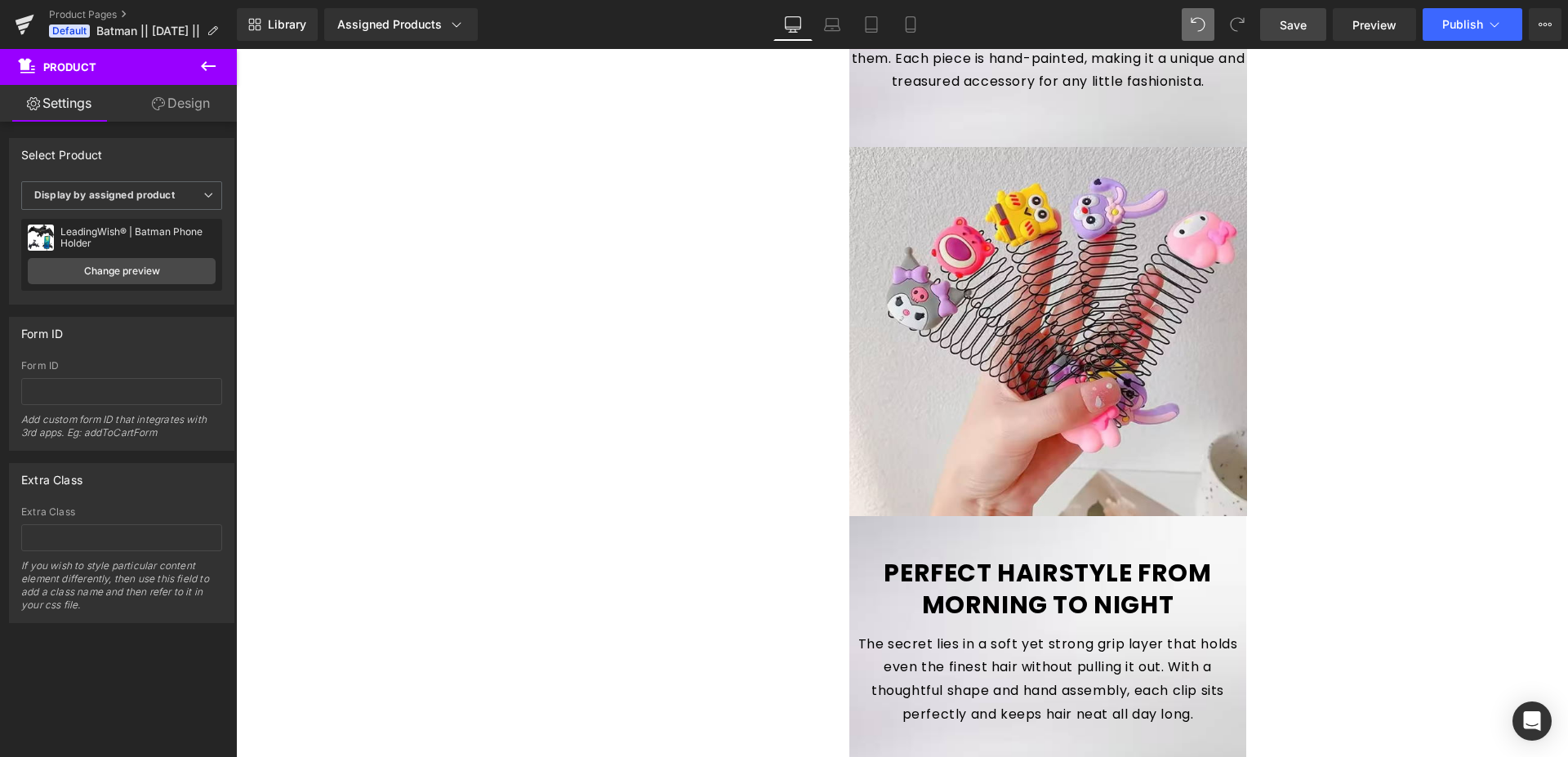
click at [1303, 19] on span "Save" at bounding box center [1293, 25] width 27 height 18
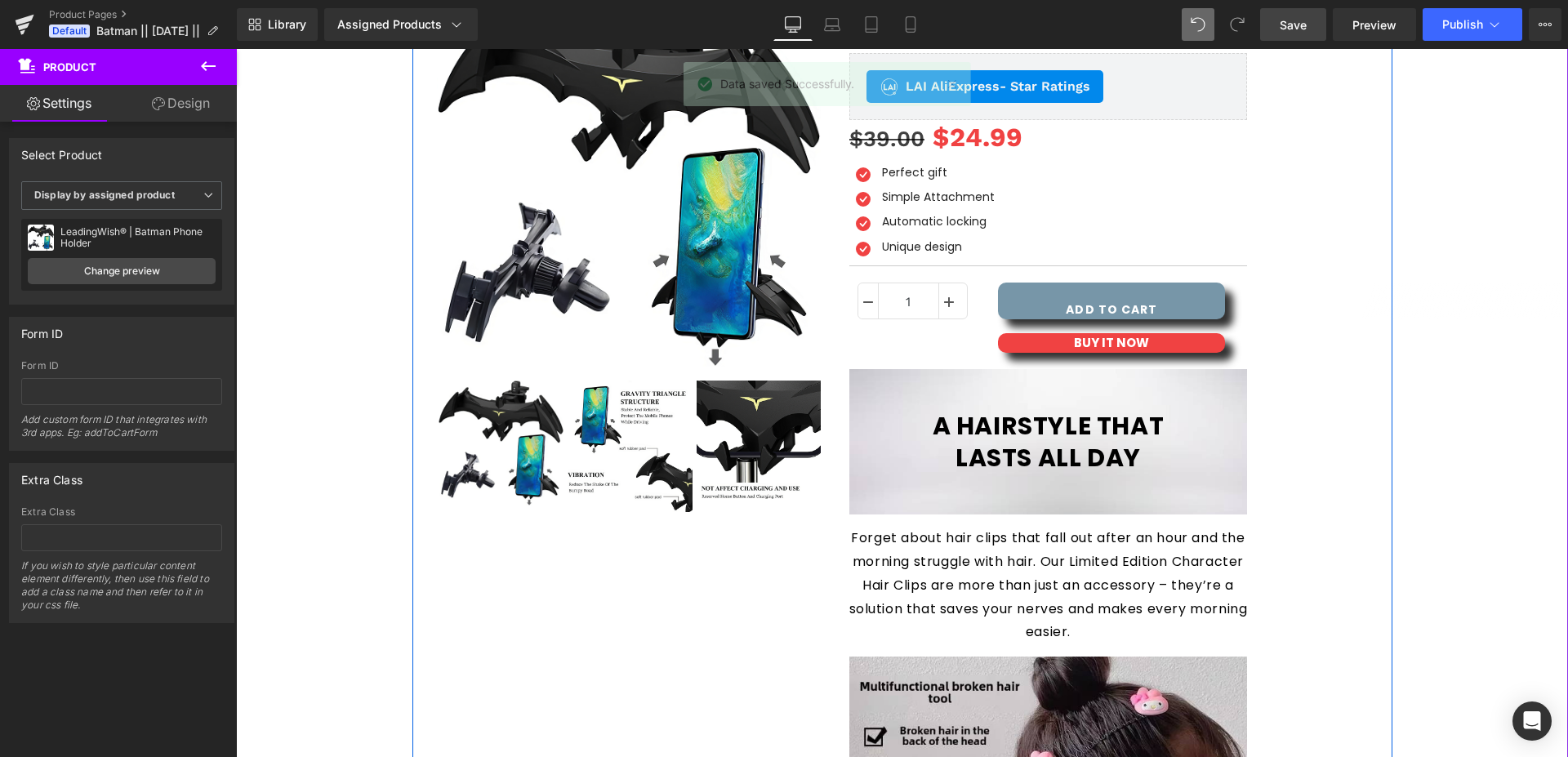
scroll to position [0, 0]
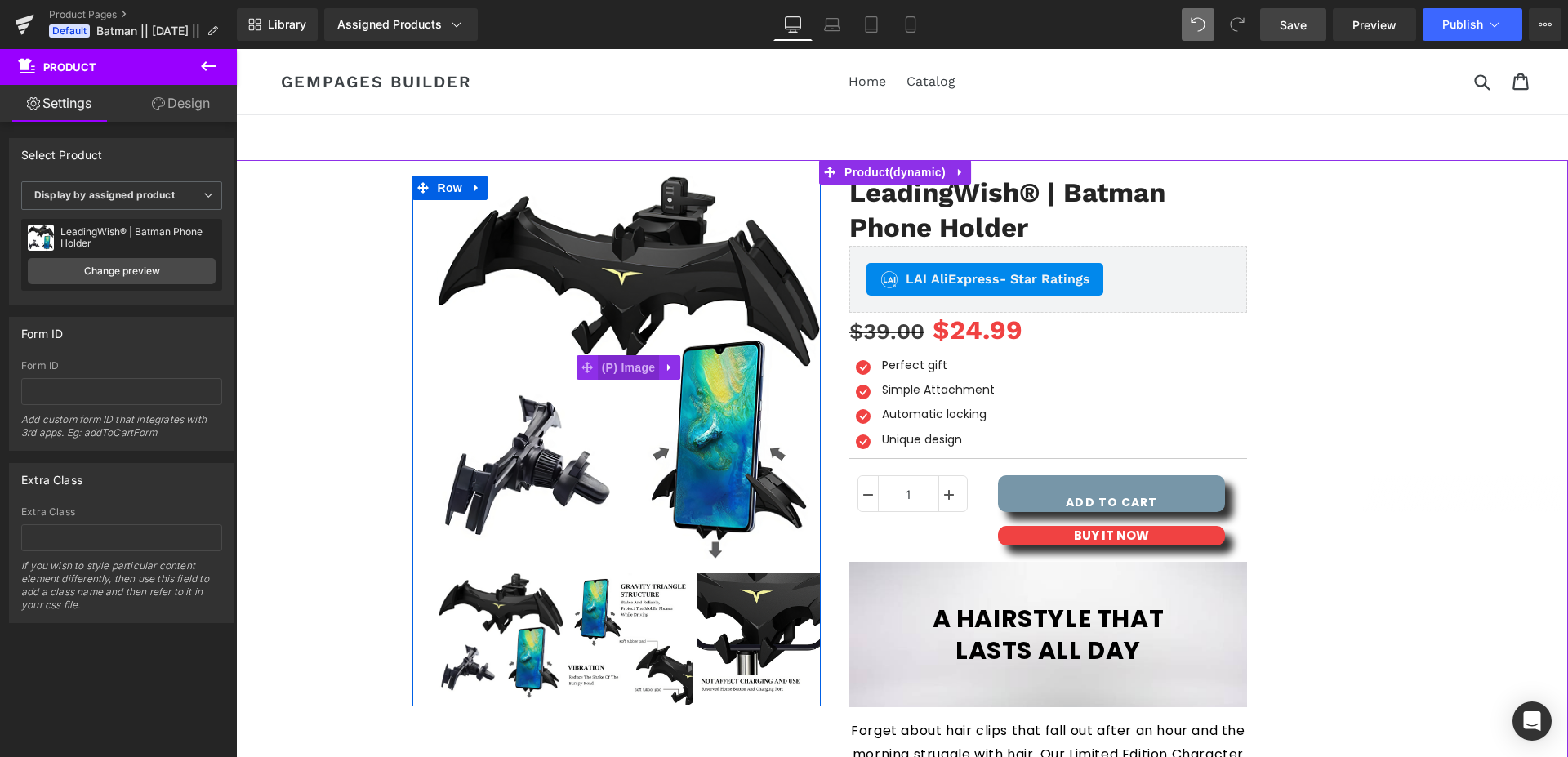
click at [625, 365] on span "(P) Image" at bounding box center [629, 367] width 62 height 25
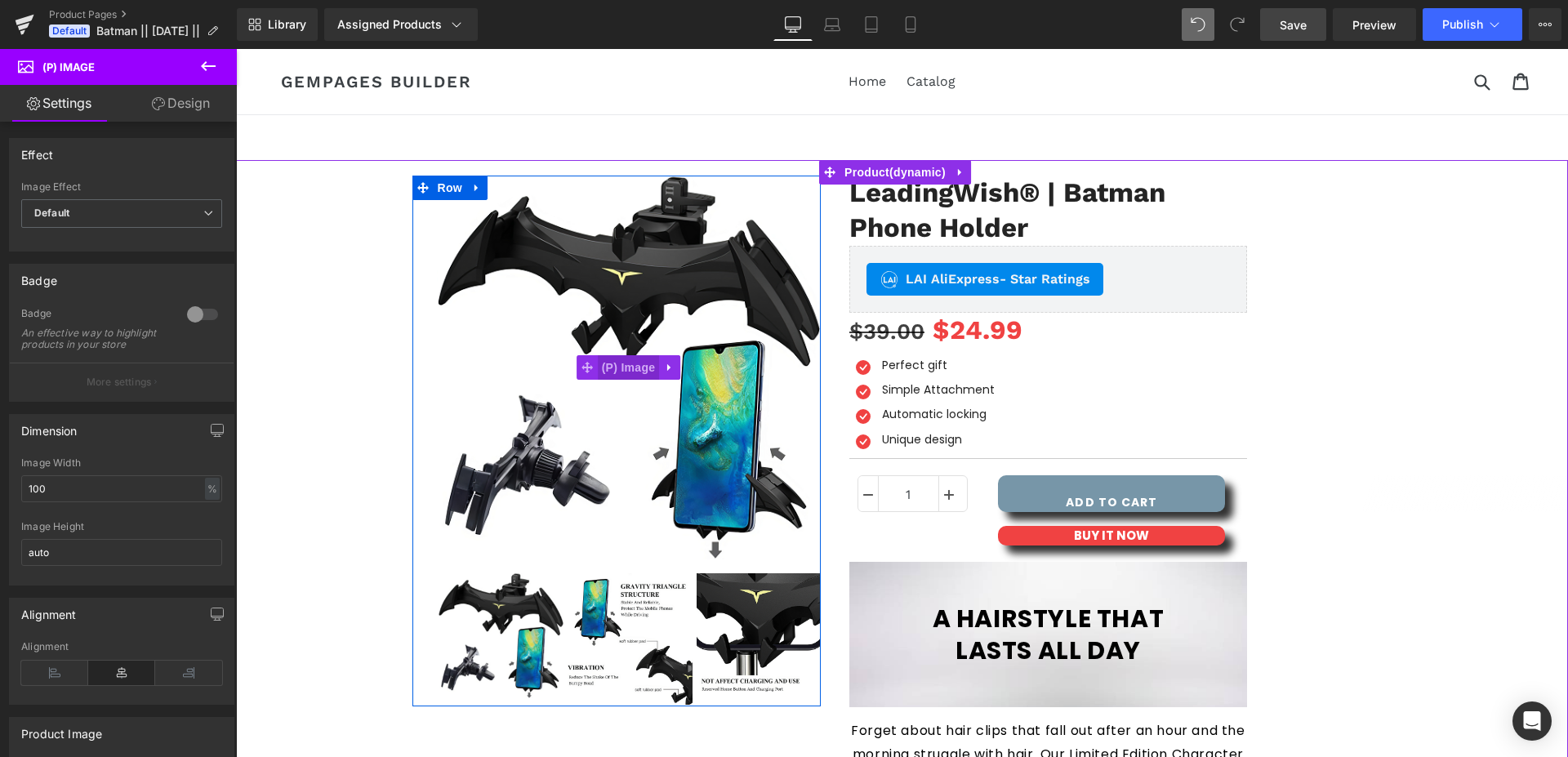
click at [622, 368] on span "(P) Image" at bounding box center [629, 367] width 62 height 25
click at [620, 370] on span "(P) Image" at bounding box center [629, 368] width 62 height 25
click at [721, 281] on img at bounding box center [628, 367] width 384 height 384
click at [575, 278] on img at bounding box center [628, 367] width 384 height 384
click at [512, 234] on img at bounding box center [628, 367] width 384 height 384
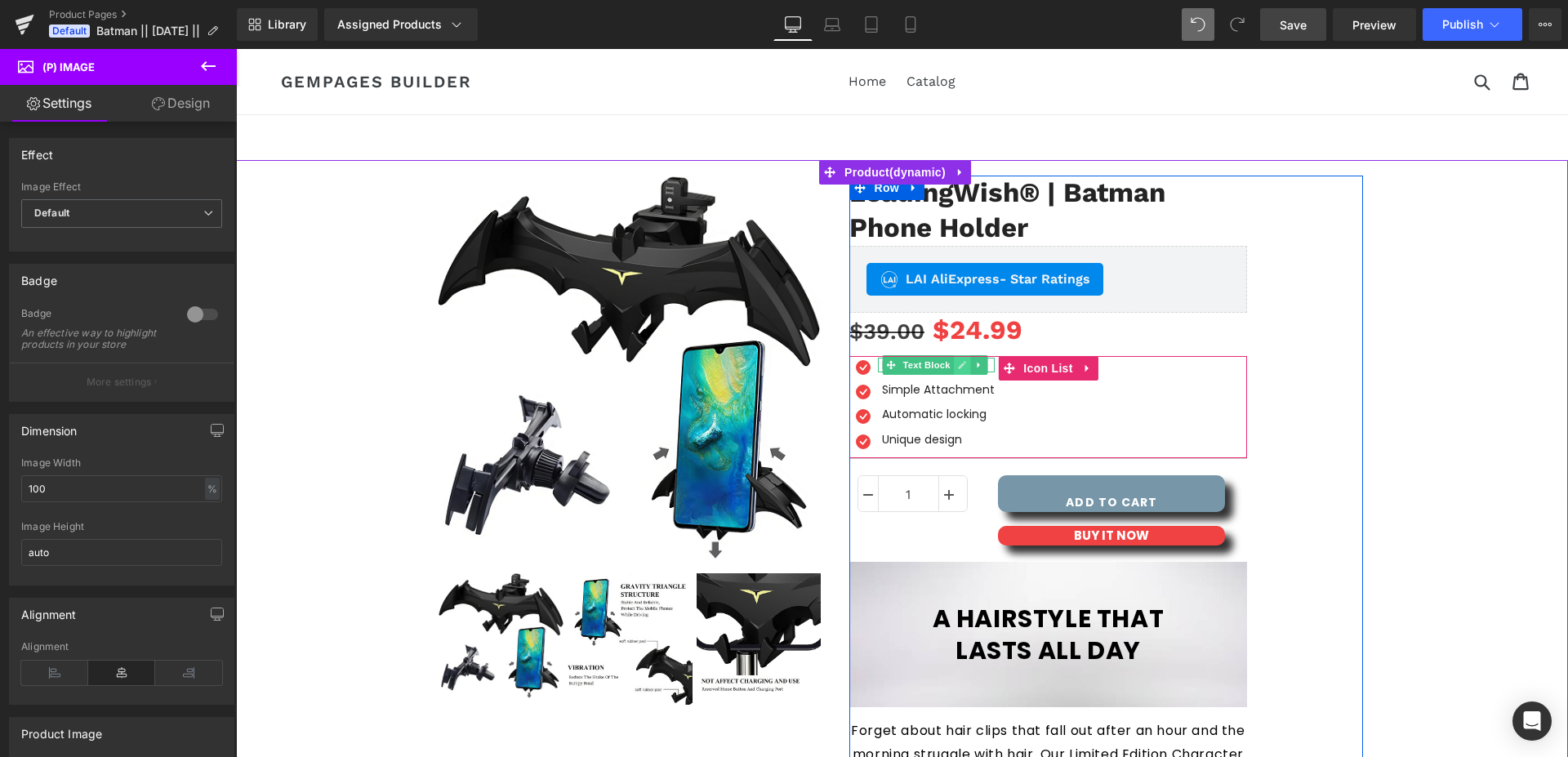
click at [957, 366] on icon at bounding box center [962, 364] width 9 height 10
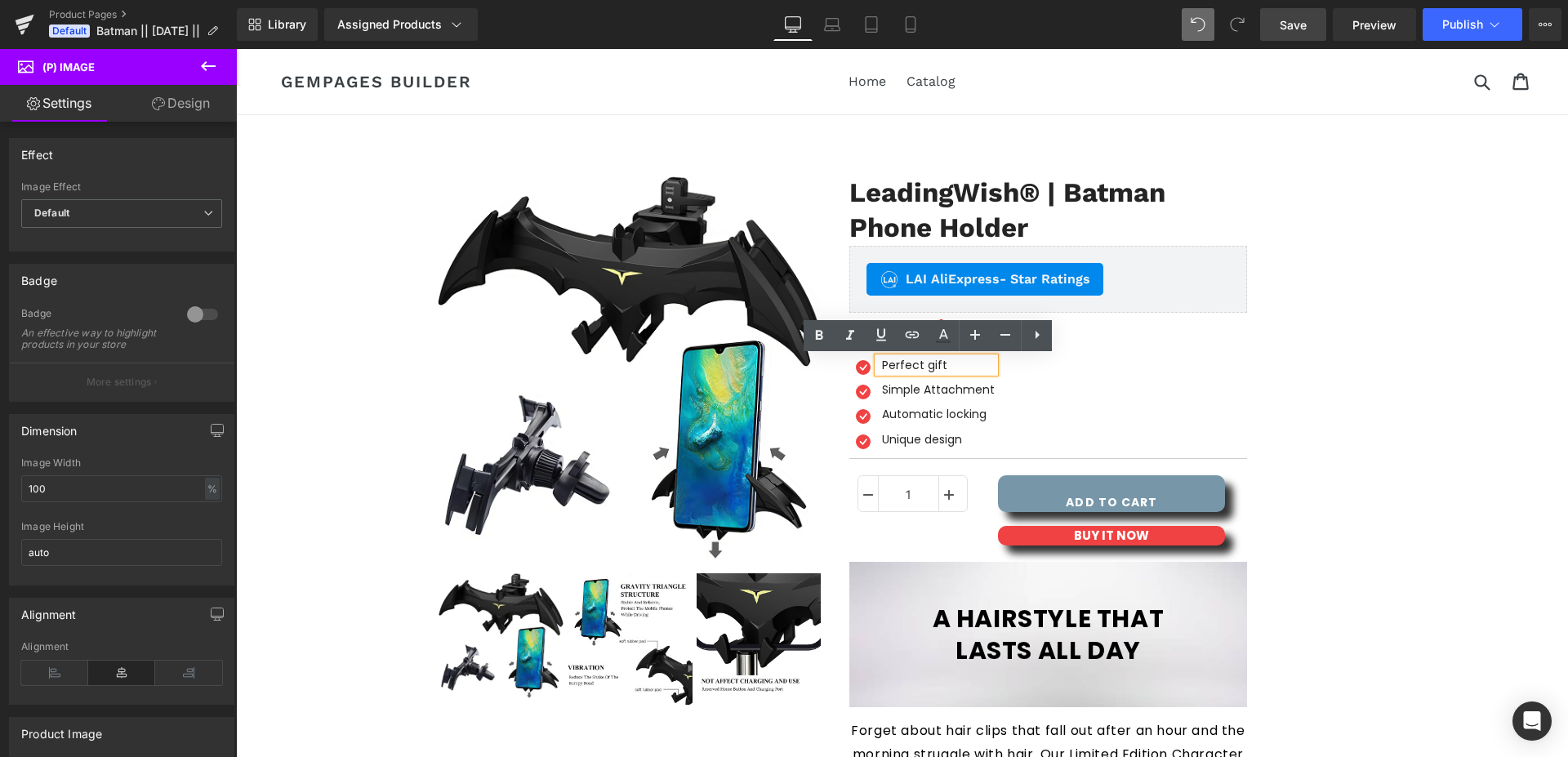
click at [960, 363] on p "Perfect gift" at bounding box center [938, 364] width 112 height 15
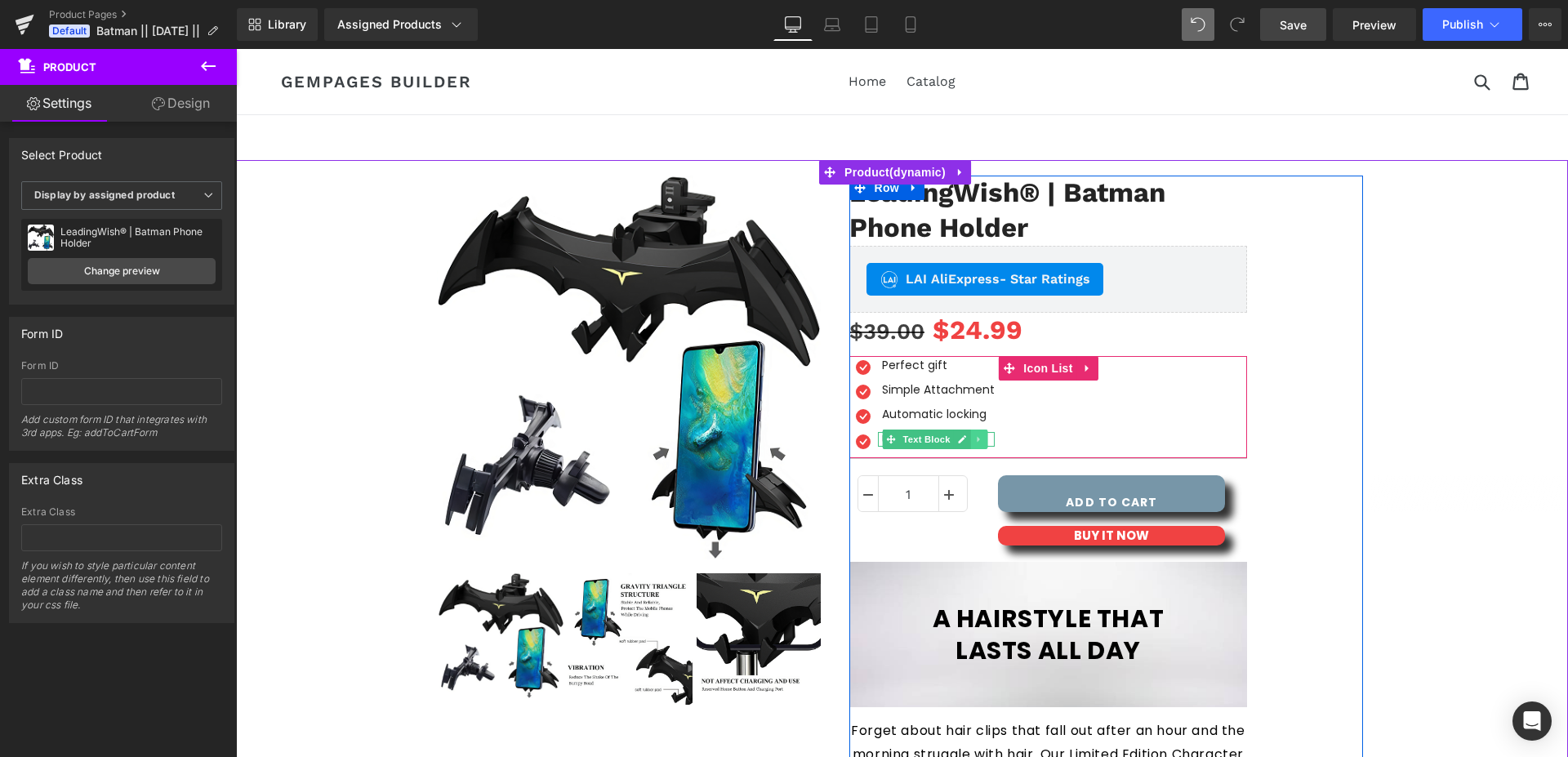
click at [974, 442] on icon at bounding box center [979, 439] width 9 height 10
click at [966, 441] on icon at bounding box center [970, 439] width 9 height 10
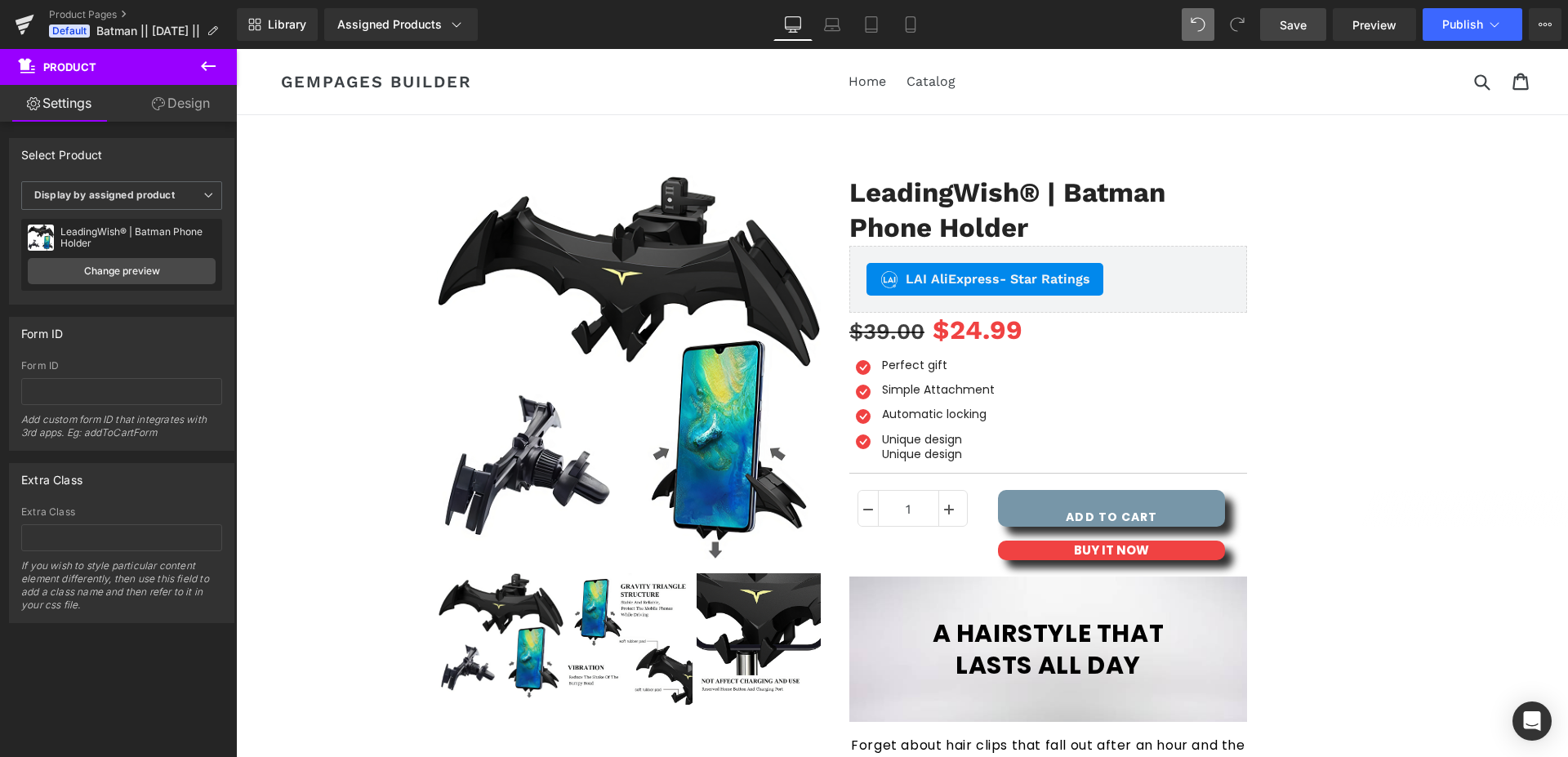
scroll to position [638, 0]
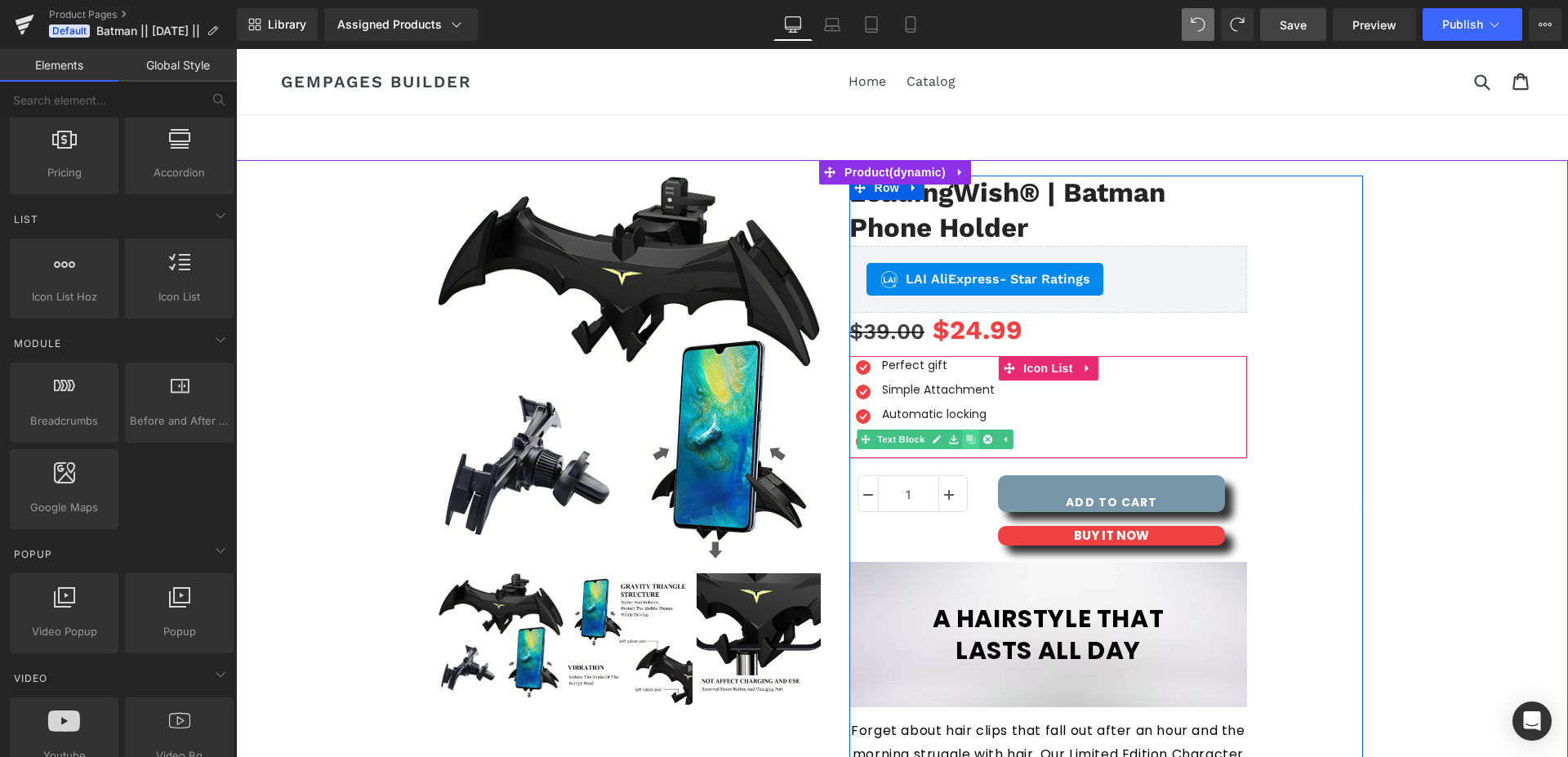
click at [965, 440] on icon at bounding box center [970, 439] width 9 height 9
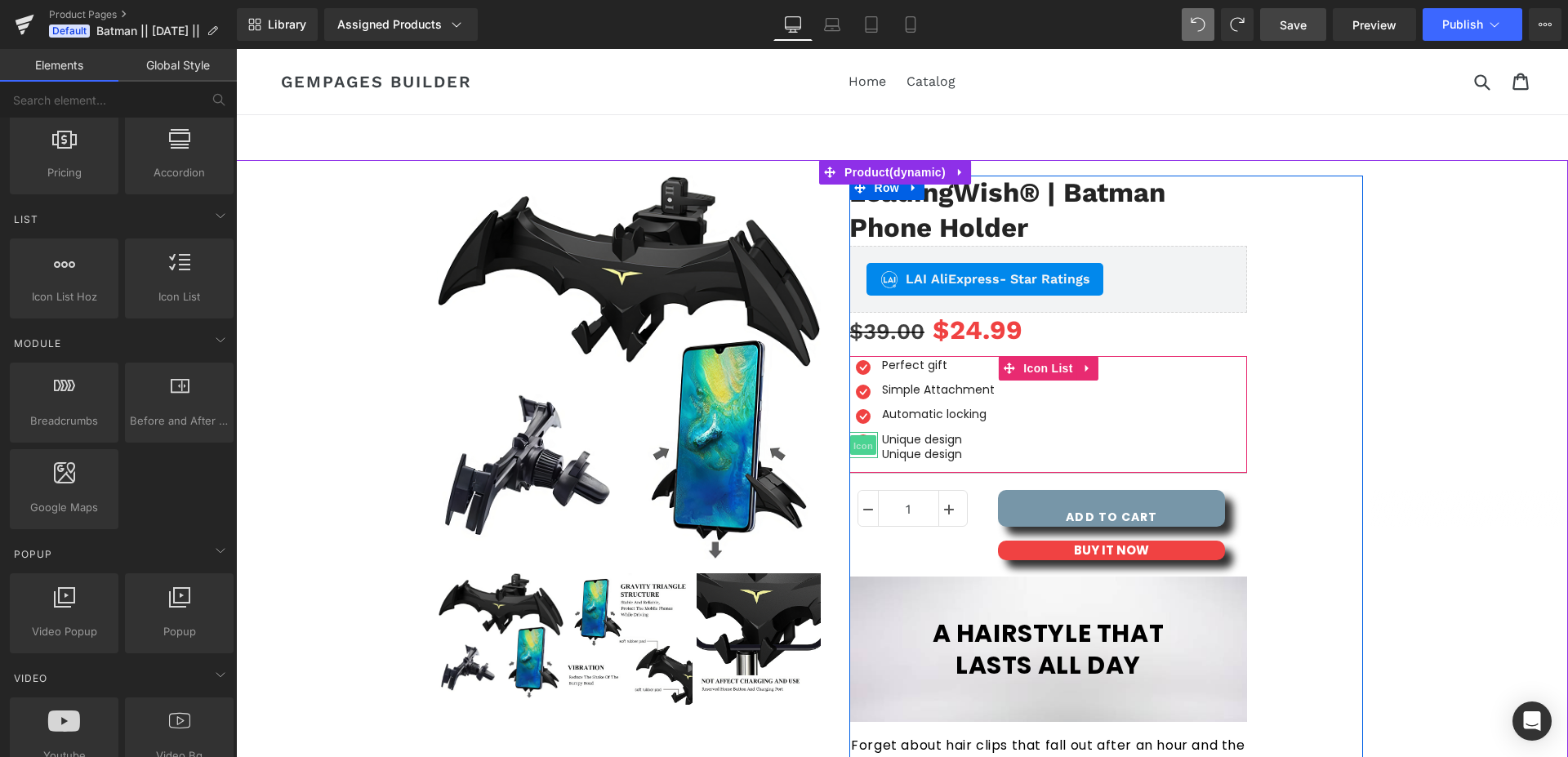
click at [858, 444] on span "Icon" at bounding box center [863, 445] width 26 height 19
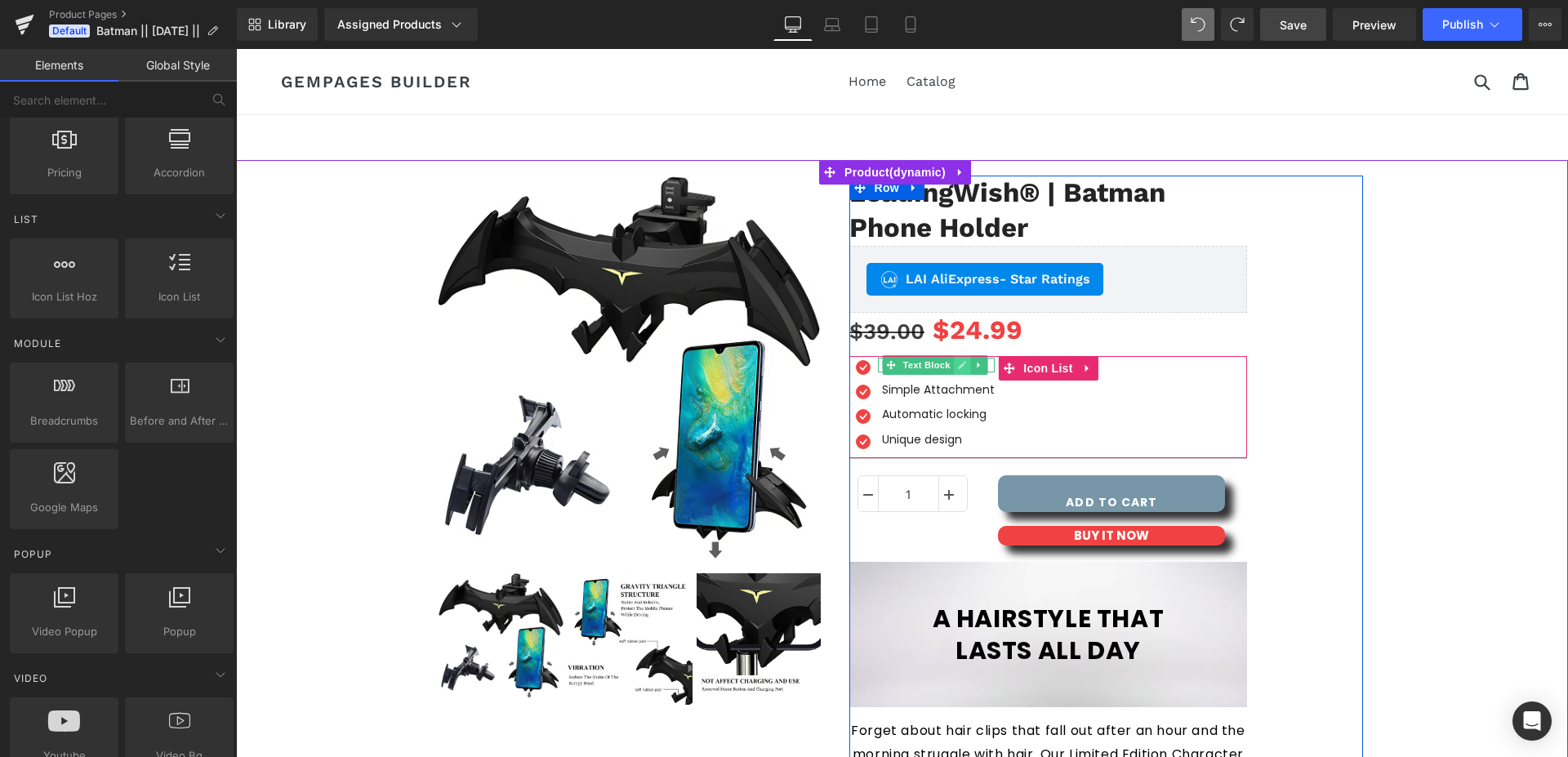
click at [958, 365] on icon at bounding box center [962, 364] width 9 height 10
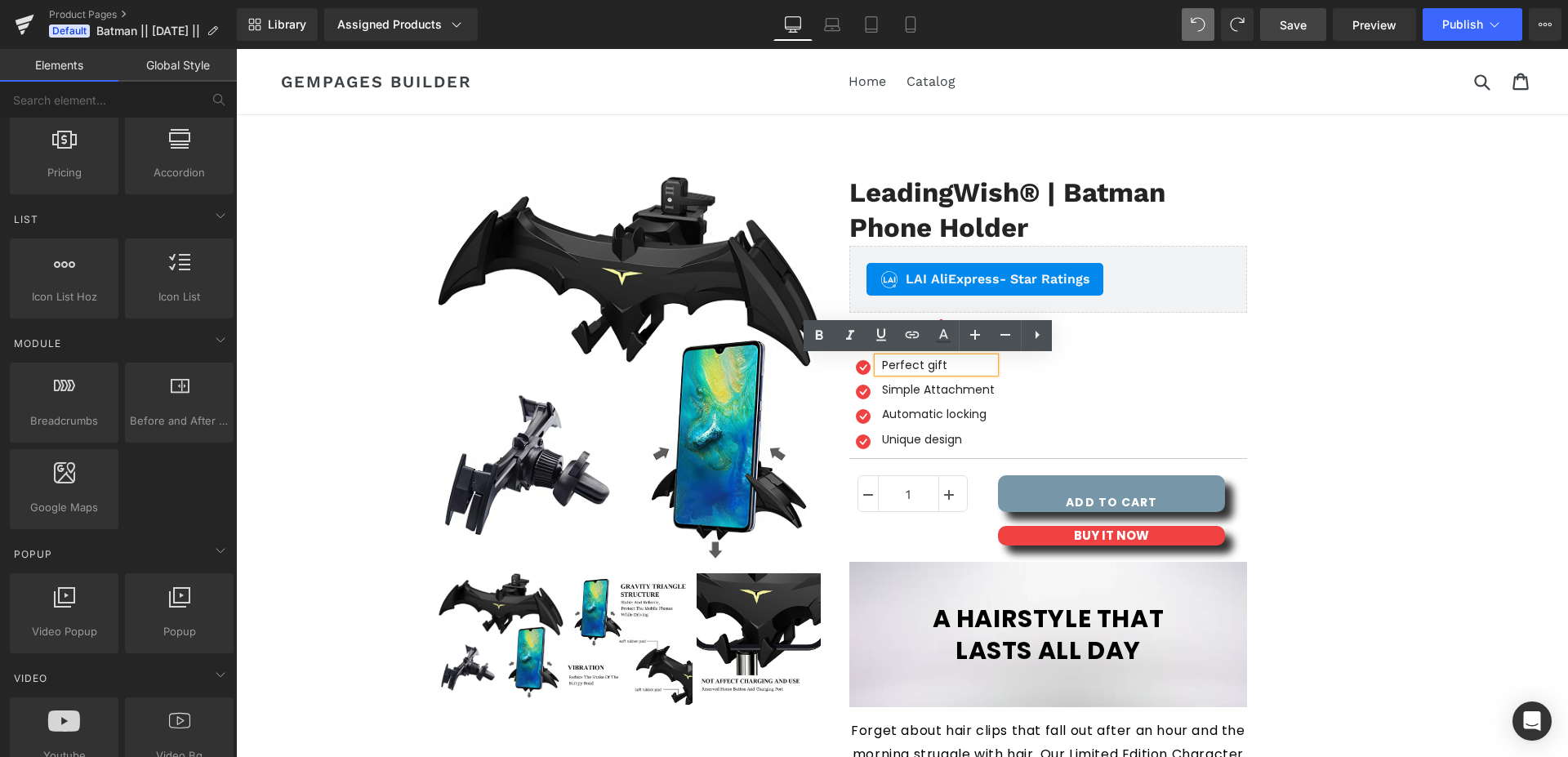
click at [919, 371] on p "Perfect gift" at bounding box center [938, 364] width 112 height 15
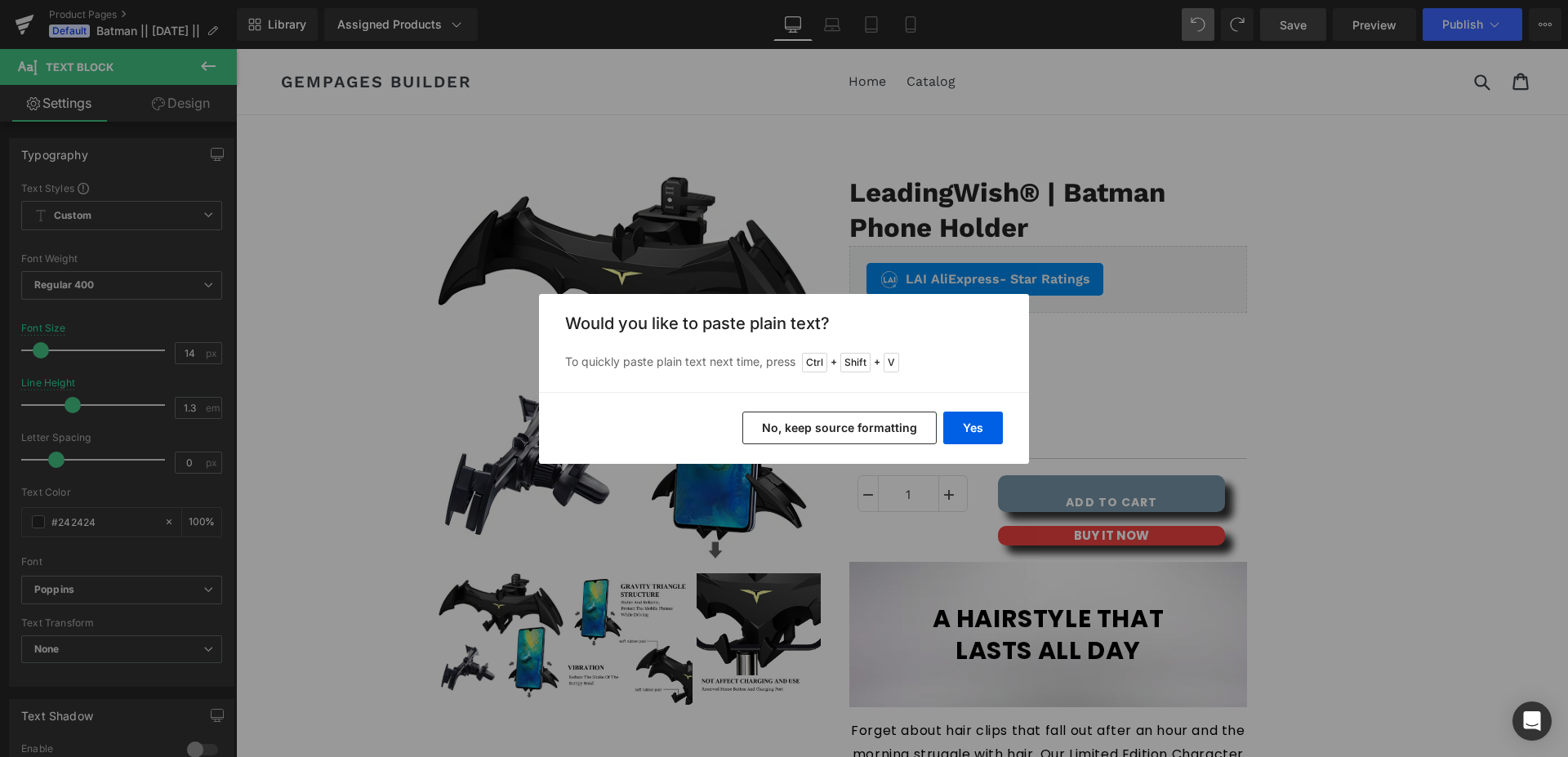
click at [856, 426] on button "No, keep source formatting" at bounding box center [839, 428] width 194 height 32
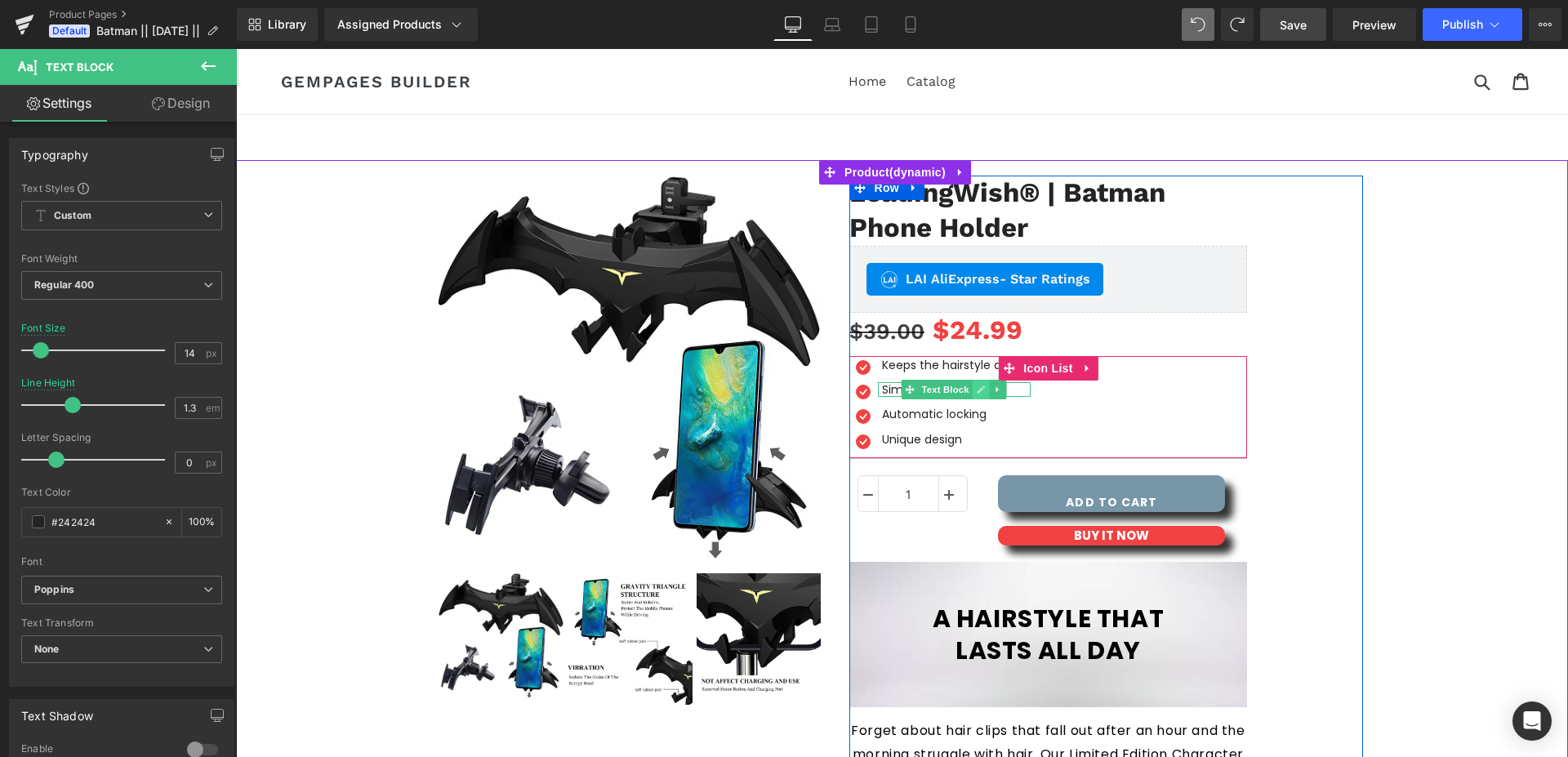
click at [979, 390] on icon at bounding box center [981, 389] width 9 height 10
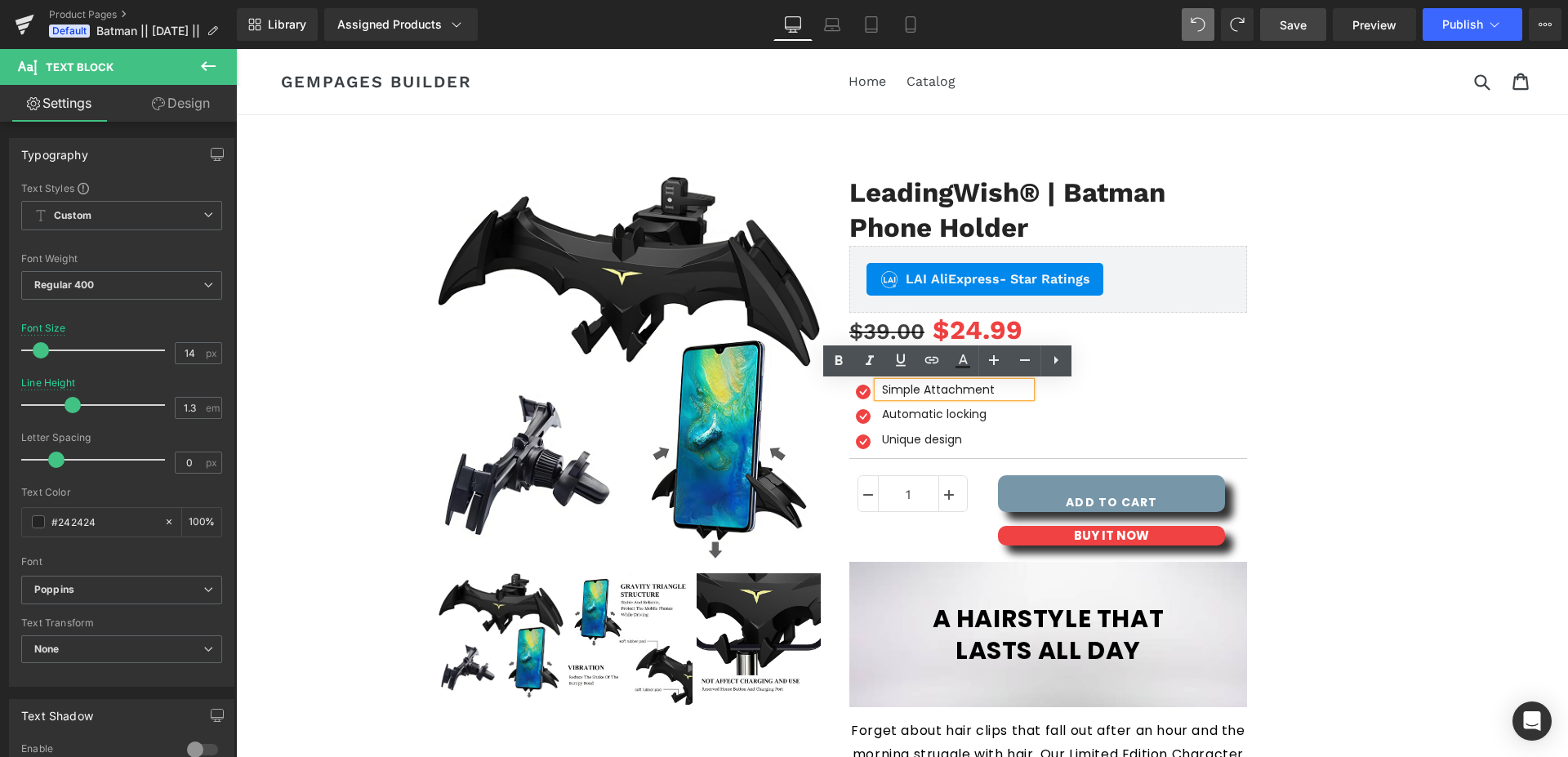
click at [973, 391] on p "Simple Attachment" at bounding box center [956, 389] width 148 height 15
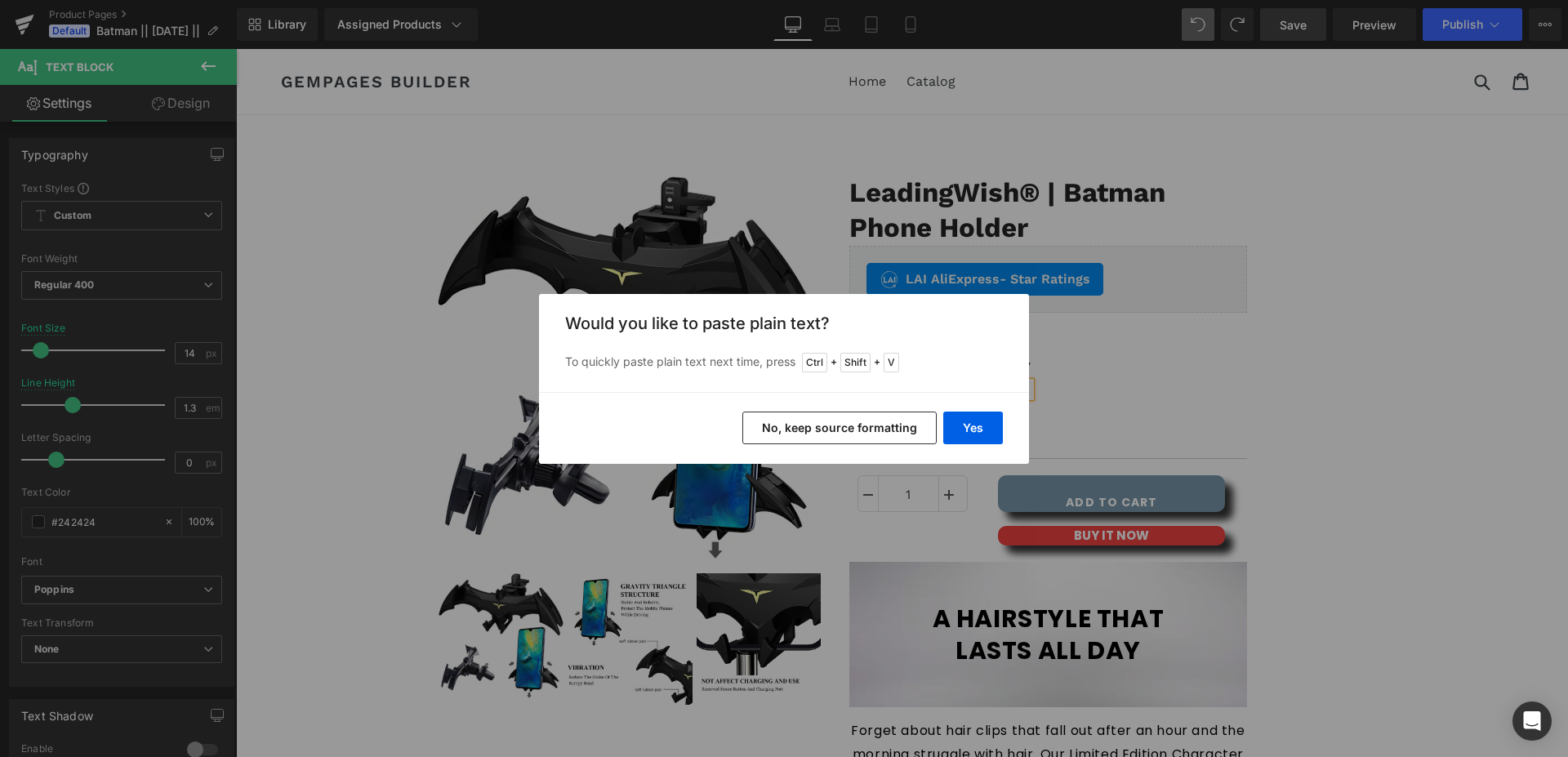
click at [883, 418] on button "No, keep source formatting" at bounding box center [839, 428] width 194 height 32
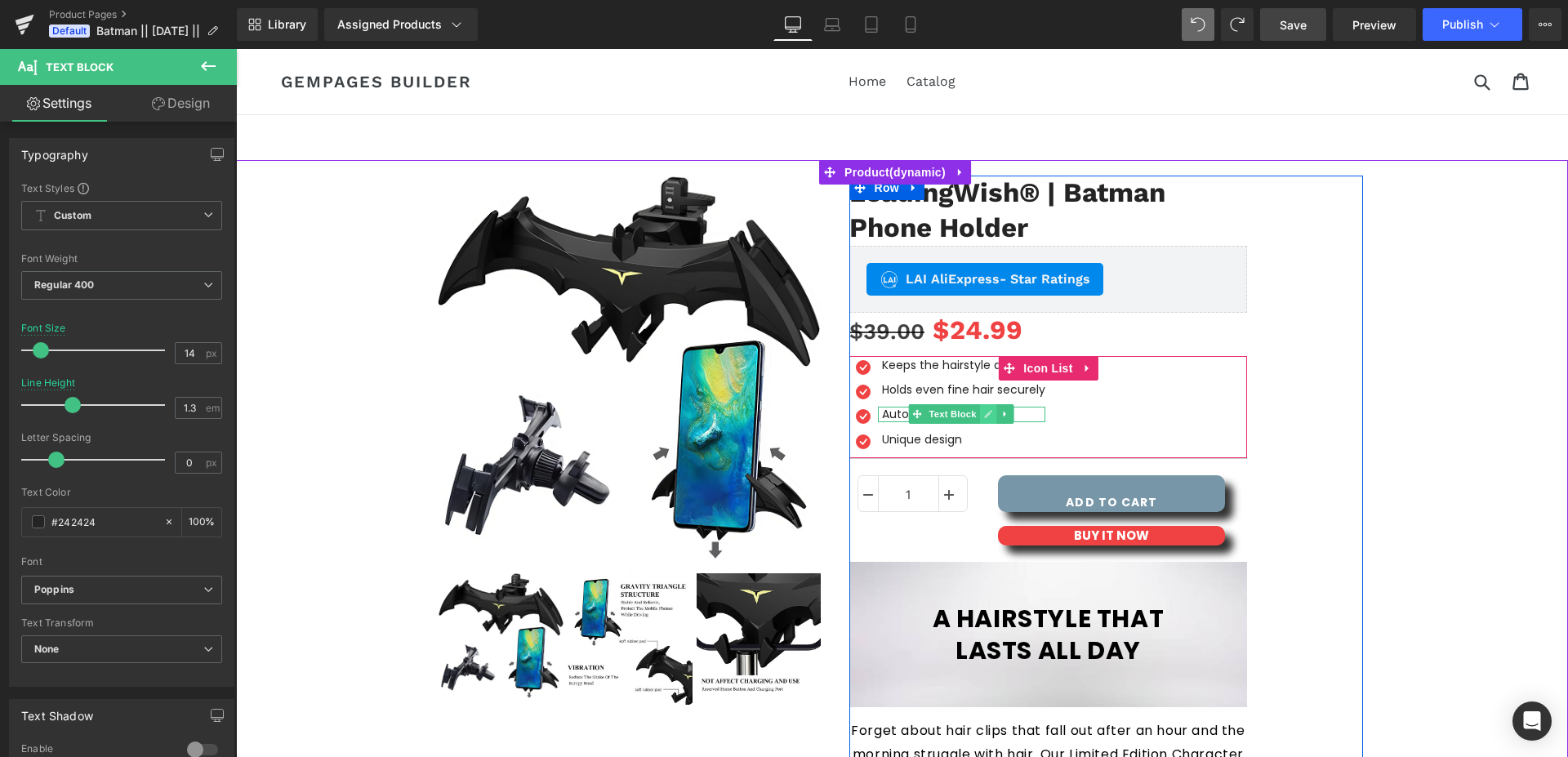
click at [984, 415] on icon at bounding box center [987, 415] width 8 height 8
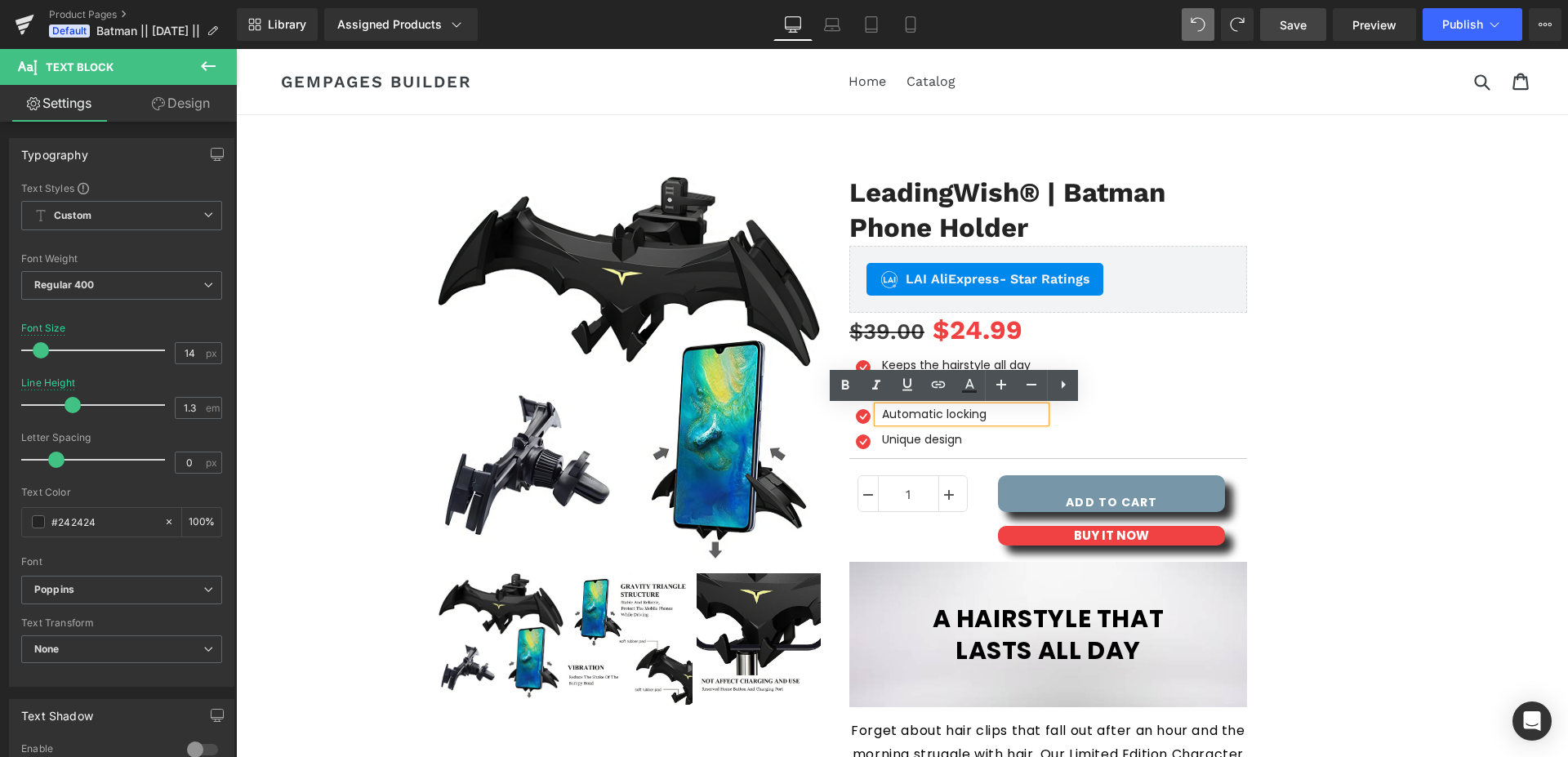
click at [965, 415] on p "Automatic locking" at bounding box center [964, 414] width 163 height 15
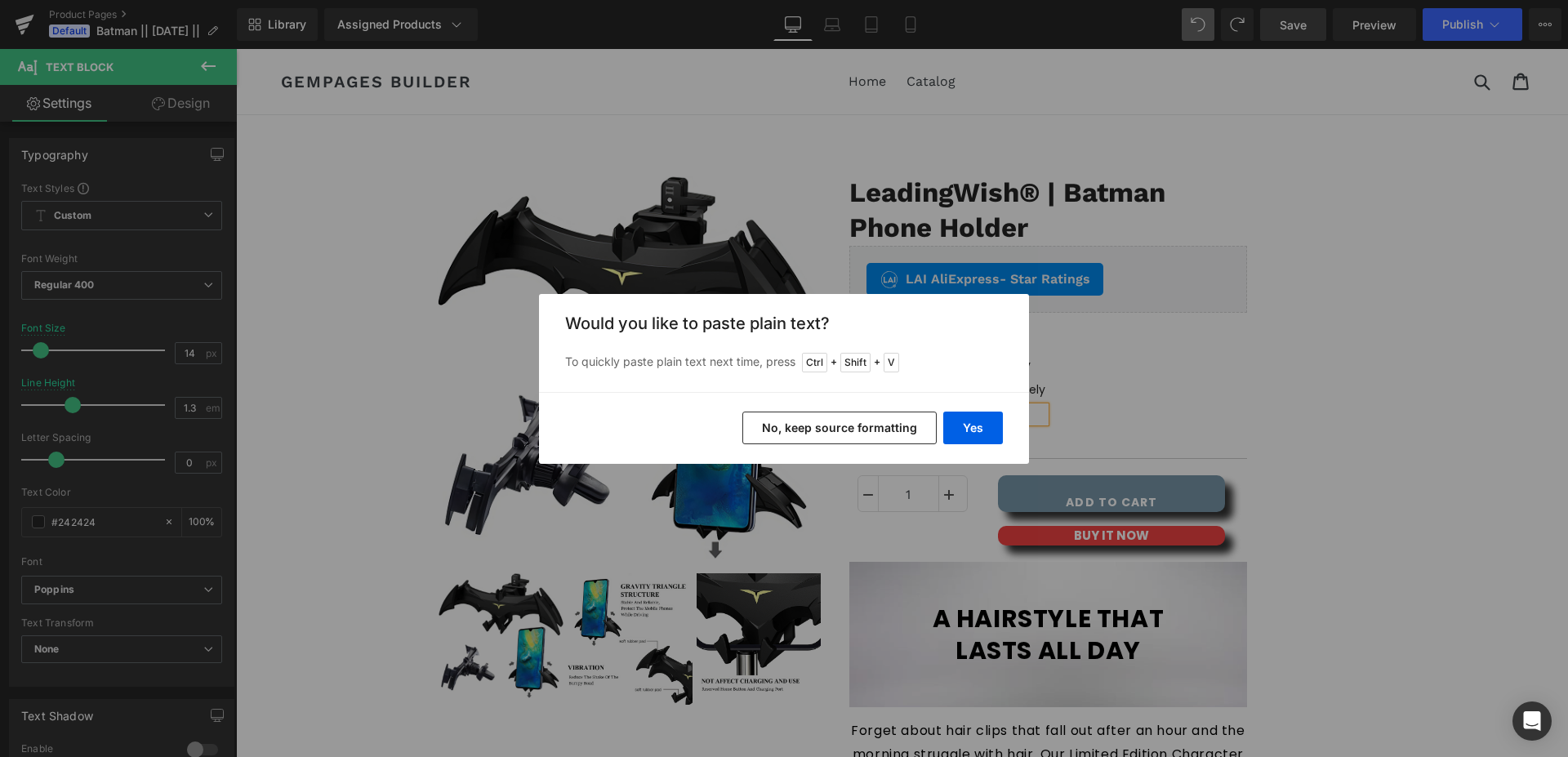
click at [870, 429] on button "No, keep source formatting" at bounding box center [839, 428] width 194 height 32
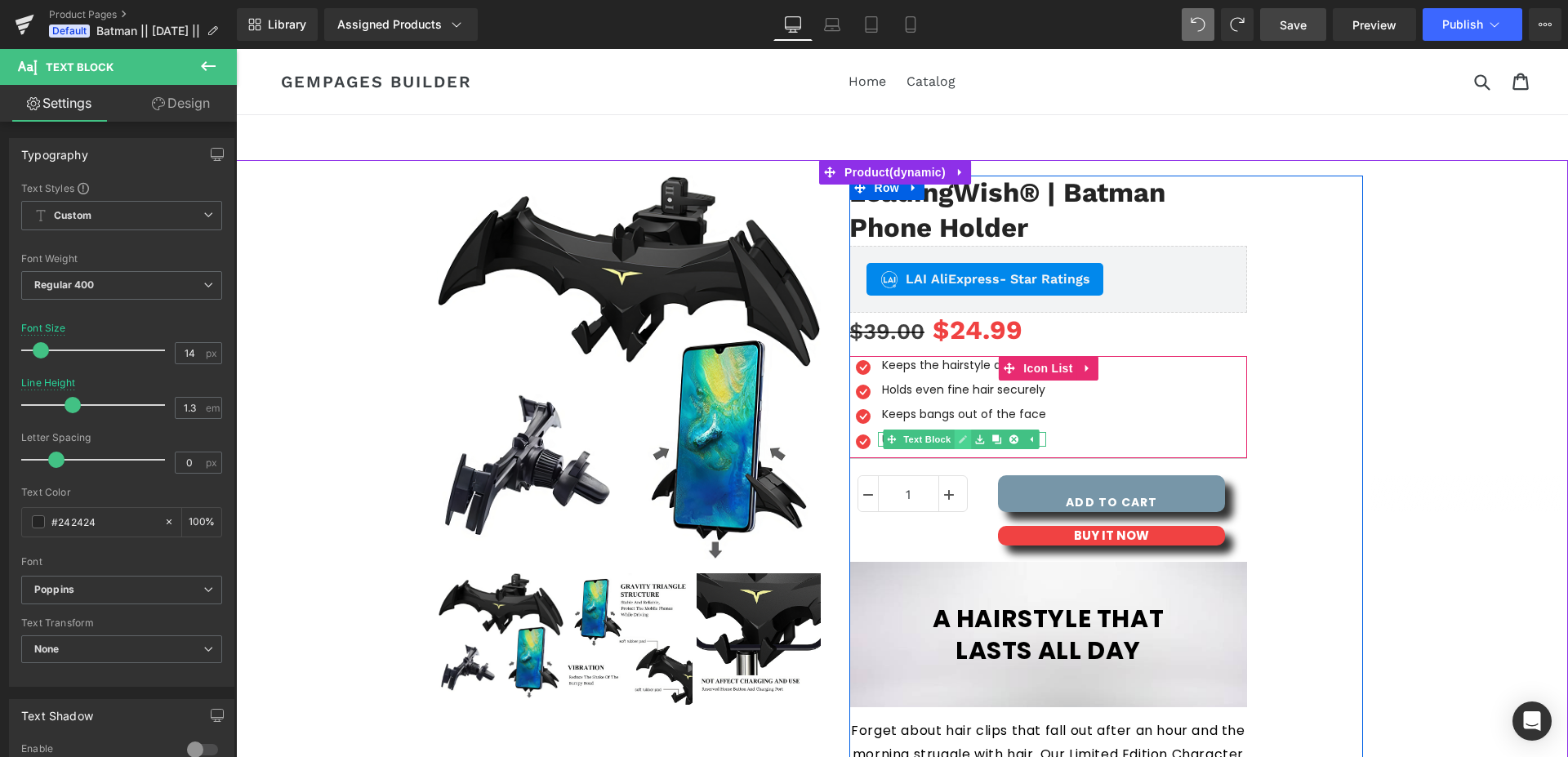
click at [959, 442] on icon at bounding box center [963, 439] width 9 height 10
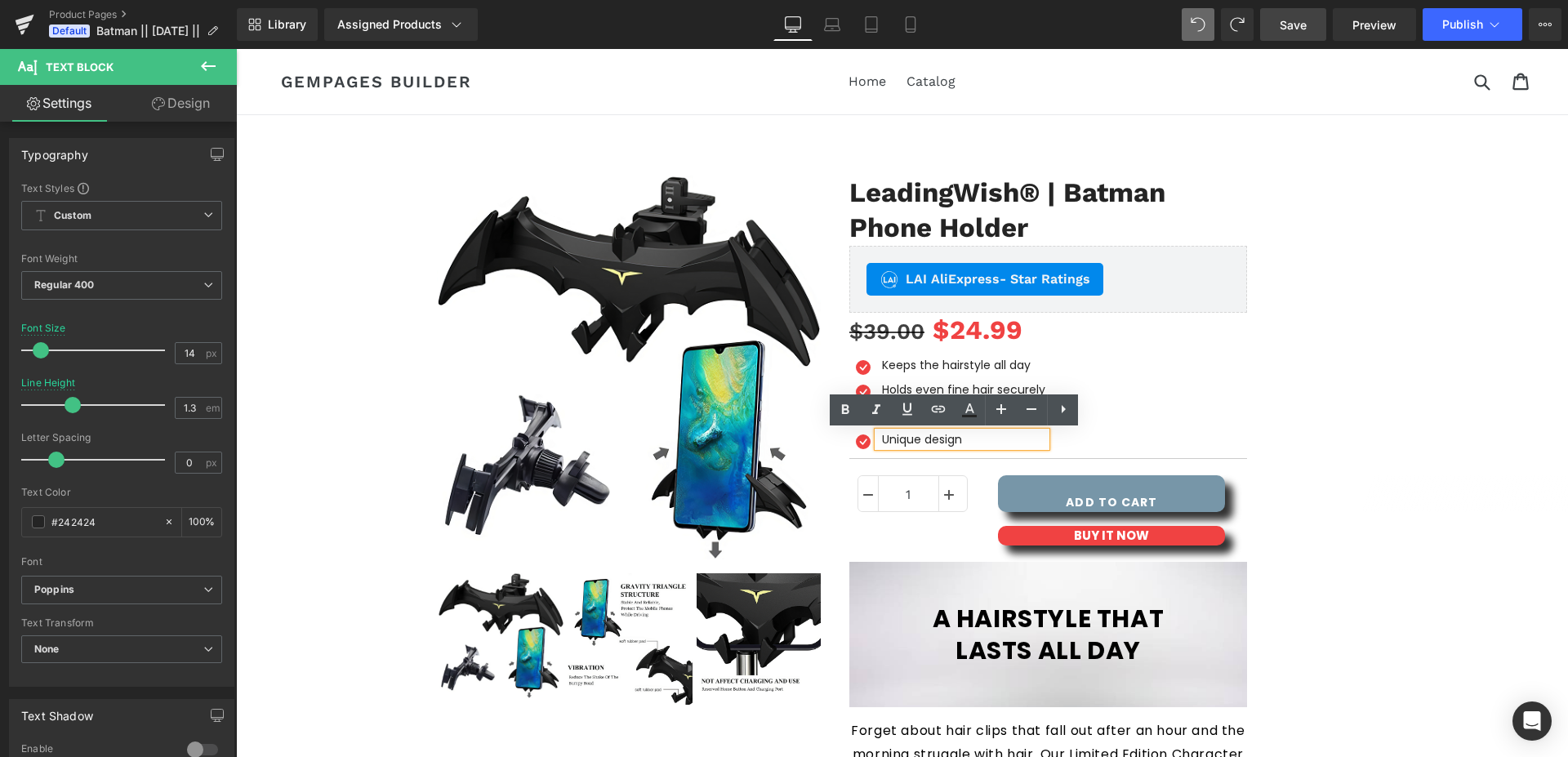
click at [914, 443] on p "Unique design" at bounding box center [964, 439] width 164 height 15
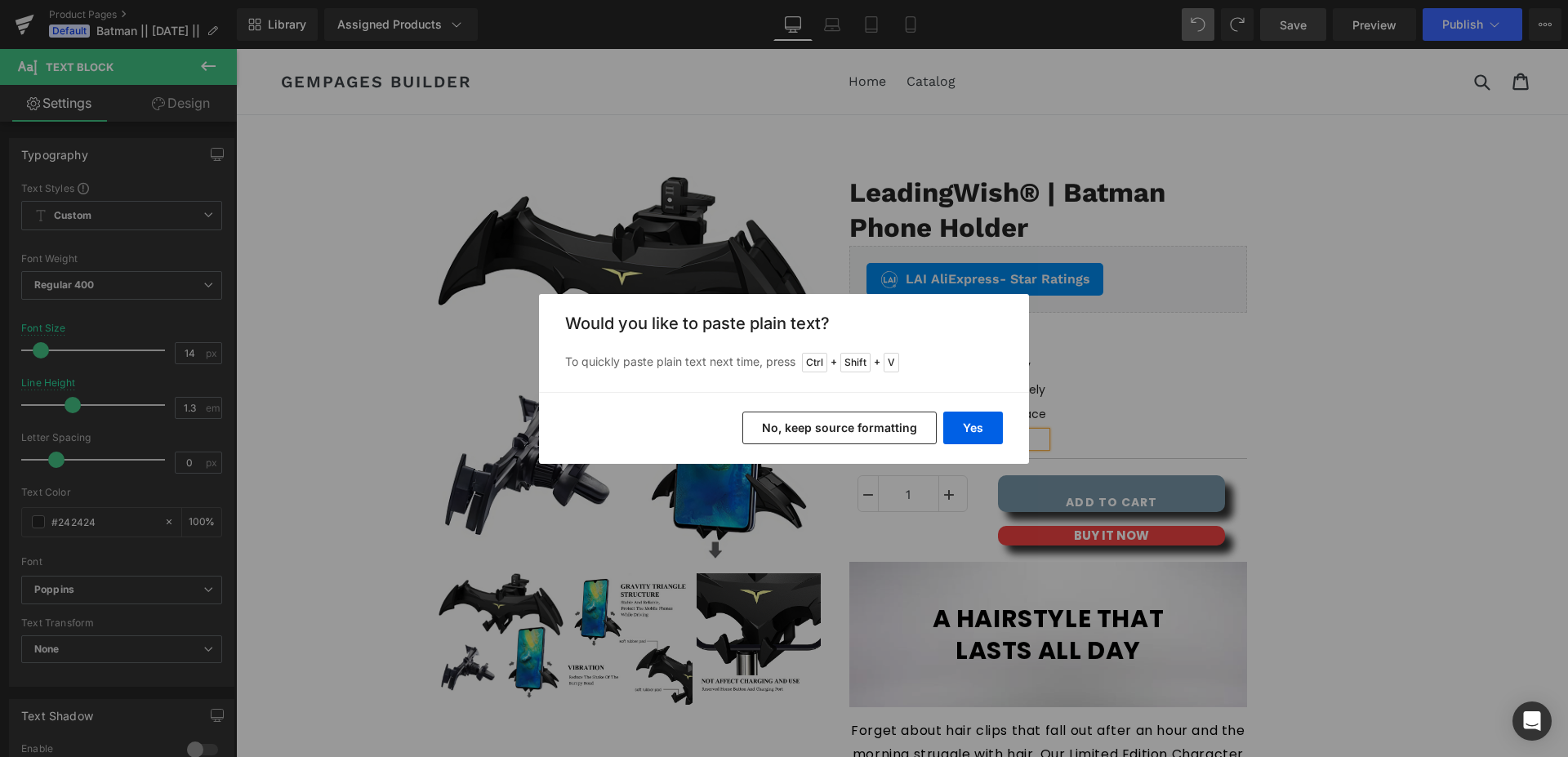
click at [861, 427] on button "No, keep source formatting" at bounding box center [839, 428] width 194 height 32
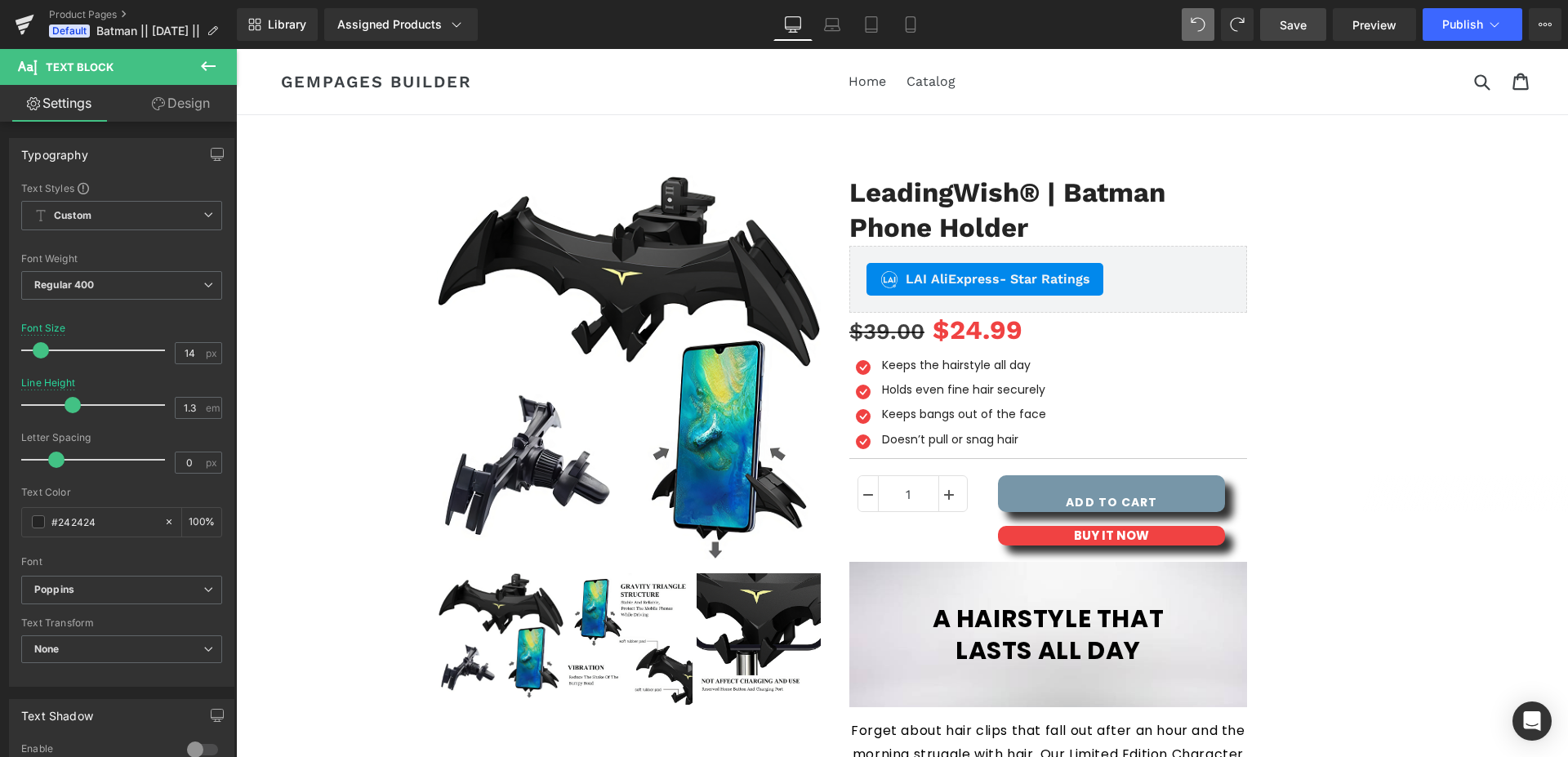
click at [1280, 35] on link "Save" at bounding box center [1293, 24] width 66 height 32
click at [1521, 710] on div "Open Intercom Messenger" at bounding box center [1532, 721] width 43 height 43
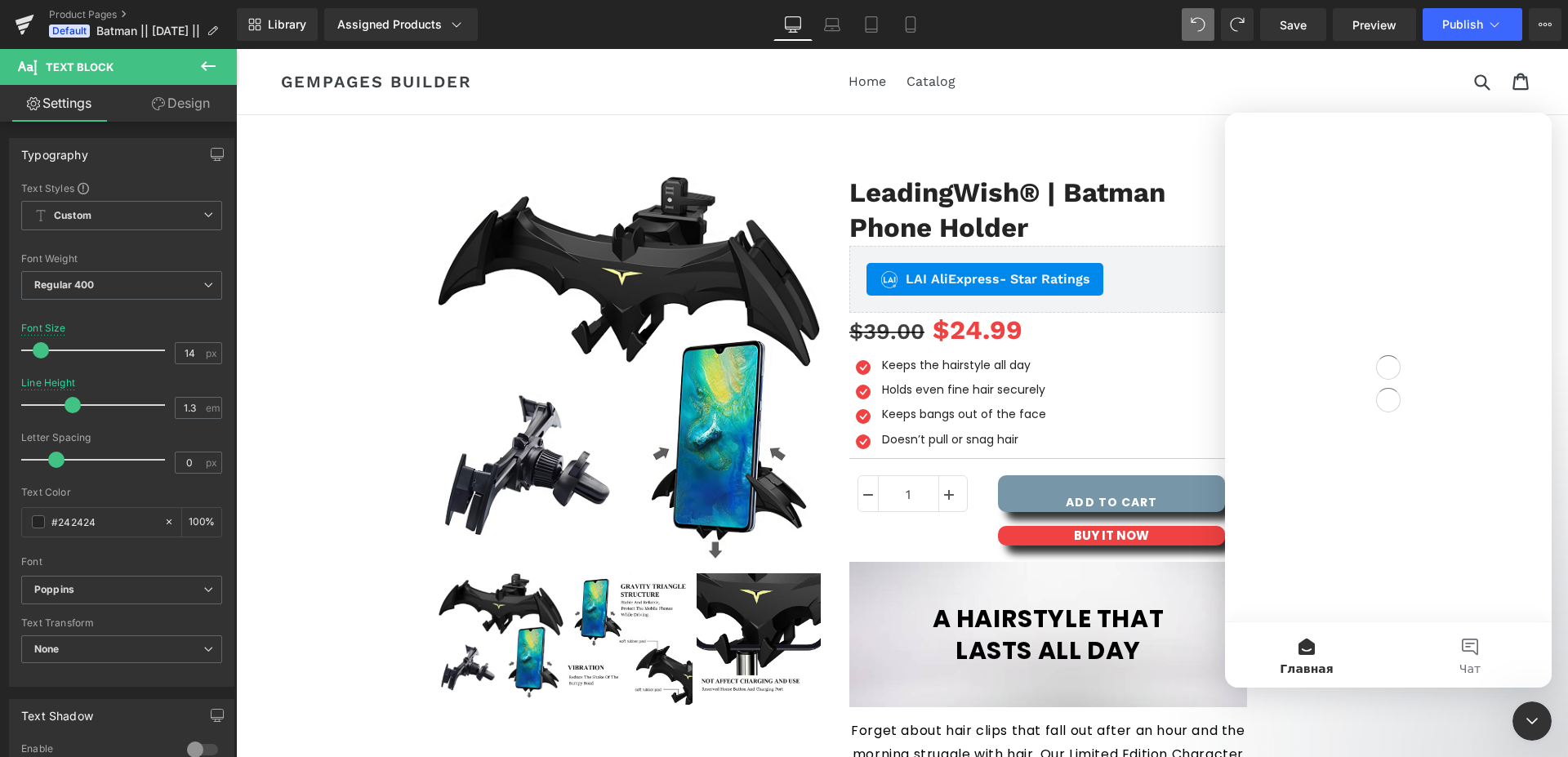
scroll to position [0, 0]
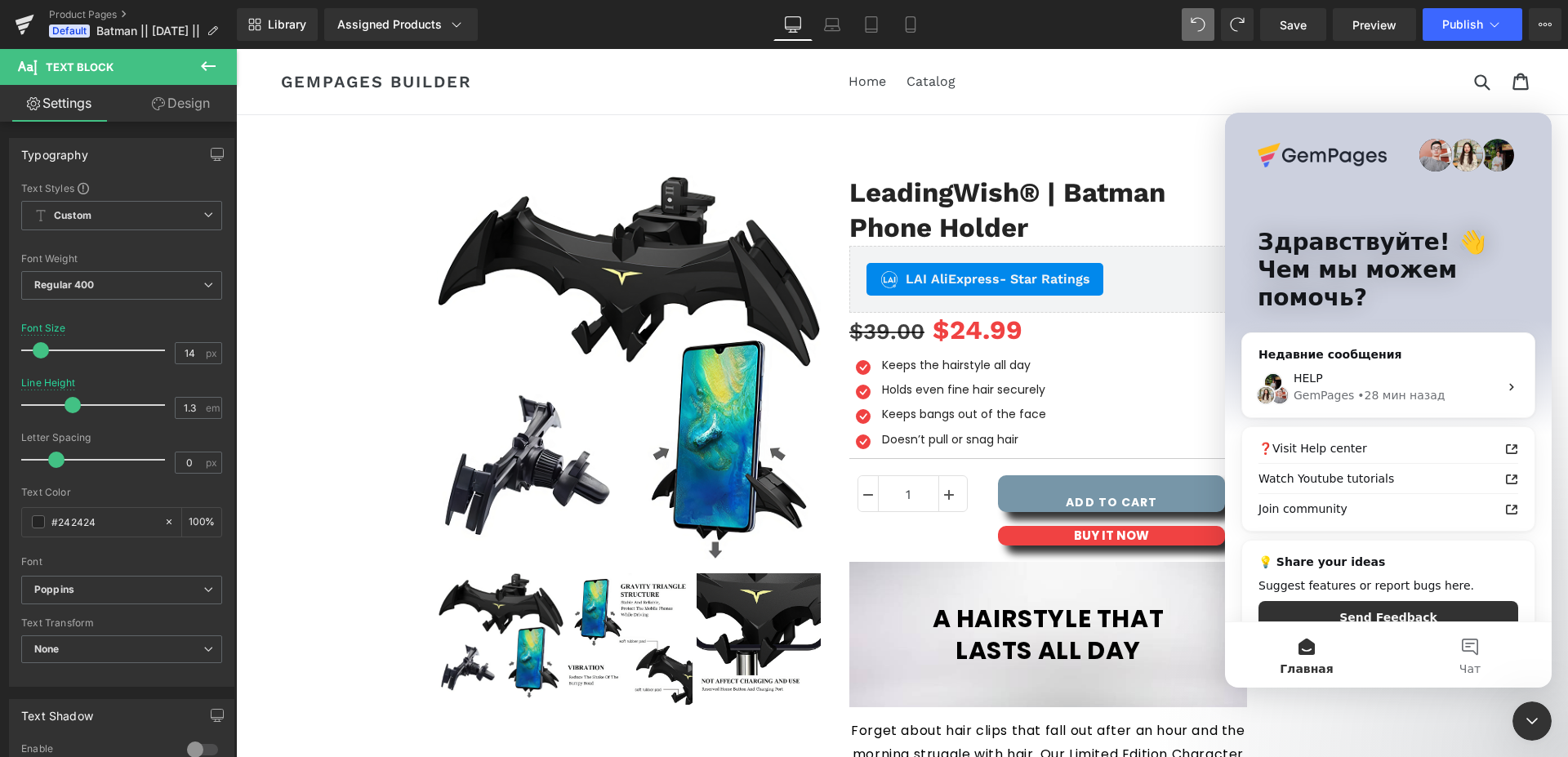
click at [1284, 26] on div at bounding box center [784, 354] width 1568 height 708
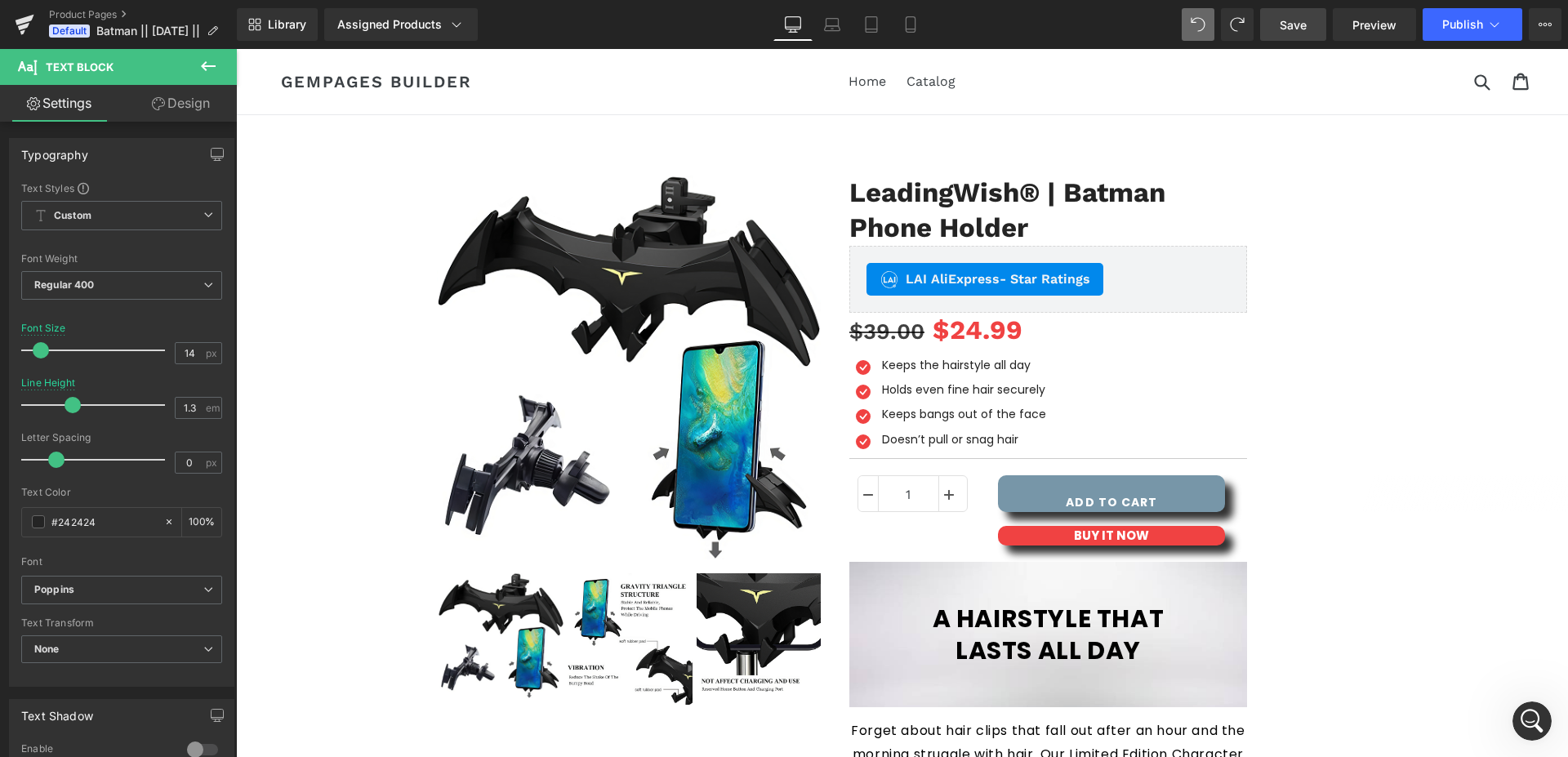
click at [1293, 29] on span "Save" at bounding box center [1293, 25] width 27 height 18
